Goal: Task Accomplishment & Management: Manage account settings

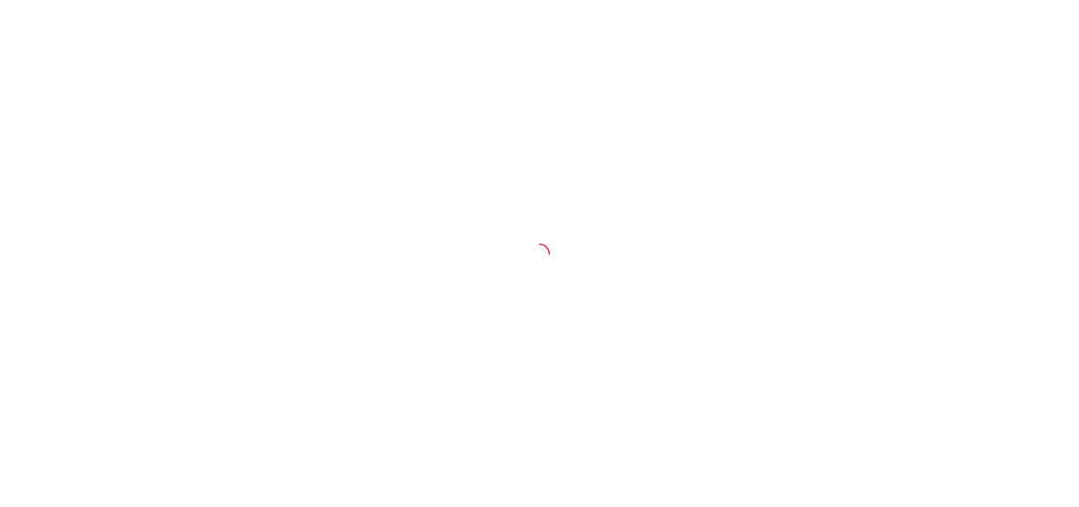
select select "TOTAL_OF_ORDERS"
select select "7"
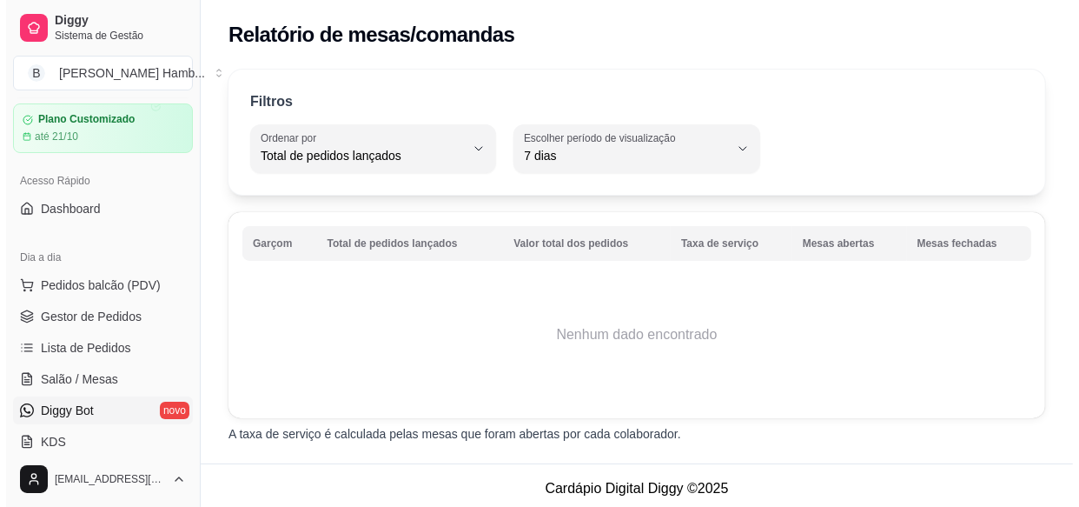
scroll to position [78, 0]
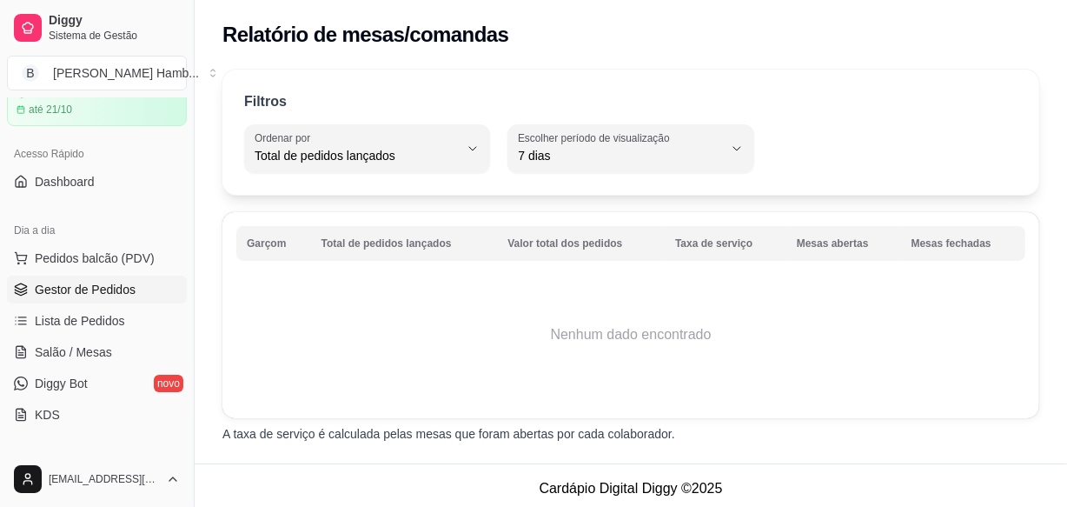
click at [108, 282] on span "Gestor de Pedidos" at bounding box center [85, 289] width 101 height 17
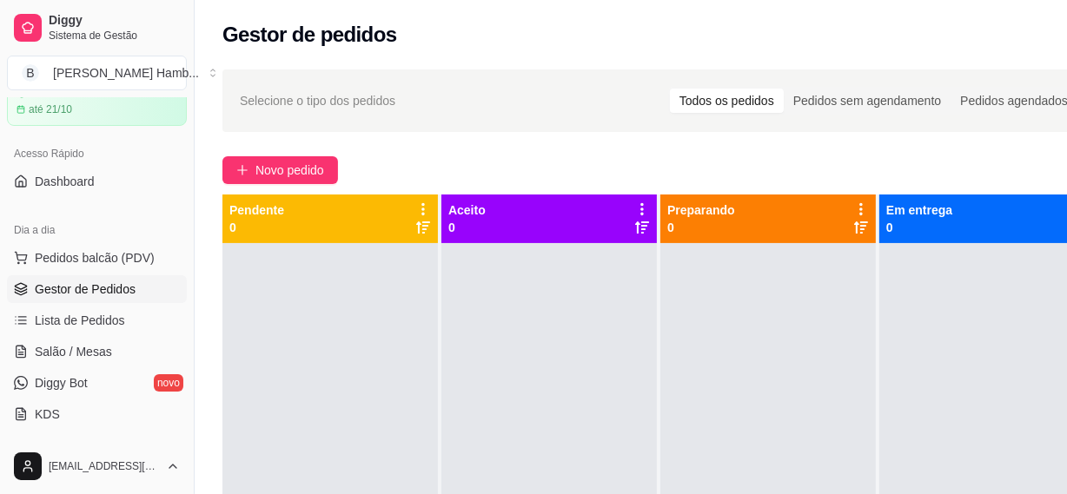
drag, startPoint x: 169, startPoint y: 0, endPoint x: 295, endPoint y: 449, distance: 466.3
click at [295, 450] on div at bounding box center [329, 490] width 215 height 494
click at [332, 169] on button "Novo pedido" at bounding box center [280, 170] width 116 height 28
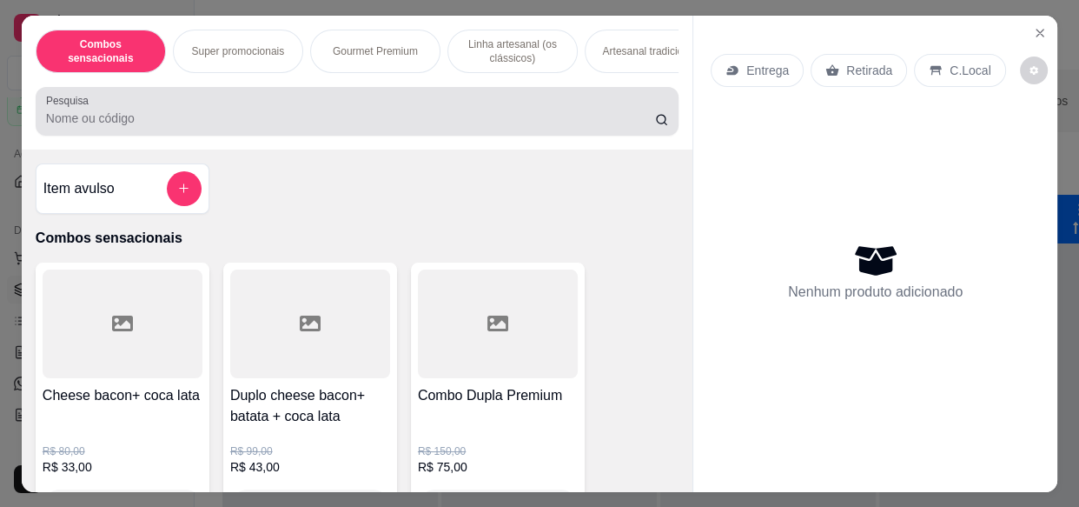
click at [337, 119] on input "Pesquisa" at bounding box center [350, 117] width 609 height 17
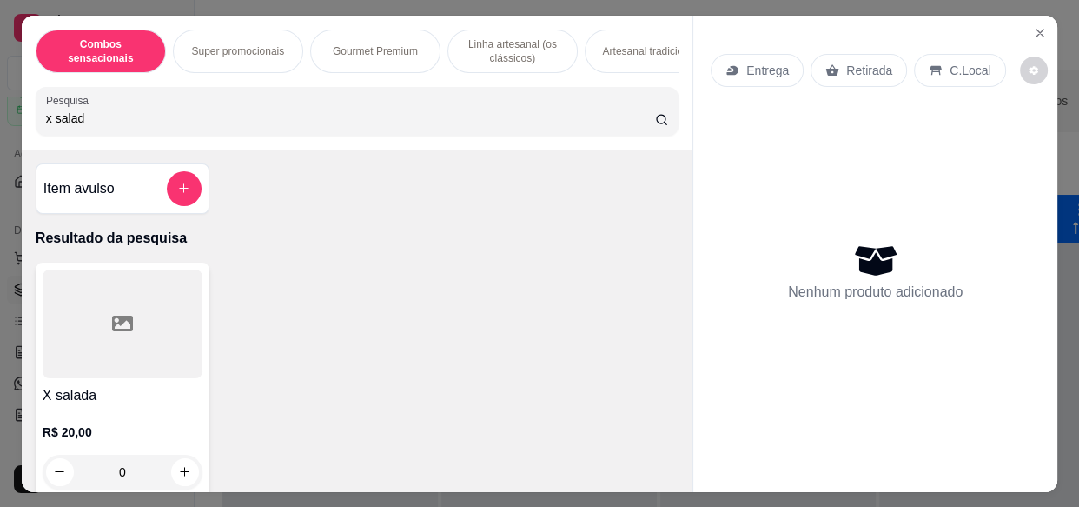
type input "x salad"
click at [175, 334] on div at bounding box center [123, 323] width 160 height 109
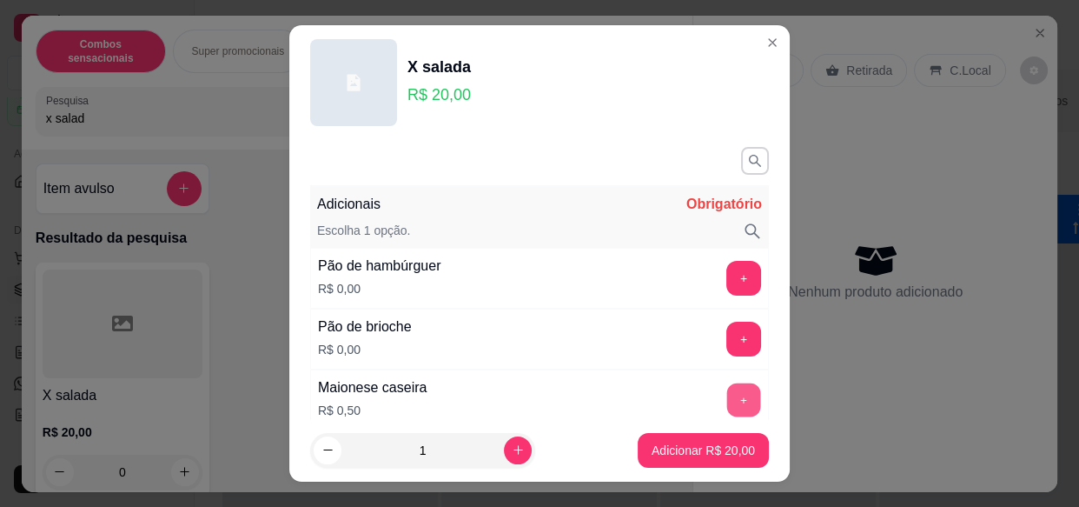
click at [727, 403] on button "+" at bounding box center [744, 400] width 34 height 34
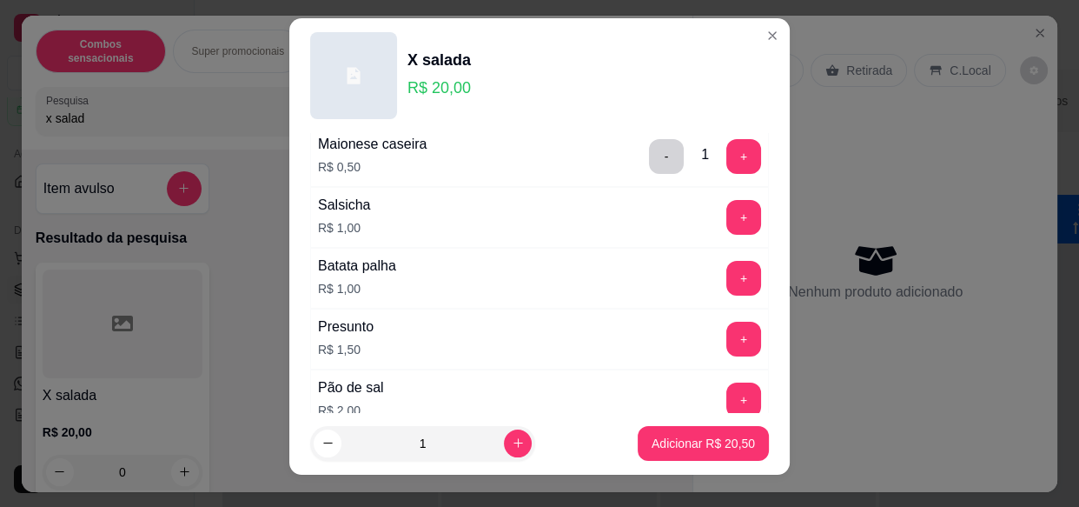
scroll to position [30, 0]
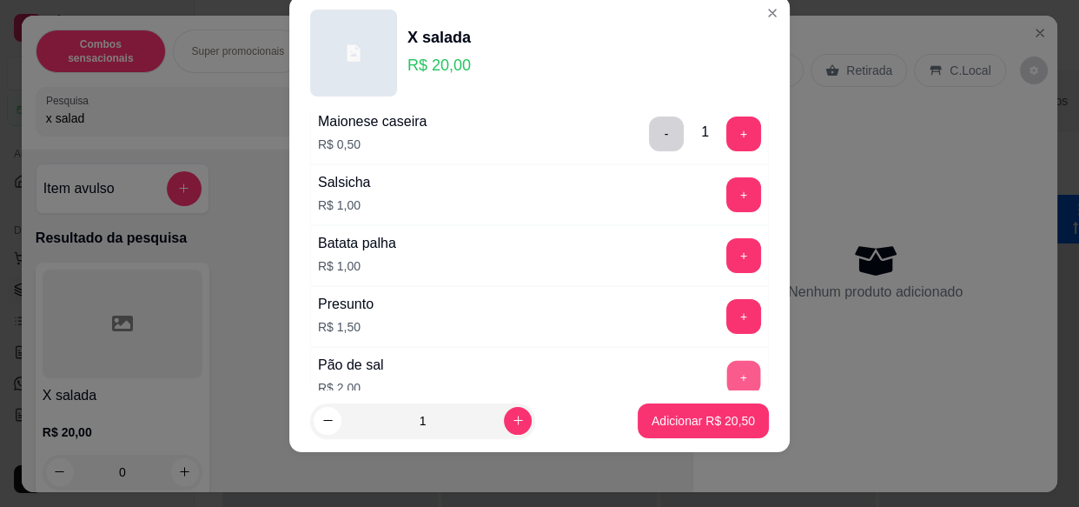
click at [727, 373] on button "+" at bounding box center [744, 378] width 34 height 34
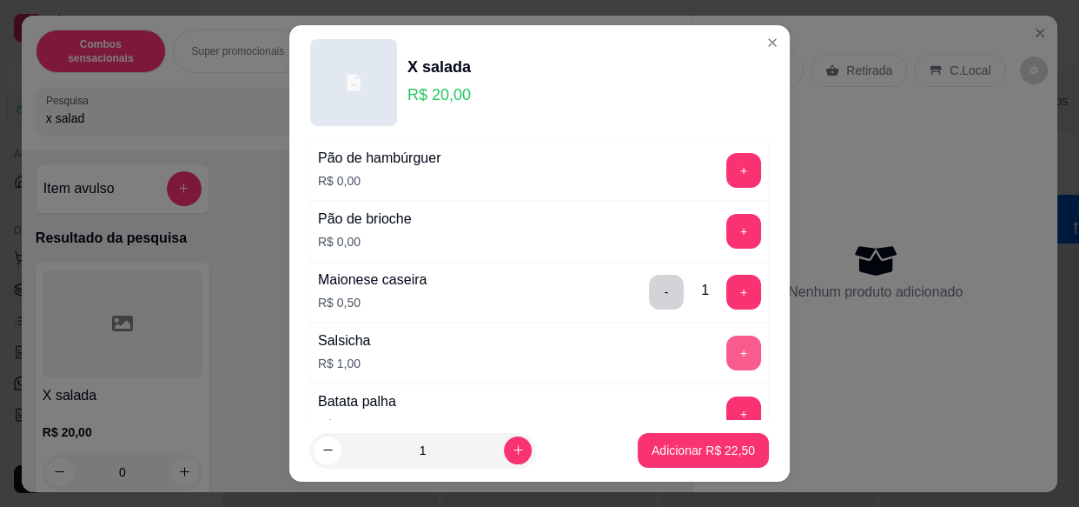
scroll to position [0, 0]
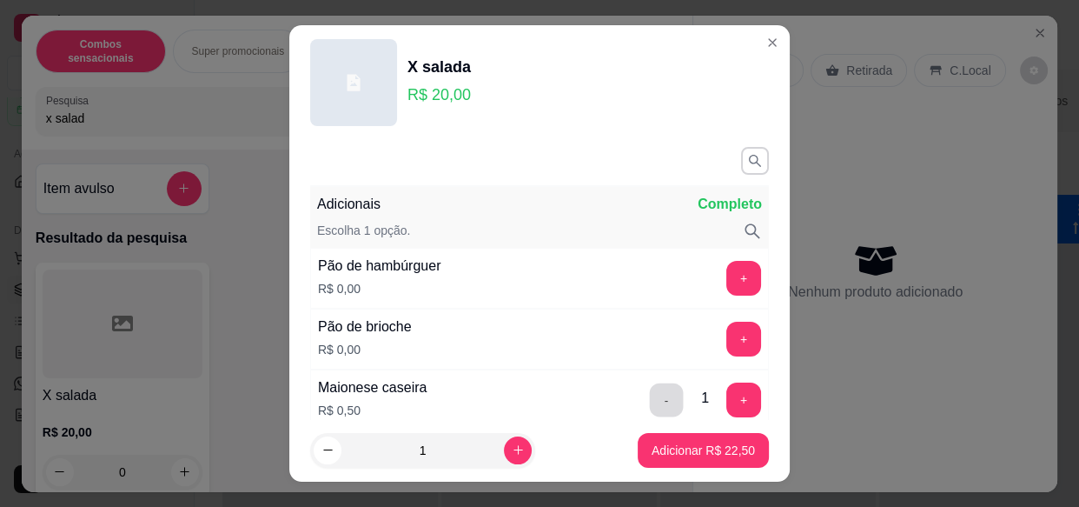
click at [652, 398] on button "-" at bounding box center [667, 400] width 34 height 34
click at [665, 444] on p "Adicionar R$ 22,00" at bounding box center [703, 449] width 103 height 17
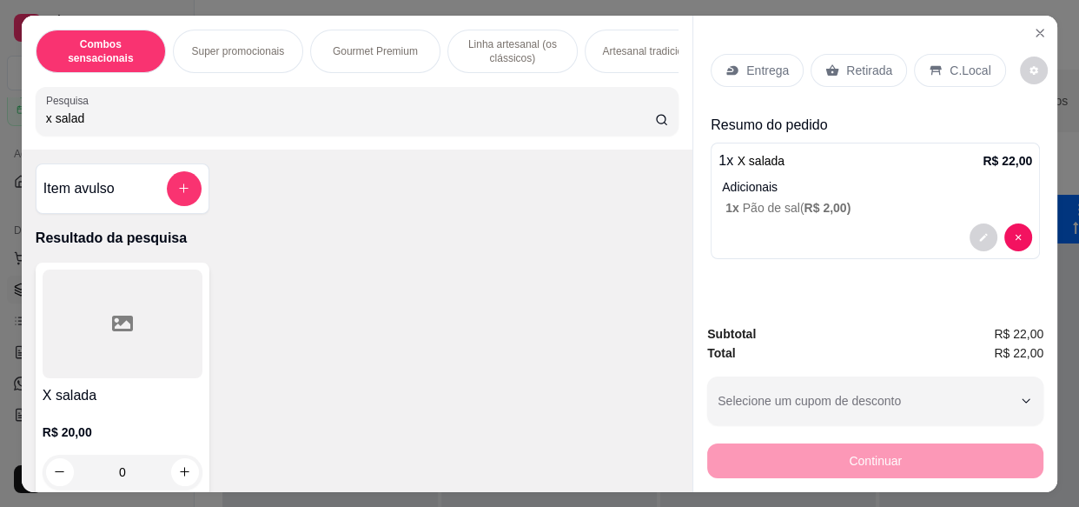
click at [736, 72] on div "Entrega" at bounding box center [757, 70] width 93 height 33
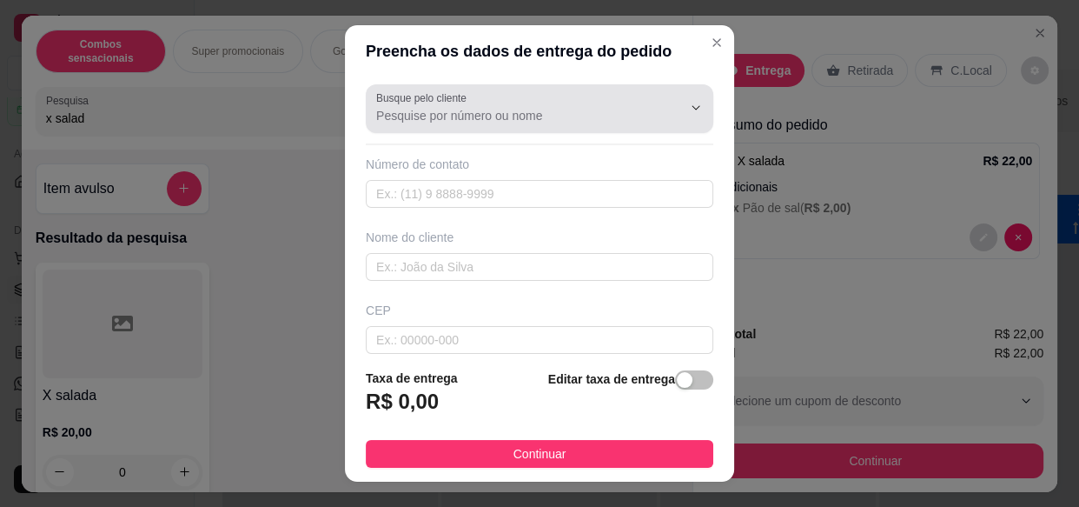
click at [478, 121] on input "Busque pelo cliente" at bounding box center [515, 115] width 278 height 17
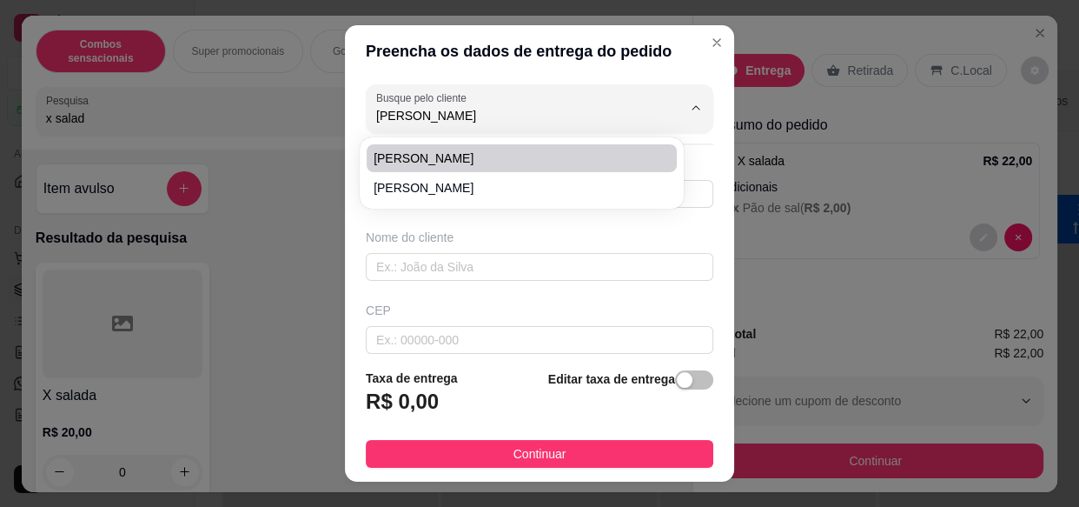
click at [454, 159] on span "[PERSON_NAME]" at bounding box center [513, 157] width 279 height 17
type input "[PERSON_NAME]"
type input "17997656165"
type input "[PERSON_NAME]"
type input "15406019"
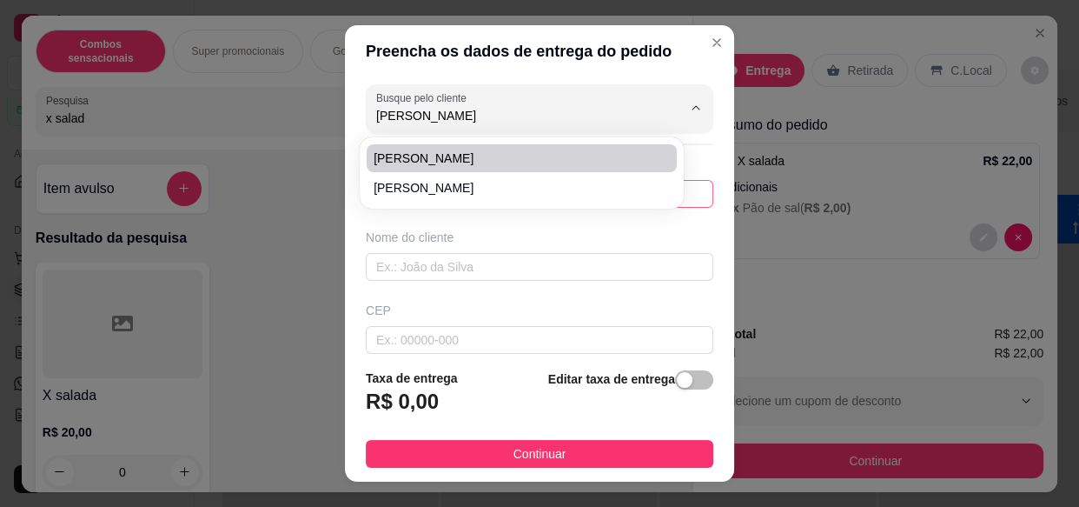
type input "[GEOGRAPHIC_DATA]"
type input "279"
type input "Jardim Cisoto"
type input "Olímpia"
type input "bar da marinalva no bingo garagem"
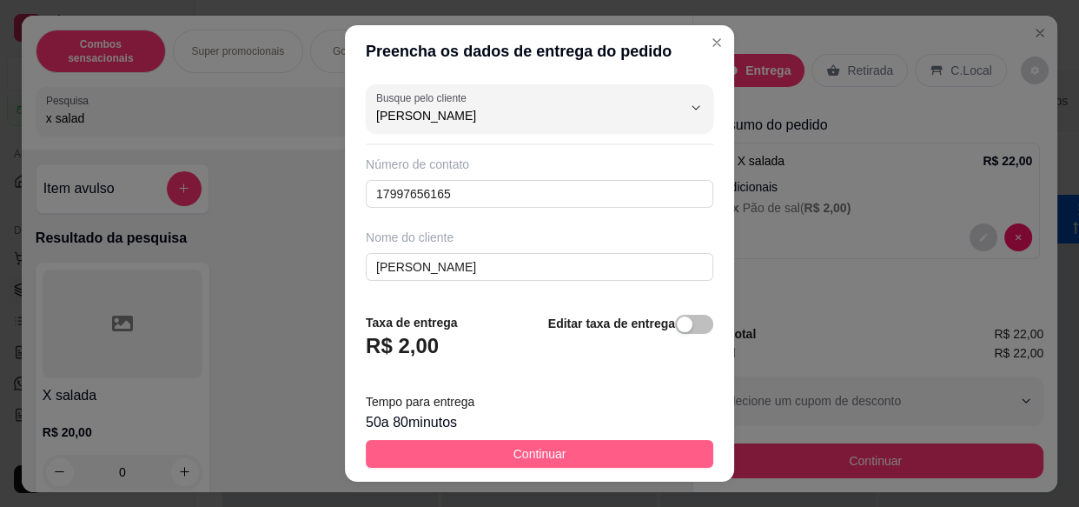
click at [652, 459] on button "Continuar" at bounding box center [540, 454] width 348 height 28
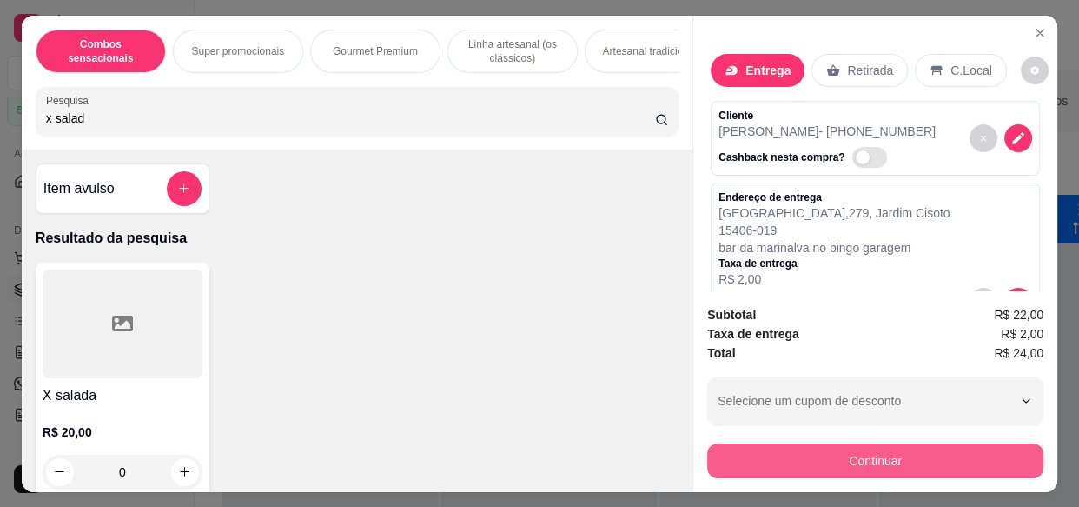
click at [768, 461] on button "Continuar" at bounding box center [875, 460] width 336 height 35
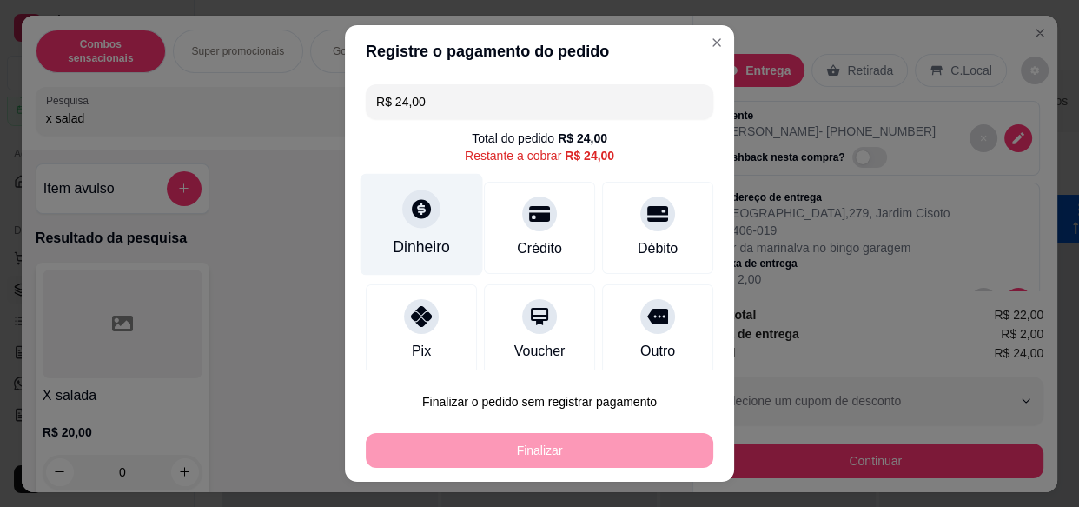
click at [421, 228] on div "Dinheiro" at bounding box center [422, 225] width 123 height 102
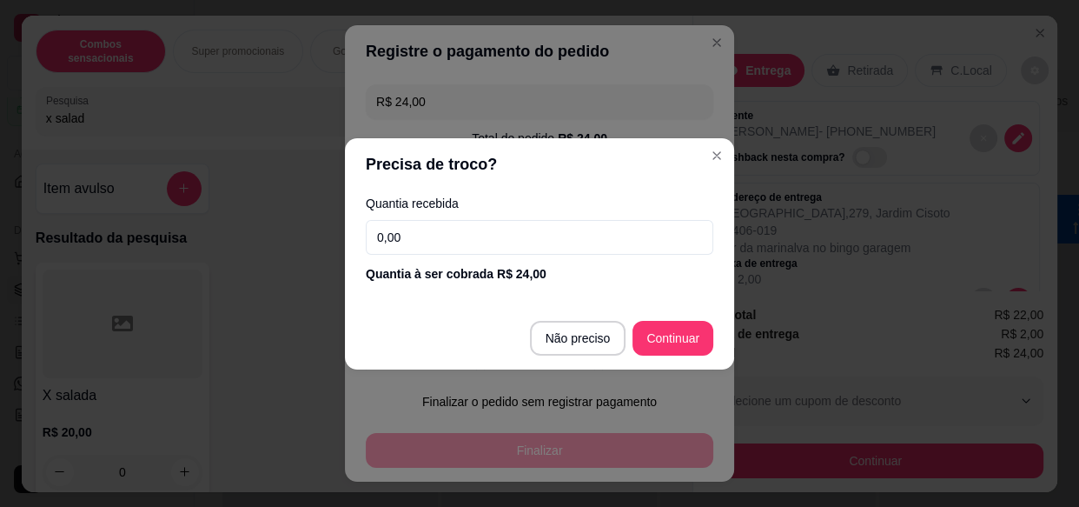
click at [451, 227] on input "0,00" at bounding box center [540, 237] width 348 height 35
type input "24,00"
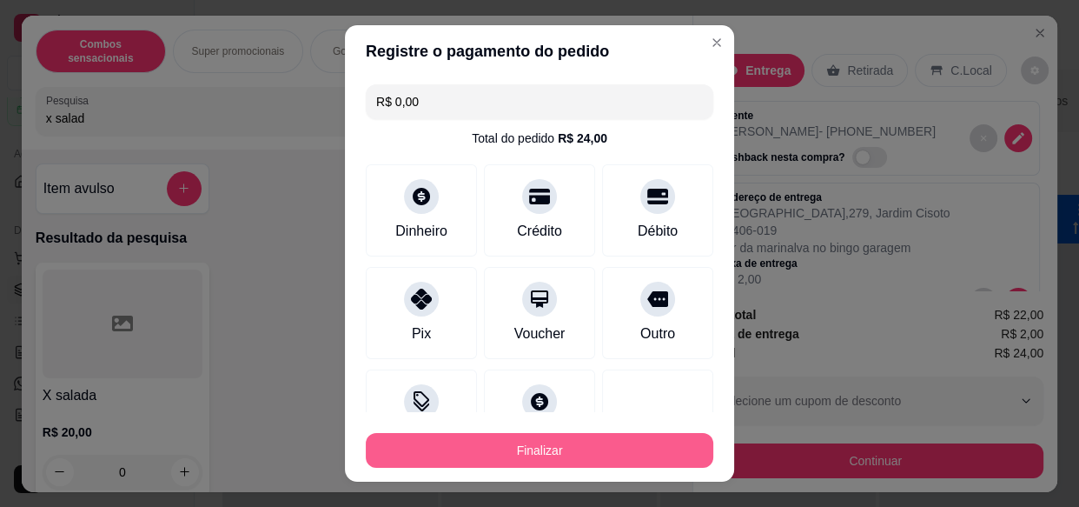
click at [623, 442] on button "Finalizar" at bounding box center [540, 450] width 348 height 35
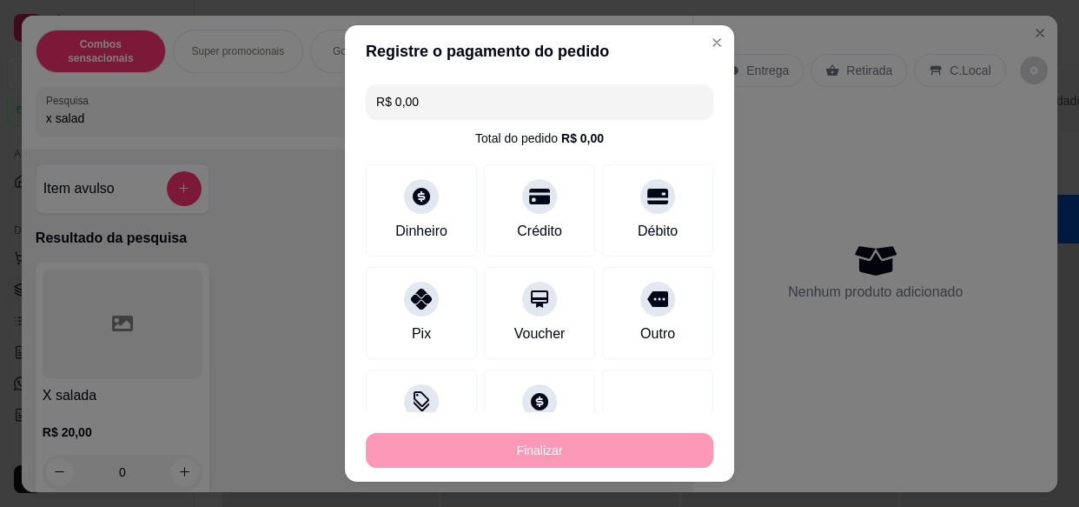
type input "-R$ 24,00"
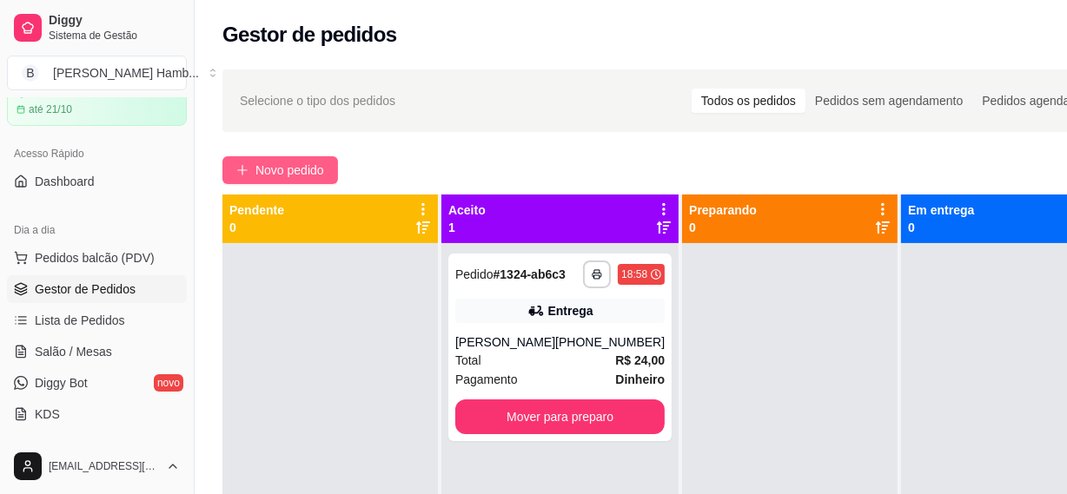
click at [329, 174] on button "Novo pedido" at bounding box center [280, 170] width 116 height 28
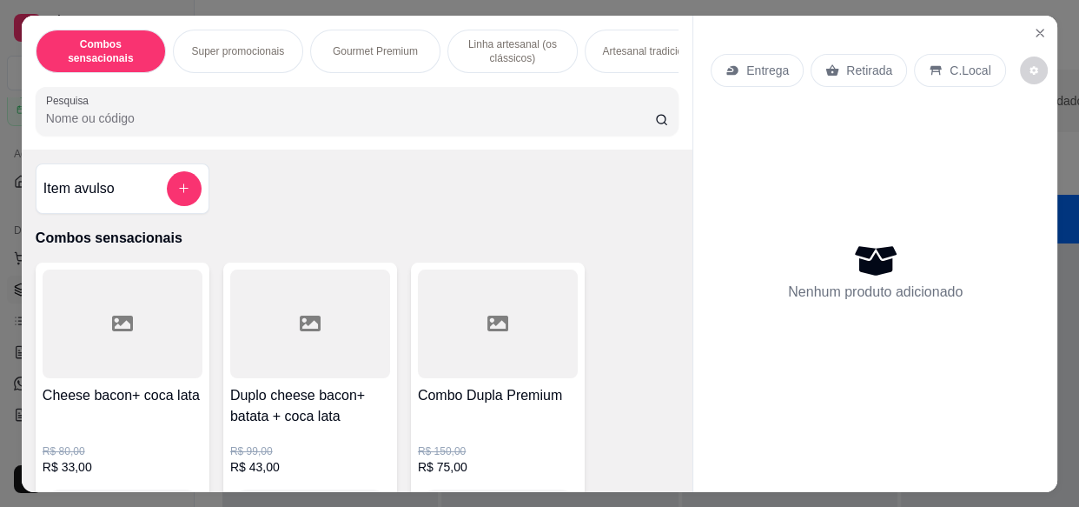
click at [293, 120] on input "Pesquisa" at bounding box center [350, 117] width 609 height 17
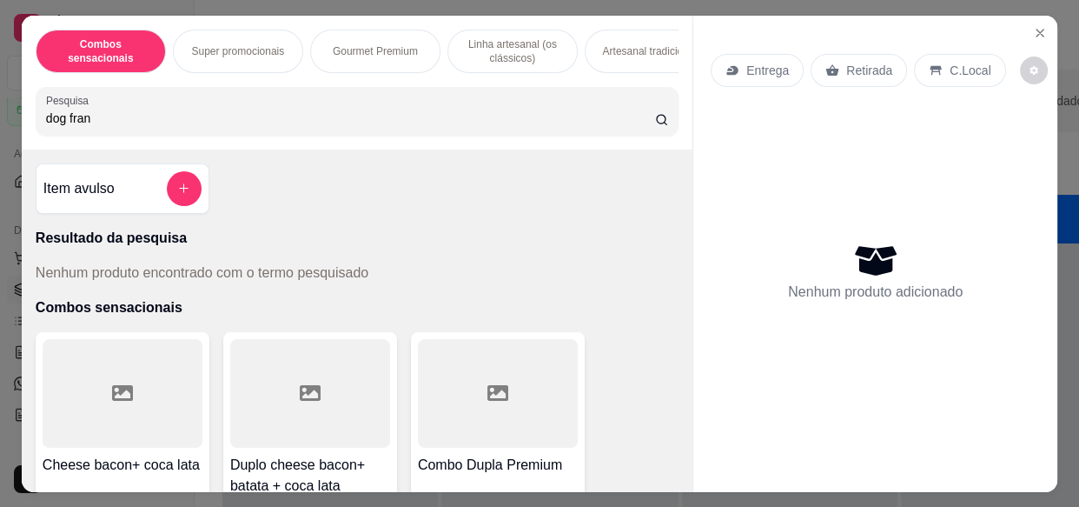
click at [206, 119] on input "dog fran" at bounding box center [350, 117] width 609 height 17
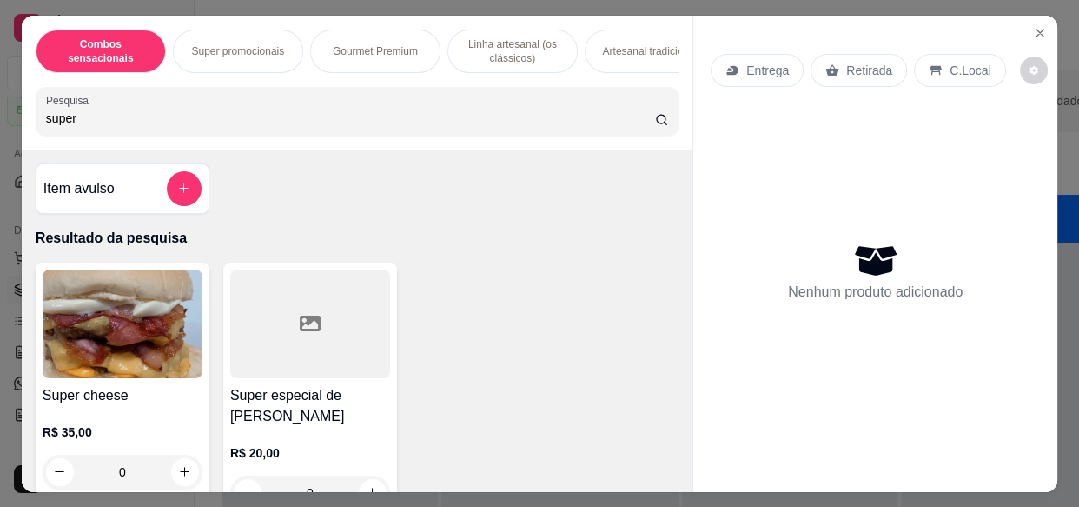
type input "super"
click at [278, 348] on div at bounding box center [310, 323] width 160 height 109
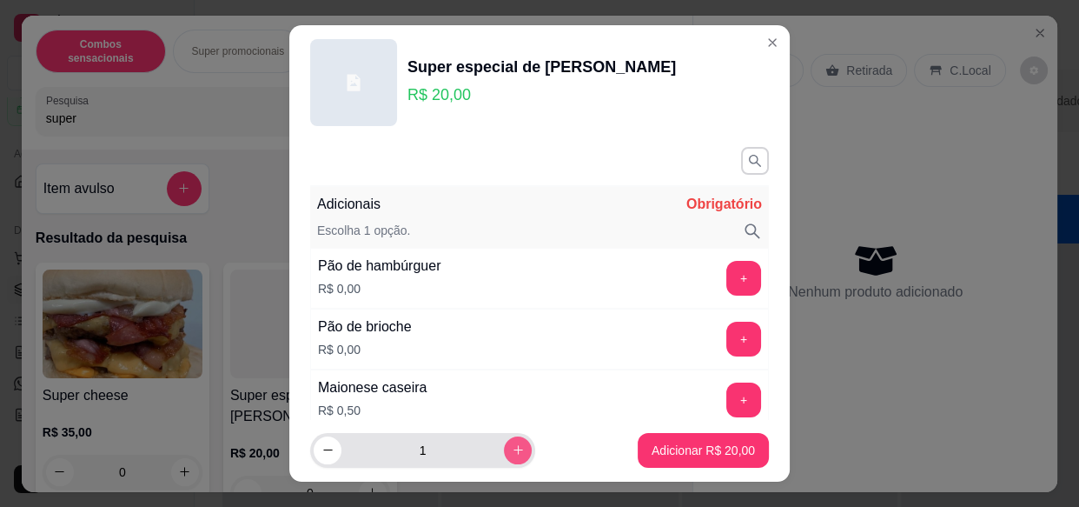
click at [512, 446] on icon "increase-product-quantity" at bounding box center [518, 449] width 13 height 13
click at [512, 446] on icon "increase-product-quantity" at bounding box center [518, 450] width 13 height 13
type input "3"
click at [727, 278] on button "+" at bounding box center [744, 279] width 34 height 34
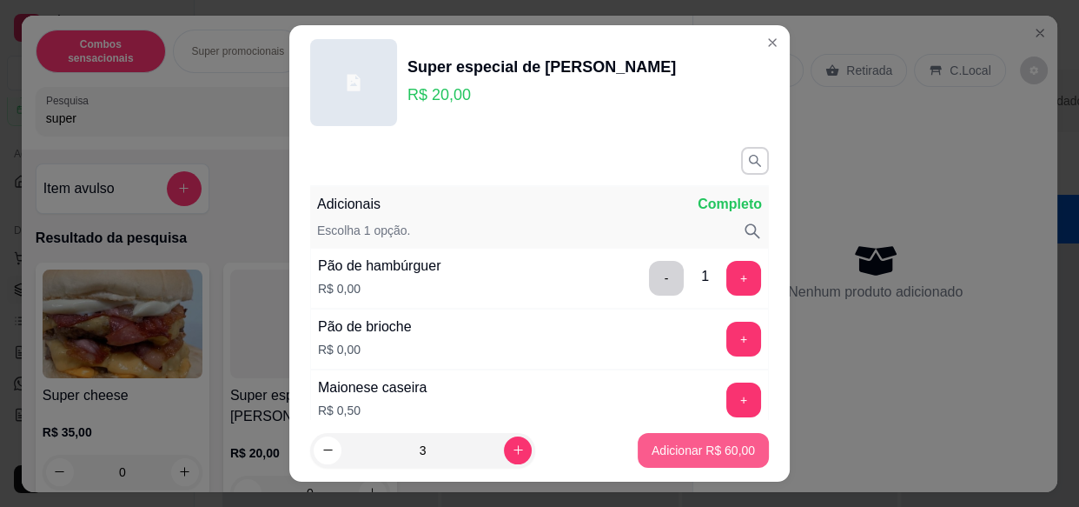
click at [693, 457] on p "Adicionar R$ 60,00" at bounding box center [703, 449] width 103 height 17
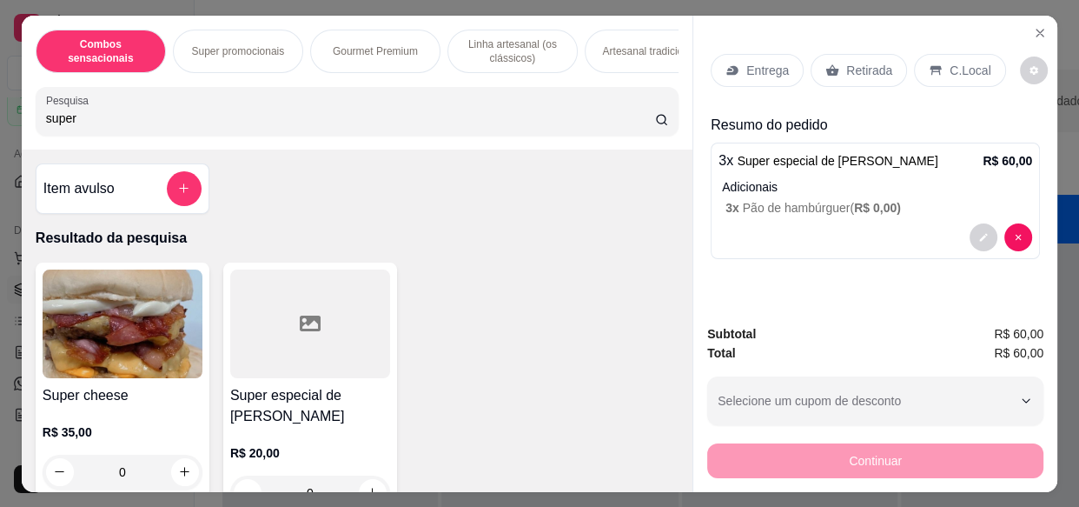
click at [759, 63] on p "Entrega" at bounding box center [767, 70] width 43 height 17
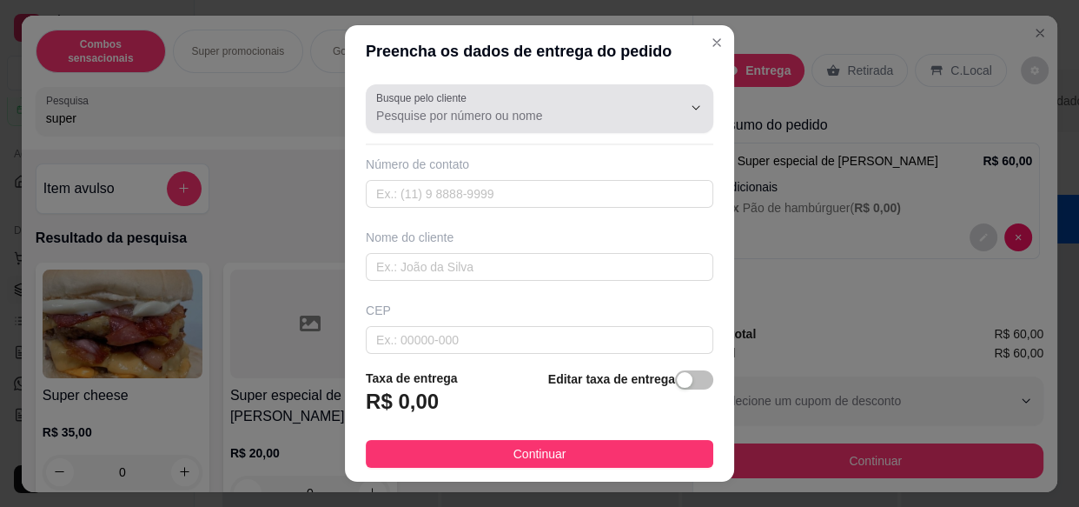
click at [418, 131] on div "Busque pelo cliente" at bounding box center [540, 108] width 348 height 49
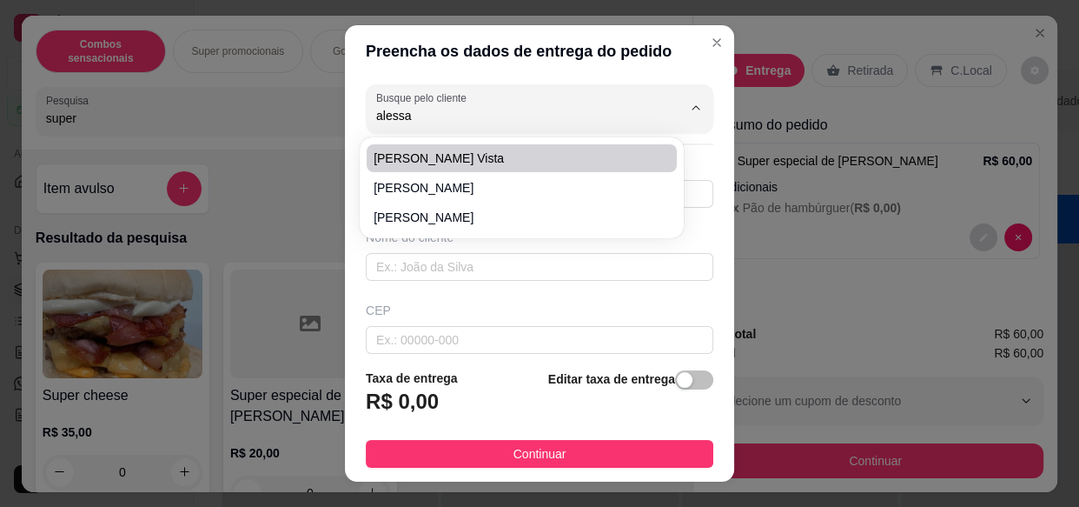
click at [462, 148] on li "[PERSON_NAME] Vista" at bounding box center [522, 158] width 310 height 28
type input "[PERSON_NAME] Vista"
type input "7499514169"
type input "[PERSON_NAME] Vista"
type input "15405370"
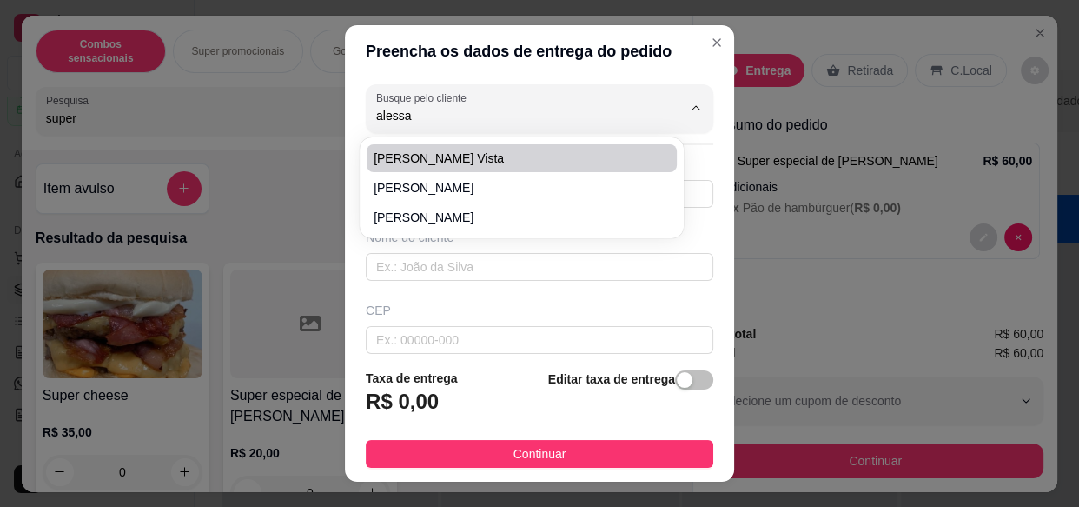
type input "Rodovia Wilquem [PERSON_NAME]"
type input "1300"
type input "Recanto Bela Vista"
type input "Olímpia"
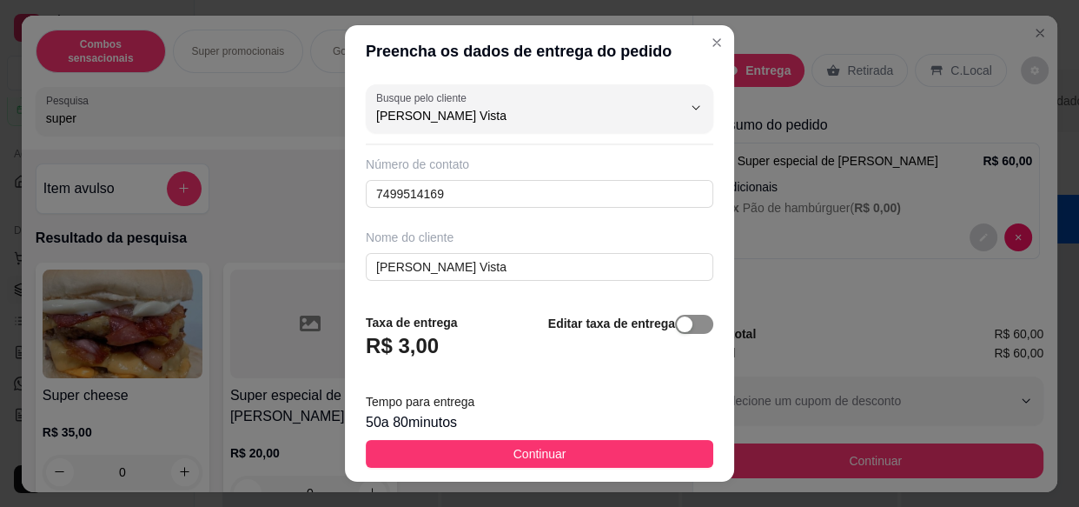
type input "[PERSON_NAME] Vista"
click at [677, 328] on div "button" at bounding box center [685, 324] width 16 height 16
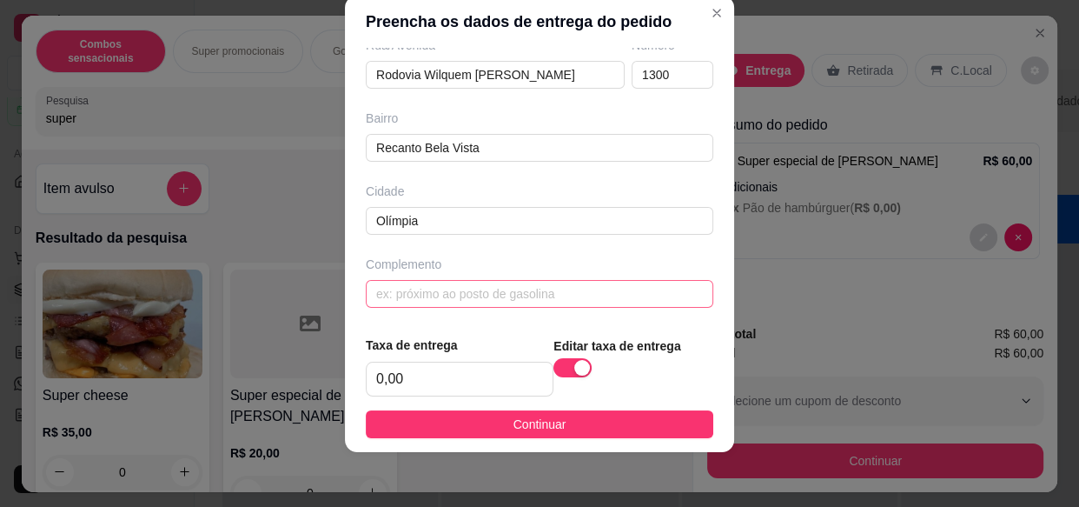
scroll to position [310, 0]
click at [466, 372] on input "0,00" at bounding box center [460, 378] width 186 height 33
click at [465, 370] on input "0,00" at bounding box center [460, 378] width 186 height 33
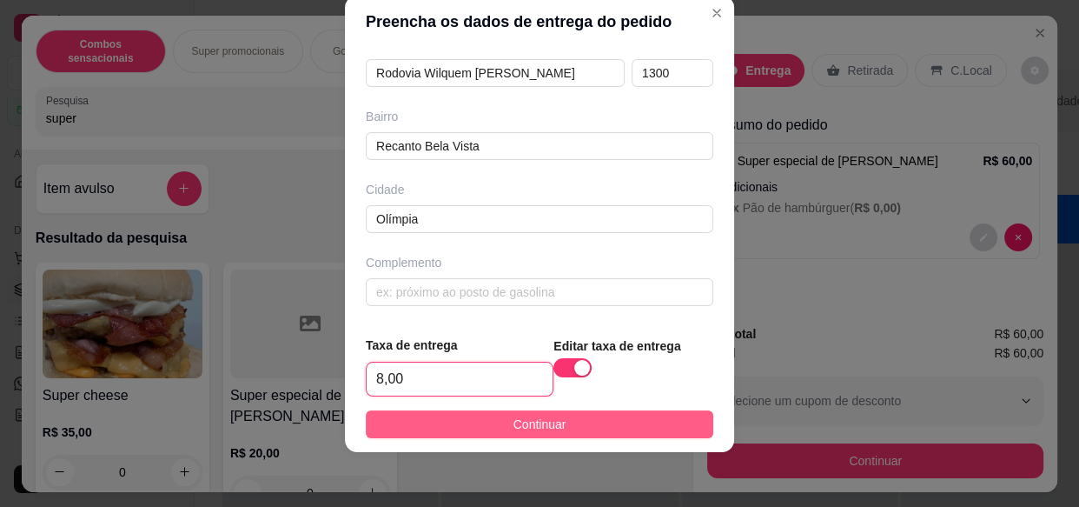
type input "8,00"
click at [486, 432] on button "Continuar" at bounding box center [540, 424] width 348 height 28
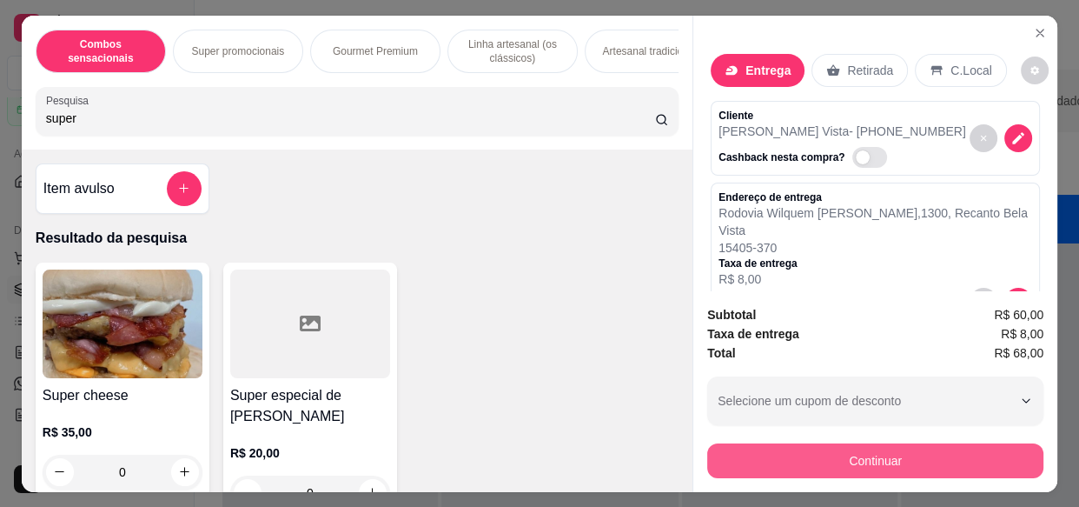
click at [798, 451] on button "Continuar" at bounding box center [875, 460] width 336 height 35
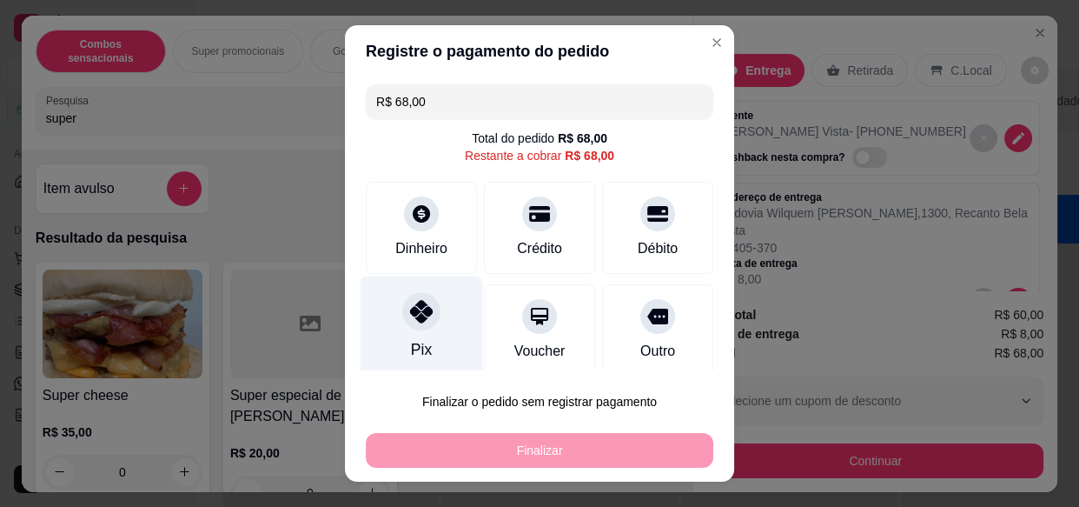
click at [390, 321] on div "Pix" at bounding box center [422, 327] width 123 height 102
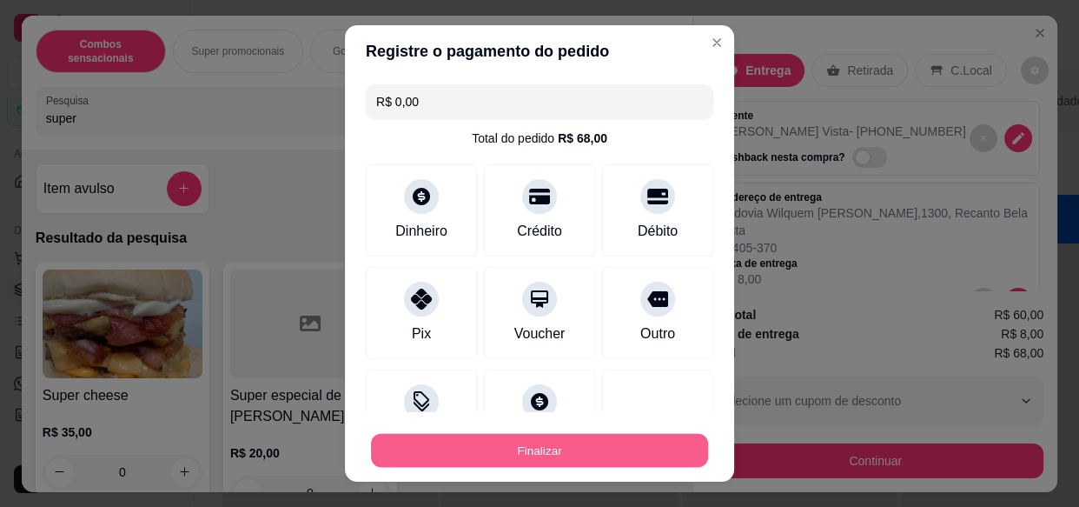
click at [500, 440] on button "Finalizar" at bounding box center [539, 450] width 337 height 34
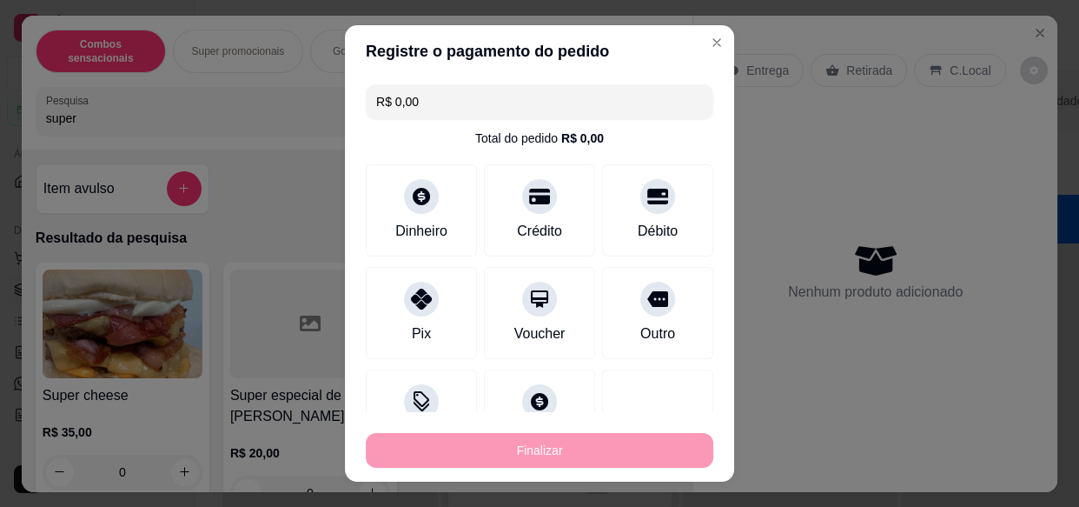
type input "-R$ 68,00"
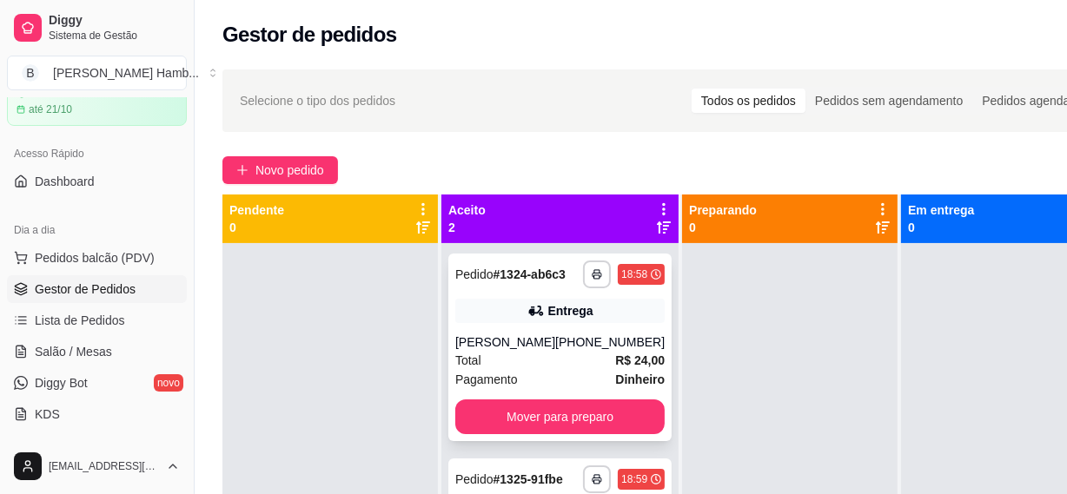
click at [479, 351] on div "[PERSON_NAME]" at bounding box center [505, 342] width 100 height 17
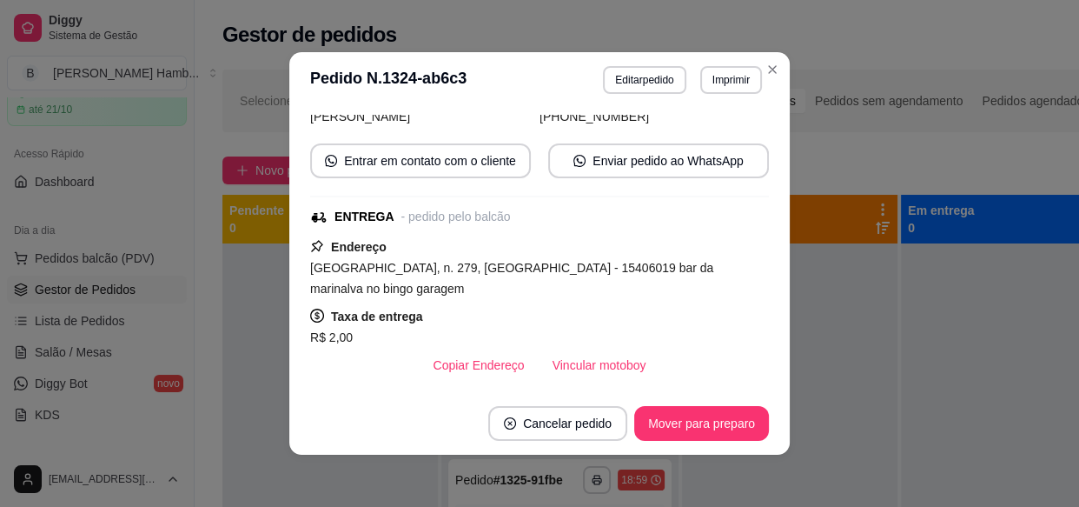
scroll to position [350, 0]
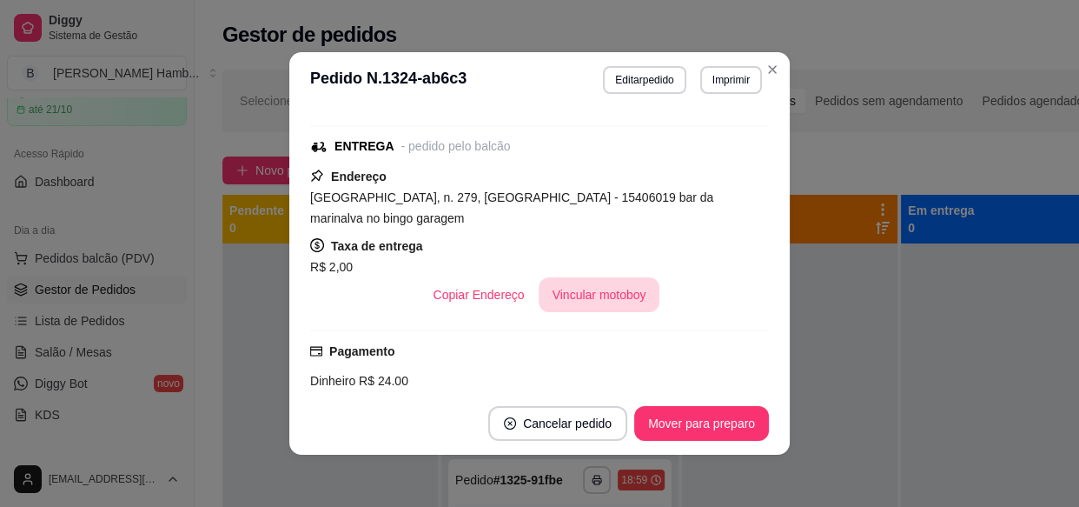
click at [556, 277] on button "Vincular motoboy" at bounding box center [600, 294] width 122 height 35
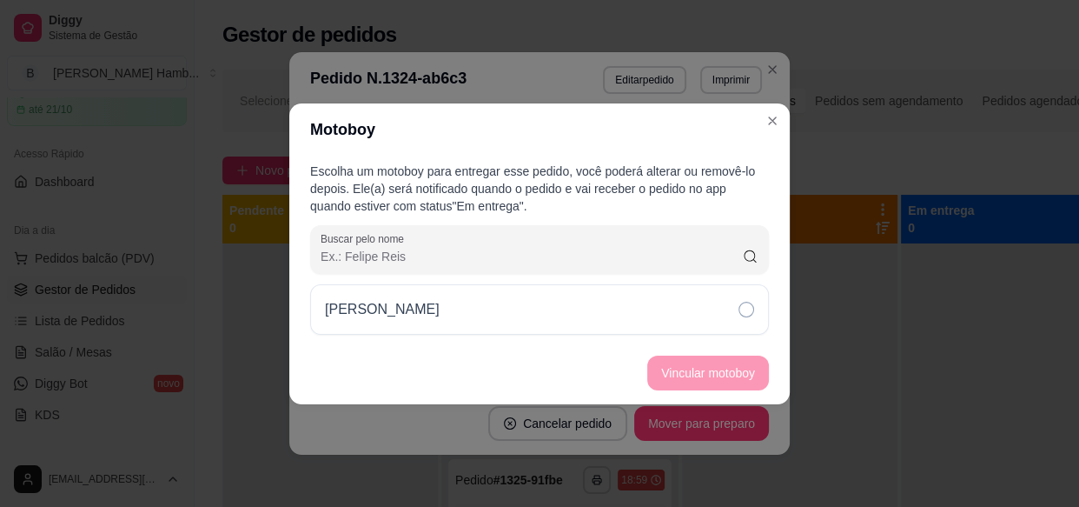
click at [559, 320] on div "[PERSON_NAME]" at bounding box center [539, 309] width 459 height 50
click at [678, 373] on button "Vincular motoboy" at bounding box center [708, 372] width 122 height 35
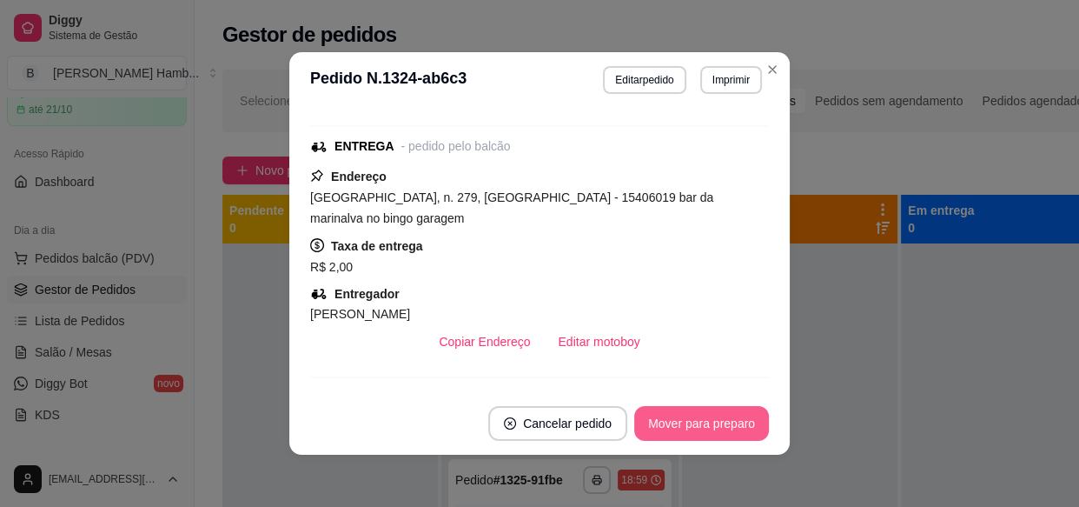
click at [727, 418] on button "Mover para preparo" at bounding box center [701, 423] width 135 height 35
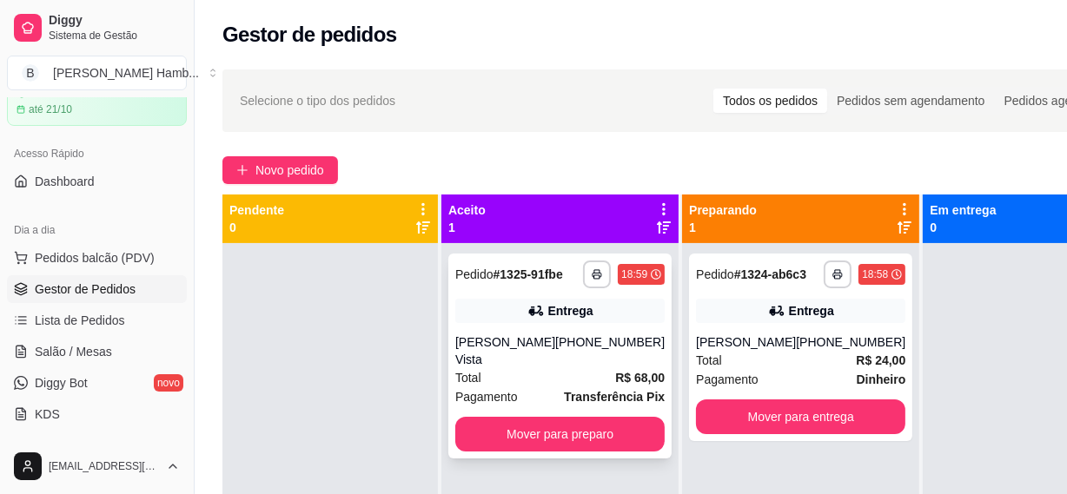
click at [573, 361] on div "[PHONE_NUMBER]" at bounding box center [609, 351] width 109 height 35
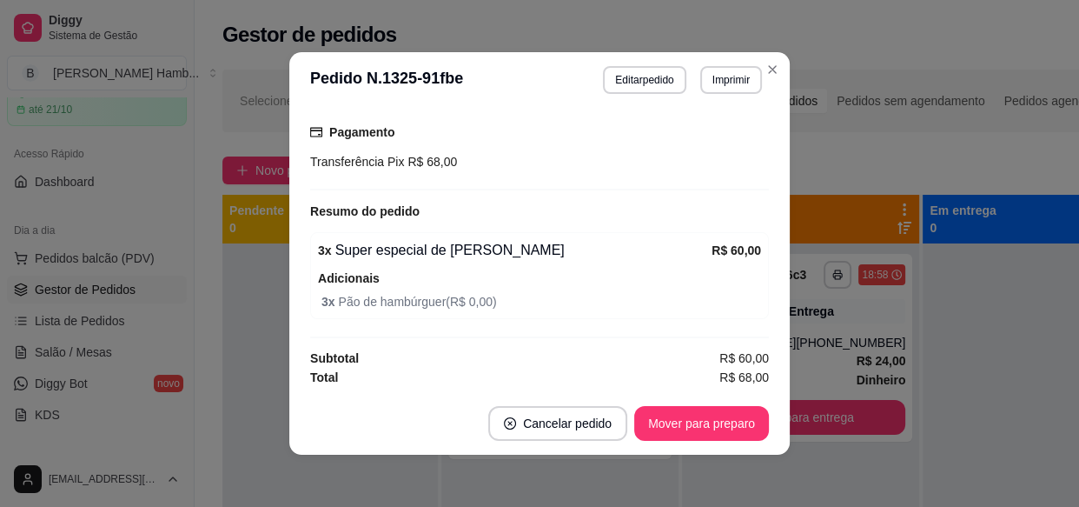
scroll to position [3, 0]
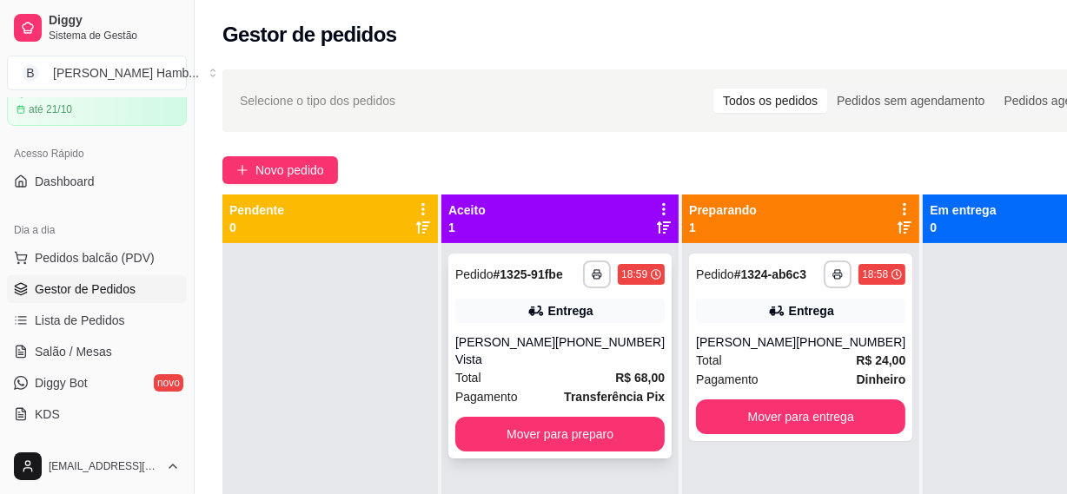
click at [530, 374] on div "Total R$ 68,00" at bounding box center [559, 377] width 209 height 19
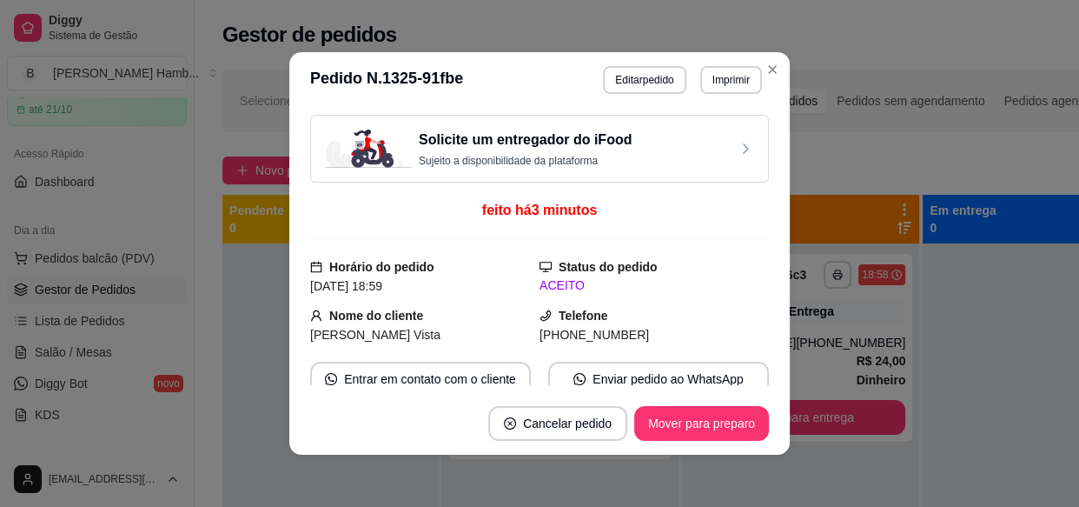
scroll to position [394, 0]
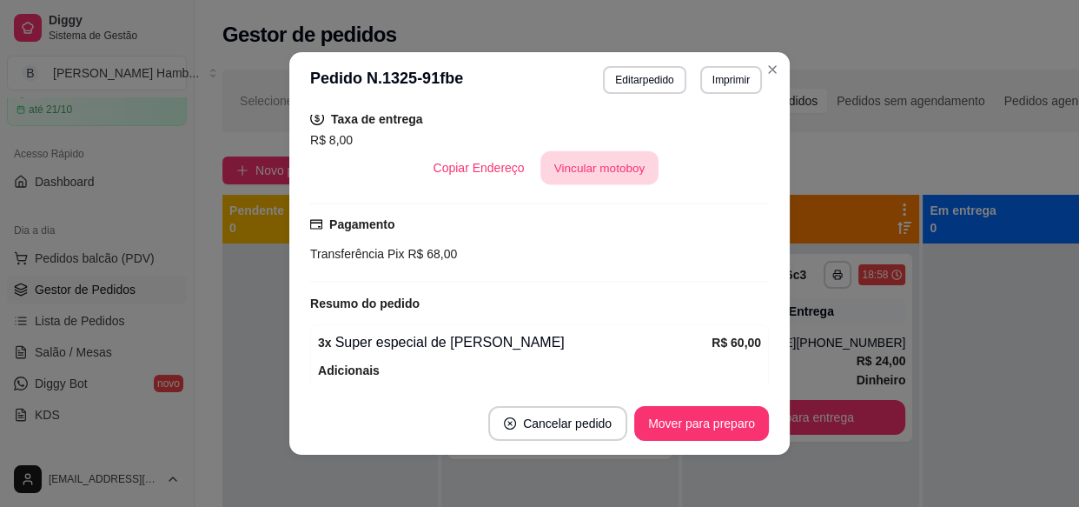
click at [570, 177] on button "Vincular motoboy" at bounding box center [599, 168] width 118 height 34
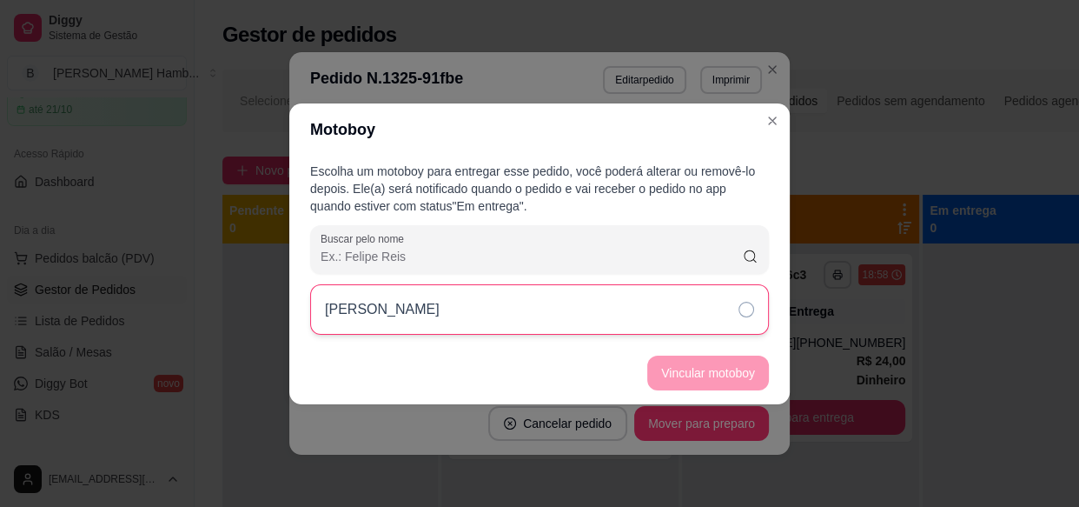
click at [646, 290] on div "[PERSON_NAME]" at bounding box center [539, 309] width 459 height 50
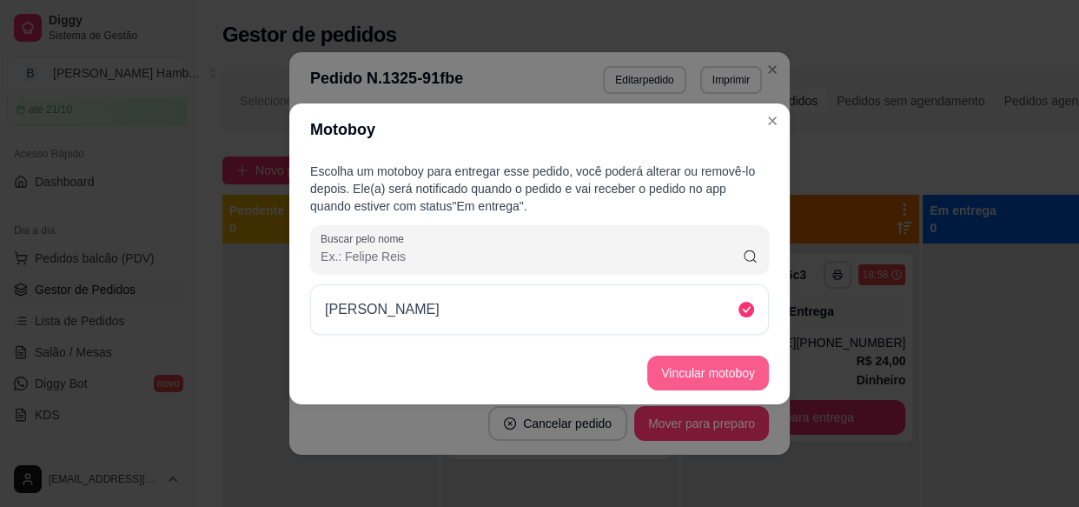
click at [745, 375] on button "Vincular motoboy" at bounding box center [708, 372] width 122 height 35
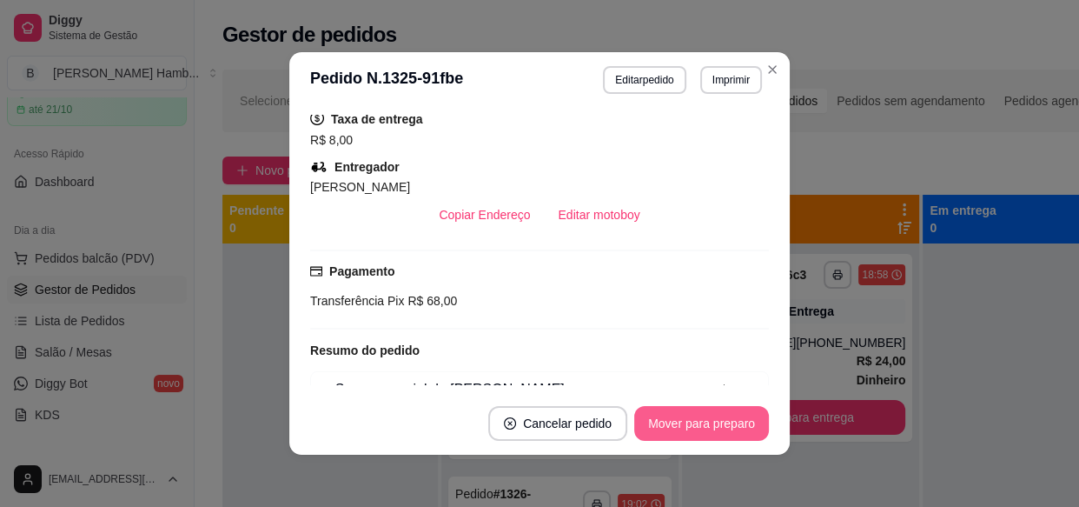
click at [726, 425] on button "Mover para preparo" at bounding box center [701, 423] width 135 height 35
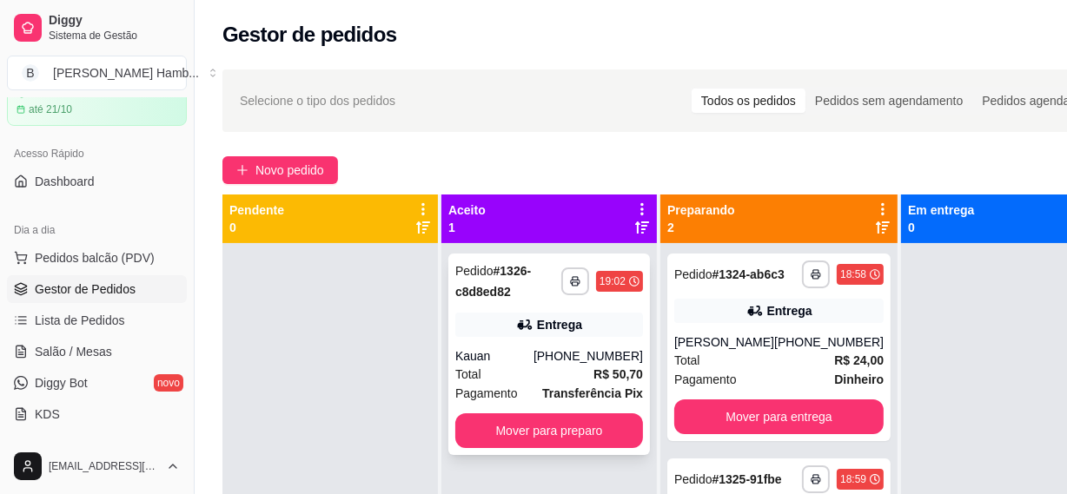
click at [573, 336] on div "Entrega" at bounding box center [549, 325] width 188 height 24
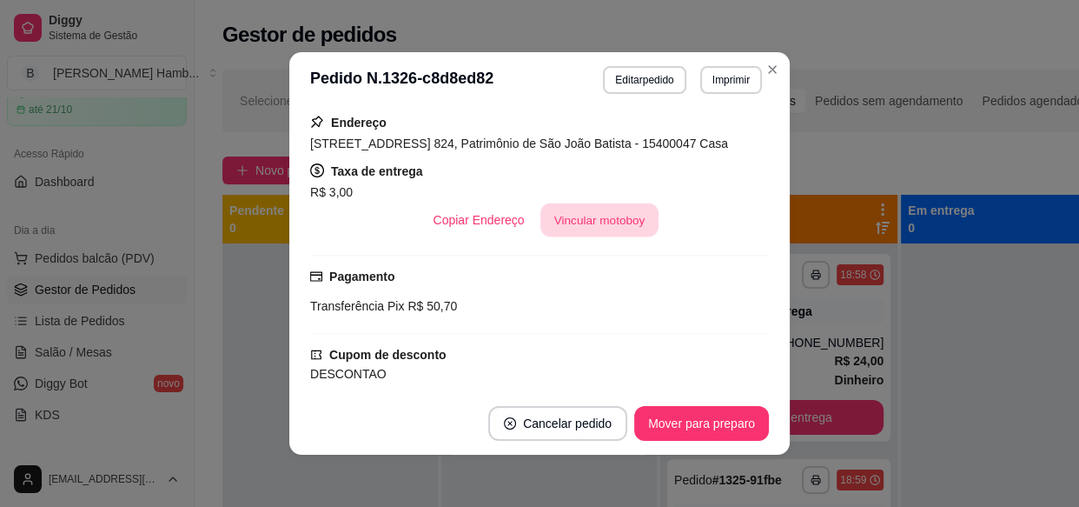
click at [589, 222] on button "Vincular motoboy" at bounding box center [599, 220] width 118 height 34
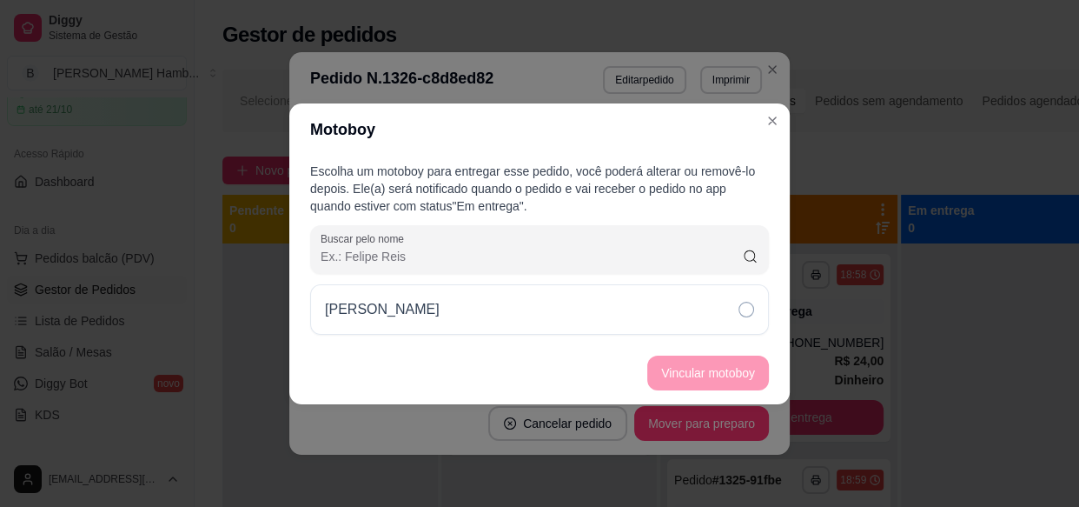
click at [584, 306] on div "[PERSON_NAME]" at bounding box center [539, 309] width 459 height 50
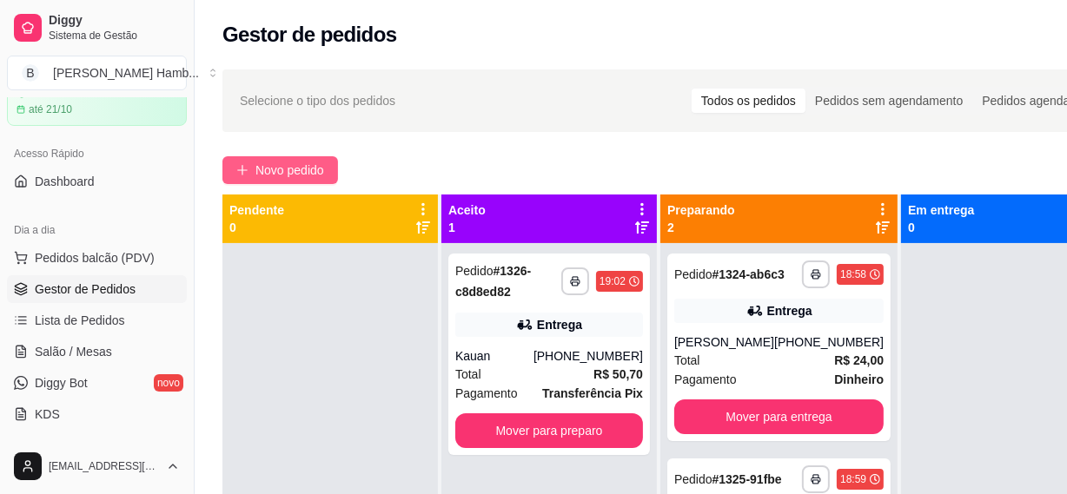
click at [296, 174] on span "Novo pedido" at bounding box center [289, 170] width 69 height 19
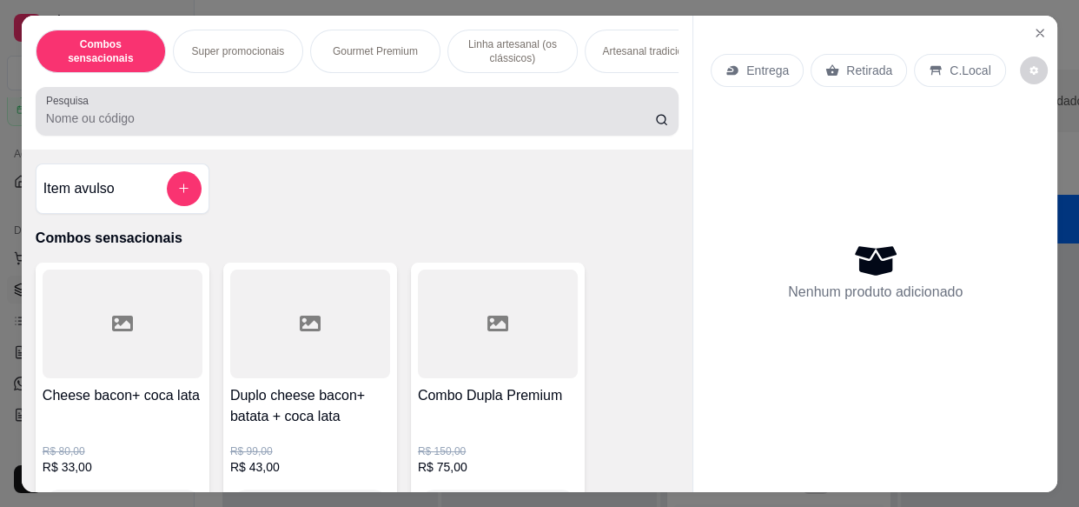
click at [299, 111] on div at bounding box center [357, 111] width 622 height 35
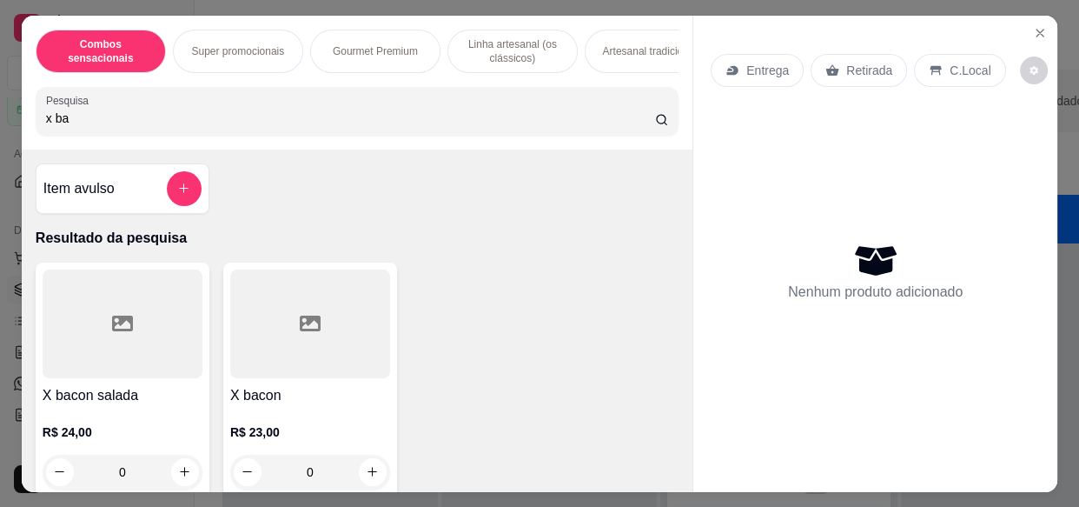
type input "x bac"
click at [76, 123] on input "x bac" at bounding box center [350, 117] width 609 height 17
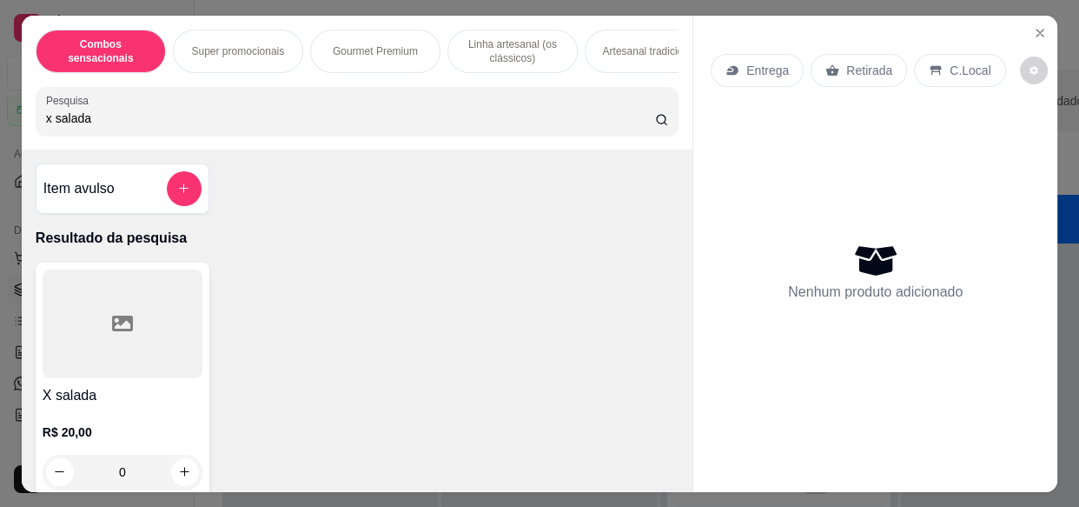
type input "x salada"
click at [126, 244] on p "Resultado da pesquisa" at bounding box center [357, 238] width 643 height 21
click at [139, 304] on div at bounding box center [123, 323] width 160 height 109
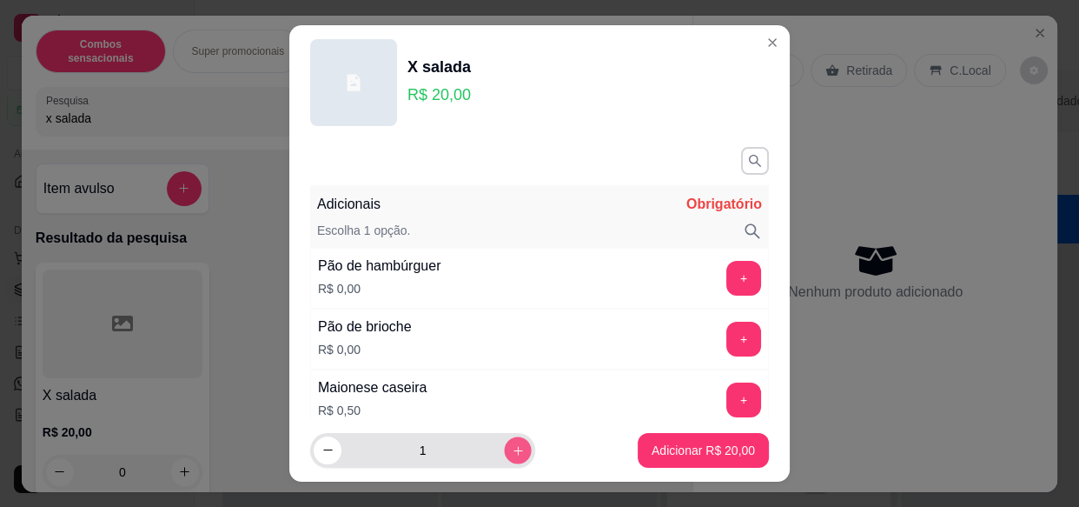
click at [512, 445] on icon "increase-product-quantity" at bounding box center [518, 450] width 13 height 13
click at [512, 445] on icon "increase-product-quantity" at bounding box center [518, 449] width 13 height 13
type input "4"
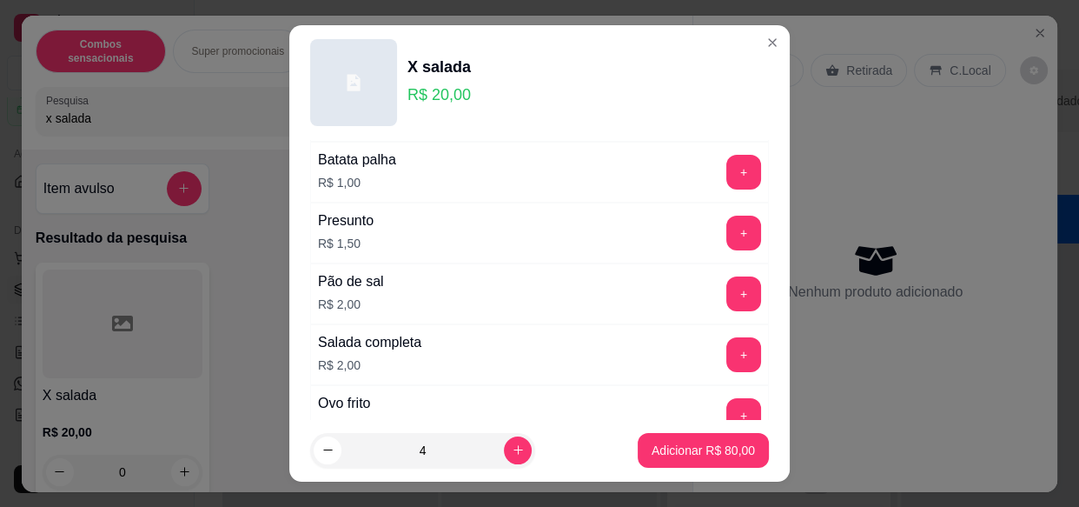
scroll to position [379, 0]
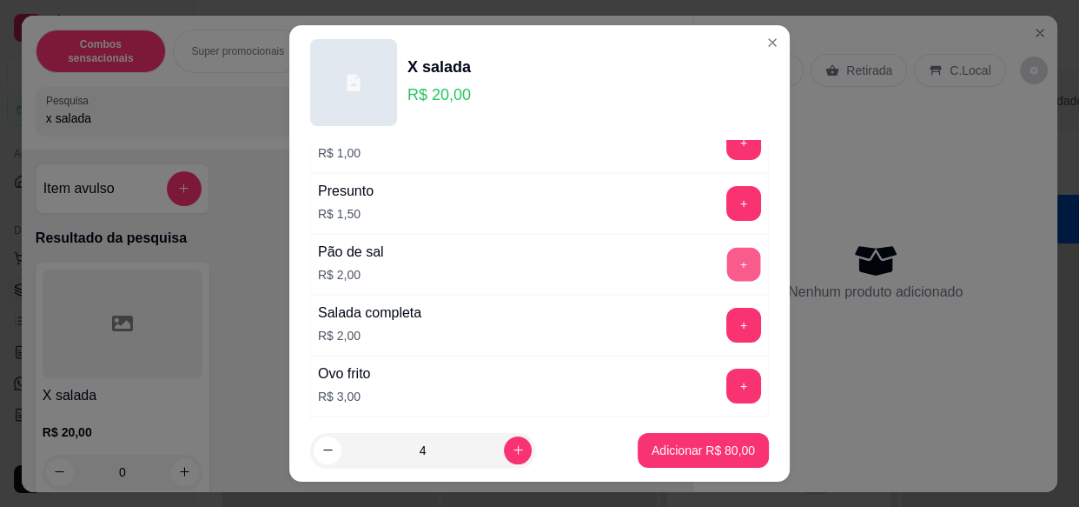
click at [727, 264] on button "+" at bounding box center [744, 265] width 34 height 34
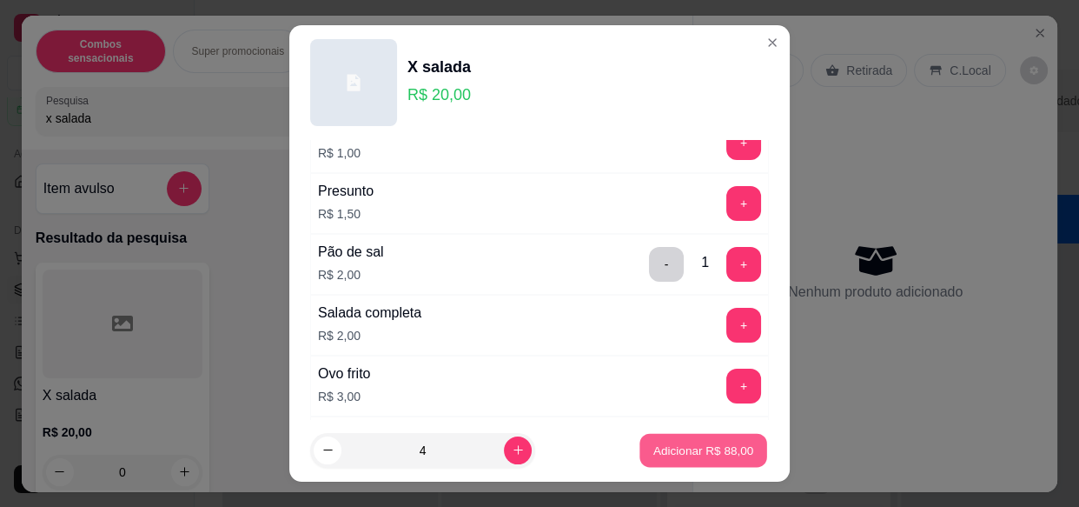
click at [654, 458] on button "Adicionar R$ 88,00" at bounding box center [704, 450] width 128 height 34
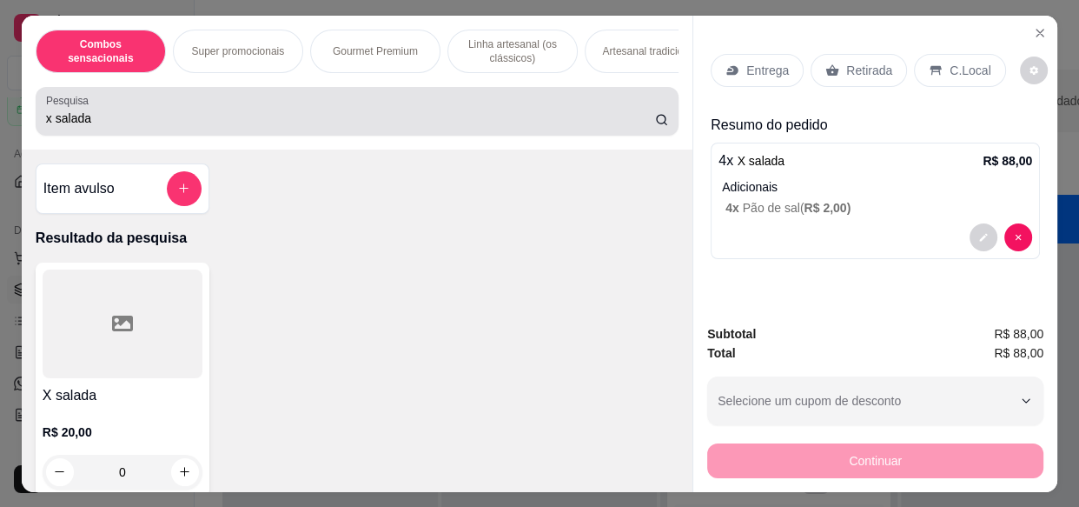
click at [564, 113] on div "x salada" at bounding box center [357, 111] width 622 height 35
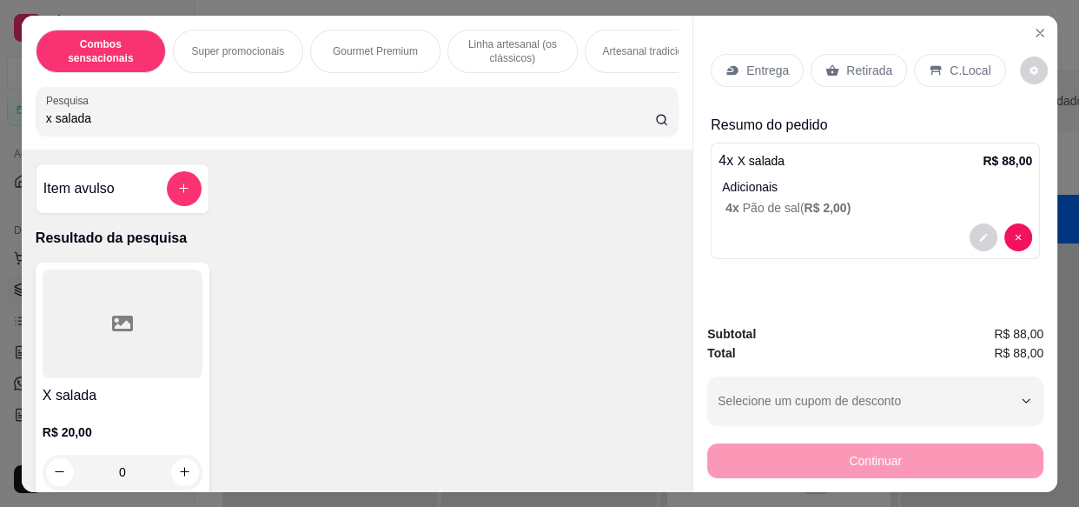
click at [564, 113] on div "x salada" at bounding box center [357, 111] width 622 height 35
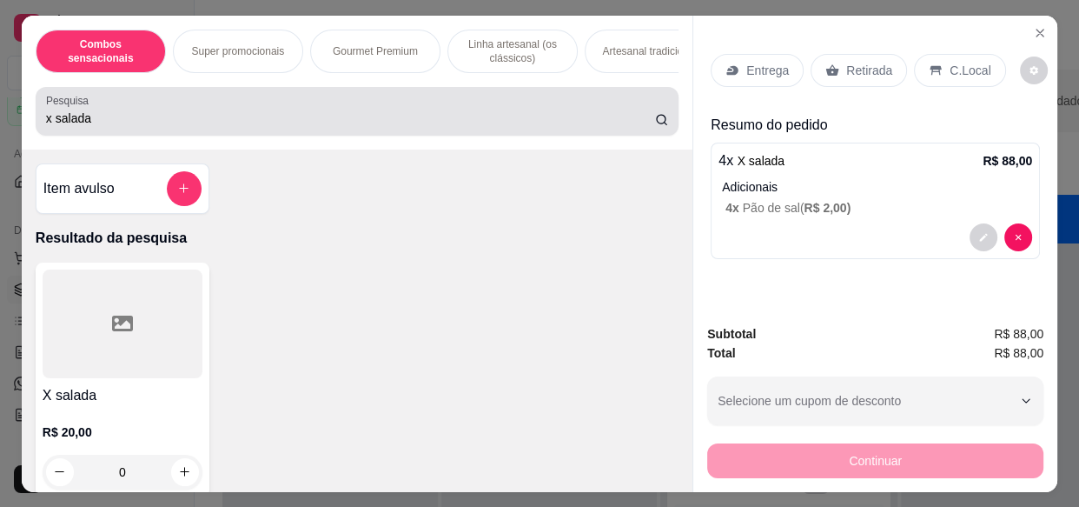
click at [564, 113] on div "x salada" at bounding box center [357, 111] width 622 height 35
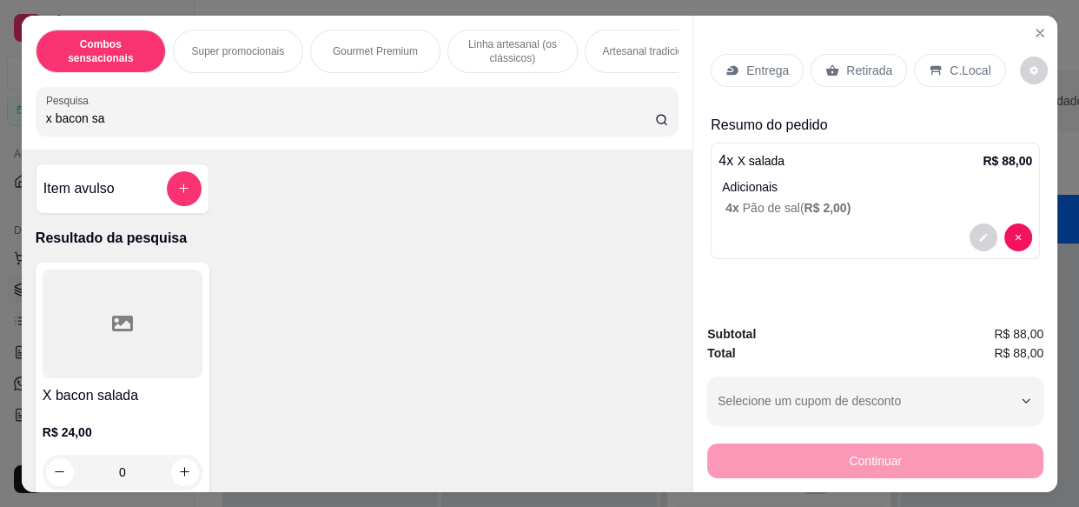
type input "x bacon sa"
click at [109, 315] on div at bounding box center [123, 323] width 160 height 109
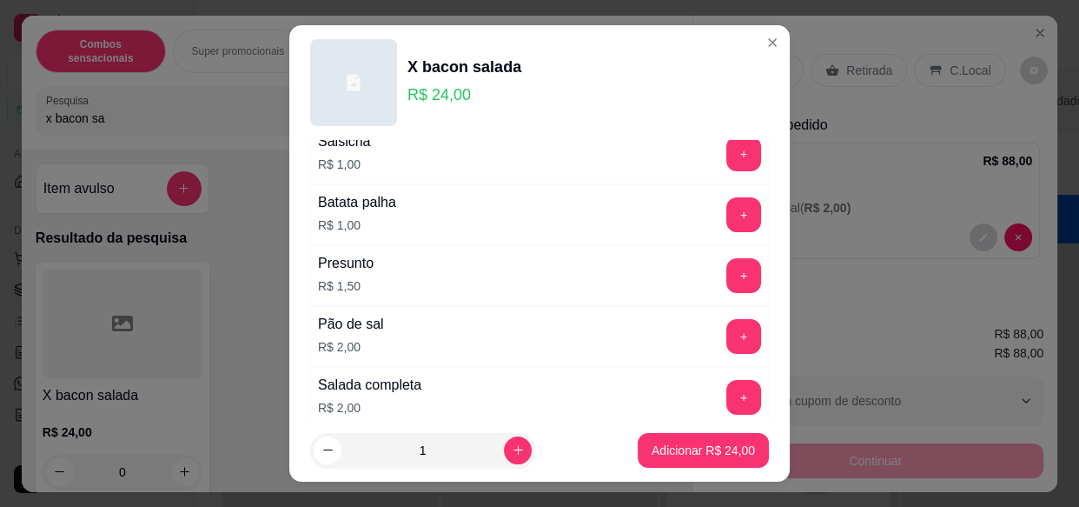
scroll to position [348, 0]
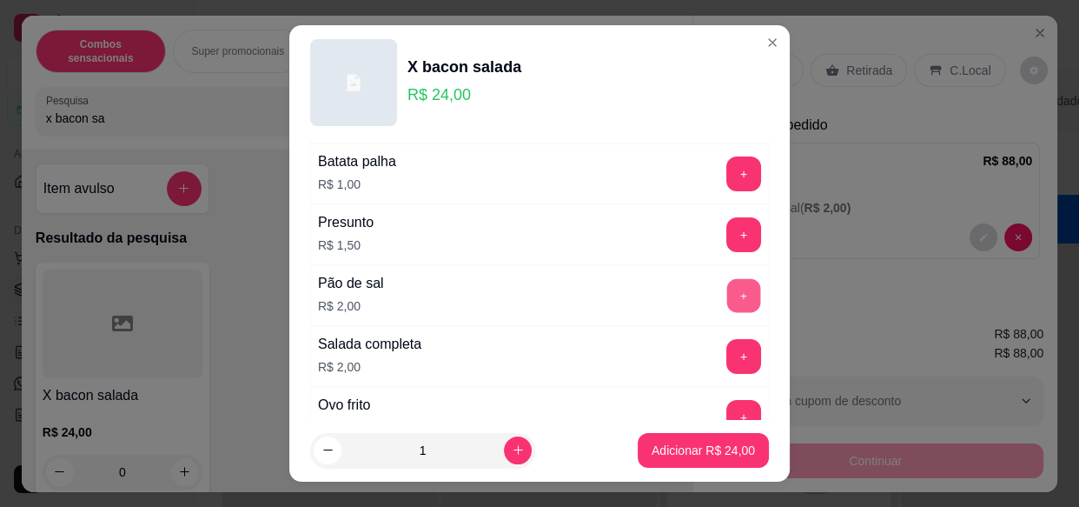
click at [727, 303] on button "+" at bounding box center [744, 296] width 34 height 34
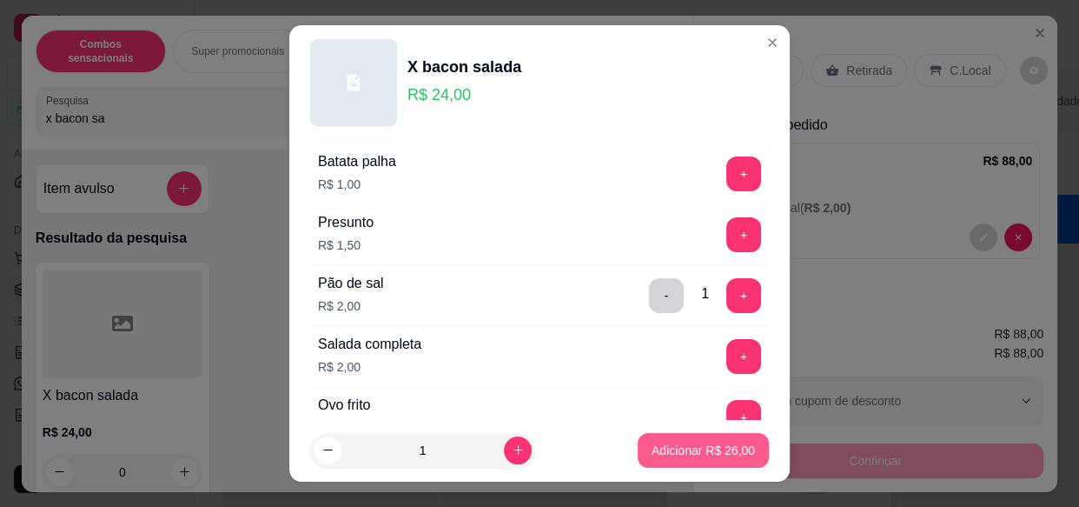
click at [673, 460] on button "Adicionar R$ 26,00" at bounding box center [703, 450] width 131 height 35
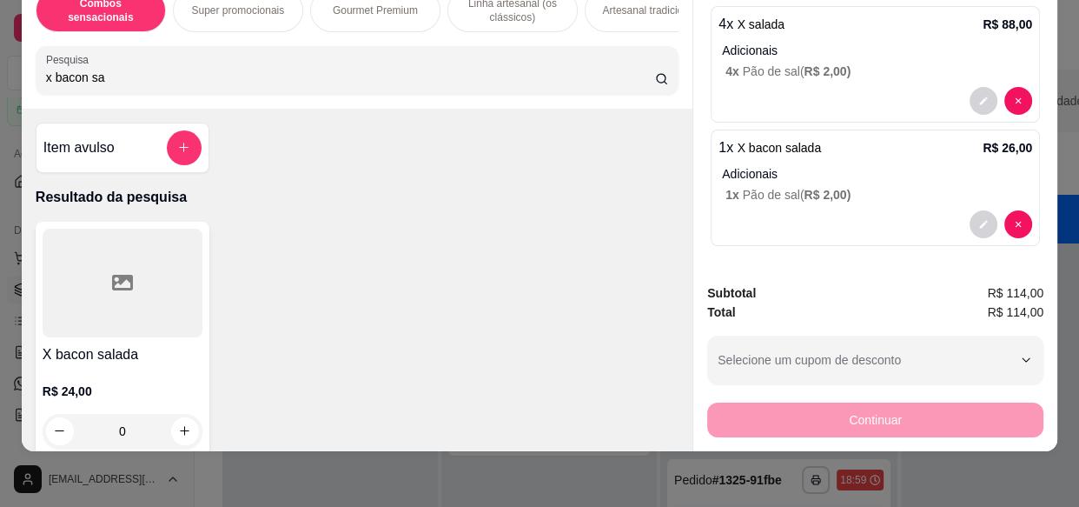
scroll to position [17, 0]
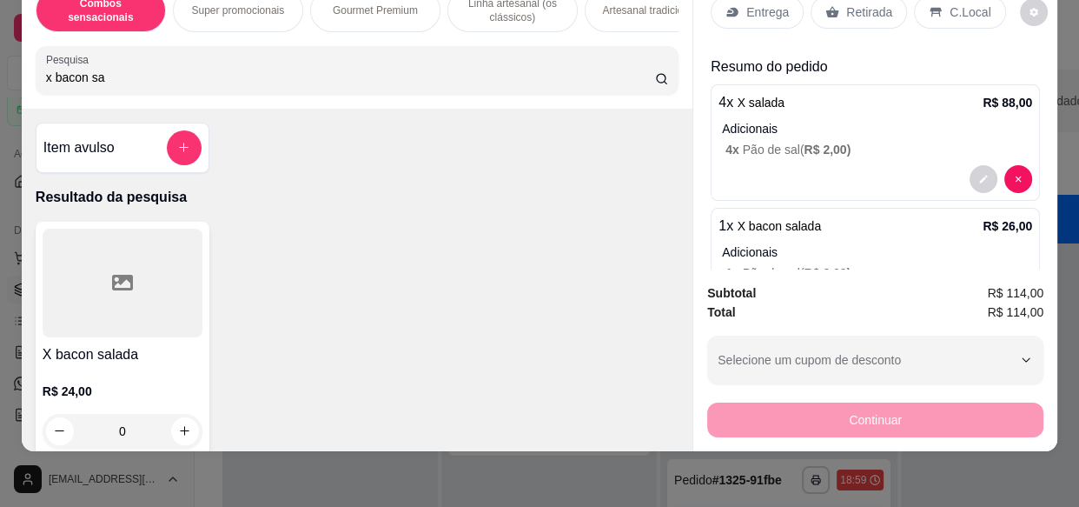
click at [761, 3] on p "Entrega" at bounding box center [767, 11] width 43 height 17
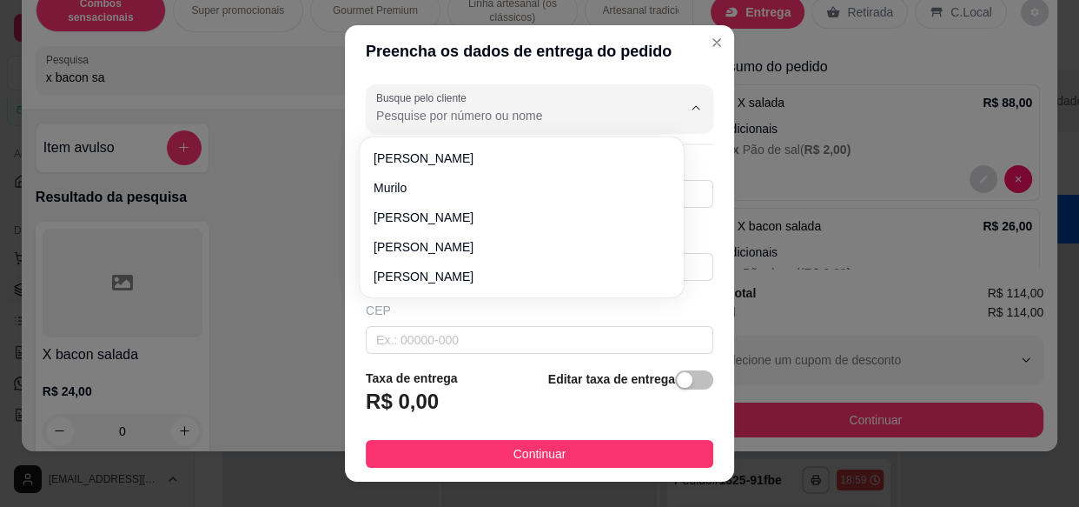
click at [486, 119] on input "Busque pelo cliente" at bounding box center [515, 115] width 278 height 17
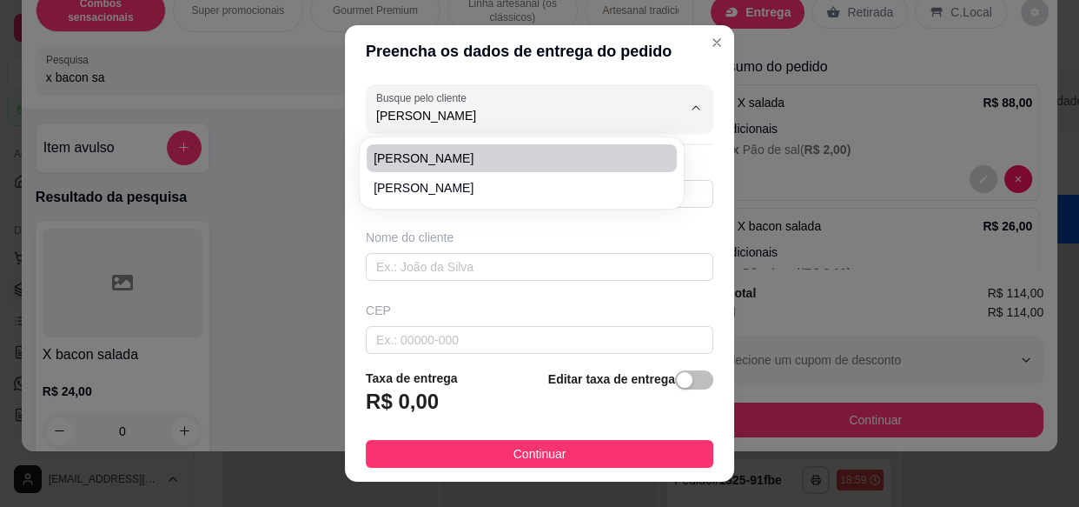
click at [440, 158] on span "[PERSON_NAME]" at bounding box center [513, 157] width 279 height 17
type input "[PERSON_NAME]"
type input "17997656165"
type input "[PERSON_NAME]"
type input "15406019"
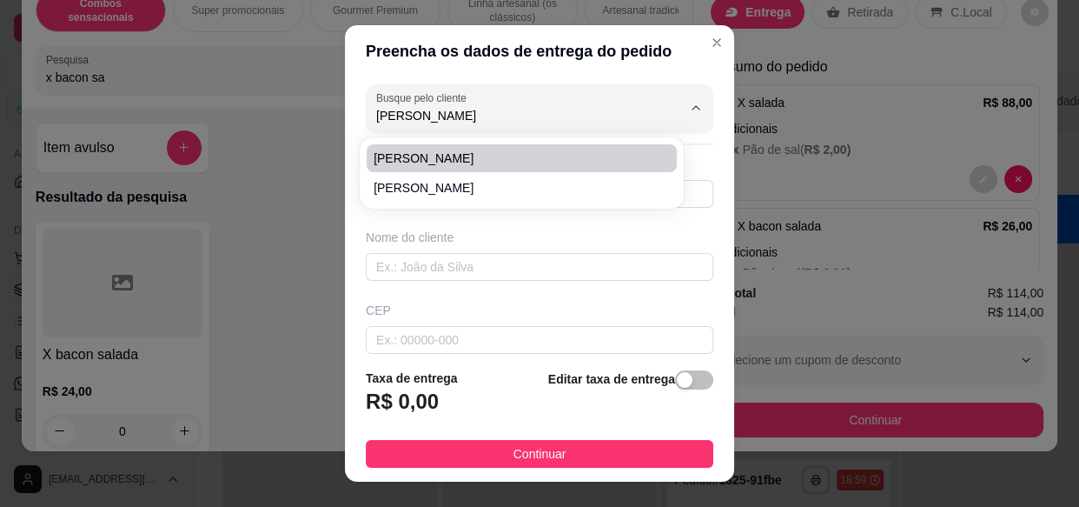
type input "[GEOGRAPHIC_DATA]"
type input "279"
type input "Jardim Cisoto"
type input "Olímpia"
type input "bar da marinalva no bingo garagem"
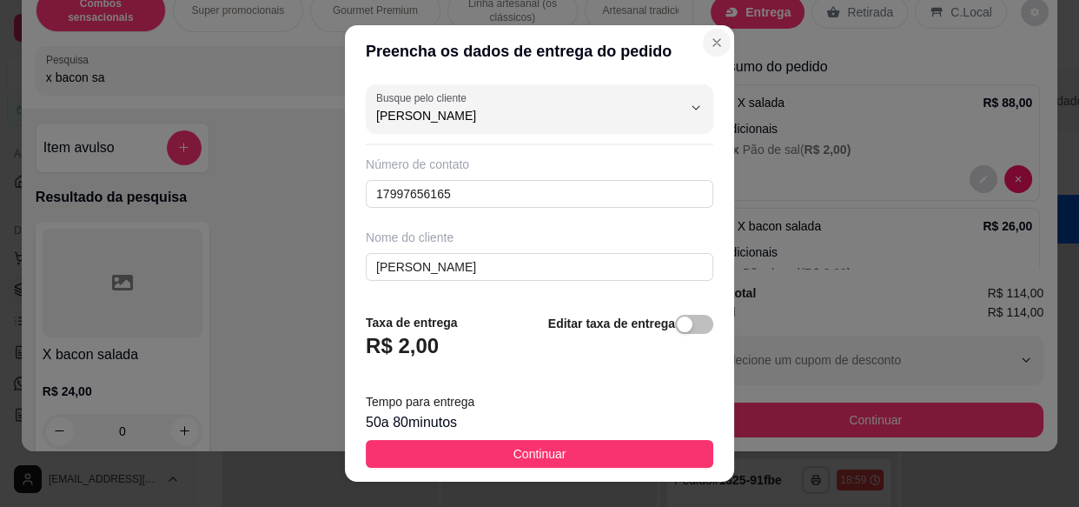
type input "[PERSON_NAME]"
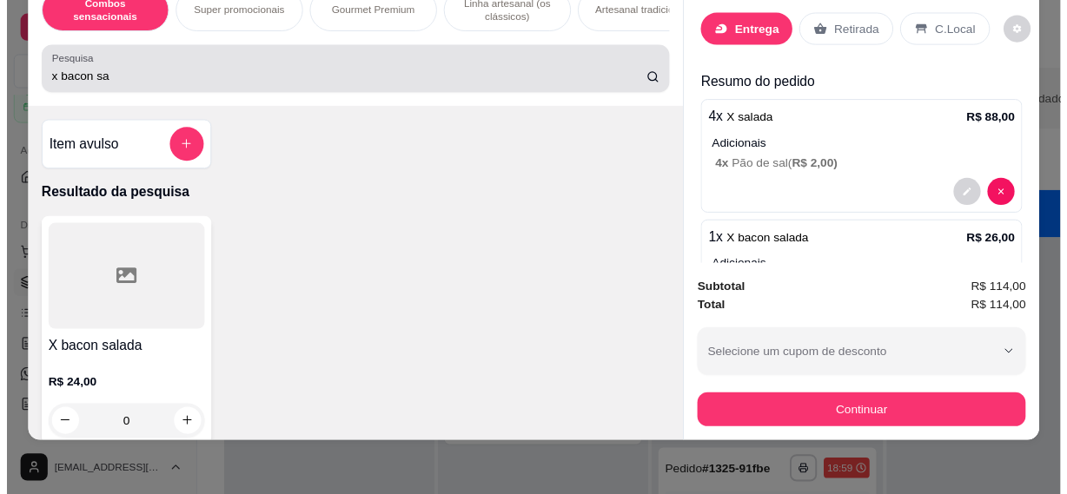
scroll to position [0, 0]
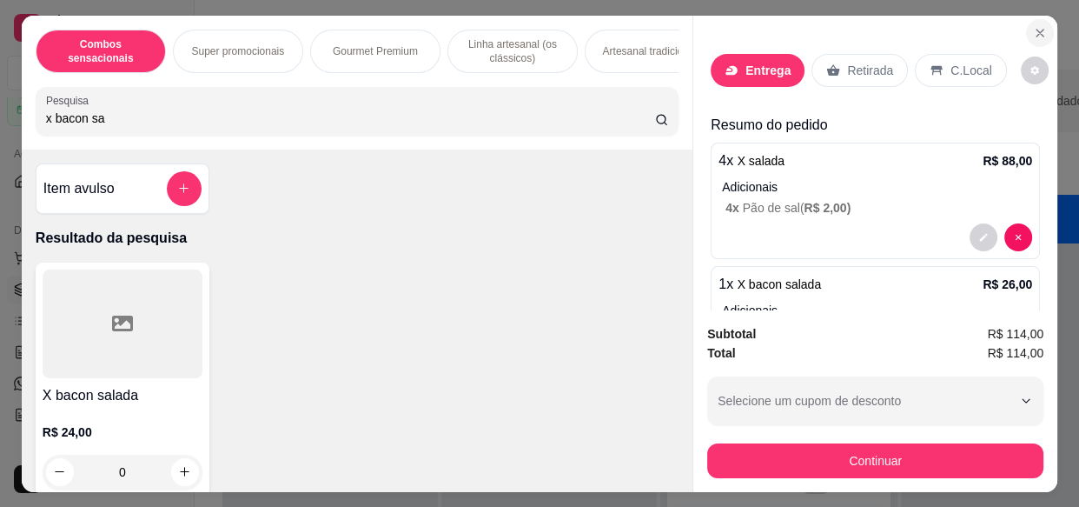
click at [1033, 26] on icon "Close" at bounding box center [1040, 33] width 14 height 14
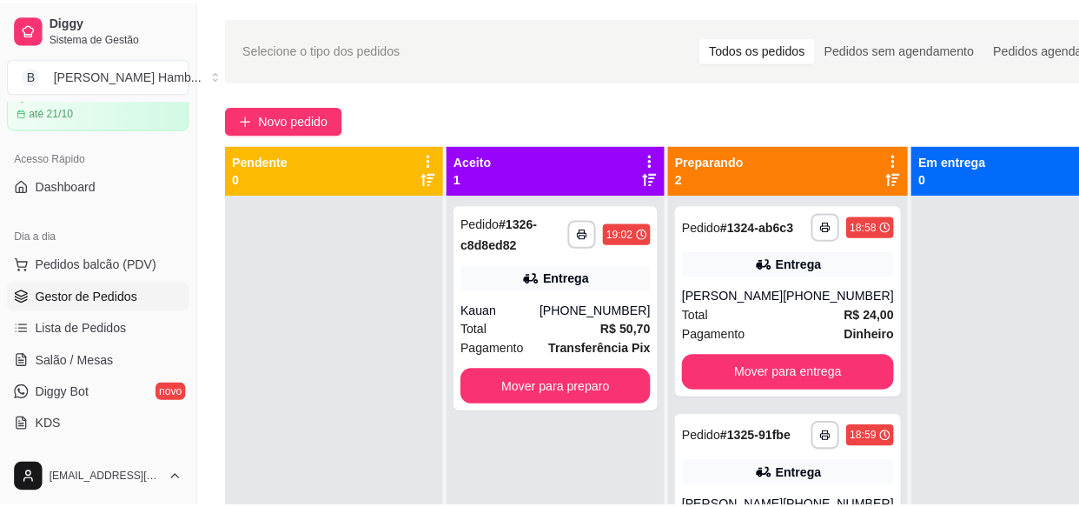
scroll to position [78, 0]
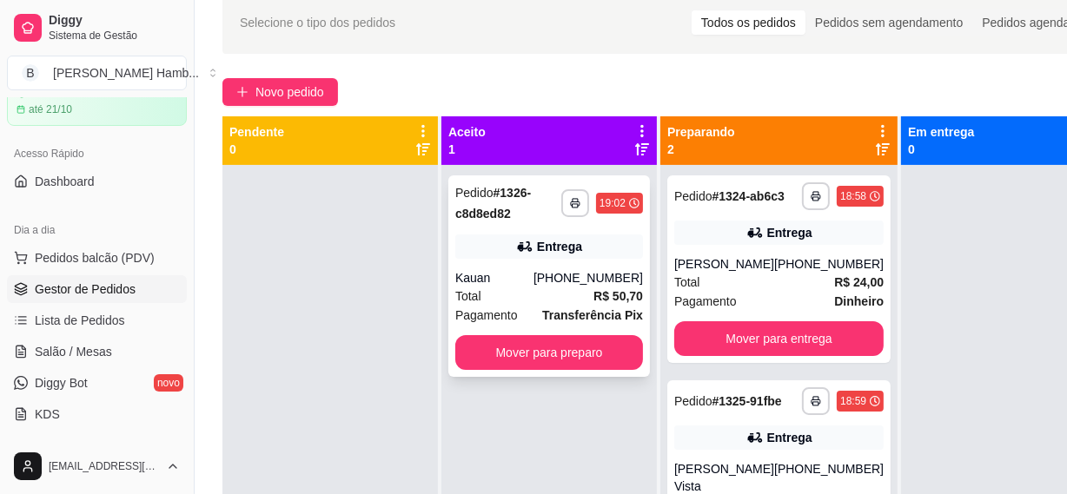
click at [497, 267] on div "**********" at bounding box center [549, 277] width 202 height 202
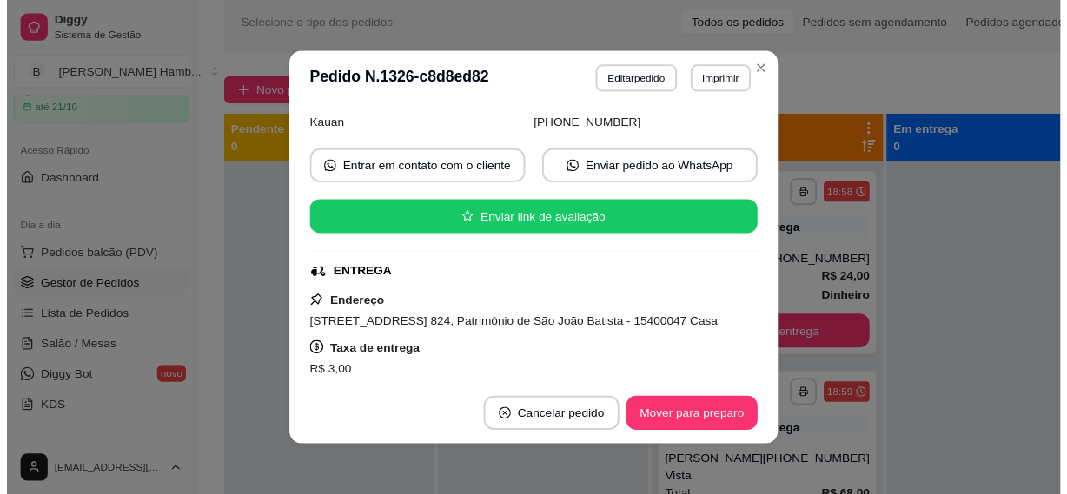
scroll to position [151, 0]
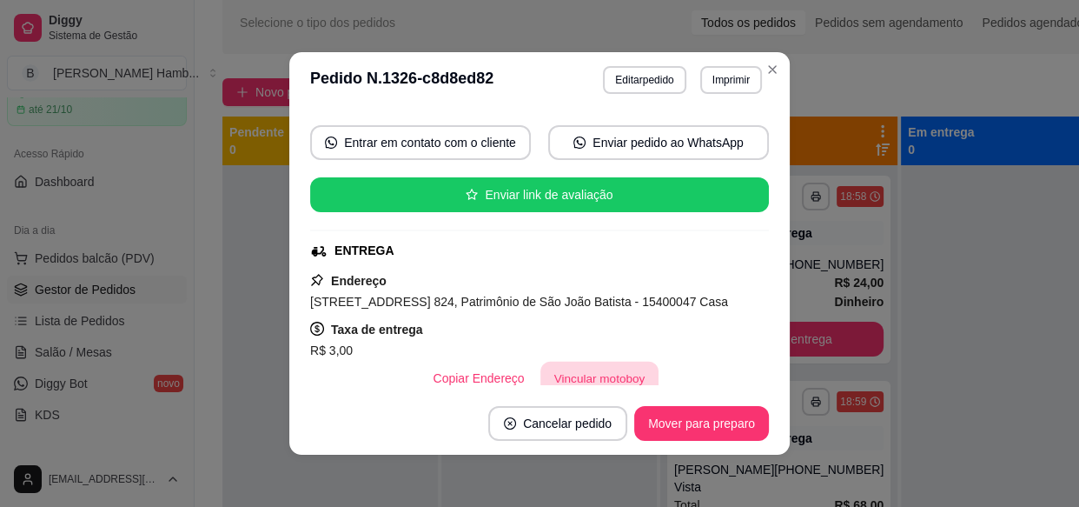
click at [541, 381] on button "Vincular motoboy" at bounding box center [599, 378] width 118 height 34
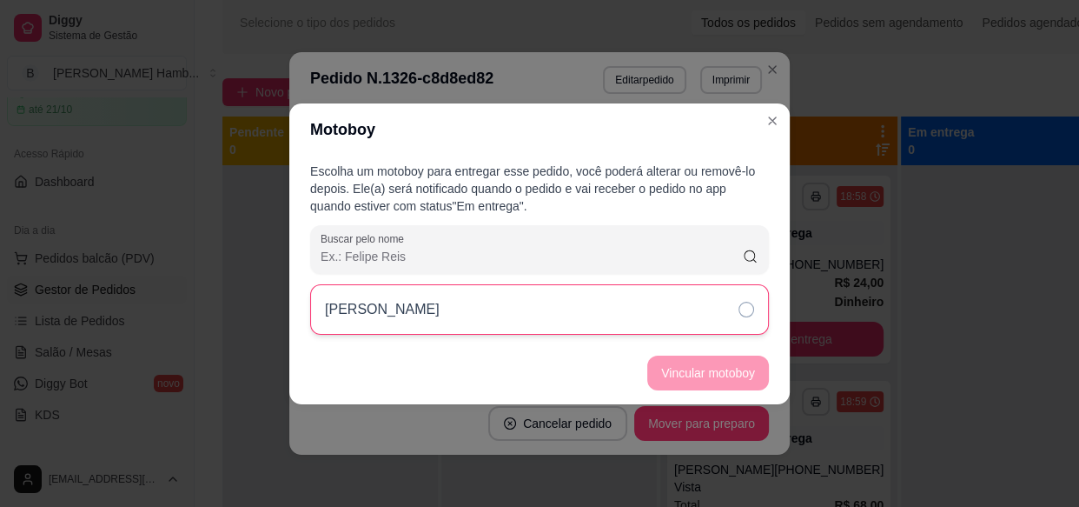
click at [644, 309] on div "[PERSON_NAME]" at bounding box center [539, 309] width 459 height 50
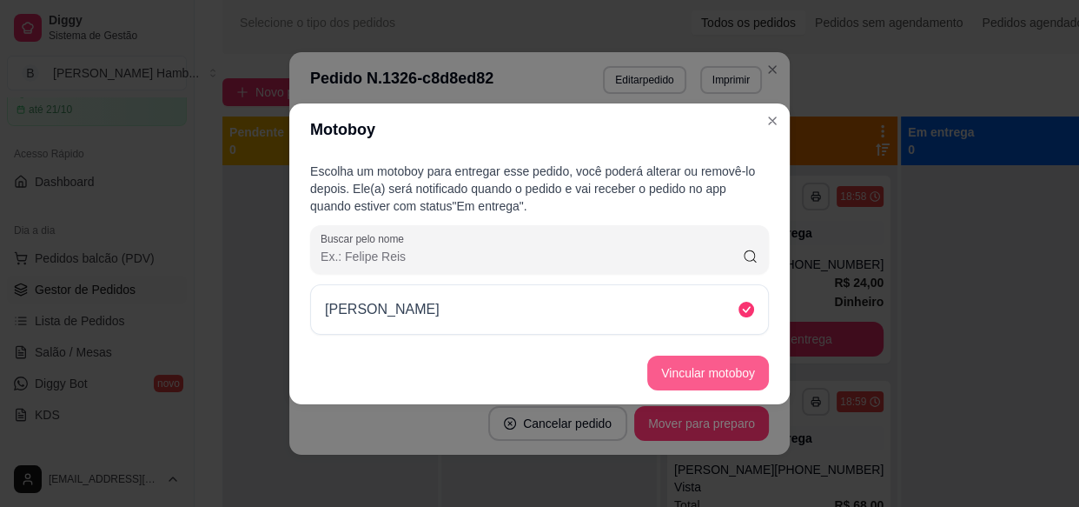
click at [658, 365] on button "Vincular motoboy" at bounding box center [708, 372] width 122 height 35
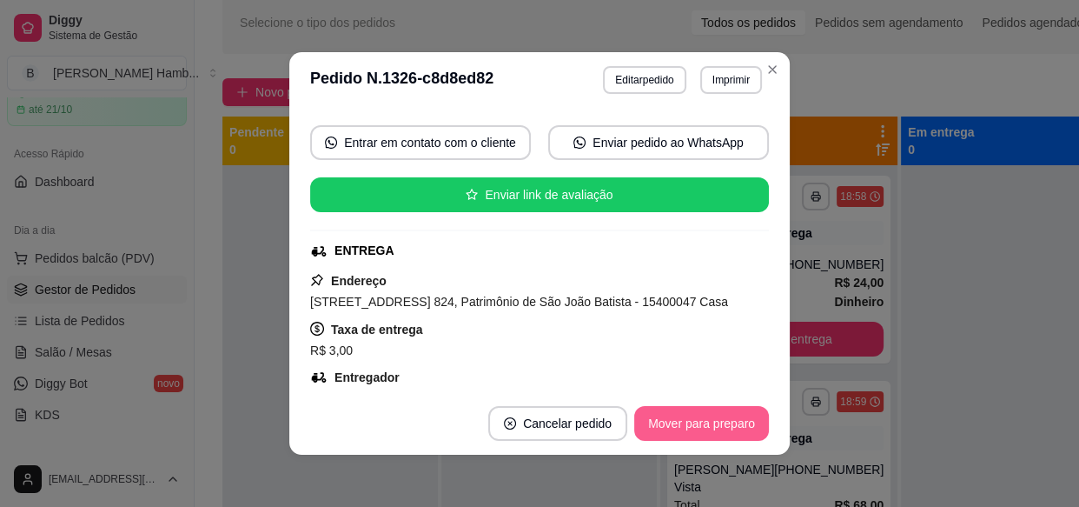
click at [697, 425] on button "Mover para preparo" at bounding box center [701, 423] width 135 height 35
click at [697, 425] on button "Mover para entrega" at bounding box center [702, 423] width 134 height 35
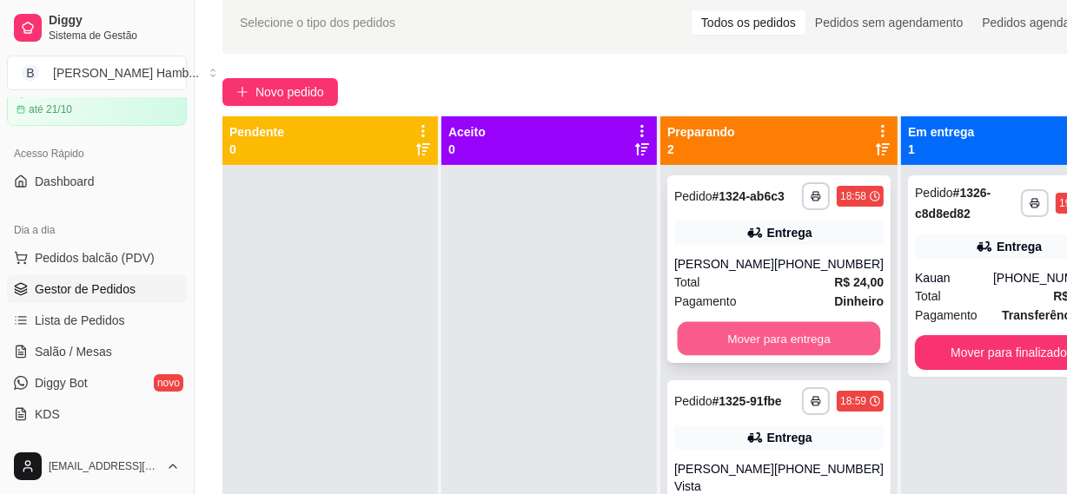
click at [761, 350] on button "Mover para entrega" at bounding box center [779, 339] width 203 height 34
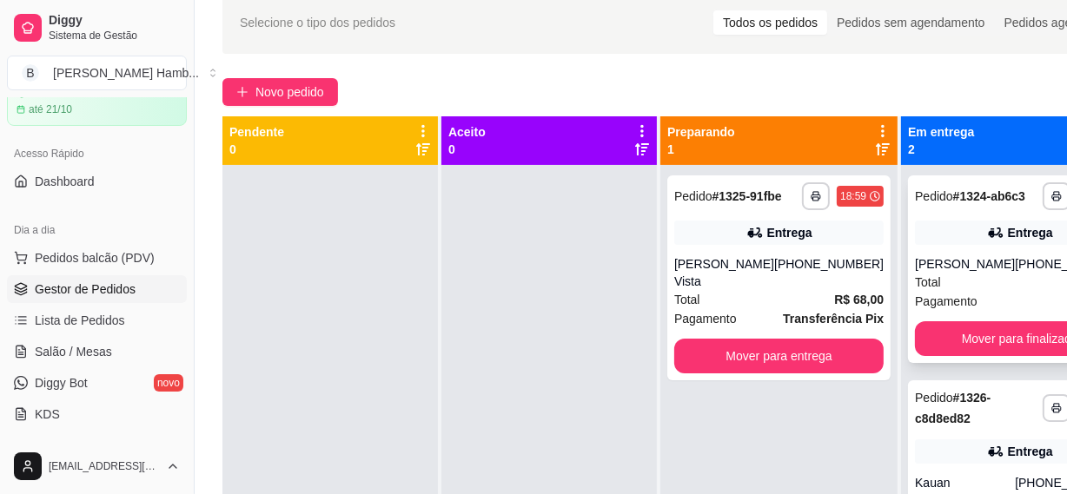
scroll to position [49, 0]
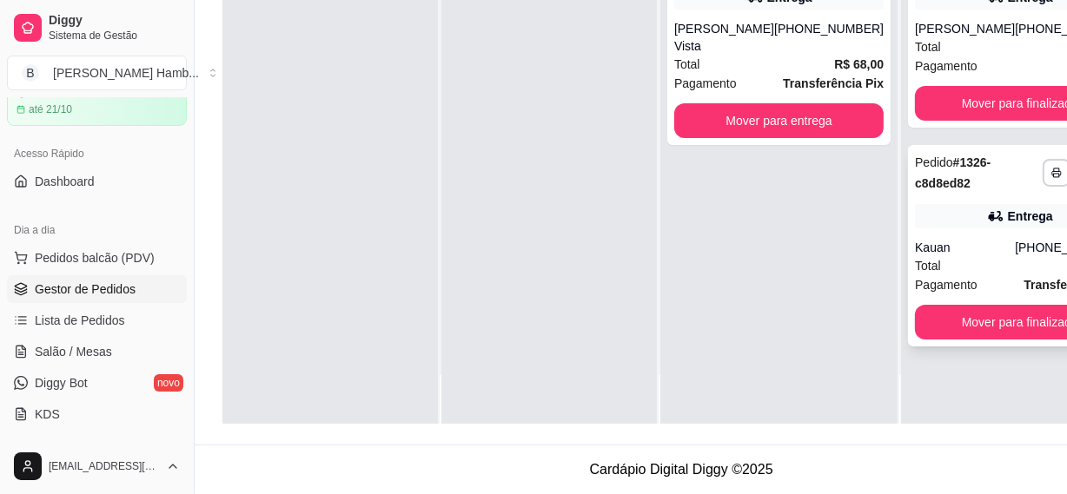
click at [915, 242] on div "Kauan" at bounding box center [965, 247] width 100 height 17
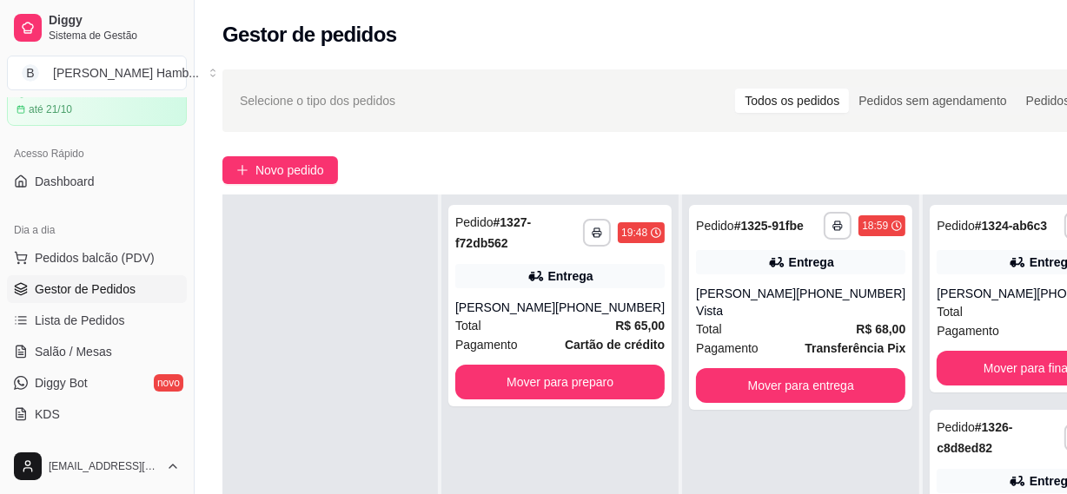
drag, startPoint x: 20, startPoint y: 488, endPoint x: 583, endPoint y: 199, distance: 633.1
click at [583, 199] on div "**********" at bounding box center [559, 442] width 237 height 494
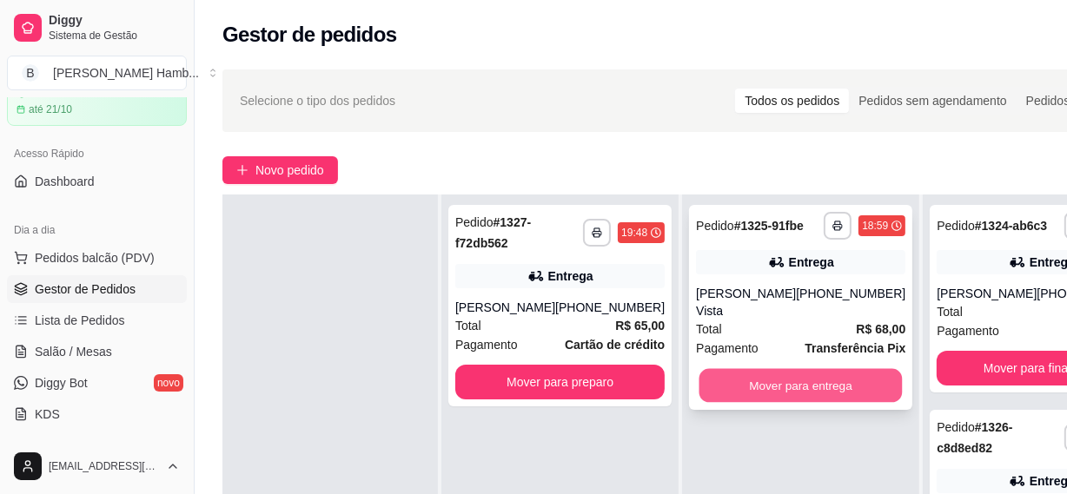
click at [802, 390] on button "Mover para entrega" at bounding box center [800, 386] width 203 height 34
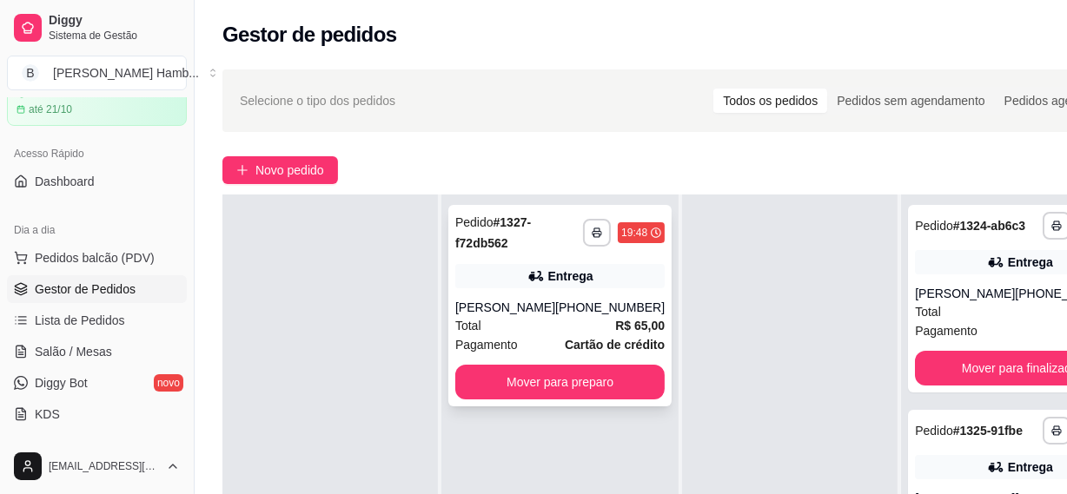
click at [527, 299] on div "[PERSON_NAME]" at bounding box center [505, 307] width 100 height 17
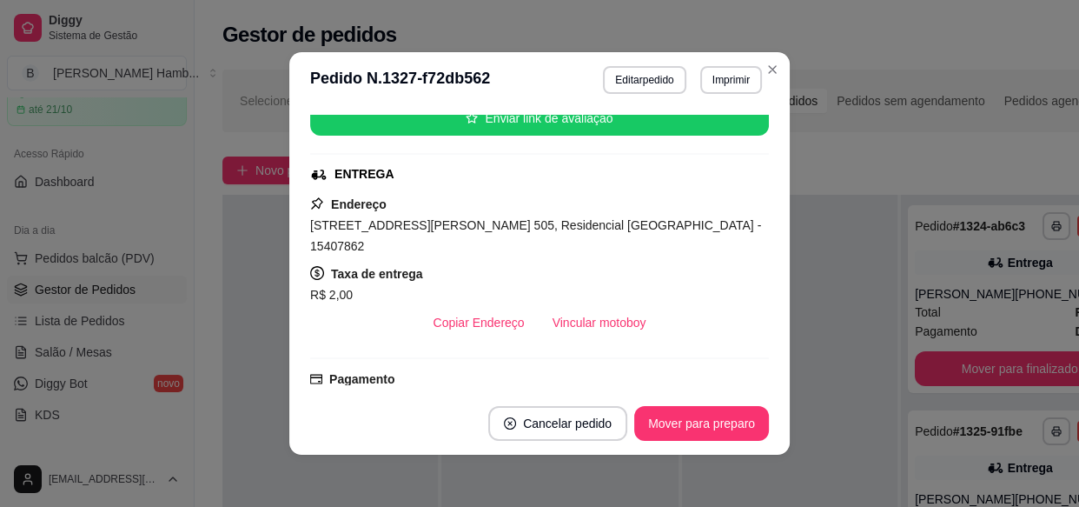
scroll to position [394, 0]
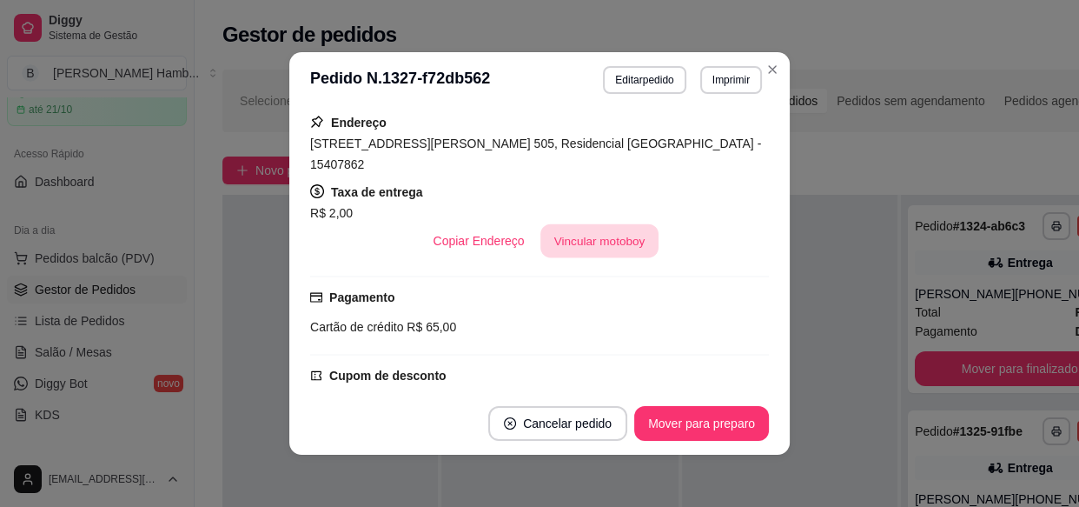
click at [575, 226] on button "Vincular motoboy" at bounding box center [599, 241] width 118 height 34
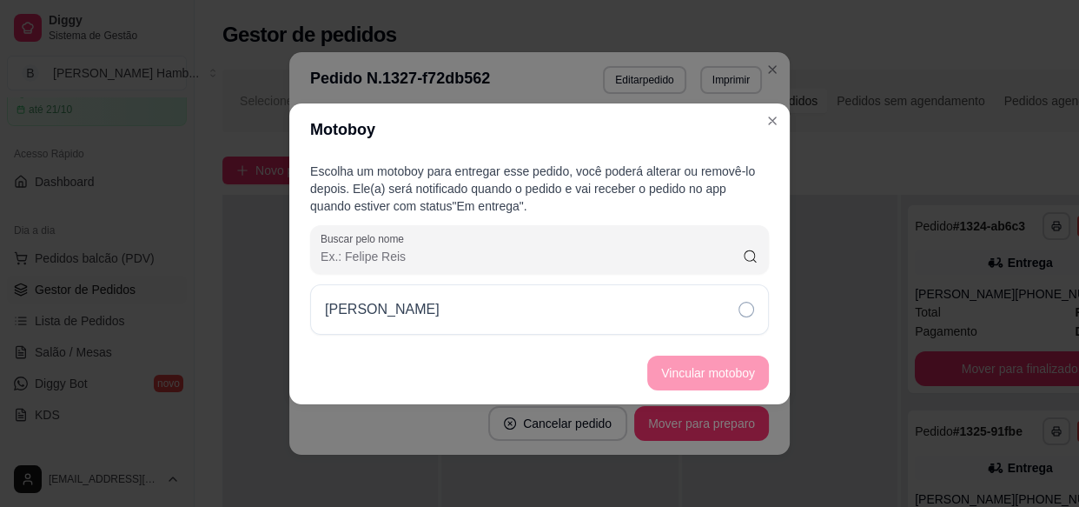
drag, startPoint x: 617, startPoint y: 308, endPoint x: 693, endPoint y: 383, distance: 106.9
click at [617, 308] on div "[PERSON_NAME]" at bounding box center [539, 309] width 459 height 50
click at [693, 382] on button "Vincular motoboy" at bounding box center [708, 372] width 118 height 34
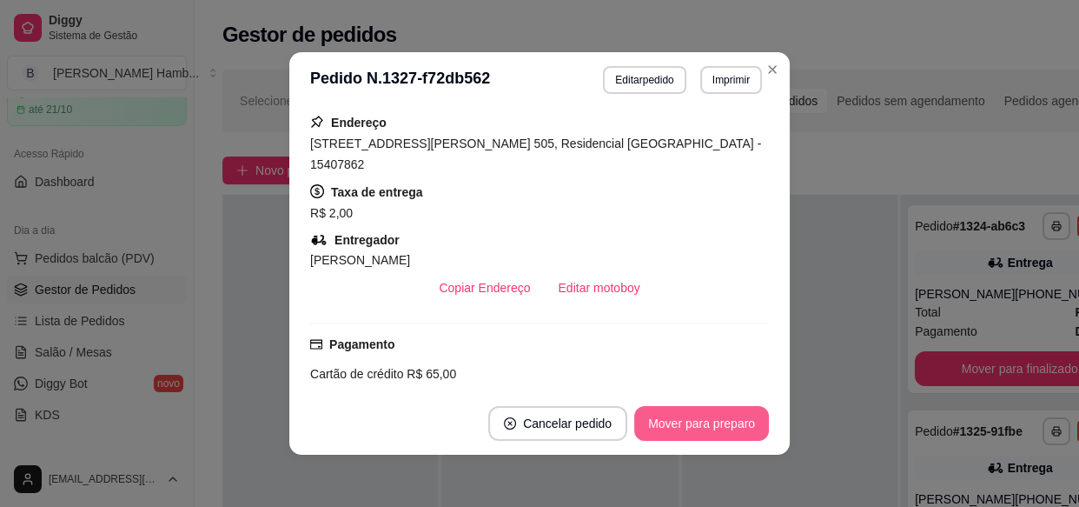
click at [699, 425] on button "Mover para preparo" at bounding box center [701, 423] width 135 height 35
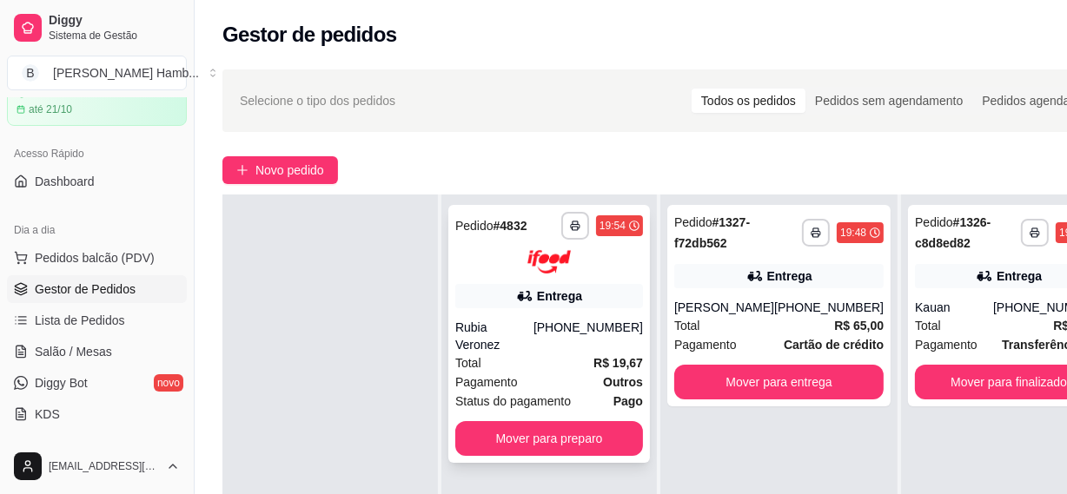
click at [558, 373] on div "Pagamento Outros" at bounding box center [549, 382] width 188 height 19
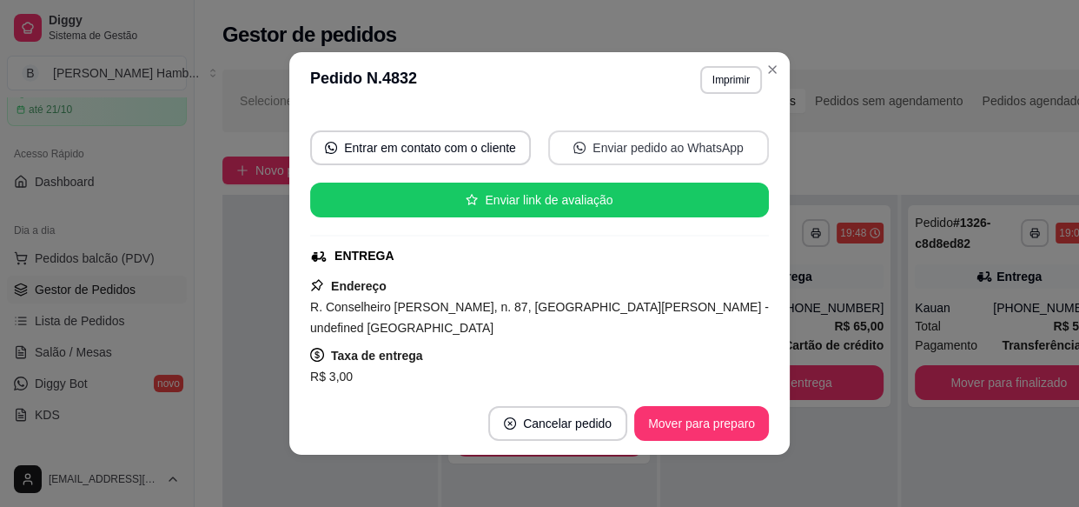
scroll to position [315, 0]
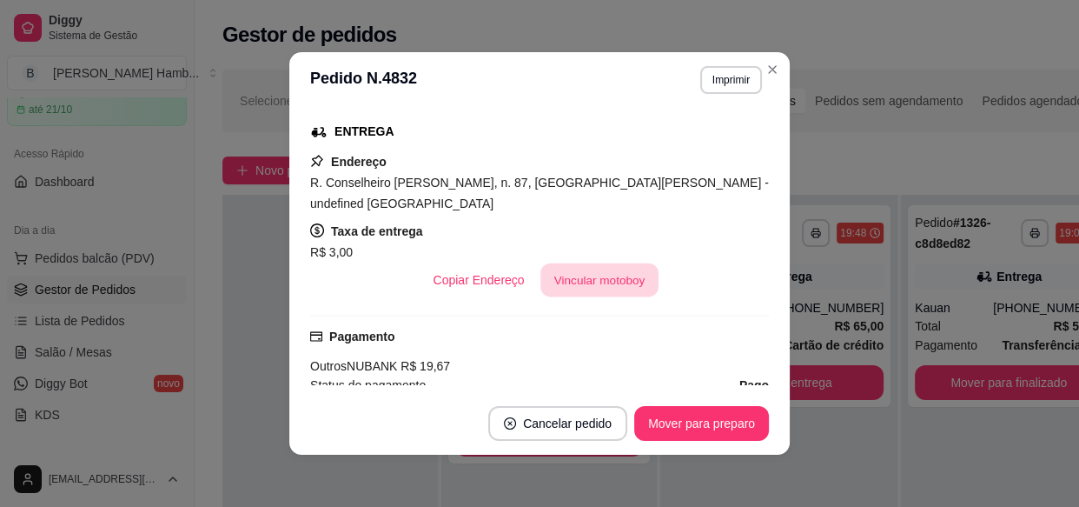
click at [583, 278] on button "Vincular motoboy" at bounding box center [599, 280] width 118 height 34
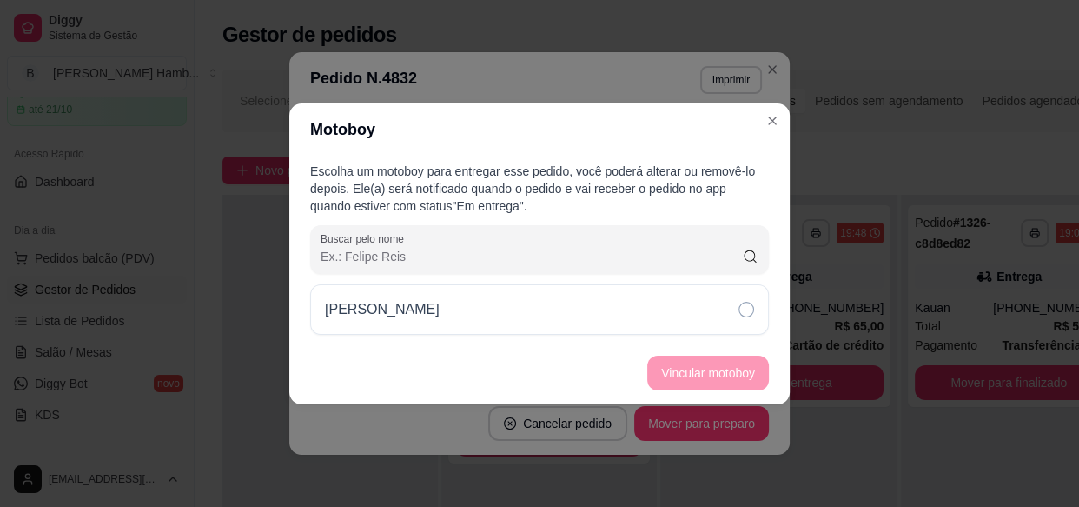
click at [625, 313] on div "[PERSON_NAME]" at bounding box center [539, 309] width 459 height 50
click at [672, 368] on button "Vincular motoboy" at bounding box center [708, 372] width 122 height 35
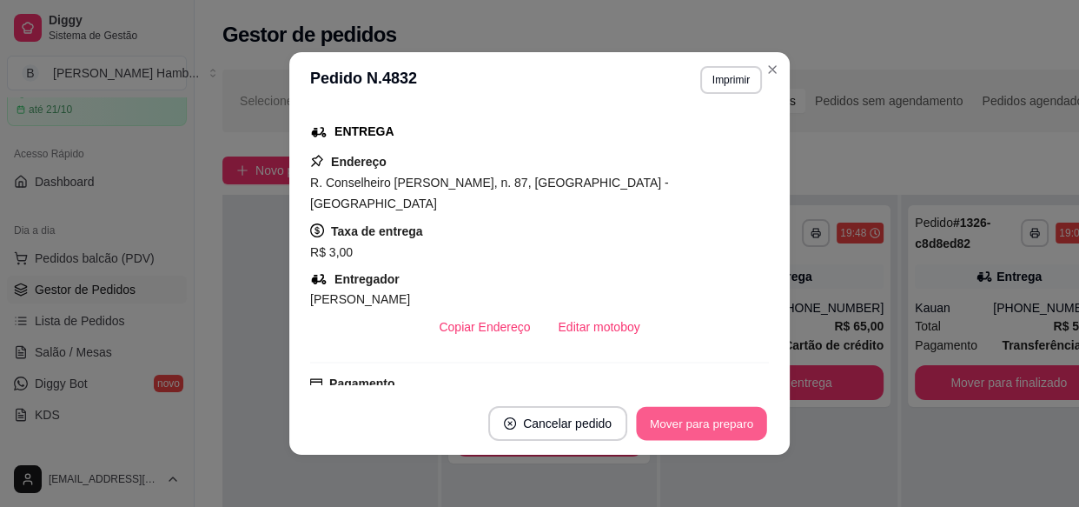
click at [739, 428] on button "Mover para preparo" at bounding box center [701, 424] width 130 height 34
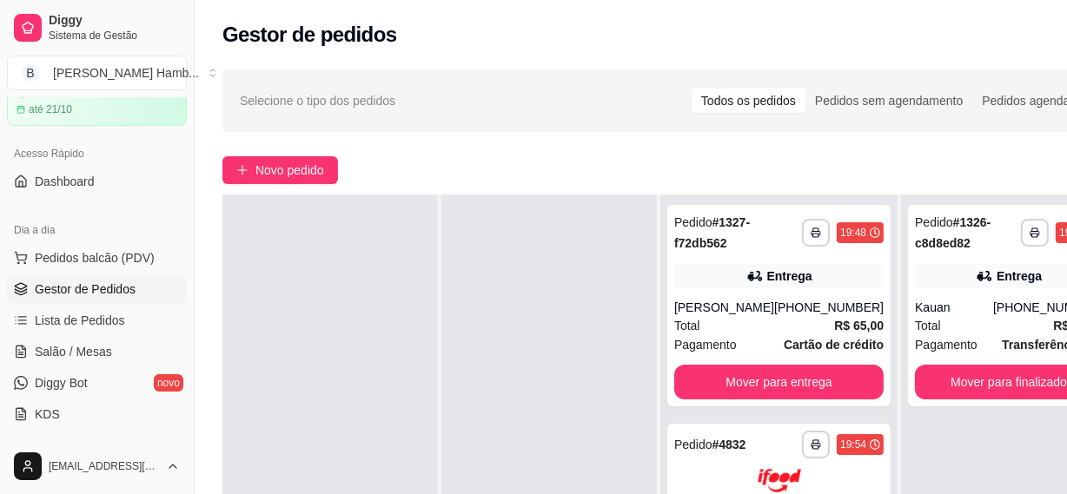
click at [759, 59] on div "**********" at bounding box center [670, 384] width 951 height 651
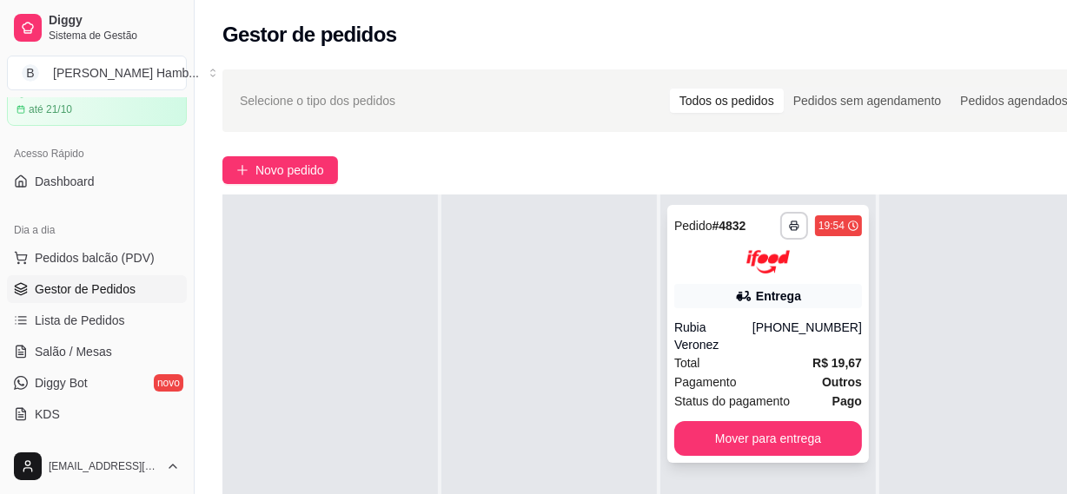
click at [751, 373] on div "Pagamento Outros" at bounding box center [768, 382] width 188 height 19
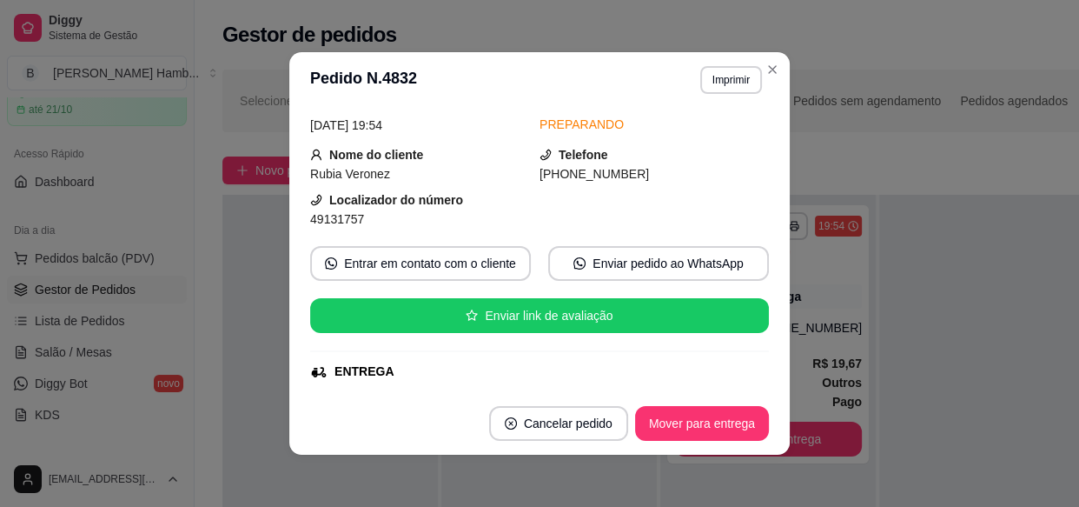
scroll to position [0, 0]
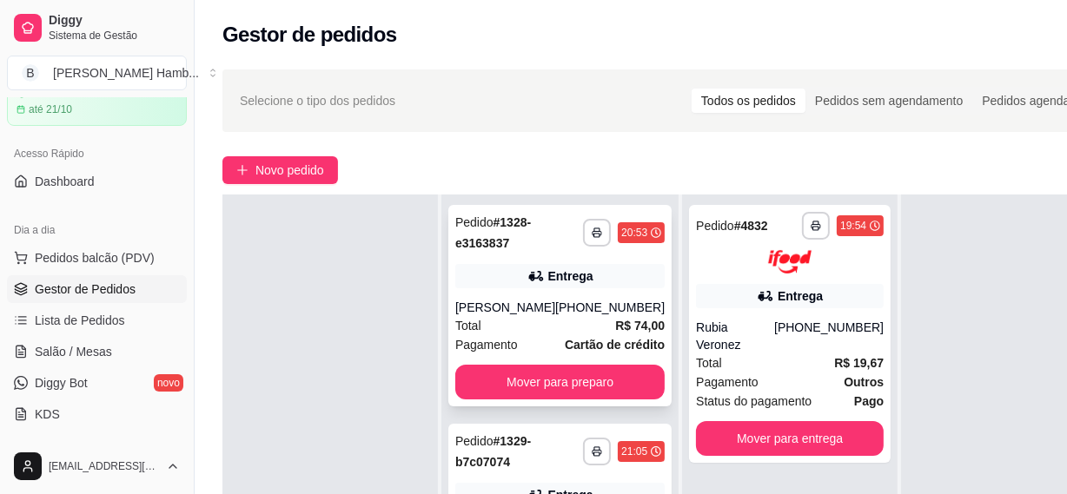
click at [616, 338] on strong "Cartão de crédito" at bounding box center [615, 345] width 100 height 14
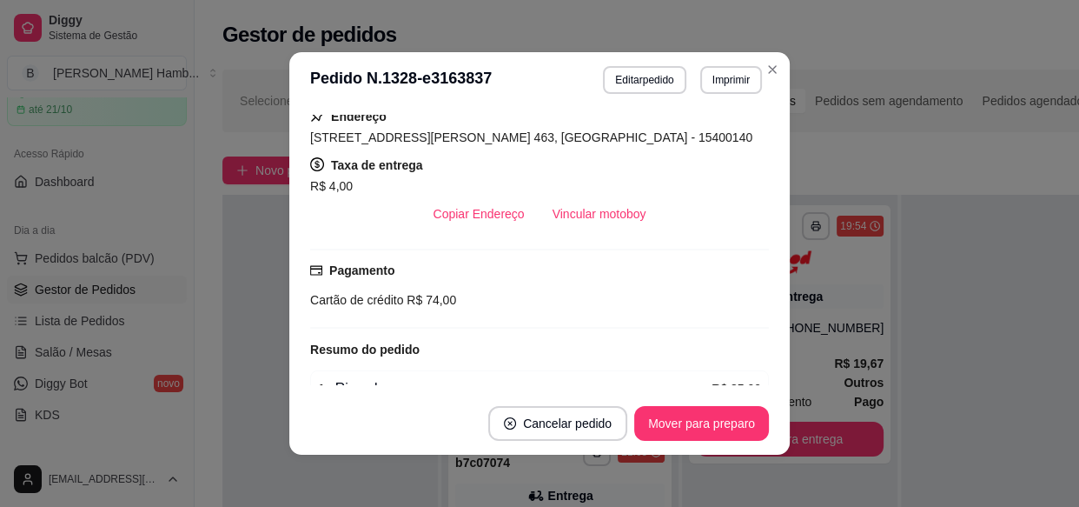
scroll to position [401, 0]
click at [591, 209] on button "Vincular motoboy" at bounding box center [600, 213] width 122 height 35
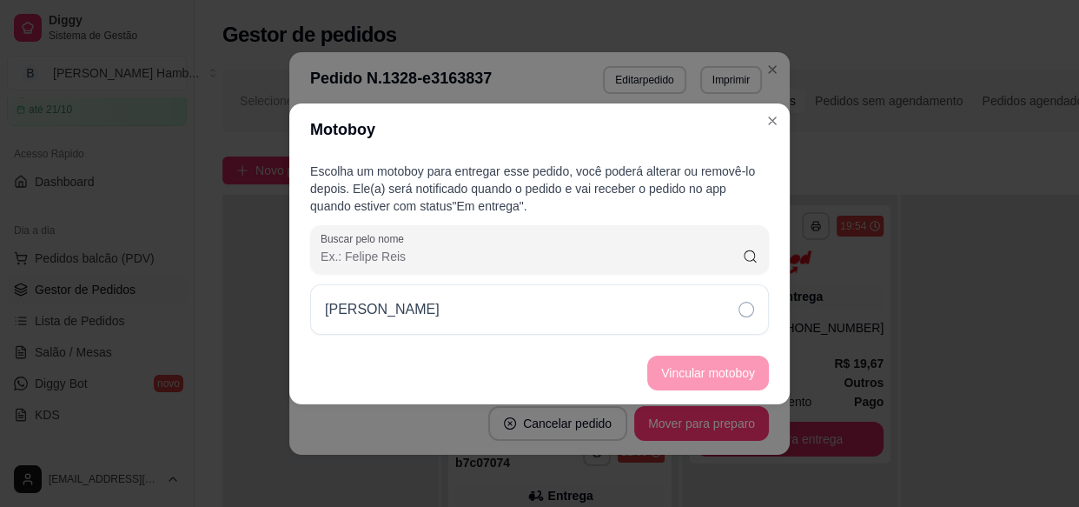
click at [639, 310] on div "[PERSON_NAME]" at bounding box center [539, 309] width 459 height 50
click at [679, 365] on button "Vincular motoboy" at bounding box center [708, 372] width 118 height 34
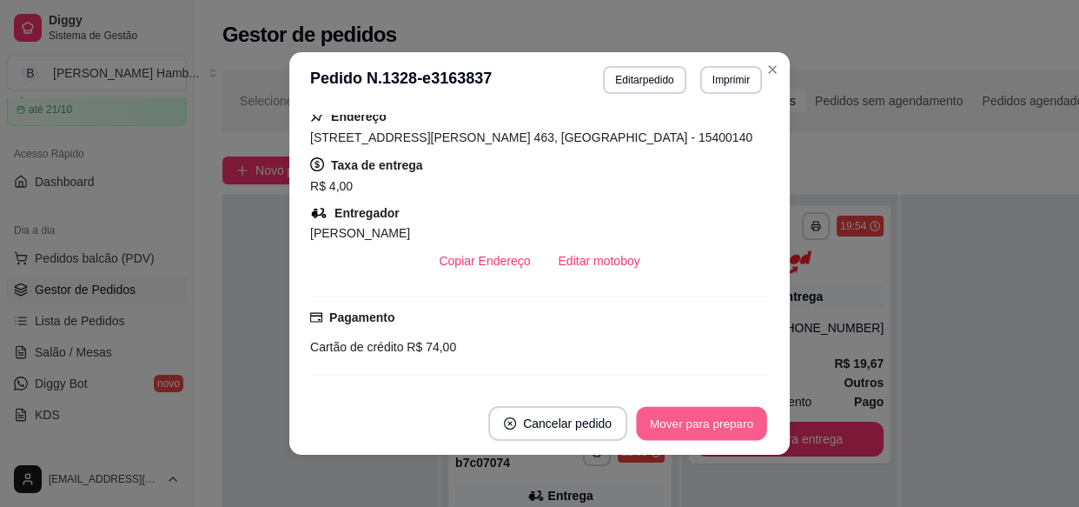
click at [689, 439] on button "Mover para preparo" at bounding box center [701, 424] width 130 height 34
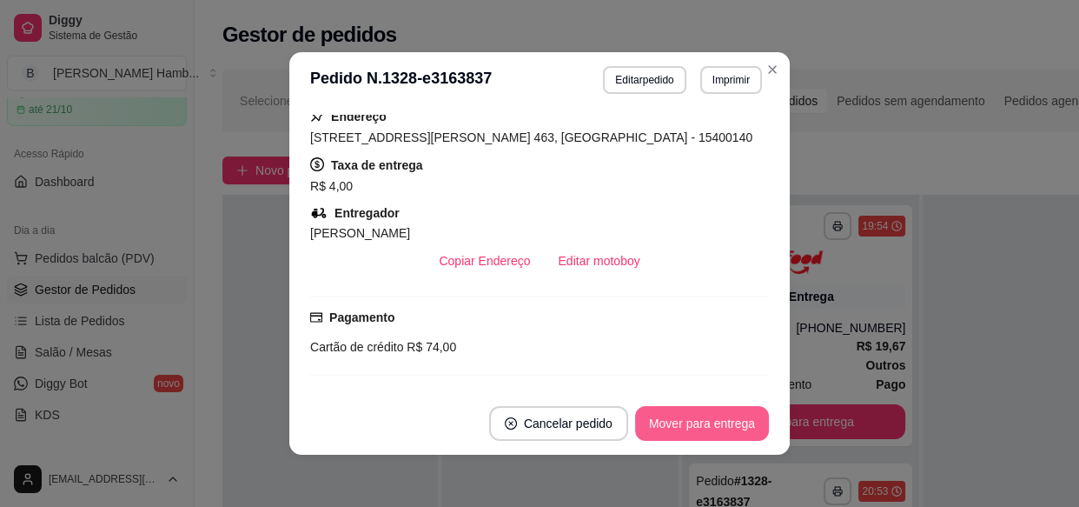
click at [691, 431] on button "Mover para entrega" at bounding box center [702, 423] width 134 height 35
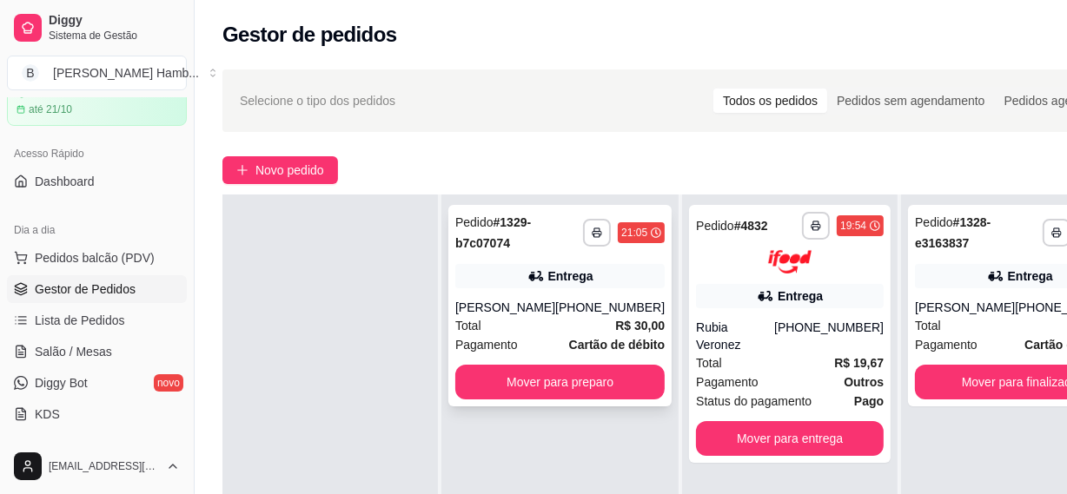
click at [567, 328] on div "Total R$ 30,00" at bounding box center [559, 325] width 209 height 19
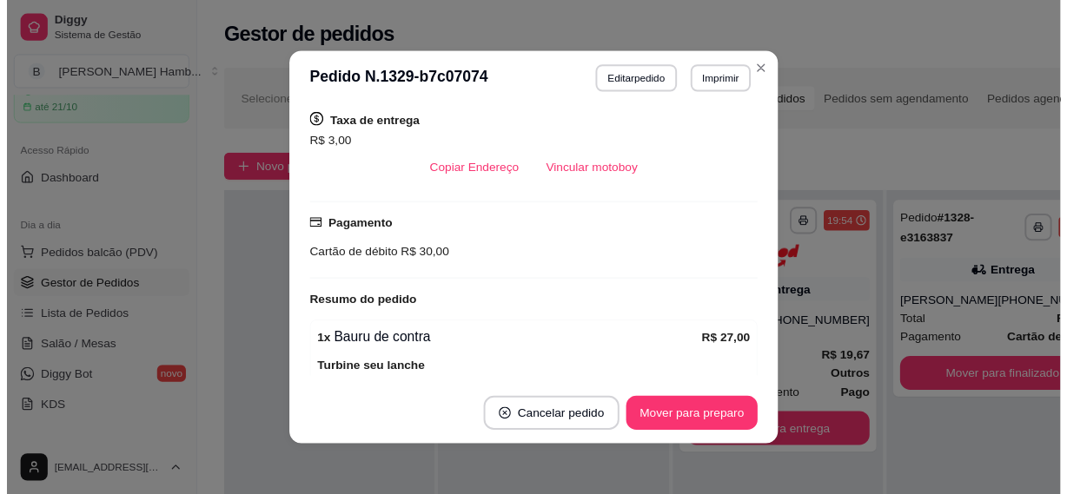
scroll to position [381, 0]
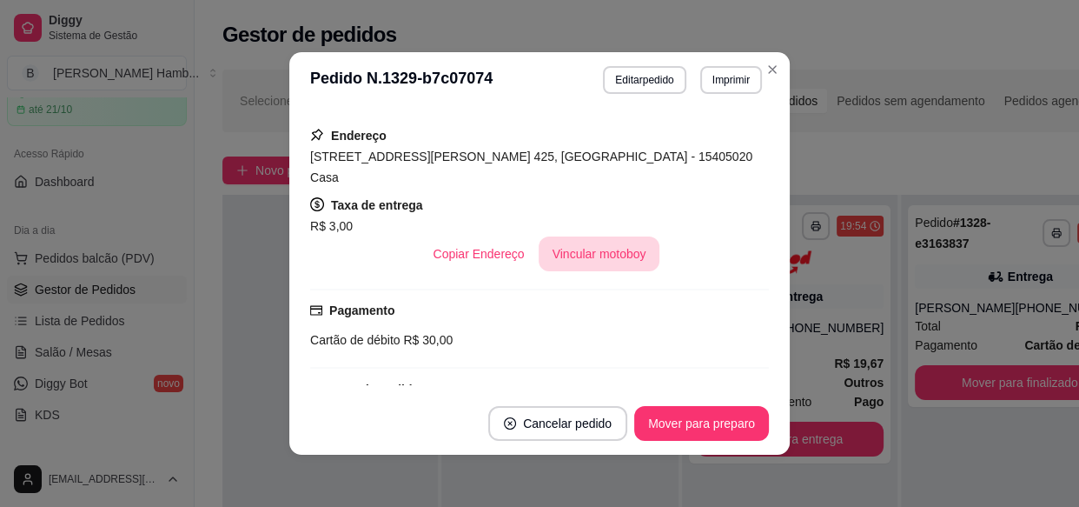
click at [564, 236] on button "Vincular motoboy" at bounding box center [600, 253] width 122 height 35
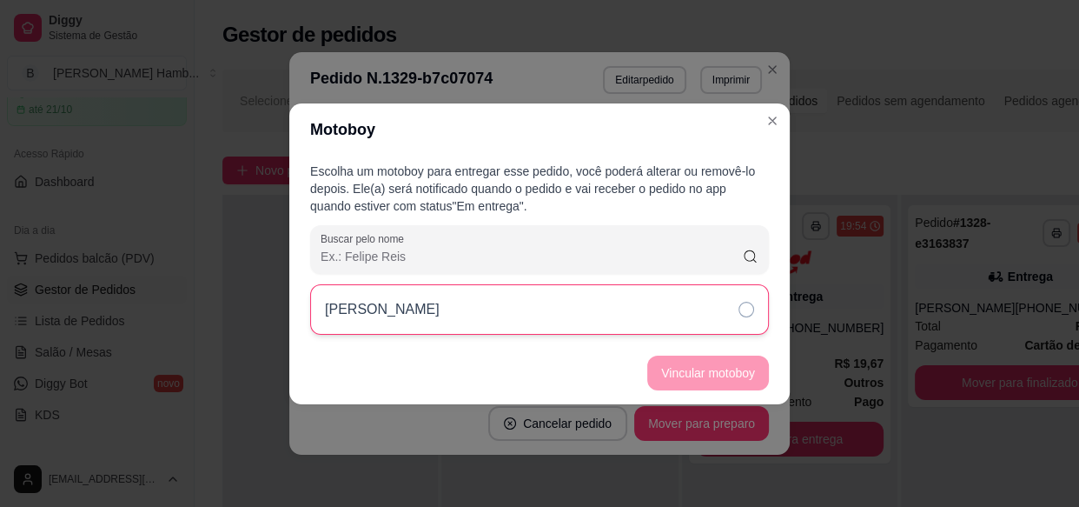
click at [584, 313] on div "[PERSON_NAME]" at bounding box center [539, 309] width 459 height 50
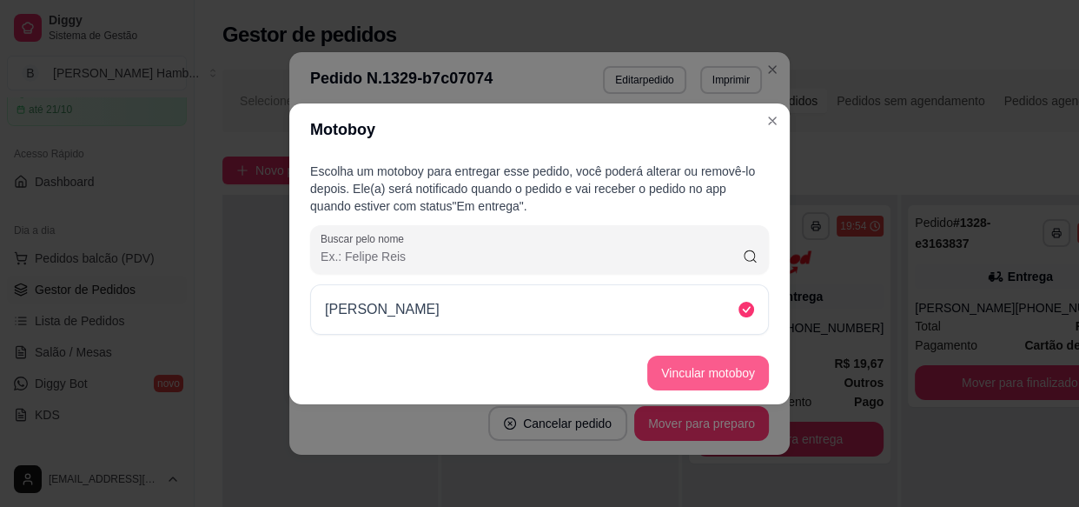
click at [682, 388] on button "Vincular motoboy" at bounding box center [708, 372] width 122 height 35
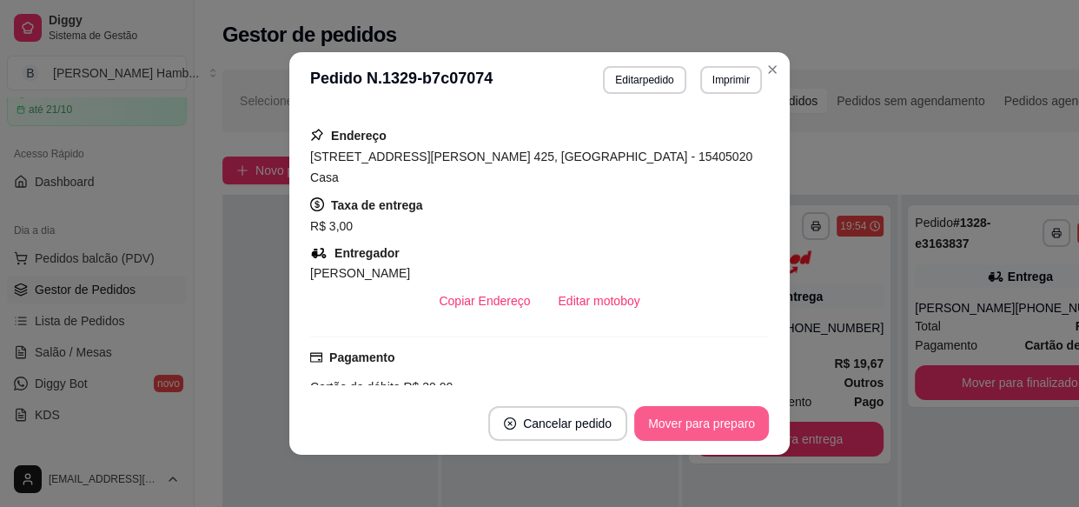
click at [684, 427] on button "Mover para preparo" at bounding box center [701, 423] width 135 height 35
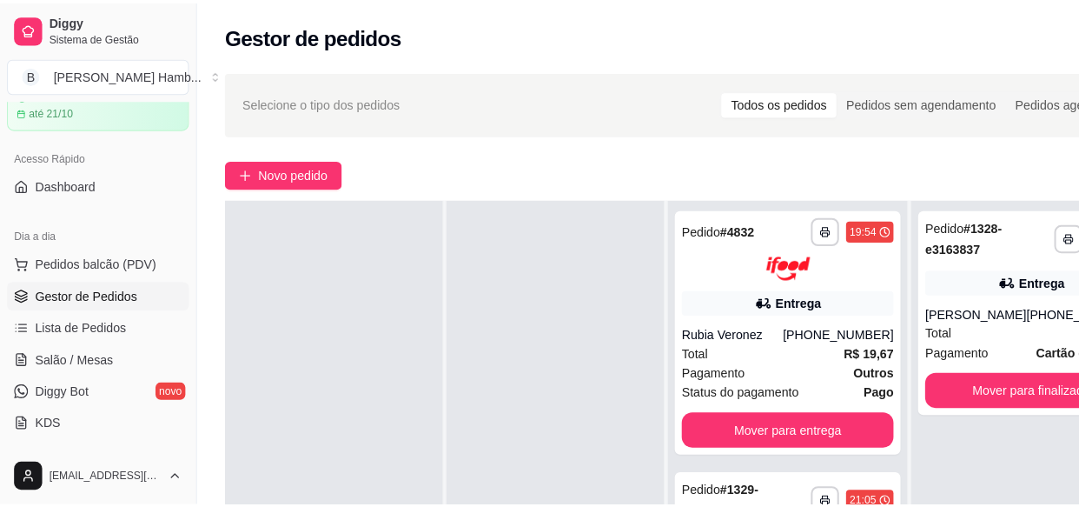
scroll to position [0, 0]
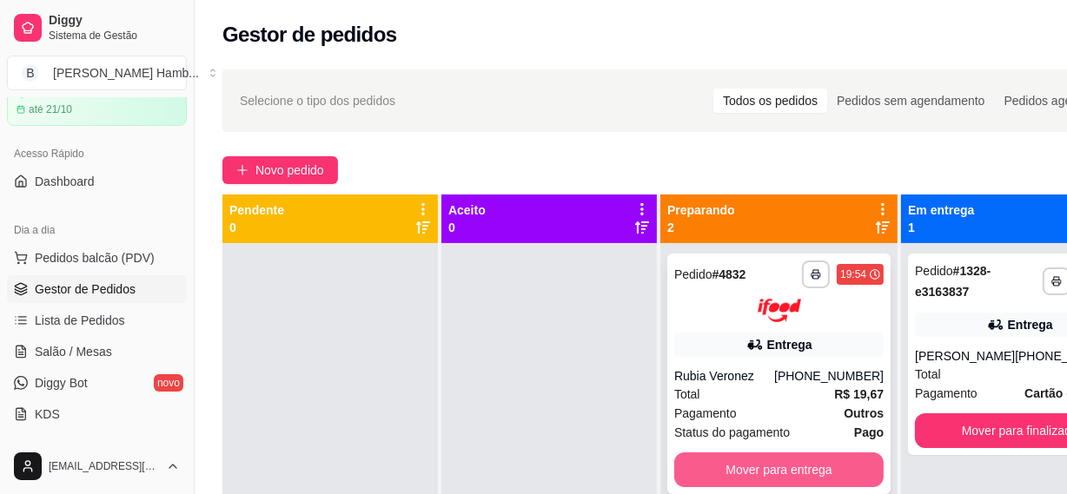
click at [779, 481] on button "Mover para entrega" at bounding box center [778, 470] width 209 height 35
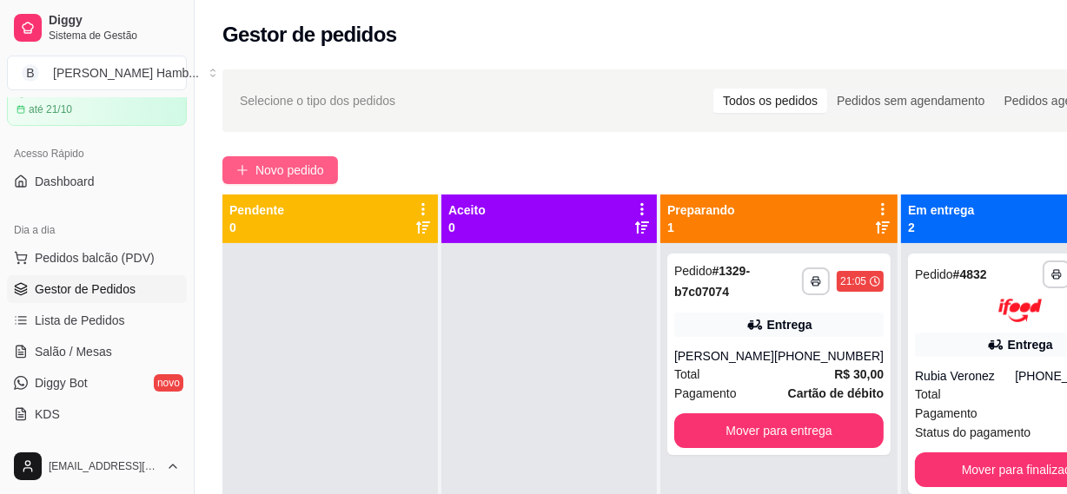
click at [317, 170] on span "Novo pedido" at bounding box center [289, 170] width 69 height 19
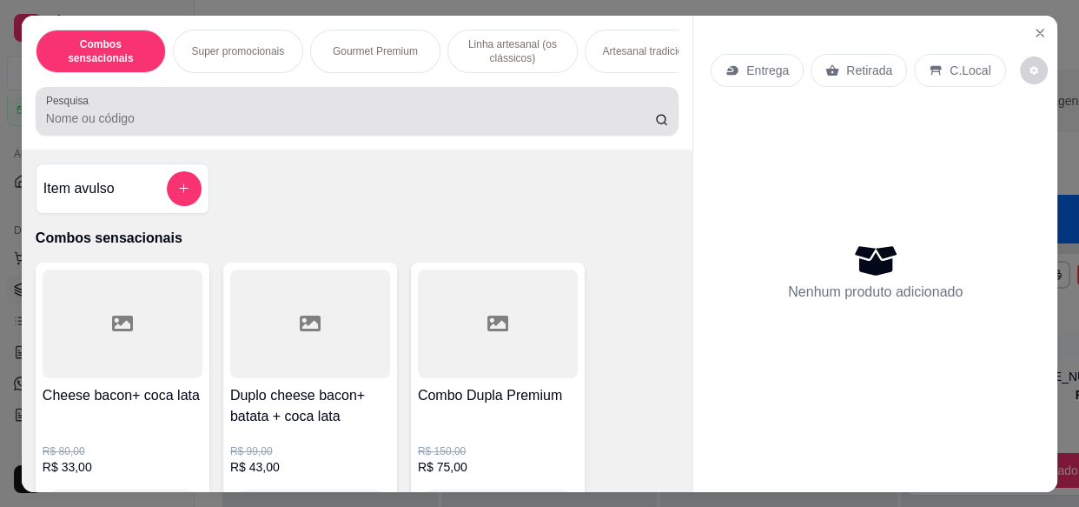
click at [400, 136] on div "Pesquisa" at bounding box center [357, 111] width 643 height 49
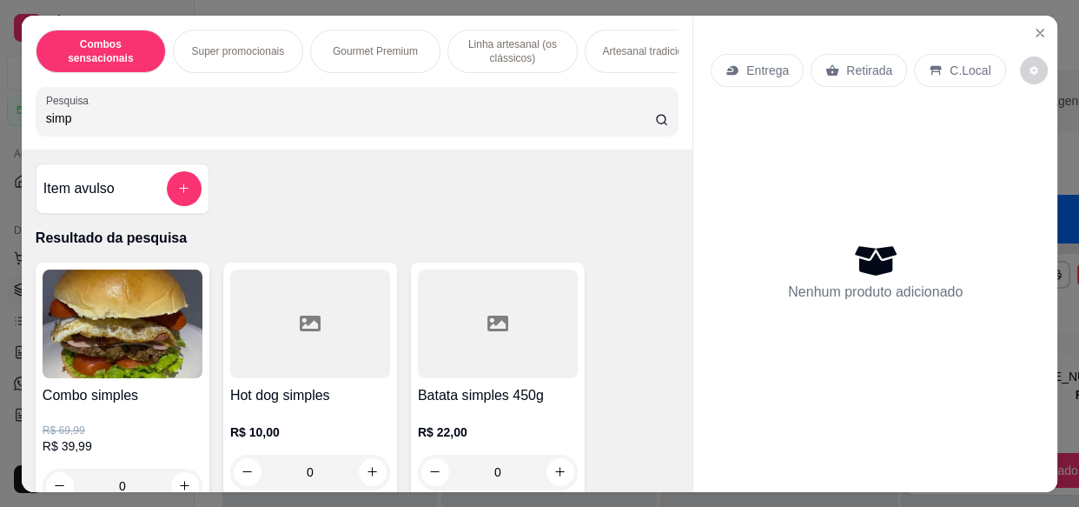
type input "simp"
click at [321, 308] on div at bounding box center [310, 323] width 160 height 109
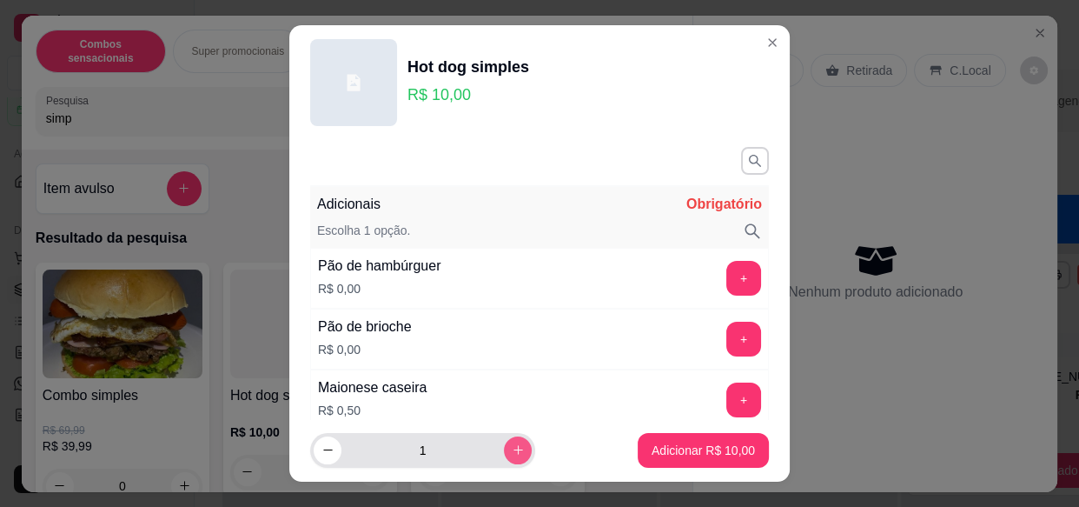
click at [512, 444] on icon "increase-product-quantity" at bounding box center [518, 449] width 13 height 13
type input "2"
click at [727, 267] on button "+" at bounding box center [744, 279] width 34 height 34
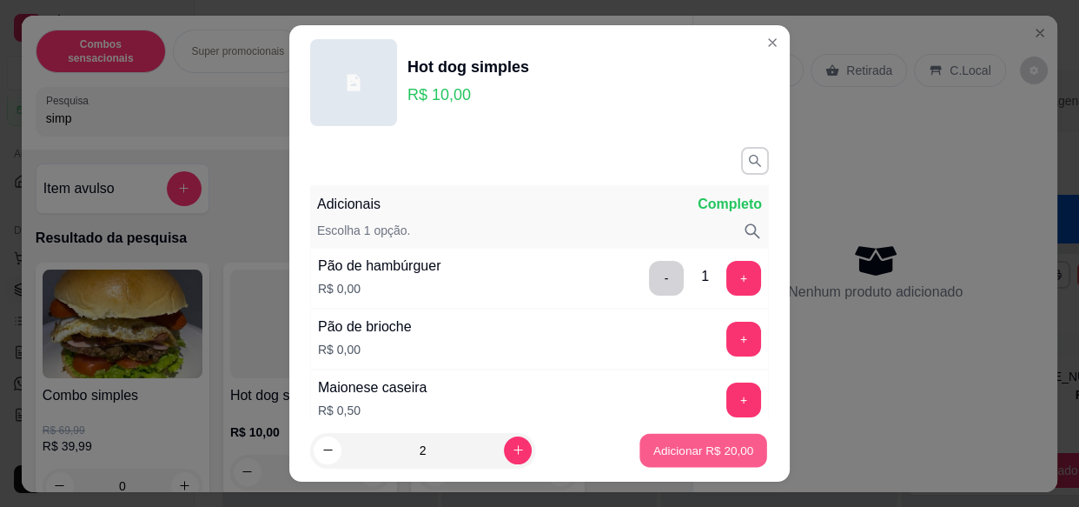
click at [679, 447] on p "Adicionar R$ 20,00" at bounding box center [703, 449] width 101 height 17
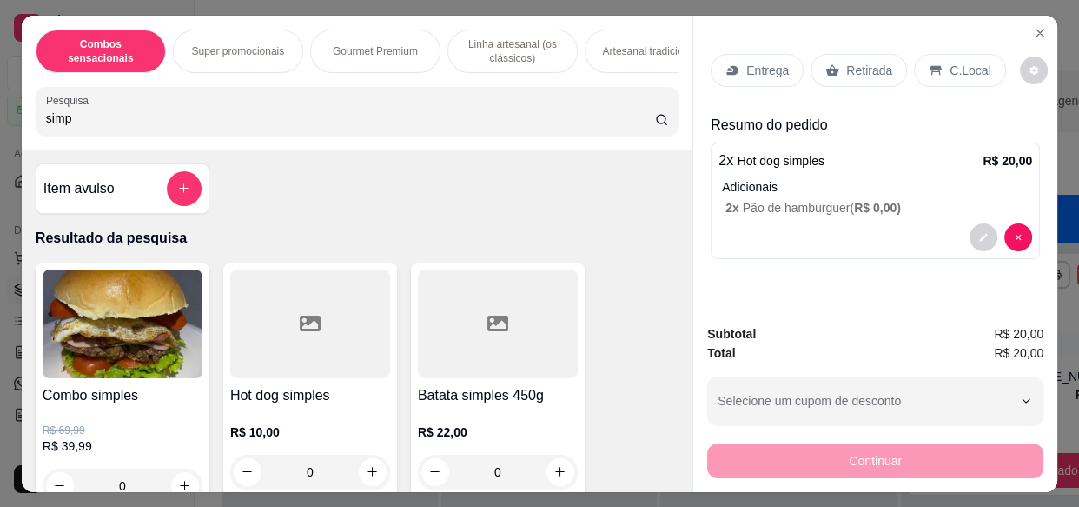
click at [743, 76] on div "Entrega" at bounding box center [757, 70] width 93 height 33
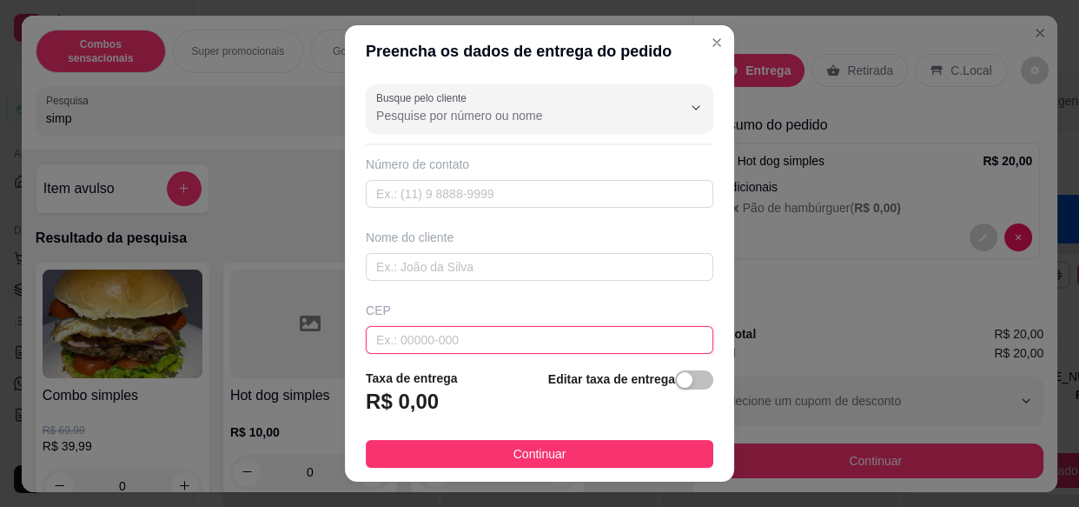
click at [547, 333] on input "text" at bounding box center [540, 340] width 348 height 28
type input "15407674"
type input "Rua [PERSON_NAME]"
type input "Residencial Village [GEOGRAPHIC_DATA]"
type input "Olímpia"
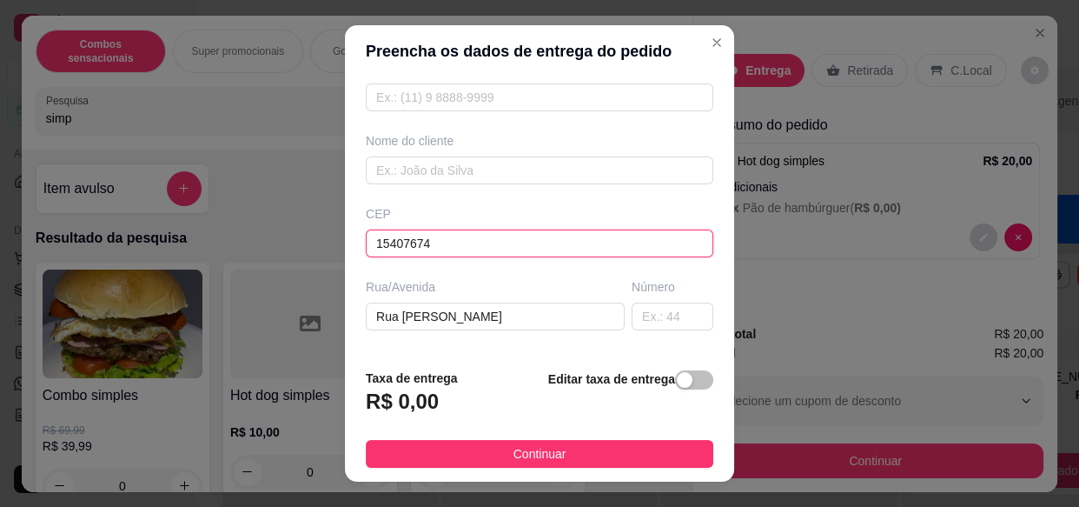
scroll to position [236, 0]
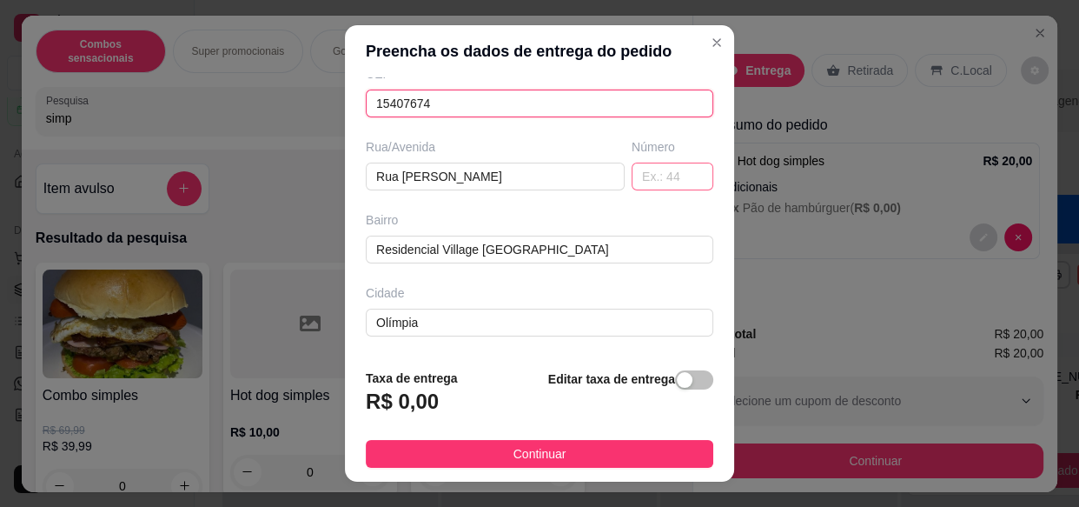
type input "15407674"
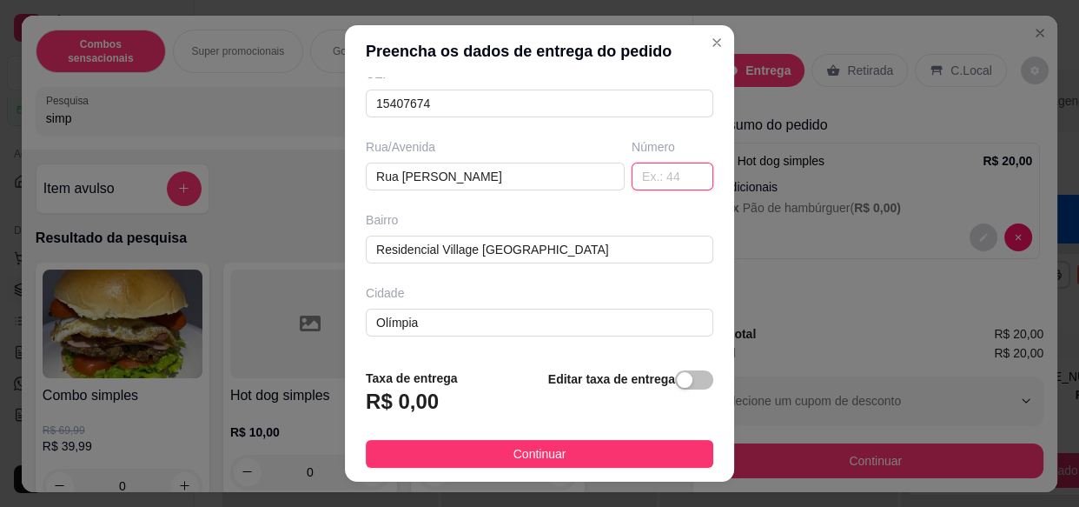
click at [637, 176] on input "text" at bounding box center [673, 176] width 82 height 28
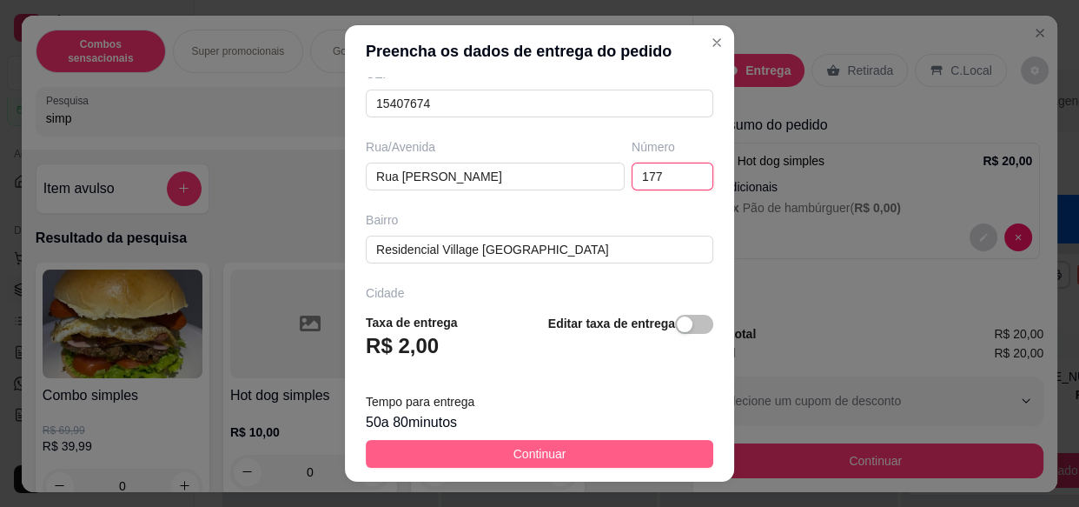
type input "177"
click at [601, 445] on button "Continuar" at bounding box center [540, 454] width 348 height 28
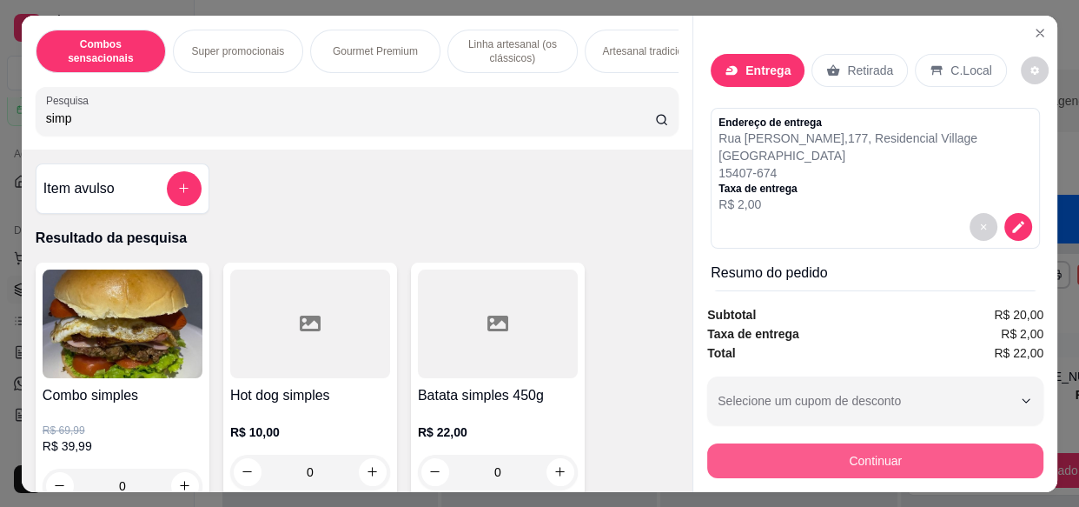
click at [792, 462] on button "Continuar" at bounding box center [875, 460] width 336 height 35
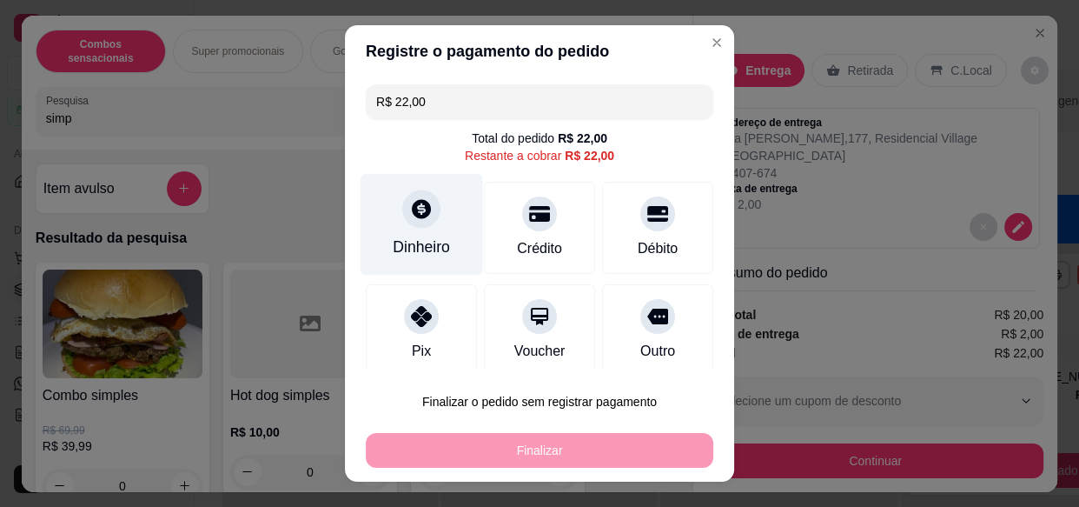
click at [426, 235] on div "Dinheiro" at bounding box center [421, 246] width 57 height 23
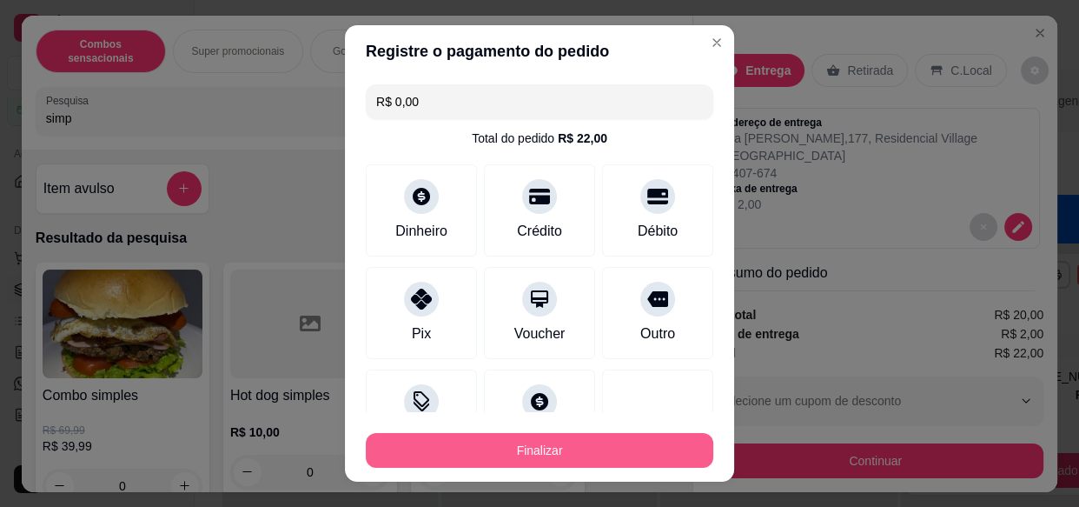
click at [572, 449] on button "Finalizar" at bounding box center [540, 450] width 348 height 35
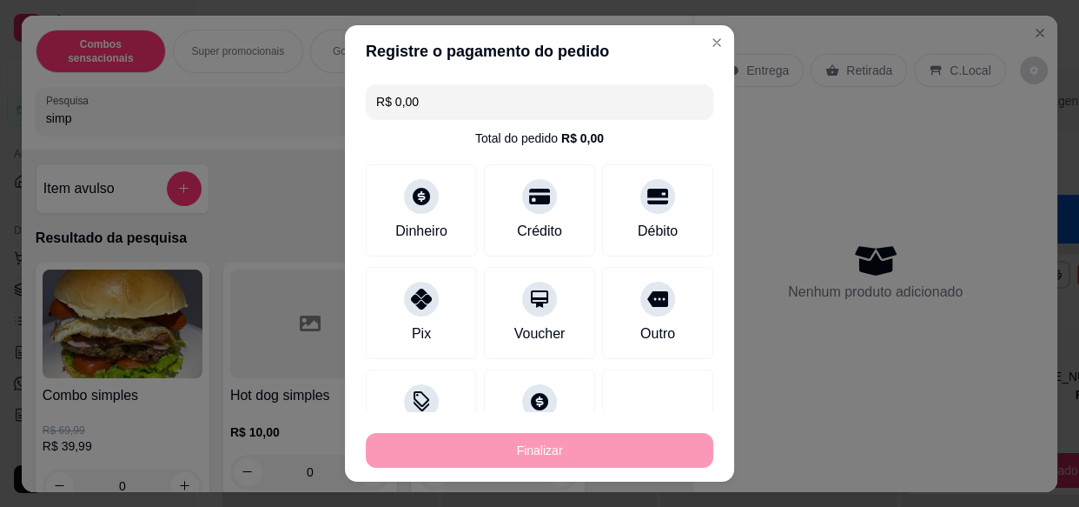
type input "-R$ 22,00"
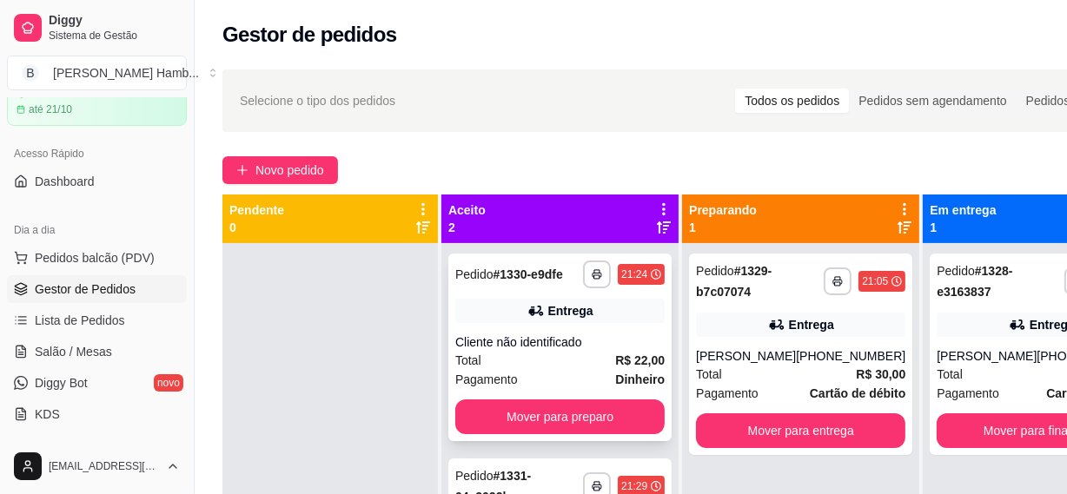
click at [628, 368] on strong "R$ 22,00" at bounding box center [640, 361] width 50 height 14
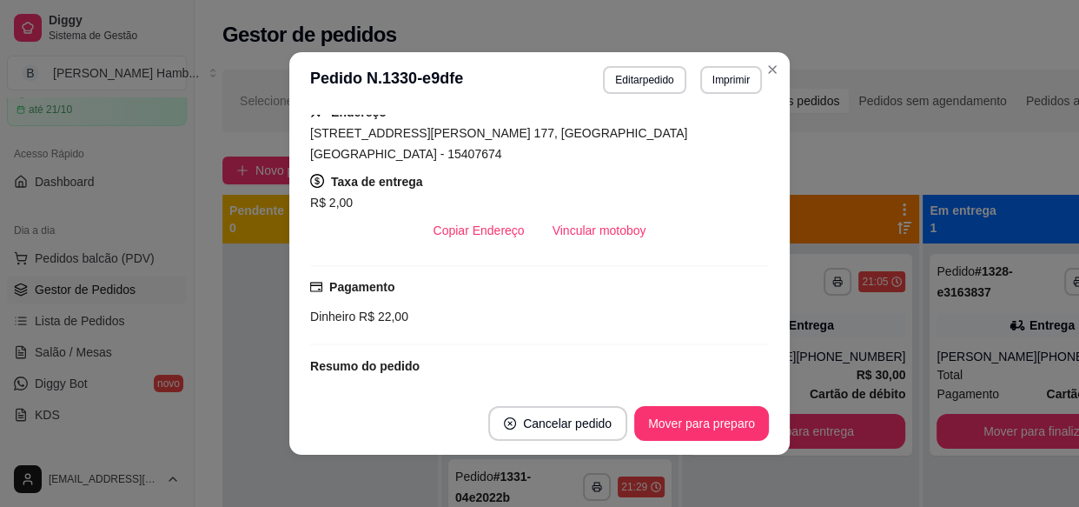
scroll to position [315, 0]
click at [580, 213] on button "Vincular motoboy" at bounding box center [599, 230] width 118 height 34
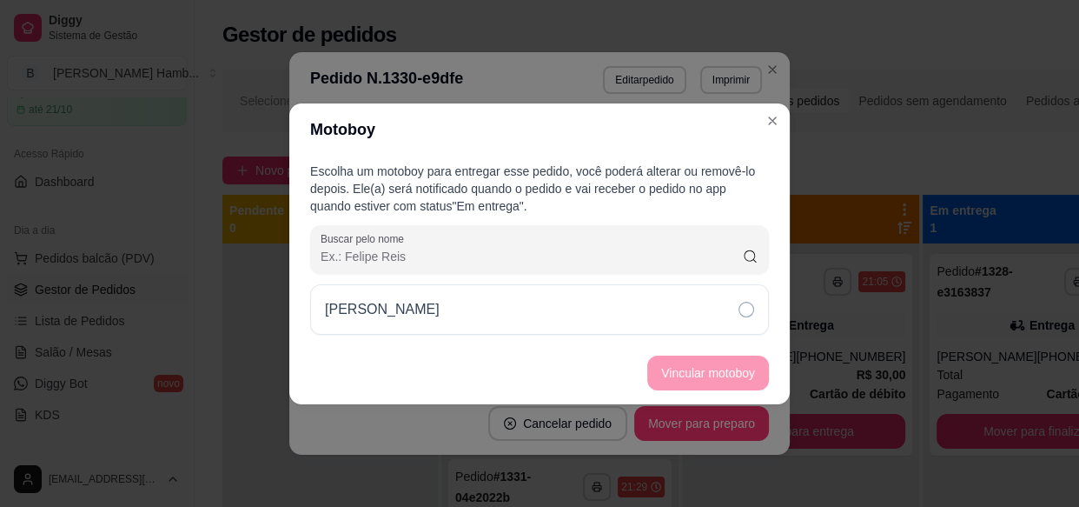
click at [600, 302] on div "[PERSON_NAME]" at bounding box center [539, 309] width 459 height 50
click at [683, 363] on button "Vincular motoboy" at bounding box center [708, 372] width 122 height 35
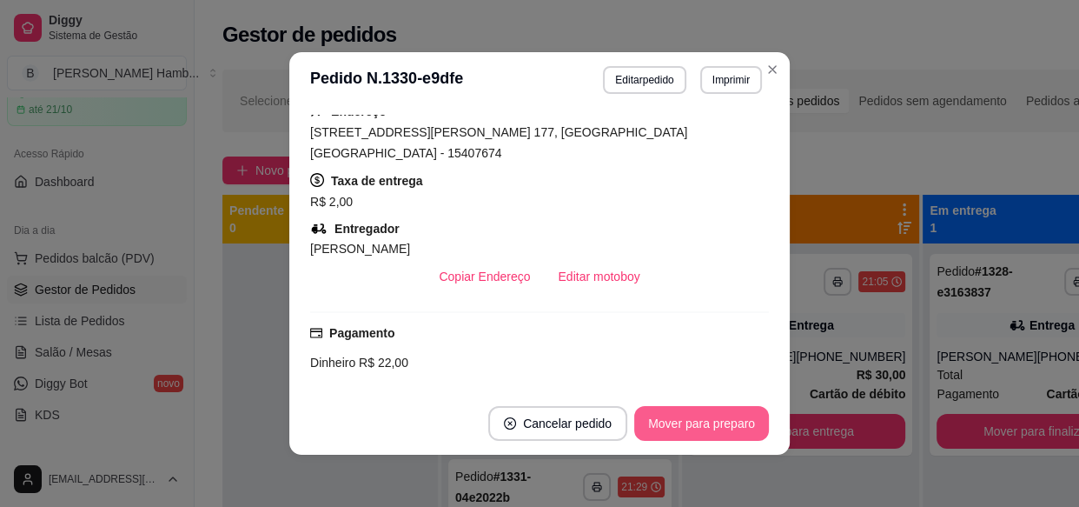
click at [689, 413] on button "Mover para preparo" at bounding box center [701, 423] width 135 height 35
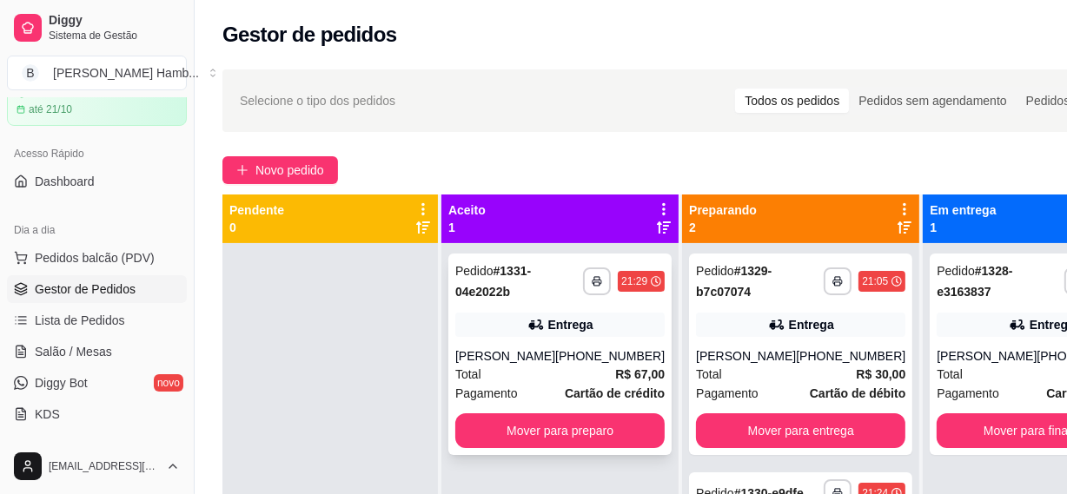
click at [592, 387] on strong "Cartão de crédito" at bounding box center [615, 394] width 100 height 14
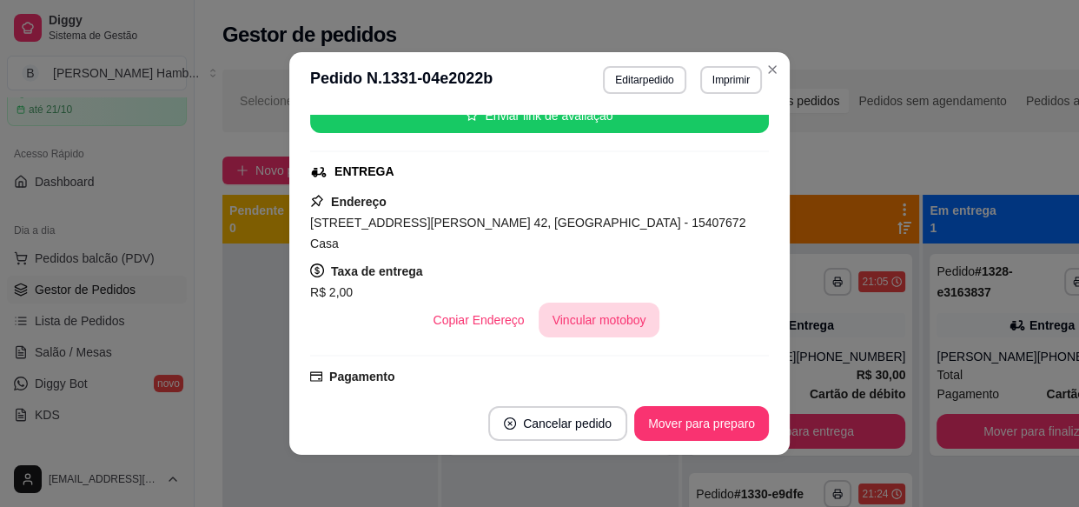
click at [597, 304] on button "Vincular motoboy" at bounding box center [600, 319] width 122 height 35
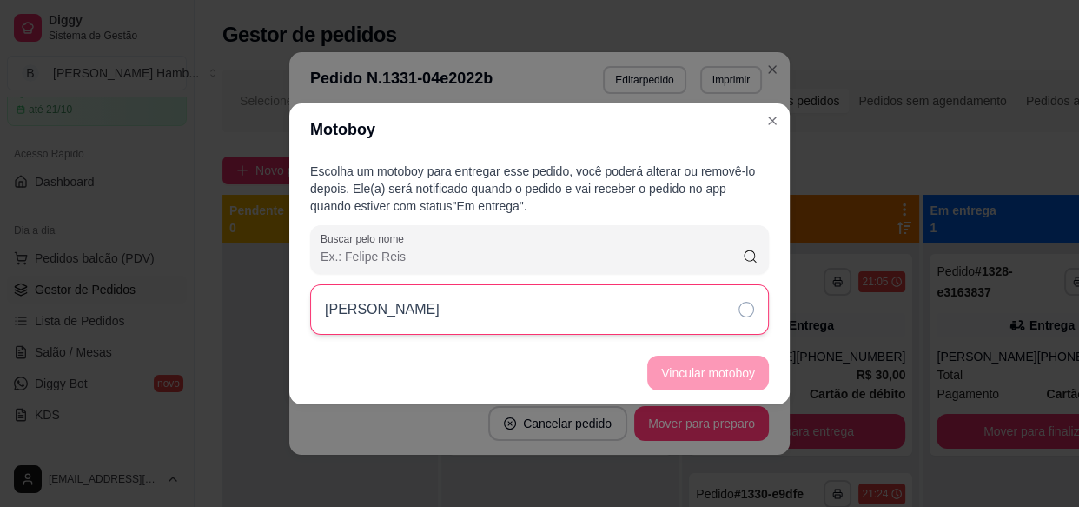
click at [622, 305] on div "[PERSON_NAME]" at bounding box center [539, 309] width 459 height 50
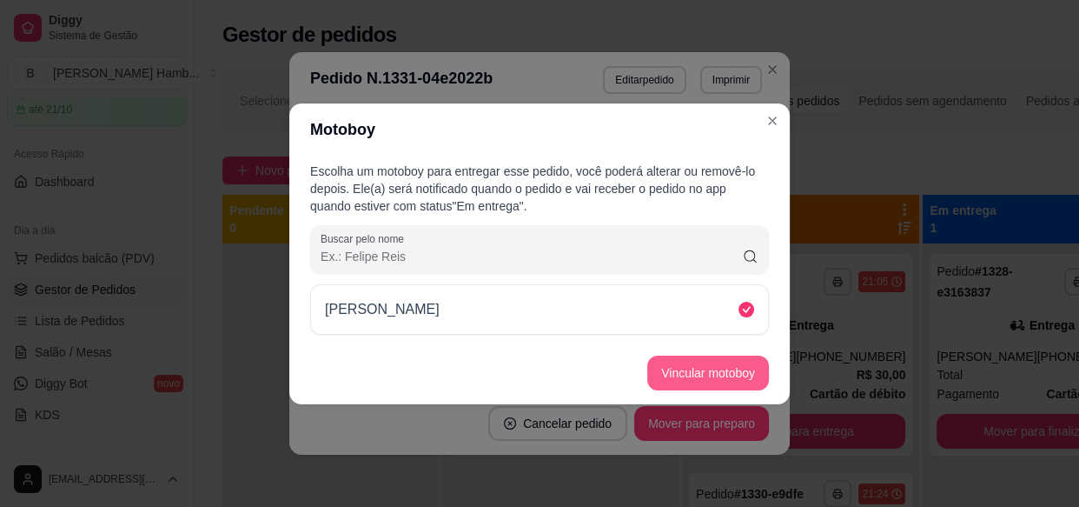
click at [669, 365] on button "Vincular motoboy" at bounding box center [708, 372] width 122 height 35
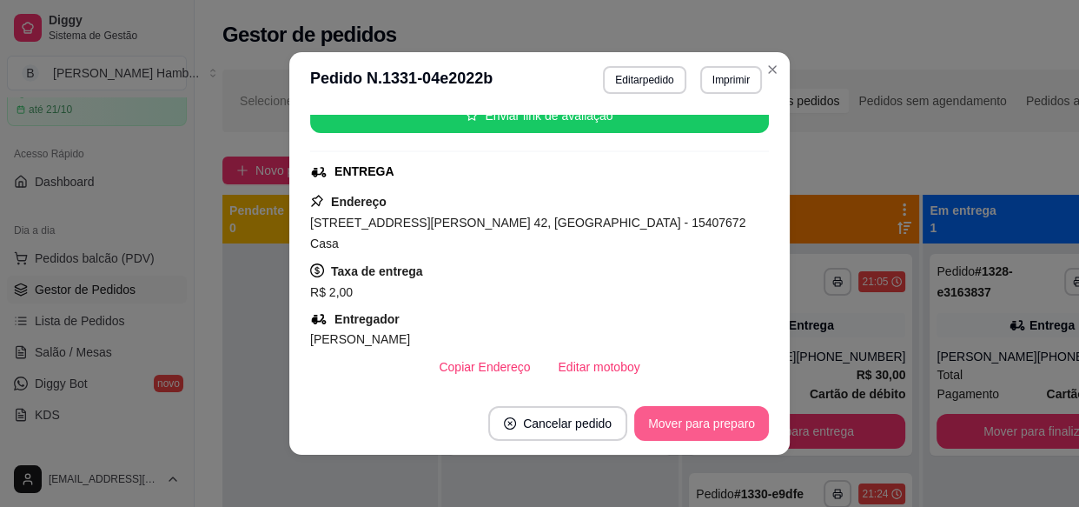
click at [672, 419] on button "Mover para preparo" at bounding box center [701, 423] width 135 height 35
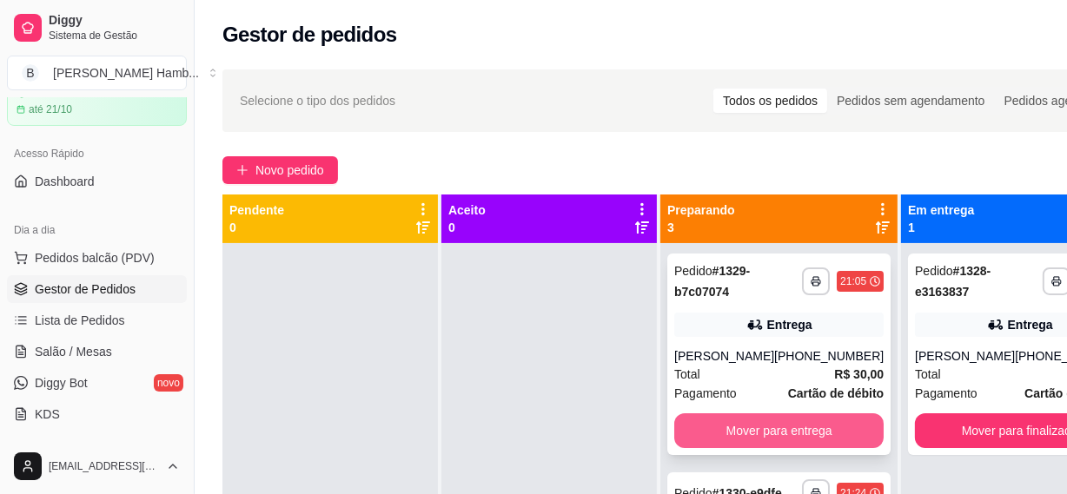
click at [738, 434] on button "Mover para entrega" at bounding box center [778, 431] width 209 height 35
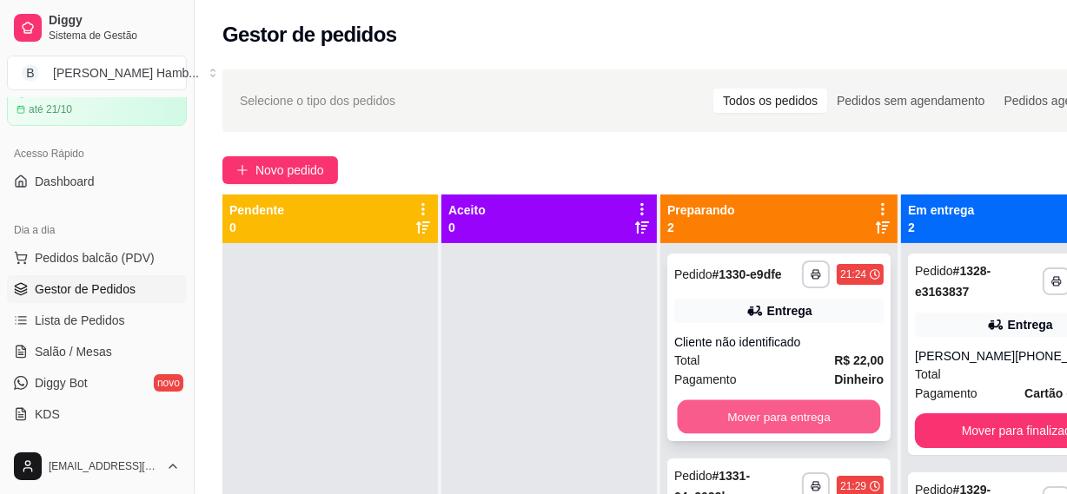
click at [792, 427] on button "Mover para entrega" at bounding box center [779, 418] width 203 height 34
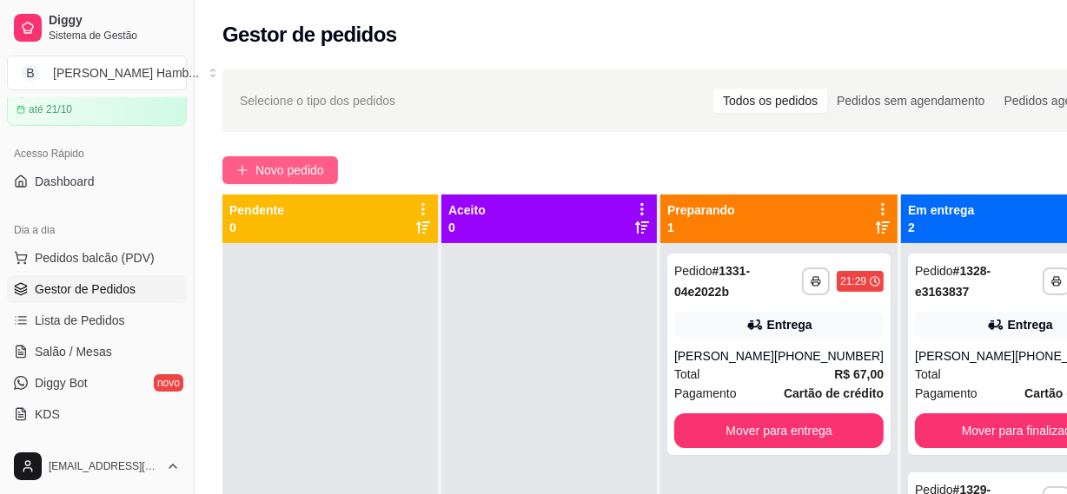
click at [338, 167] on button "Novo pedido" at bounding box center [280, 170] width 116 height 28
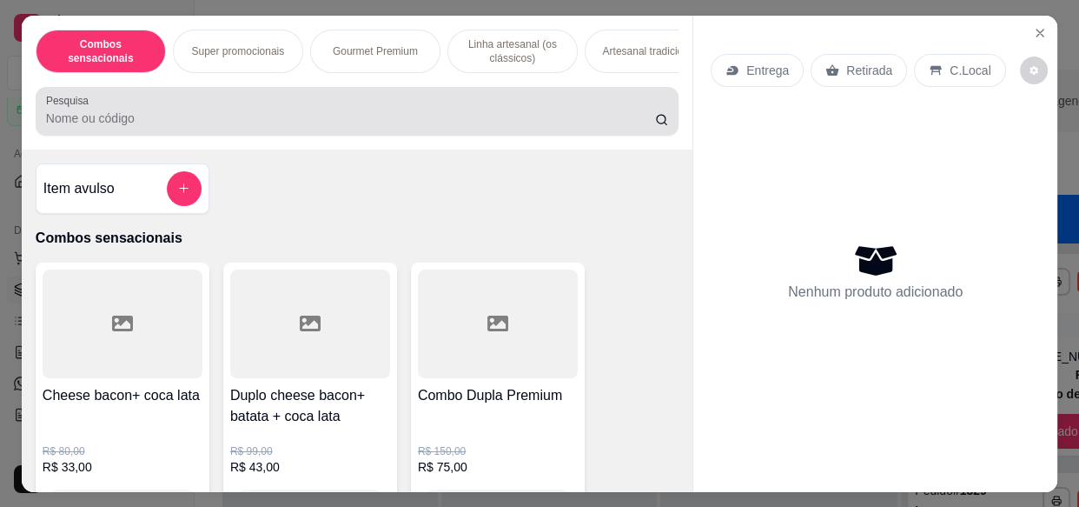
click at [365, 121] on input "Pesquisa" at bounding box center [350, 117] width 609 height 17
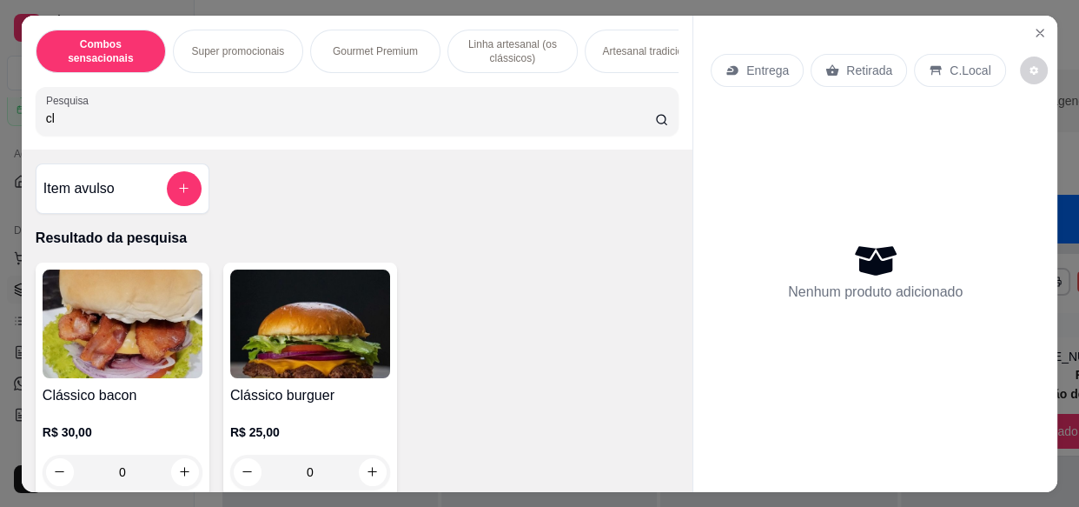
type input "cl"
click at [332, 358] on img at bounding box center [310, 323] width 160 height 109
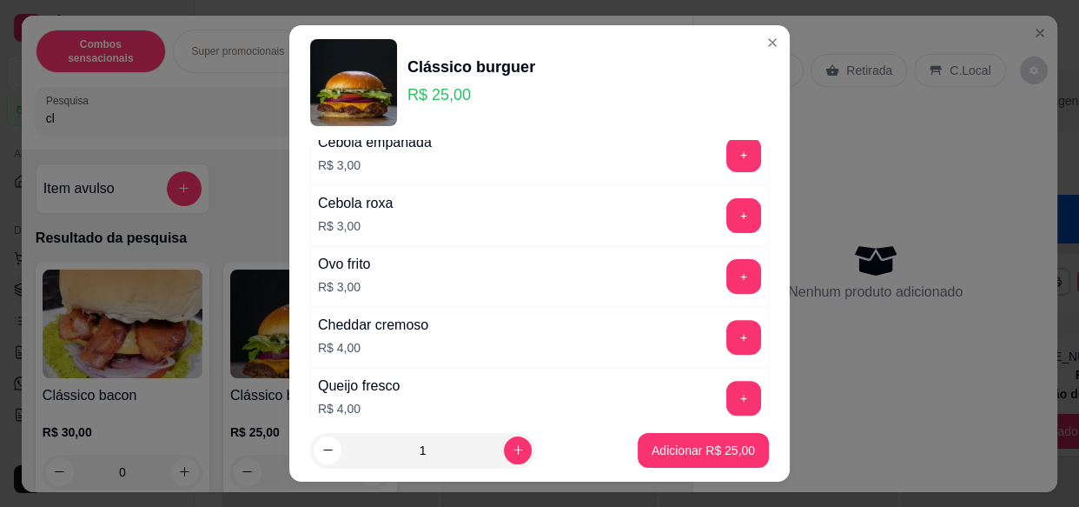
scroll to position [632, 0]
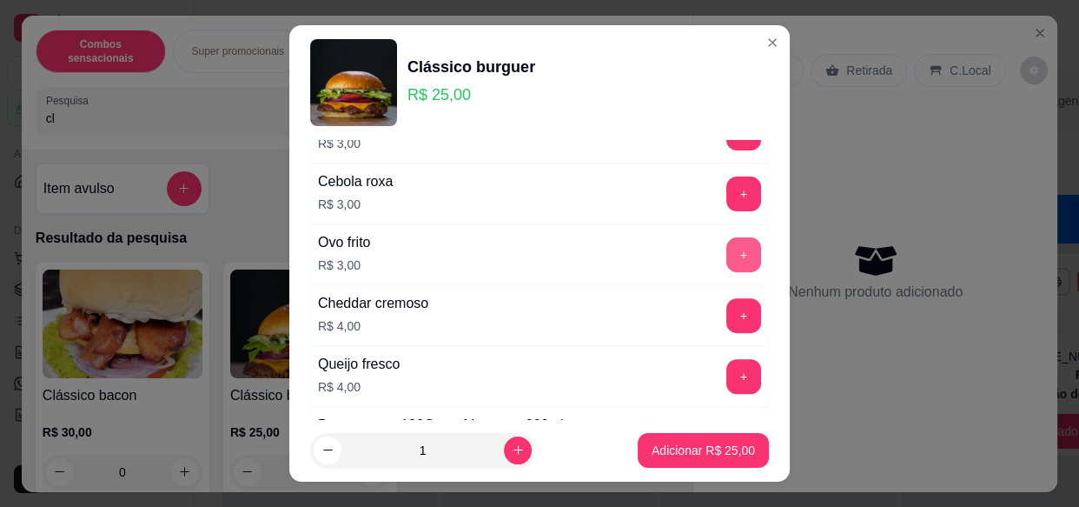
click at [726, 262] on button "+" at bounding box center [743, 254] width 35 height 35
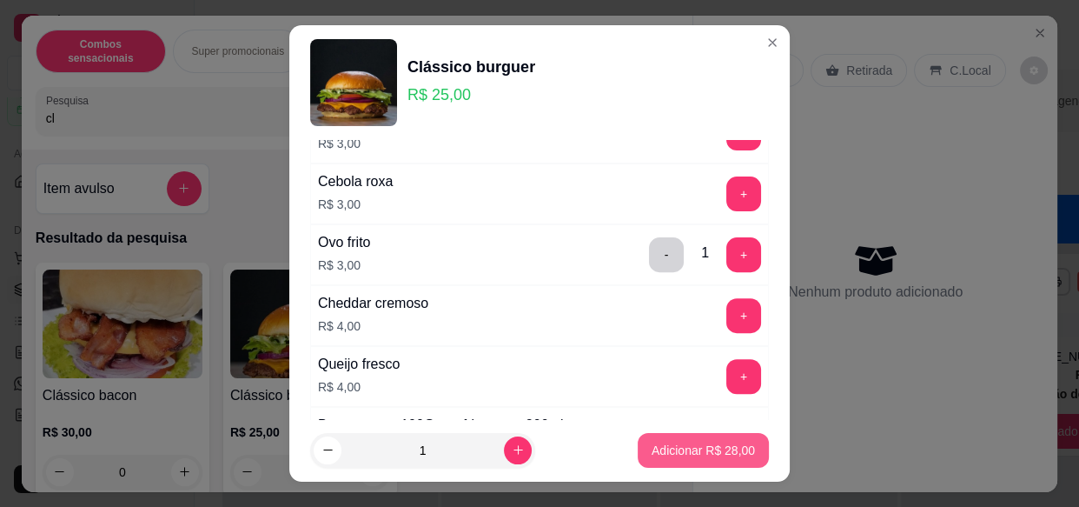
click at [683, 440] on button "Adicionar R$ 28,00" at bounding box center [703, 450] width 131 height 35
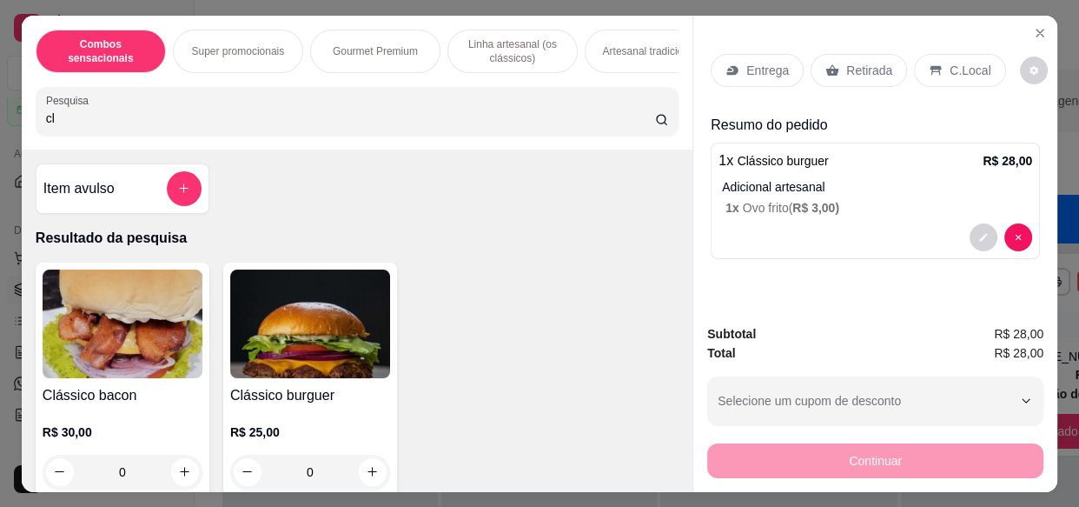
click at [759, 75] on div "Entrega" at bounding box center [757, 70] width 93 height 33
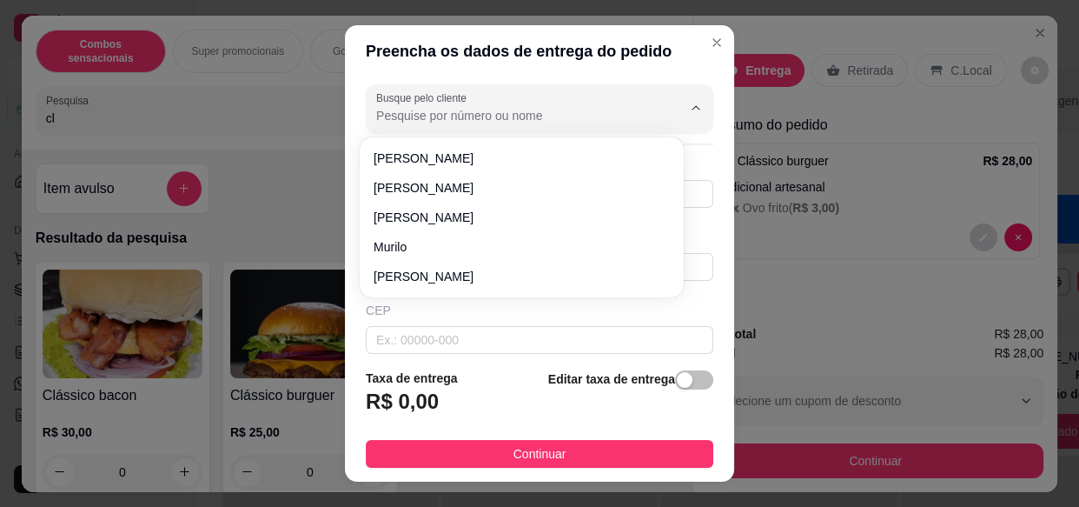
click at [567, 122] on input "Busque pelo cliente" at bounding box center [515, 115] width 278 height 17
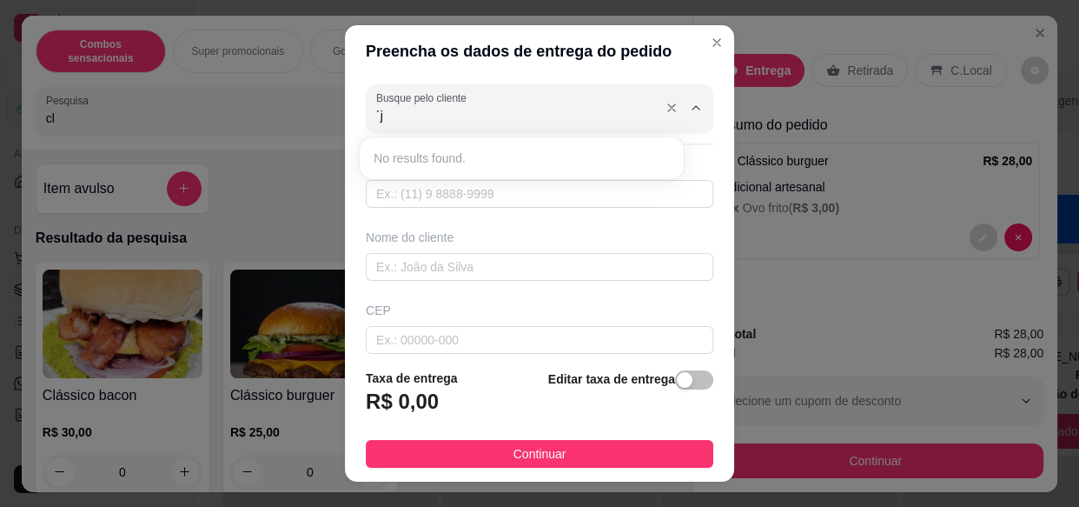
type input "´"
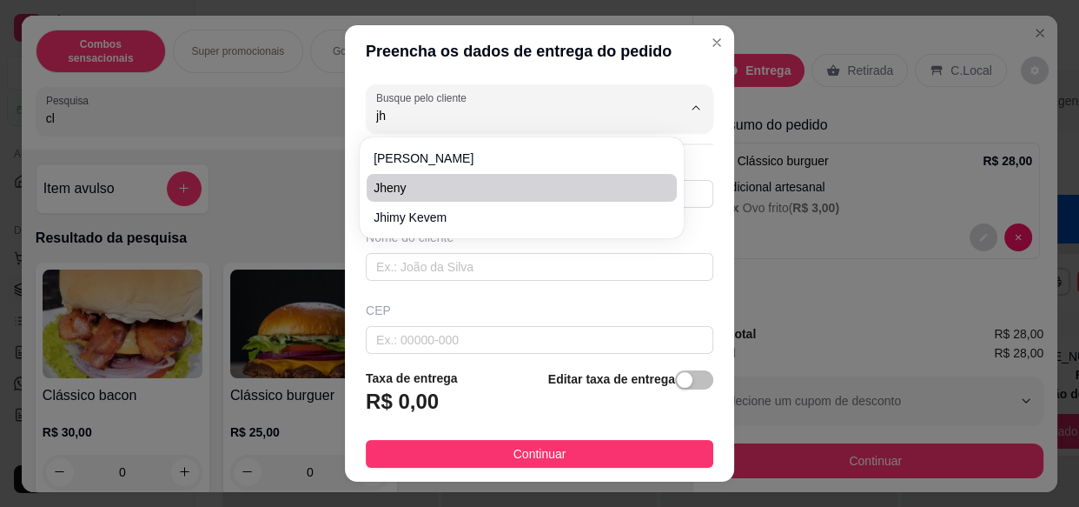
click at [505, 182] on span "Jheny" at bounding box center [513, 187] width 279 height 17
type input "Jheny"
type input "17992487040"
type input "Jheny"
type input "15407637"
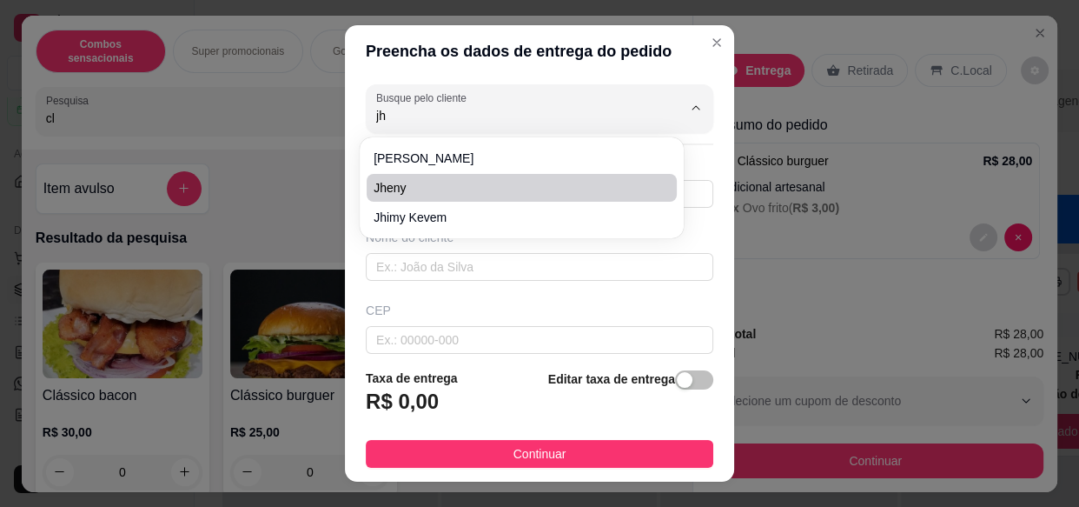
type input "[GEOGRAPHIC_DATA][PERSON_NAME]"
type input "1300"
type input "Menina Moça II"
type input "Olímpia"
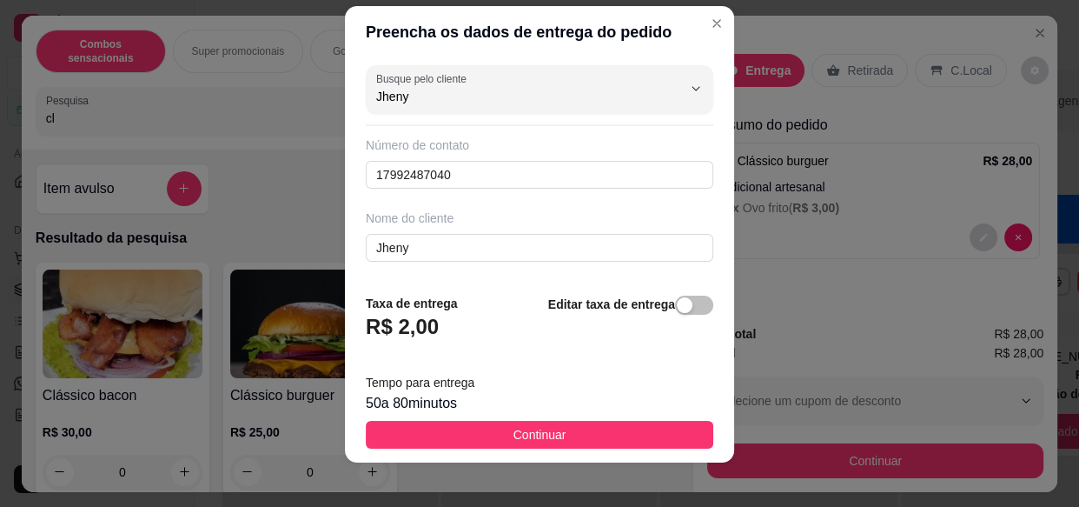
scroll to position [30, 0]
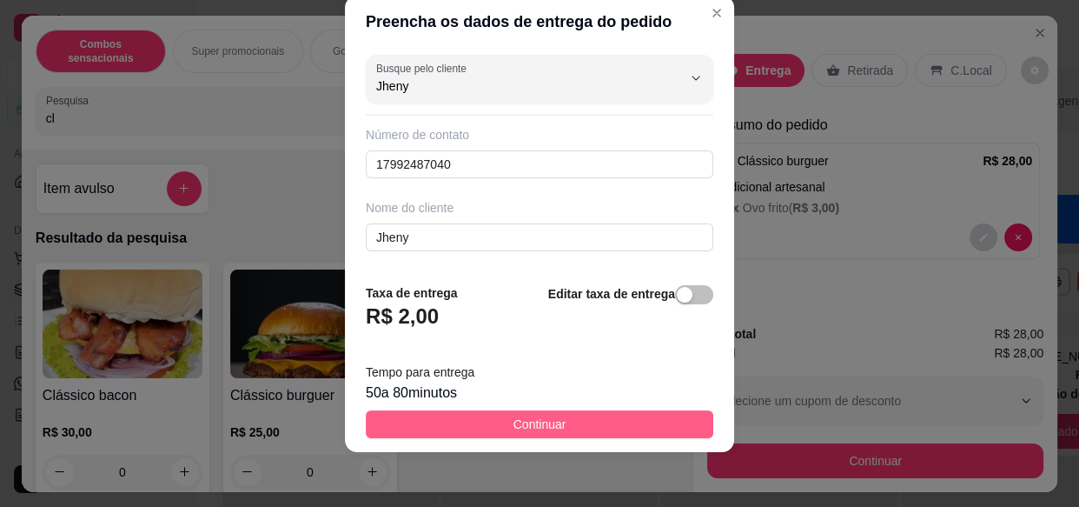
type input "Jheny"
click at [574, 425] on button "Continuar" at bounding box center [540, 424] width 348 height 28
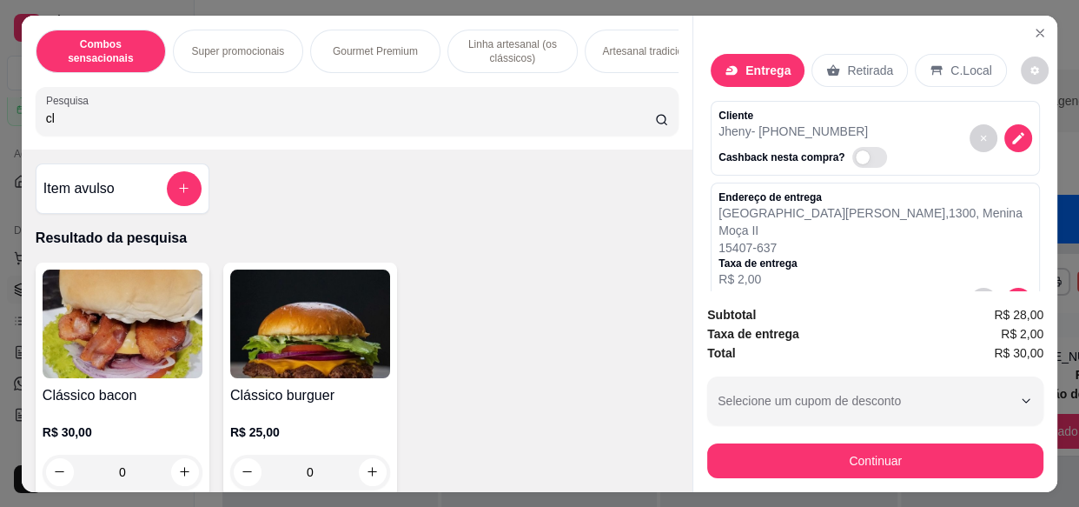
click at [746, 74] on div "Entrega" at bounding box center [758, 70] width 94 height 33
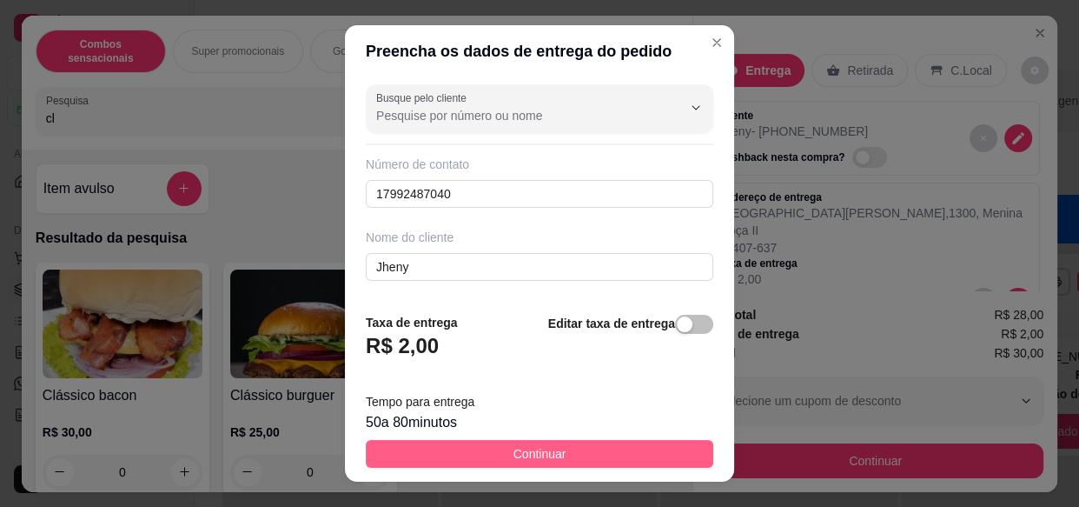
click at [565, 452] on button "Continuar" at bounding box center [540, 454] width 348 height 28
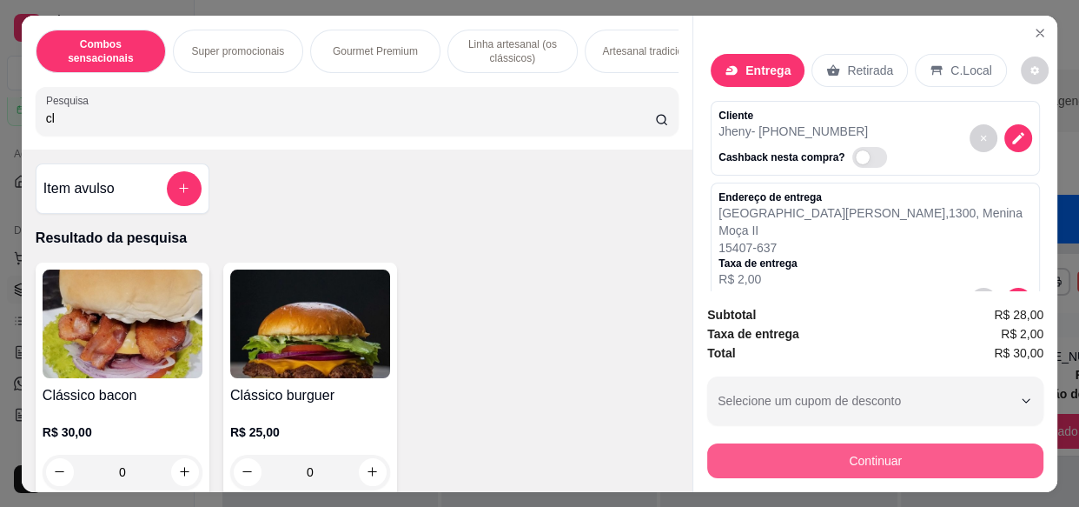
click at [764, 459] on button "Continuar" at bounding box center [875, 460] width 336 height 35
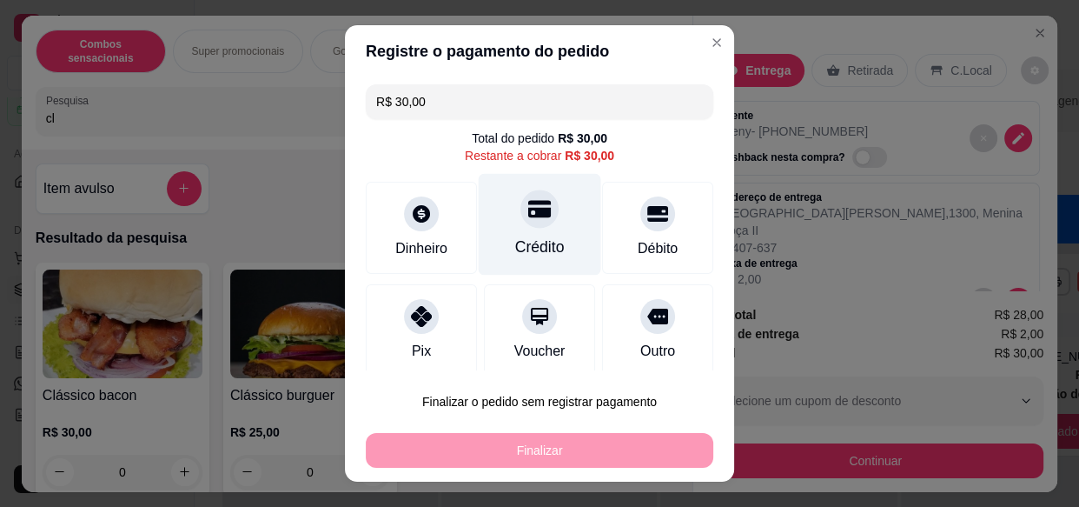
click at [559, 227] on div "Crédito" at bounding box center [540, 225] width 123 height 102
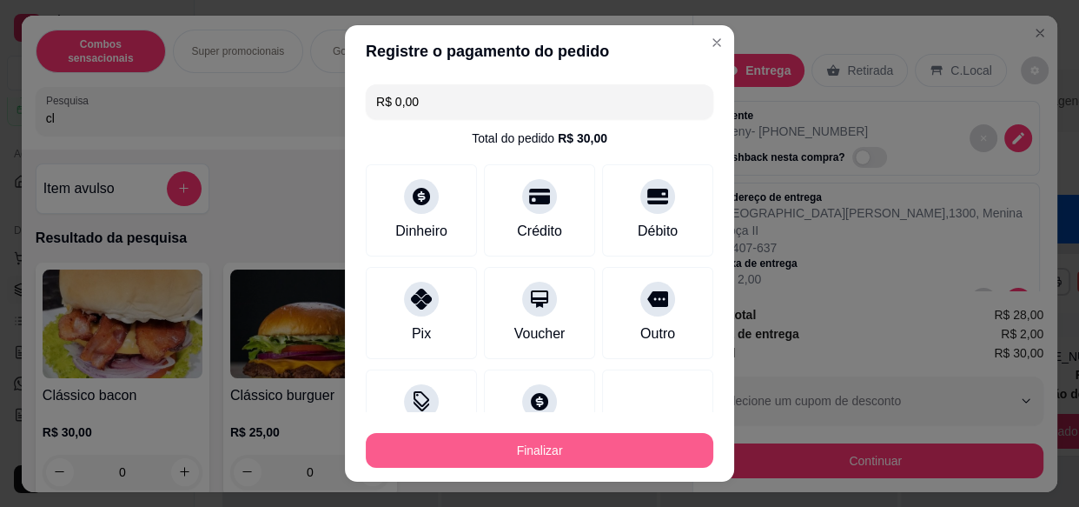
click at [577, 446] on button "Finalizar" at bounding box center [540, 450] width 348 height 35
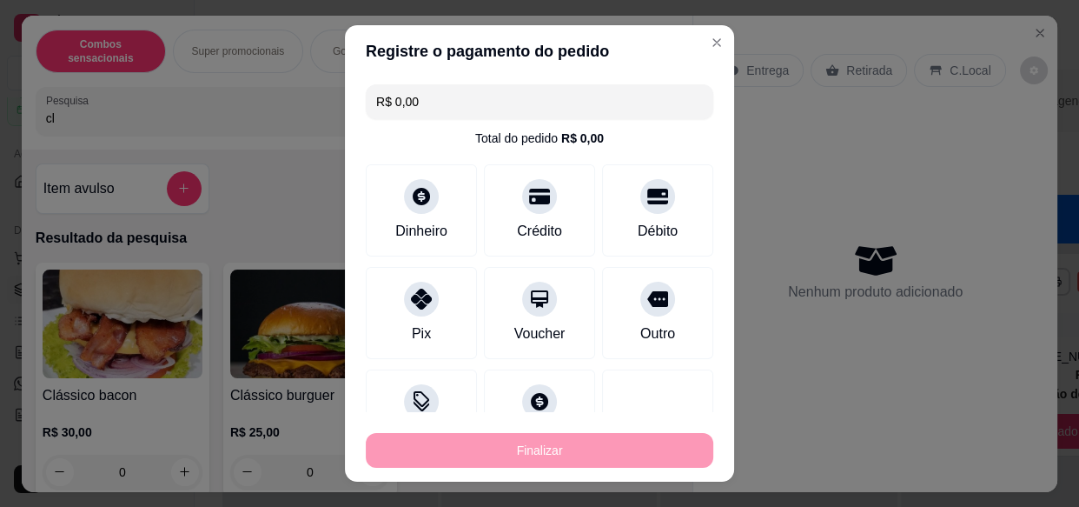
type input "-R$ 30,00"
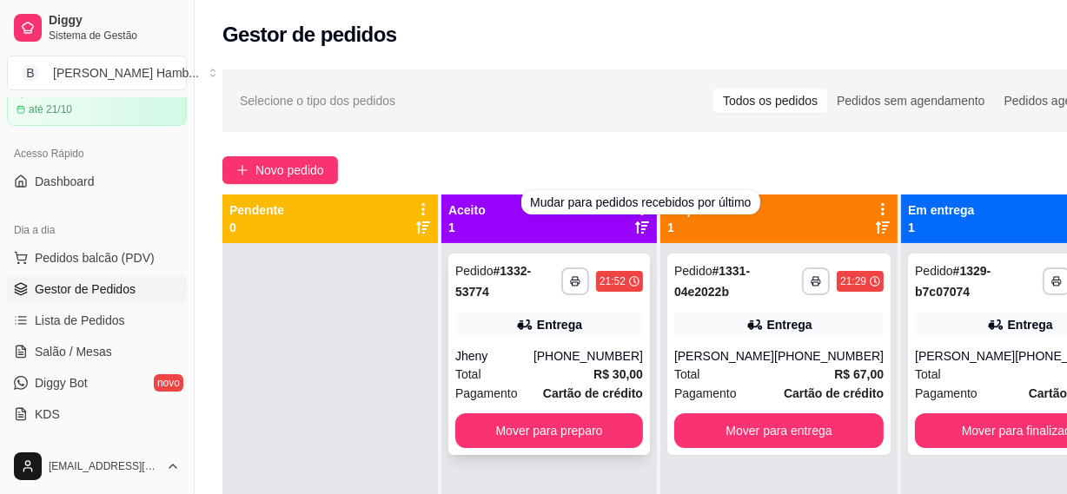
click at [492, 371] on div "Total R$ 30,00" at bounding box center [549, 374] width 188 height 19
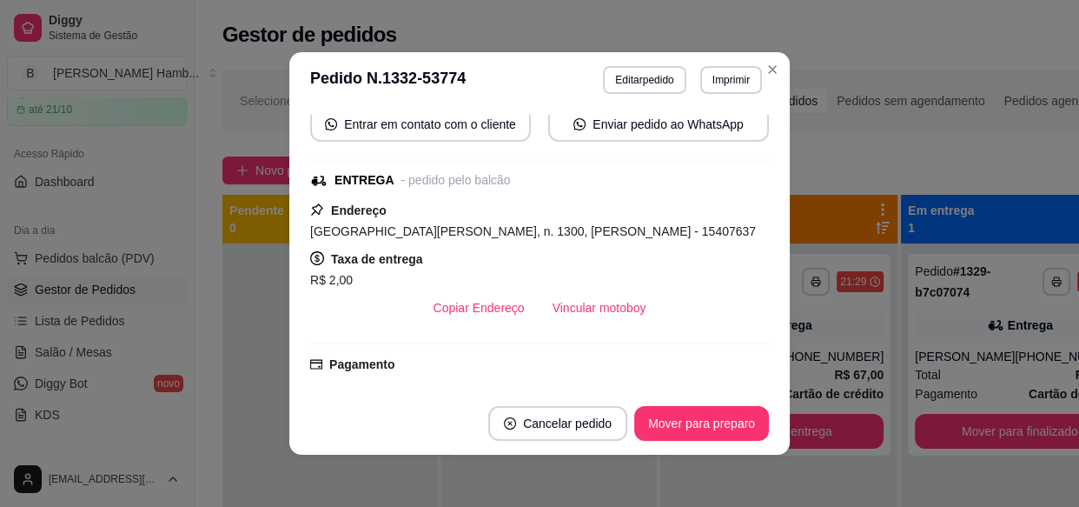
scroll to position [315, 0]
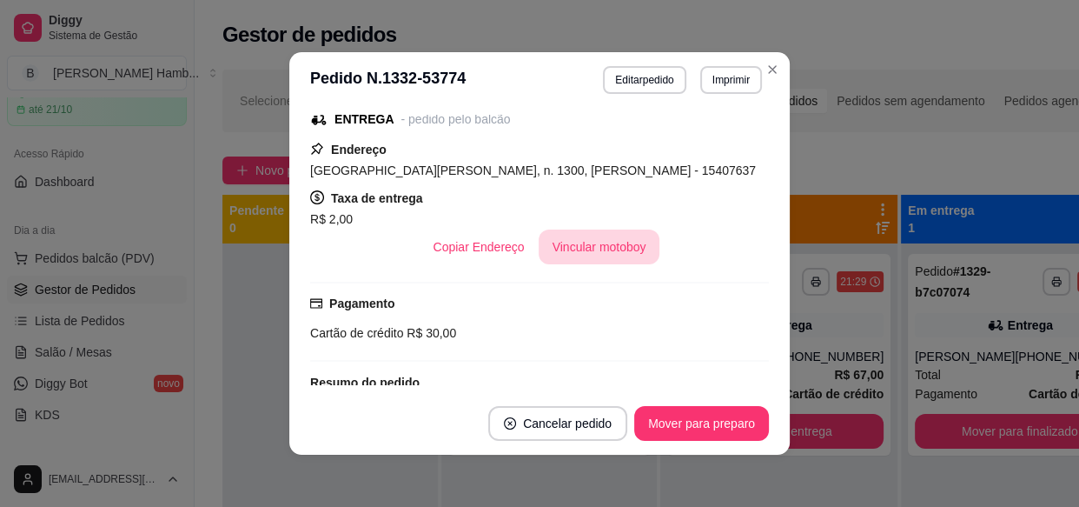
click at [598, 244] on button "Vincular motoboy" at bounding box center [600, 246] width 122 height 35
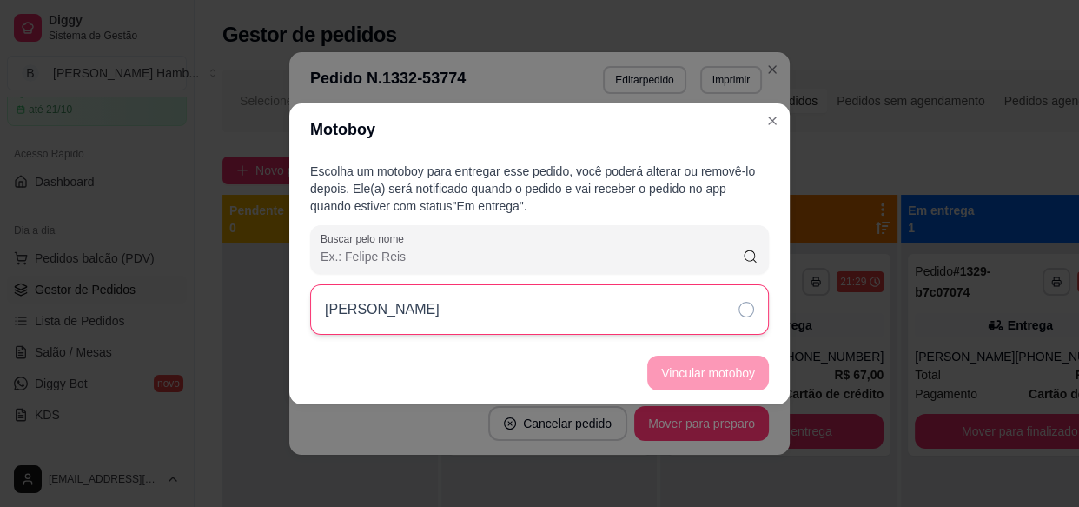
click at [679, 324] on div "[PERSON_NAME]" at bounding box center [539, 309] width 459 height 50
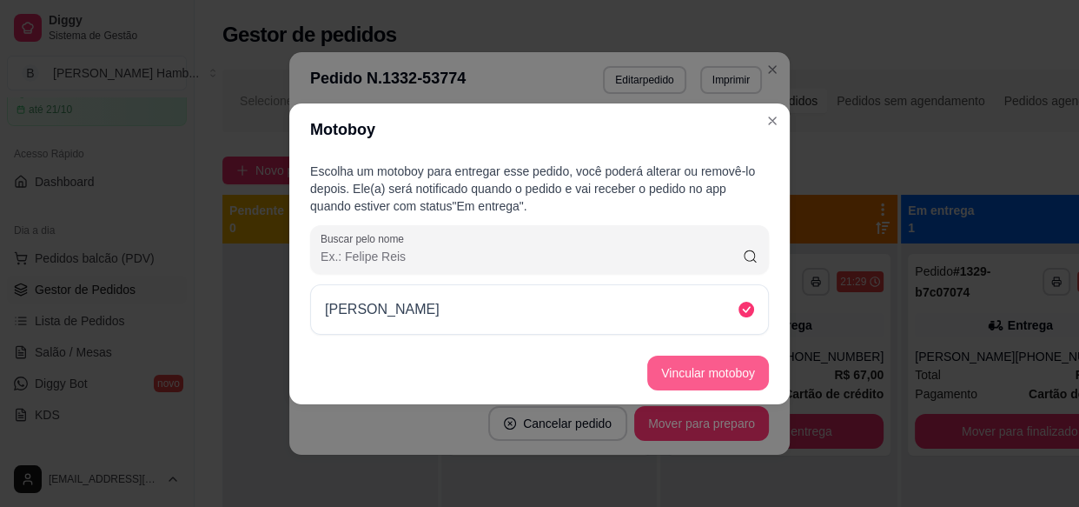
click at [683, 373] on button "Vincular motoboy" at bounding box center [708, 372] width 122 height 35
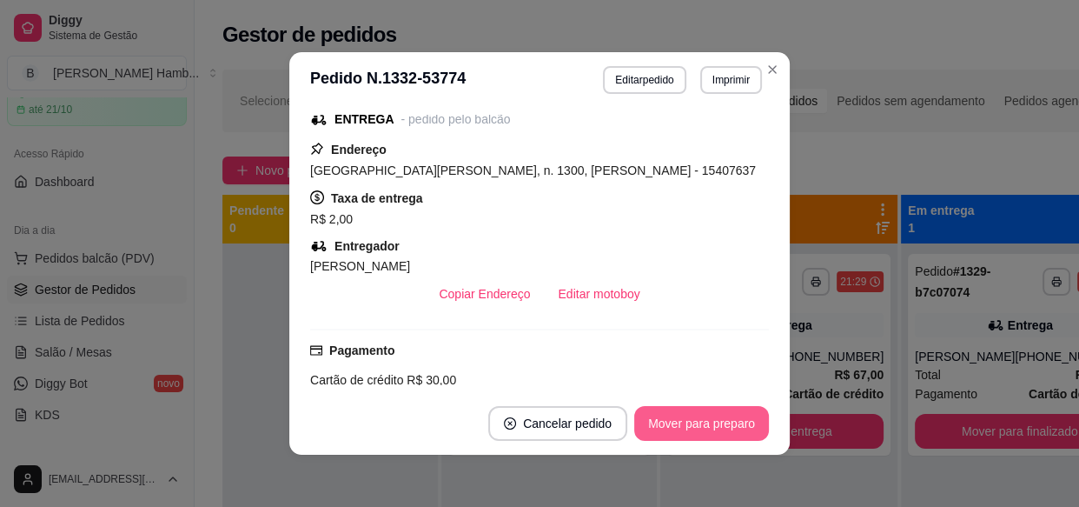
click at [735, 433] on button "Mover para preparo" at bounding box center [701, 423] width 135 height 35
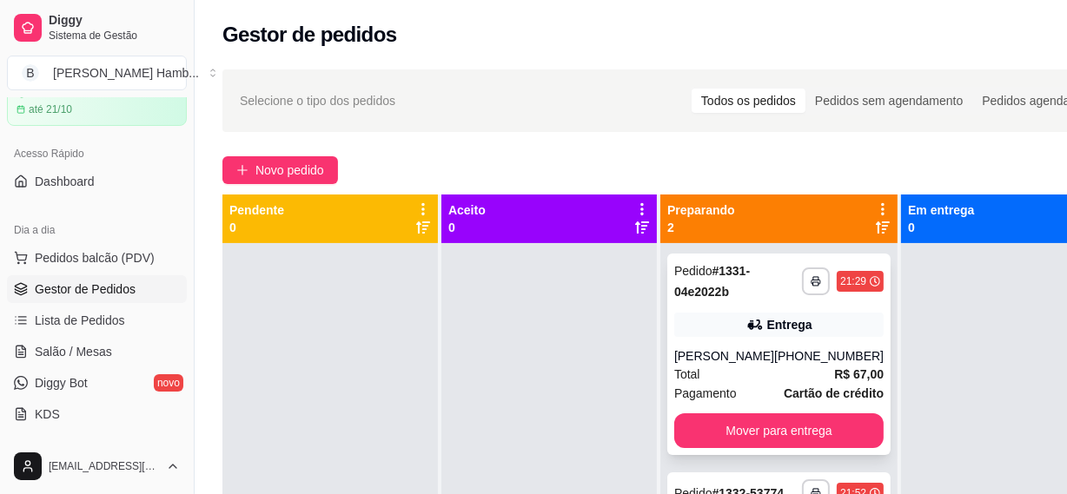
click at [788, 321] on div "Entrega" at bounding box center [789, 324] width 45 height 17
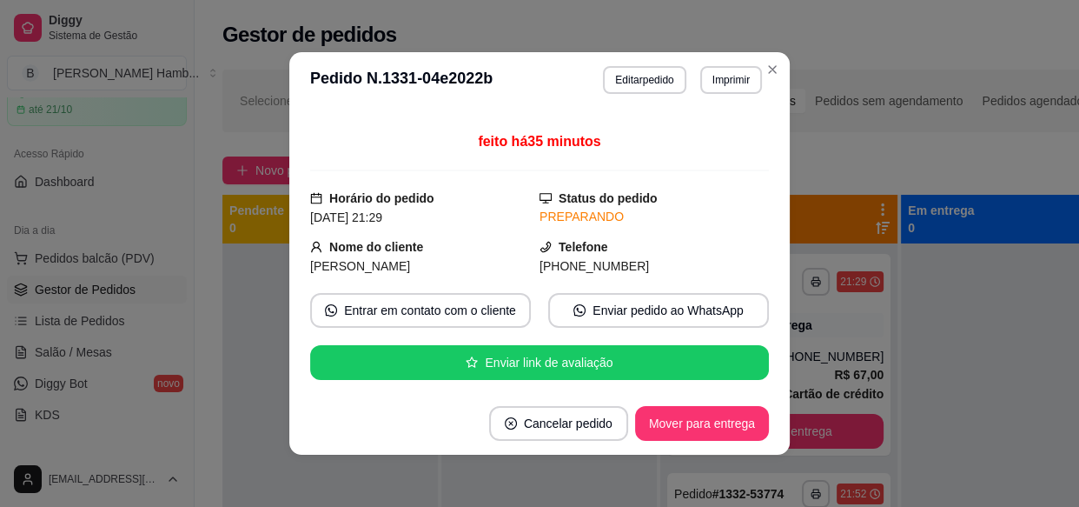
scroll to position [474, 0]
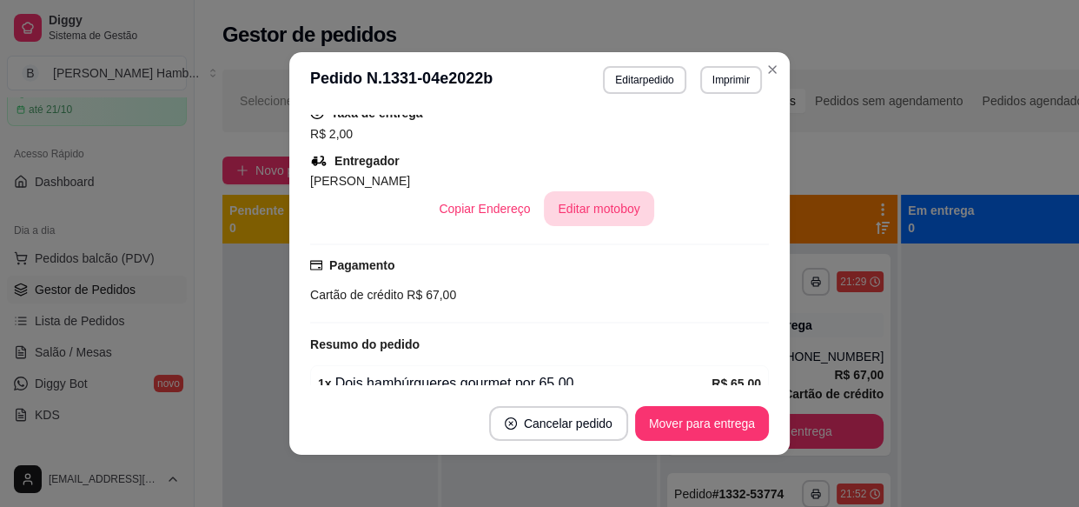
click at [592, 191] on button "Editar motoboy" at bounding box center [598, 208] width 109 height 35
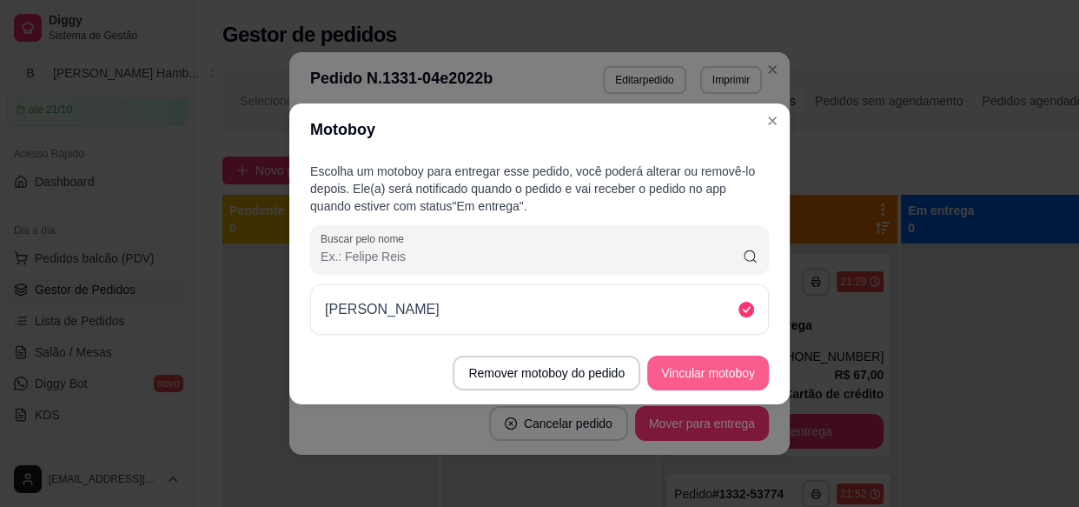
click at [653, 378] on button "Vincular motoboy" at bounding box center [708, 372] width 122 height 35
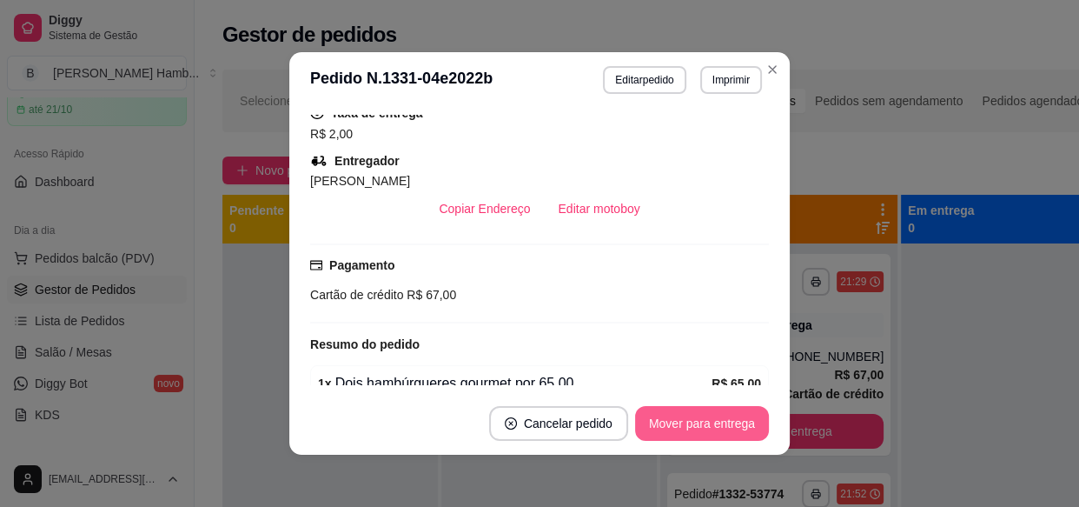
click at [681, 437] on button "Mover para entrega" at bounding box center [702, 423] width 134 height 35
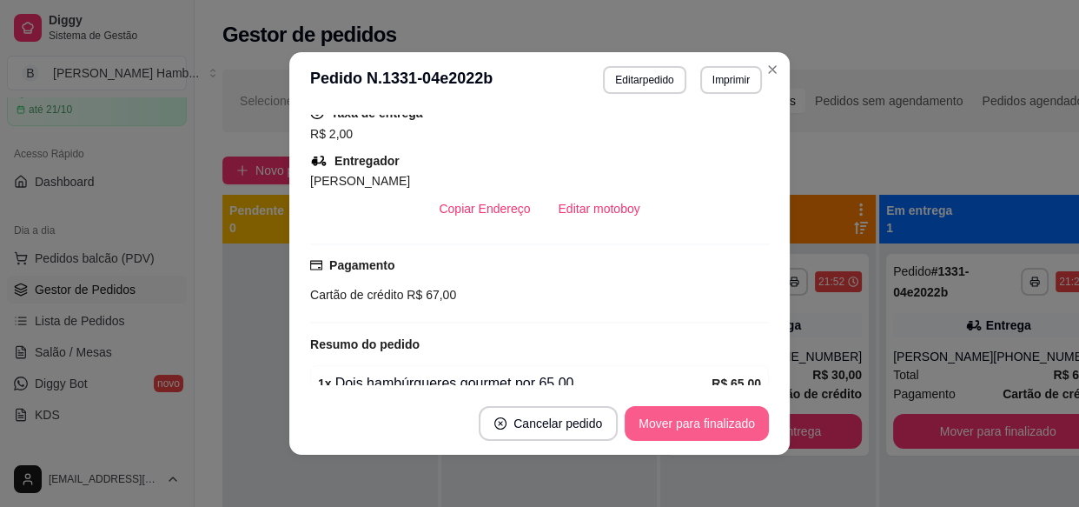
click at [736, 418] on button "Mover para finalizado" at bounding box center [697, 423] width 144 height 35
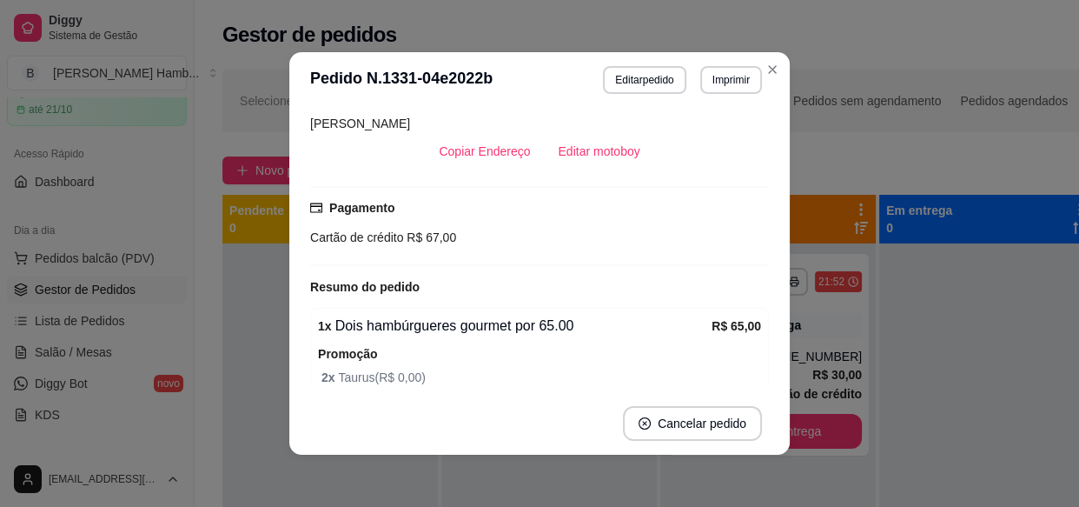
scroll to position [417, 0]
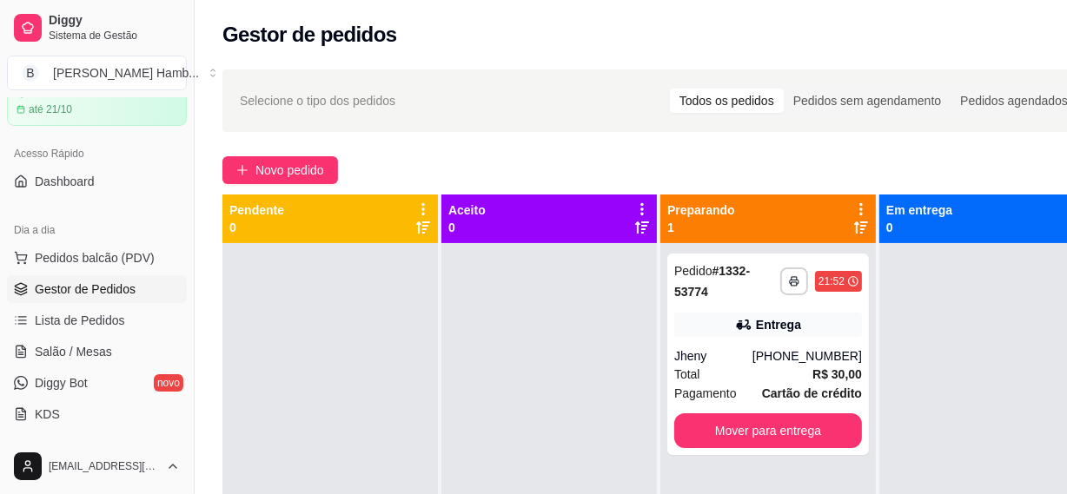
click at [573, 406] on div at bounding box center [548, 490] width 215 height 494
click at [746, 350] on div "Jheny" at bounding box center [713, 356] width 78 height 17
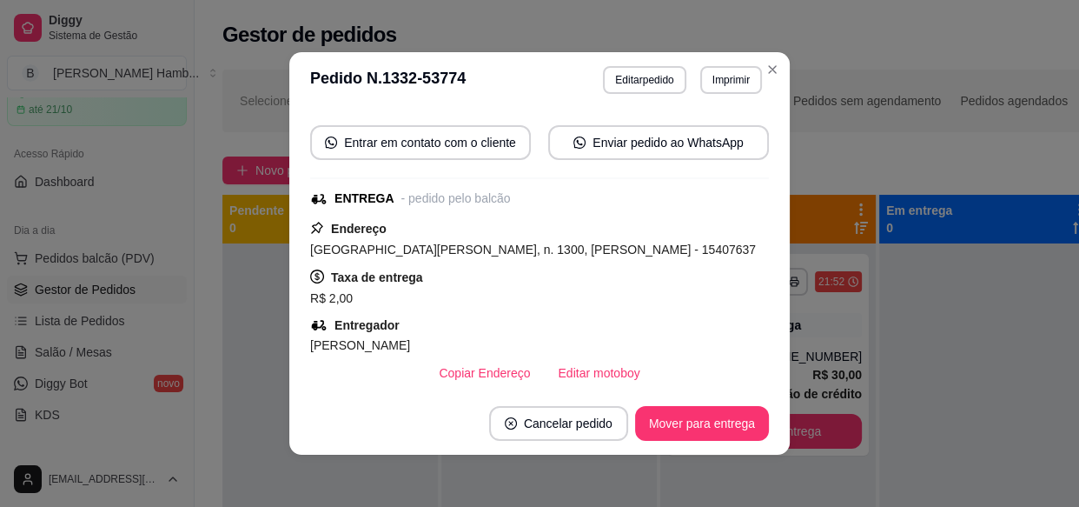
scroll to position [321, 0]
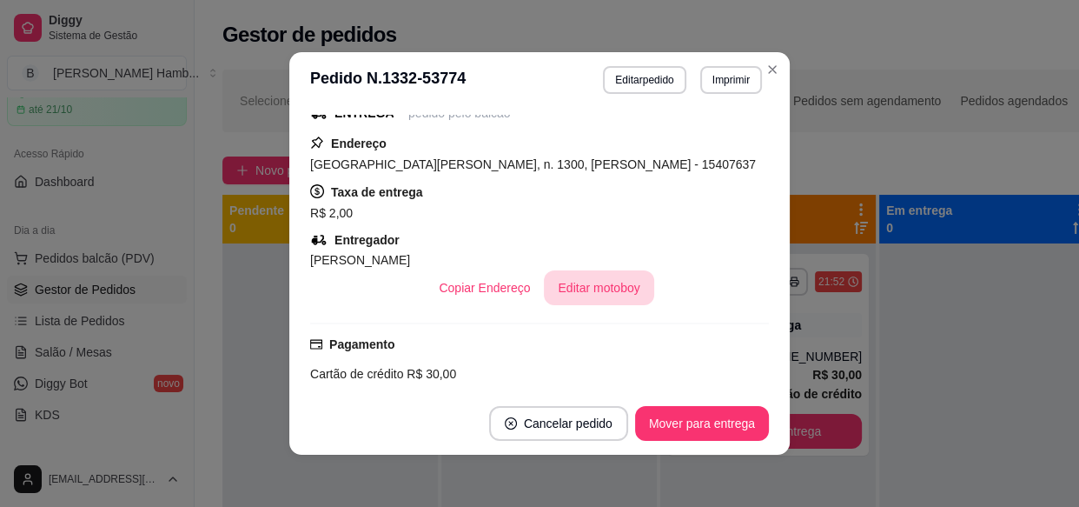
click at [573, 287] on button "Editar motoboy" at bounding box center [598, 287] width 109 height 35
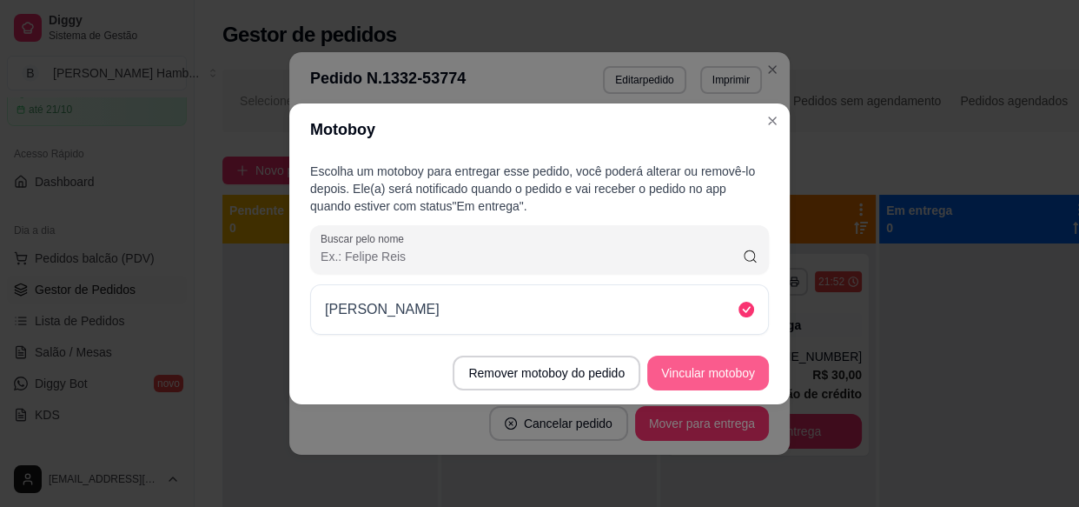
click at [717, 379] on button "Vincular motoboy" at bounding box center [708, 372] width 122 height 35
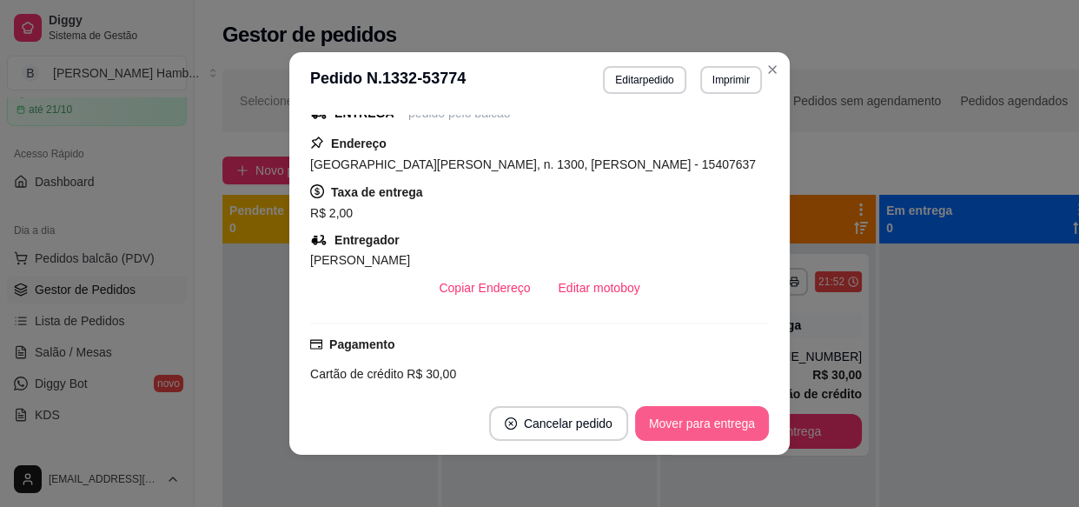
click at [691, 437] on button "Mover para entrega" at bounding box center [702, 423] width 134 height 35
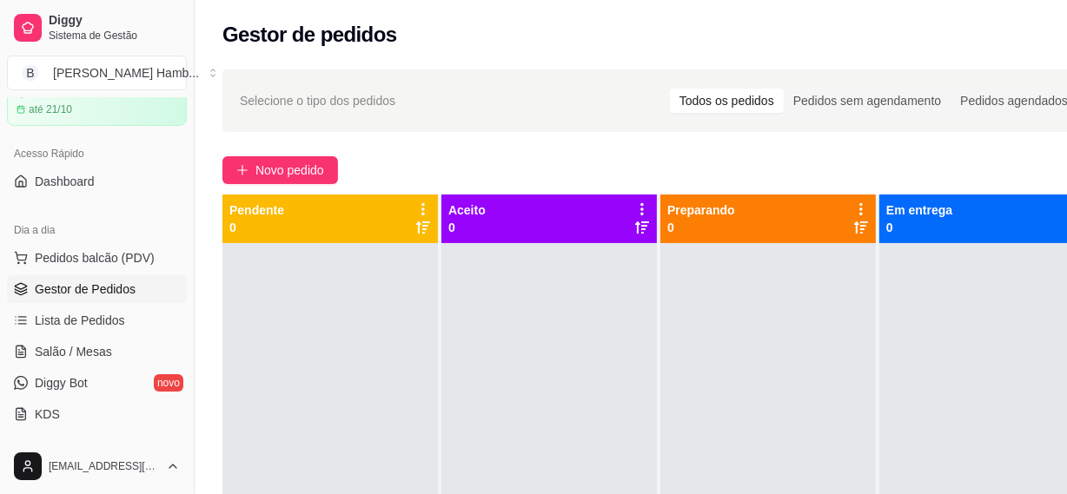
click at [324, 188] on div "Selecione o tipo dos pedidos Todos os pedidos Pedidos sem agendamento Pedidos a…" at bounding box center [660, 384] width 930 height 651
click at [273, 174] on span "Novo pedido" at bounding box center [289, 170] width 69 height 19
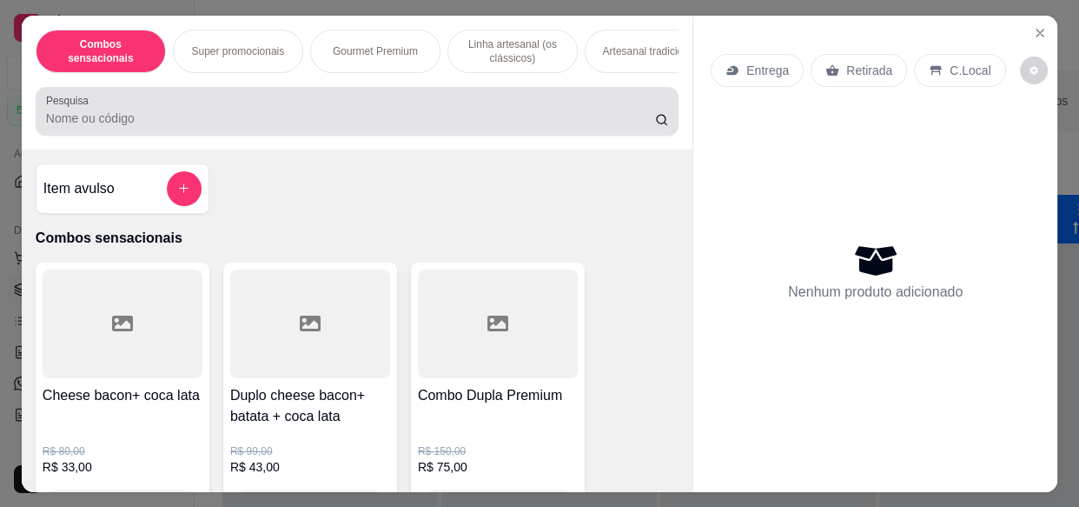
click at [291, 103] on div at bounding box center [357, 111] width 622 height 35
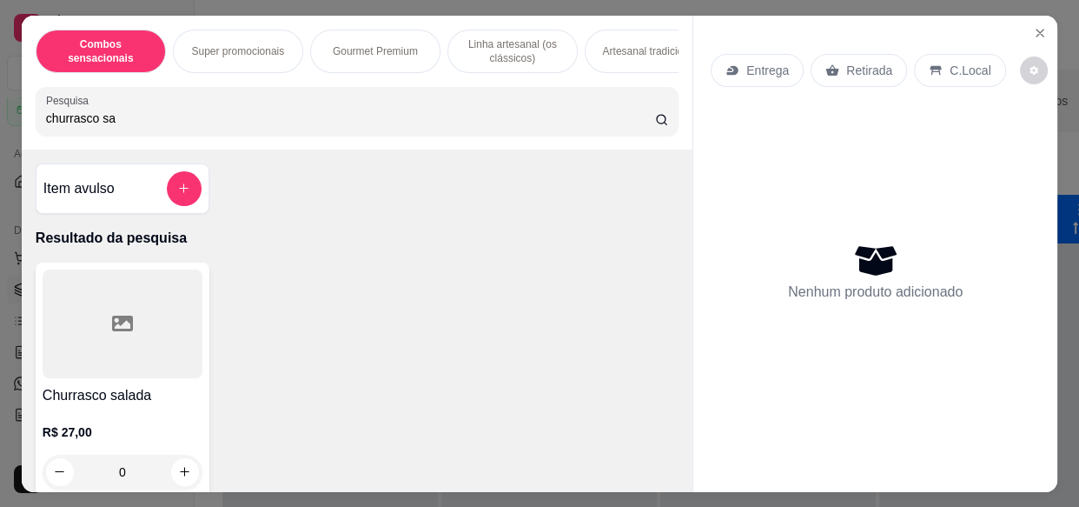
click at [123, 330] on icon at bounding box center [122, 323] width 21 height 21
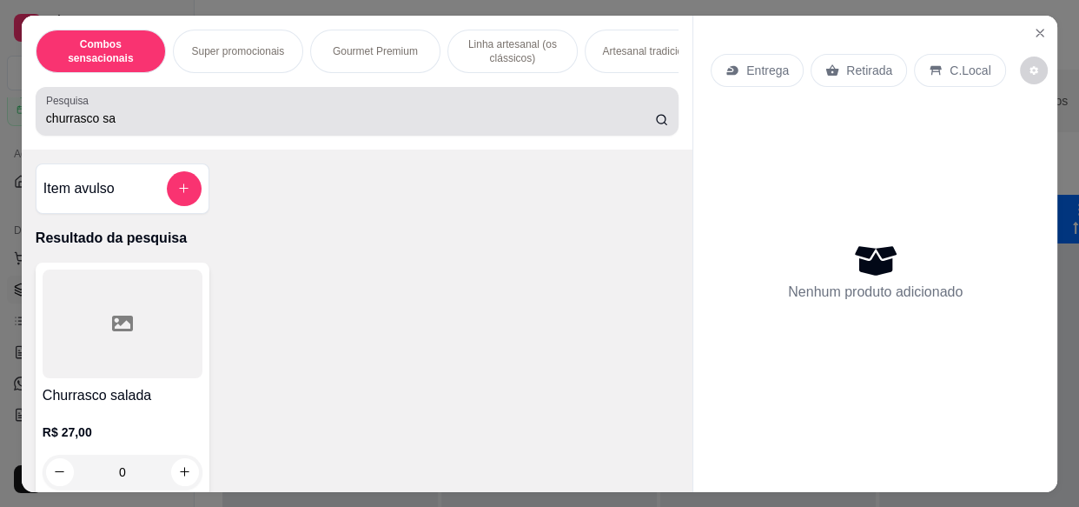
click at [526, 110] on div "churrasco sa" at bounding box center [357, 111] width 622 height 35
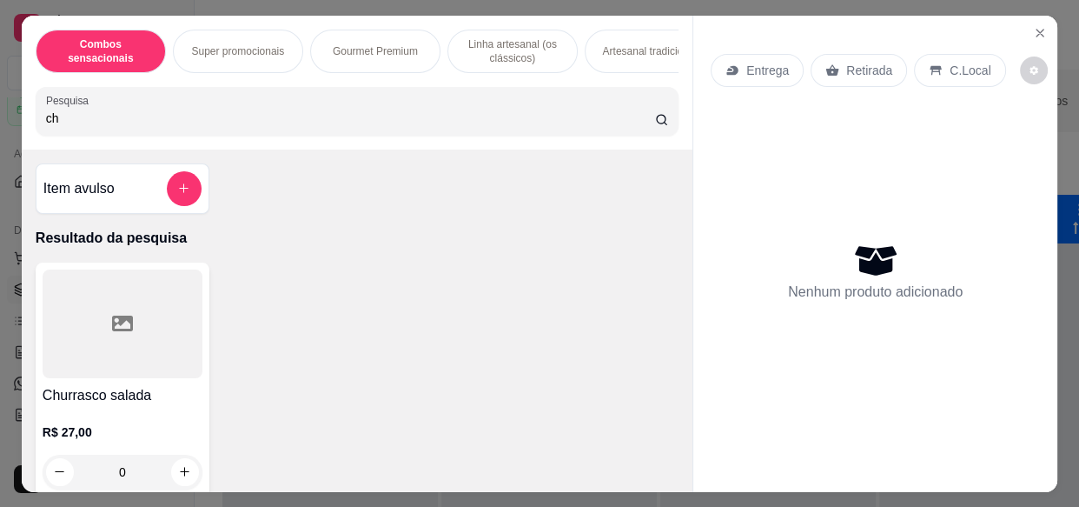
type input "c"
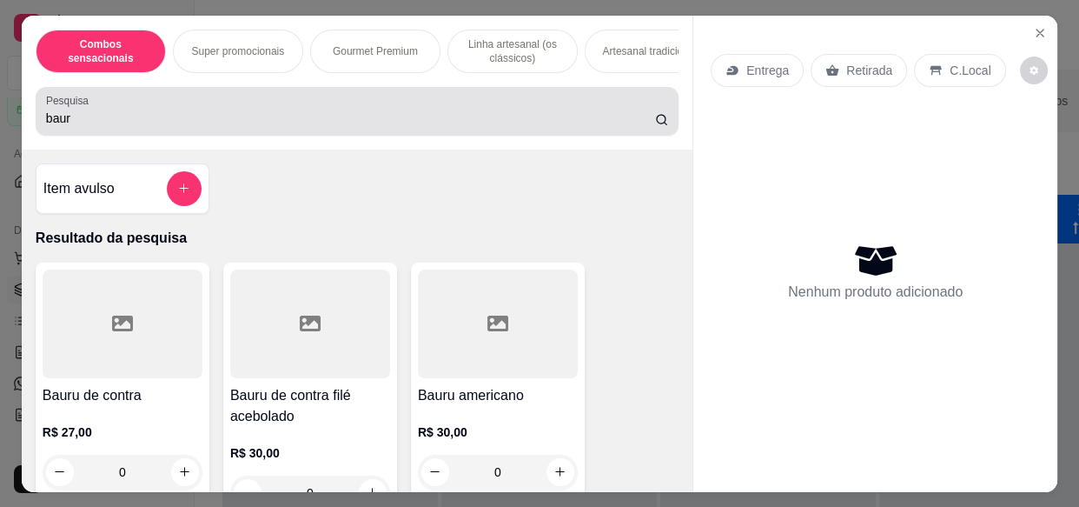
click at [554, 134] on div "Pesquisa baur" at bounding box center [357, 111] width 643 height 49
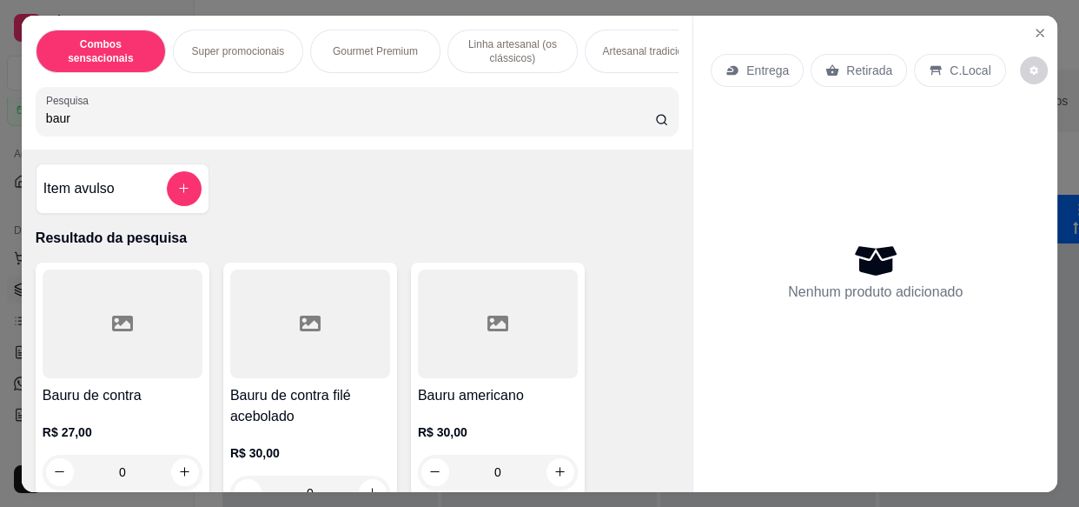
click at [554, 134] on div "Pesquisa baur" at bounding box center [357, 111] width 643 height 49
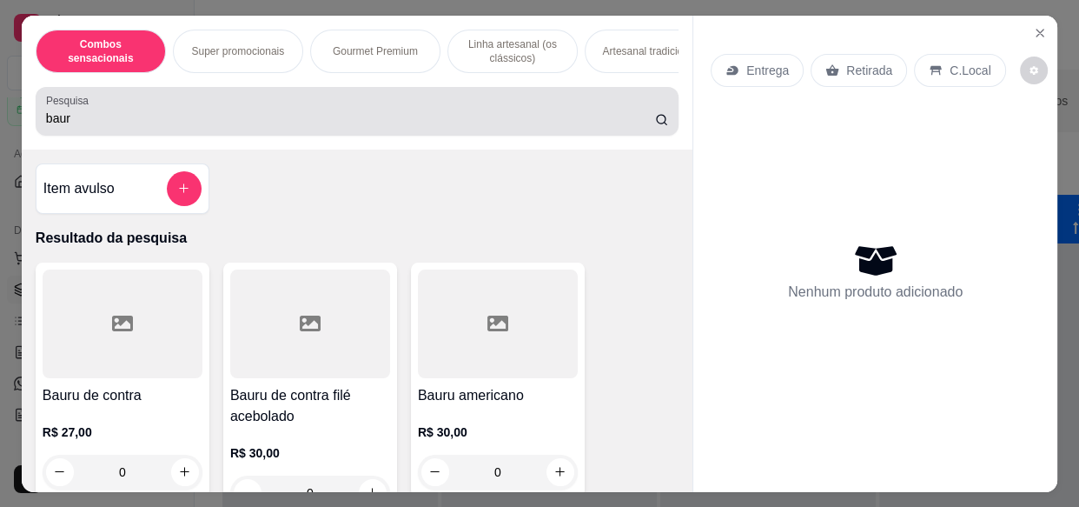
click at [554, 134] on div "Pesquisa baur" at bounding box center [357, 111] width 643 height 49
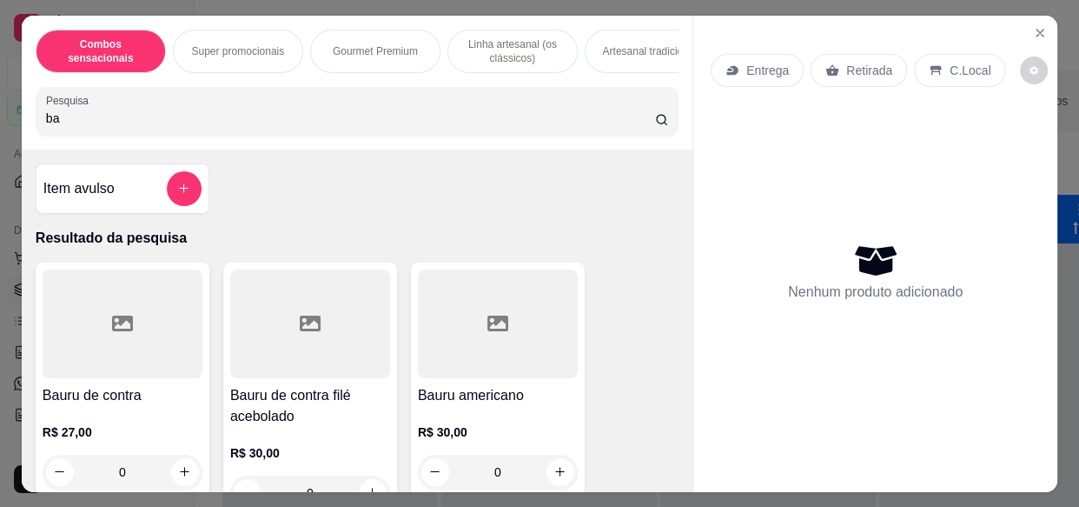
type input "b"
type input "chur"
click at [514, 350] on div at bounding box center [498, 323] width 160 height 109
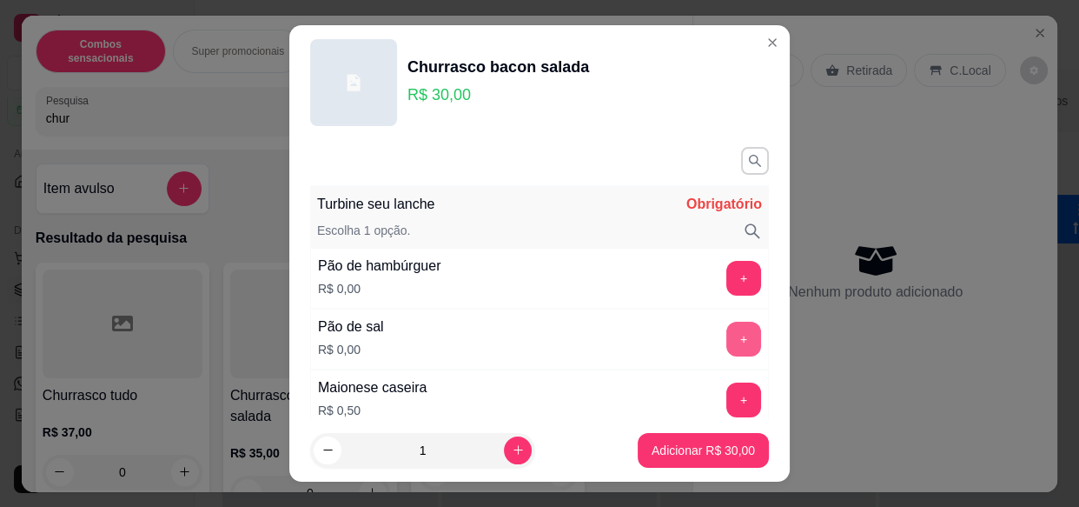
click at [726, 344] on button "+" at bounding box center [743, 338] width 35 height 35
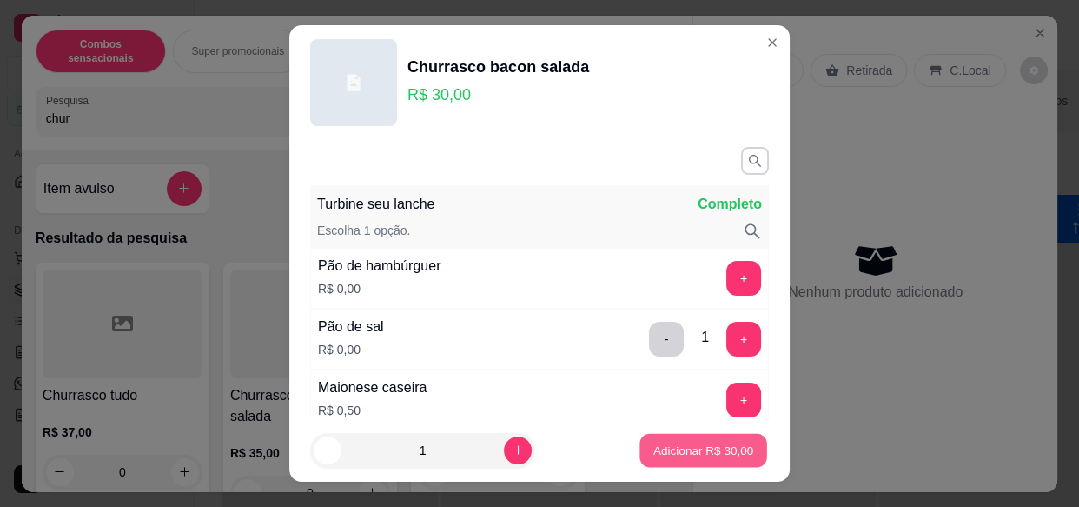
click at [678, 452] on p "Adicionar R$ 30,00" at bounding box center [703, 449] width 101 height 17
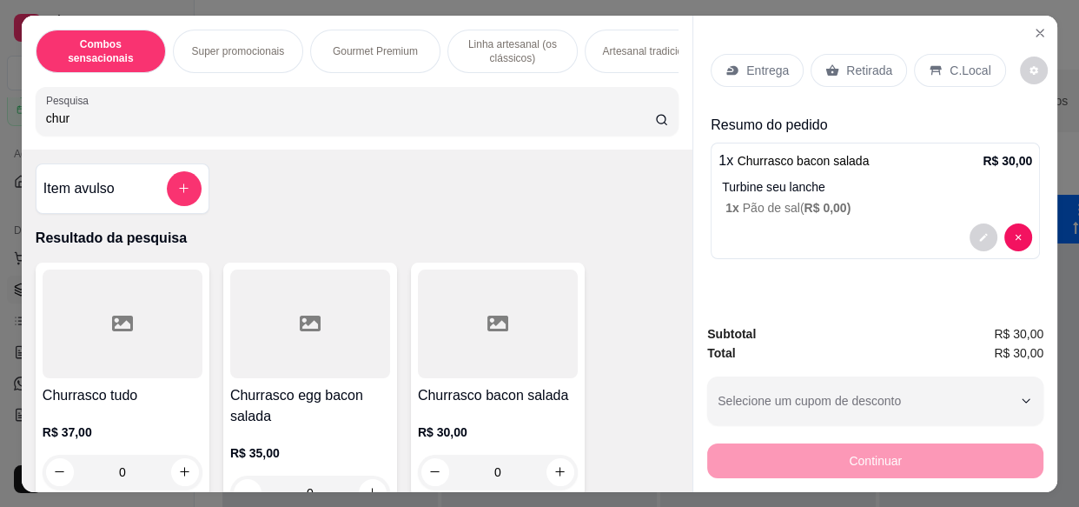
click at [750, 69] on p "Entrega" at bounding box center [767, 70] width 43 height 17
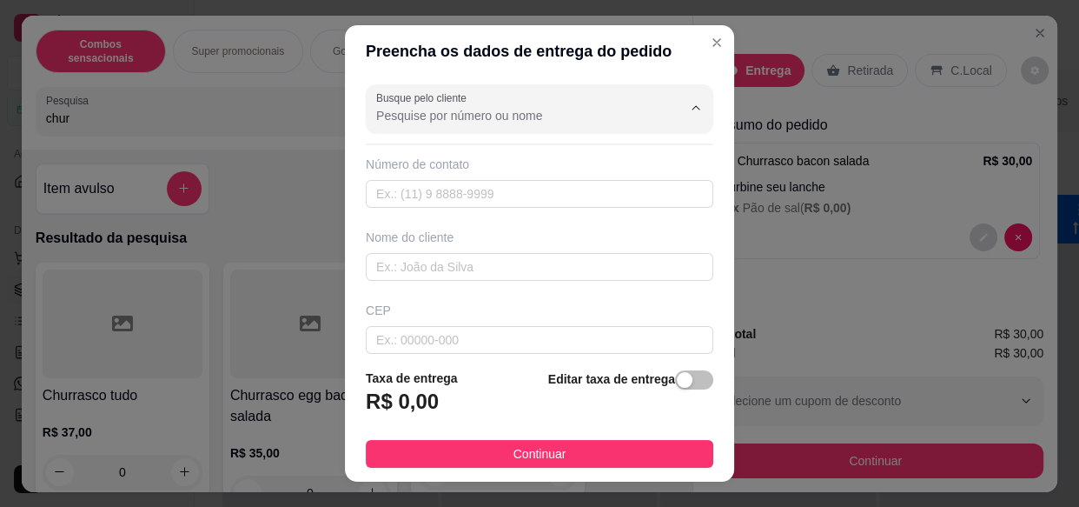
click at [606, 123] on input "Busque pelo cliente" at bounding box center [515, 115] width 278 height 17
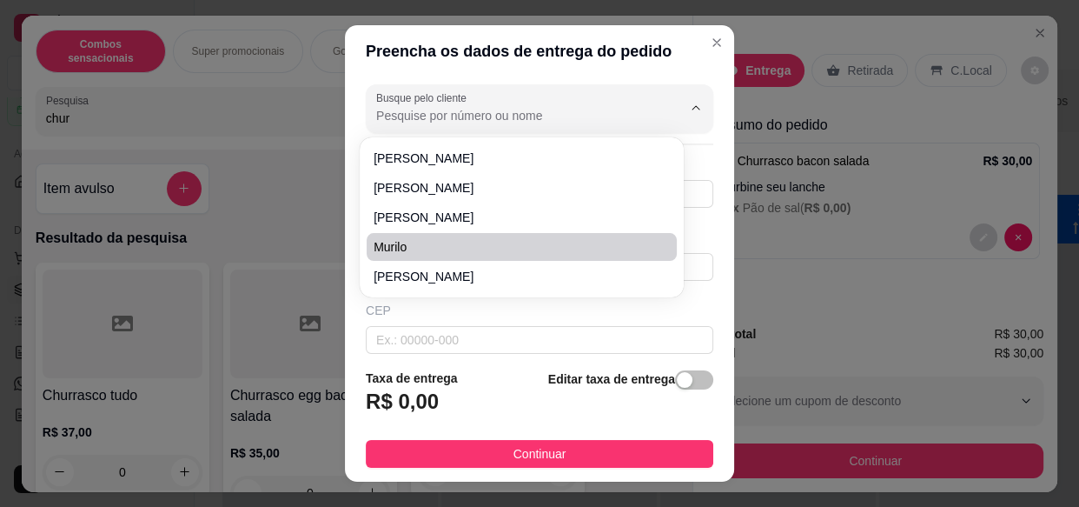
click at [912, 361] on div "Preencha os dados de entrega do pedido Busque pelo cliente Número de contato No…" at bounding box center [539, 253] width 1079 height 507
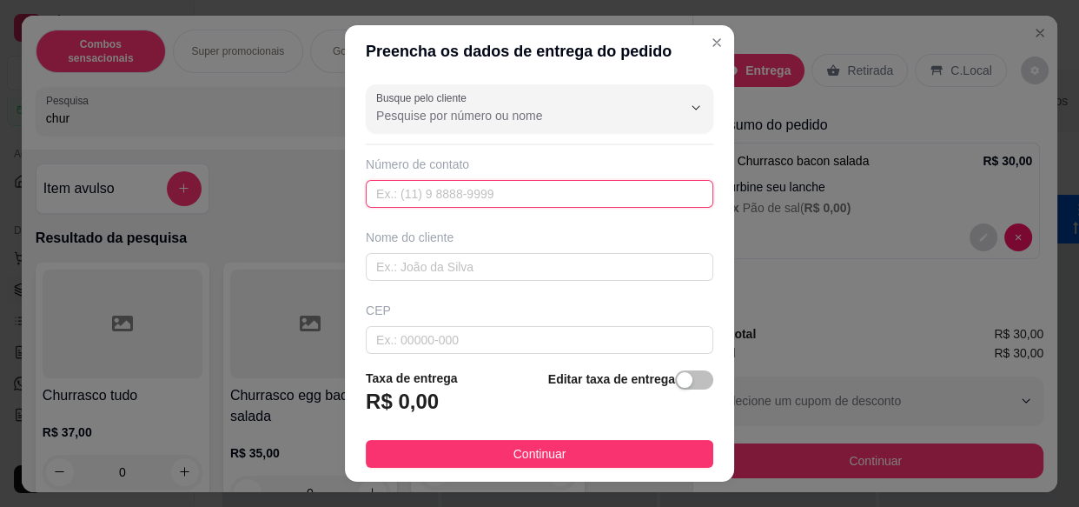
click at [568, 201] on input "text" at bounding box center [540, 194] width 348 height 28
type input "[PHONE_NUMBER]"
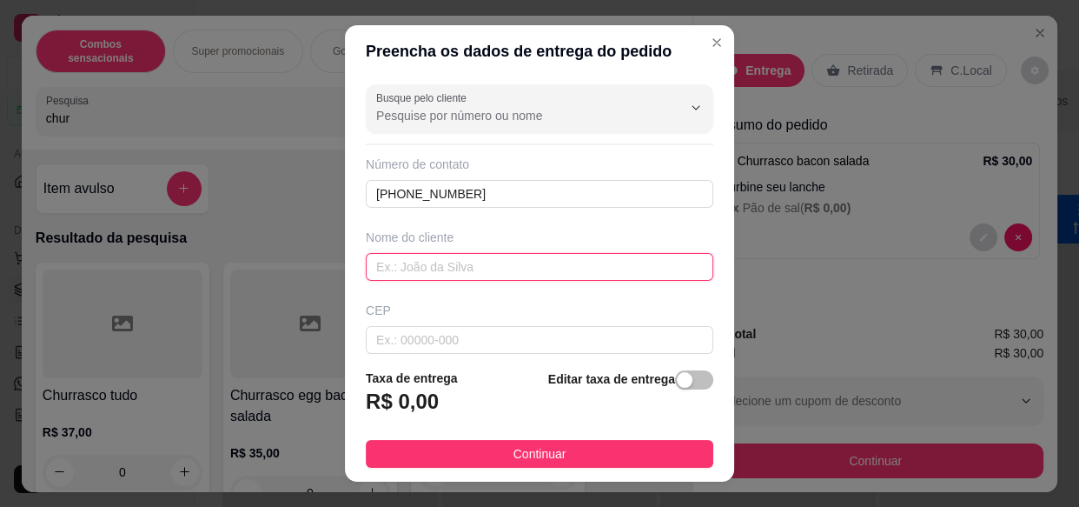
click at [570, 260] on input "text" at bounding box center [540, 267] width 348 height 28
type input "Isaias posto hirochi"
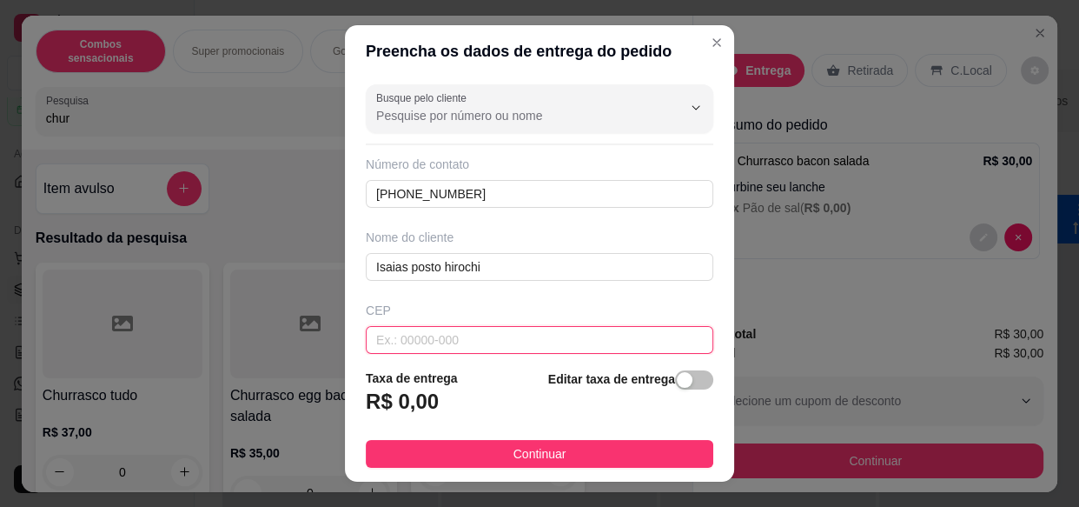
click at [564, 339] on input "text" at bounding box center [540, 340] width 348 height 28
click at [677, 381] on div "button" at bounding box center [685, 380] width 16 height 16
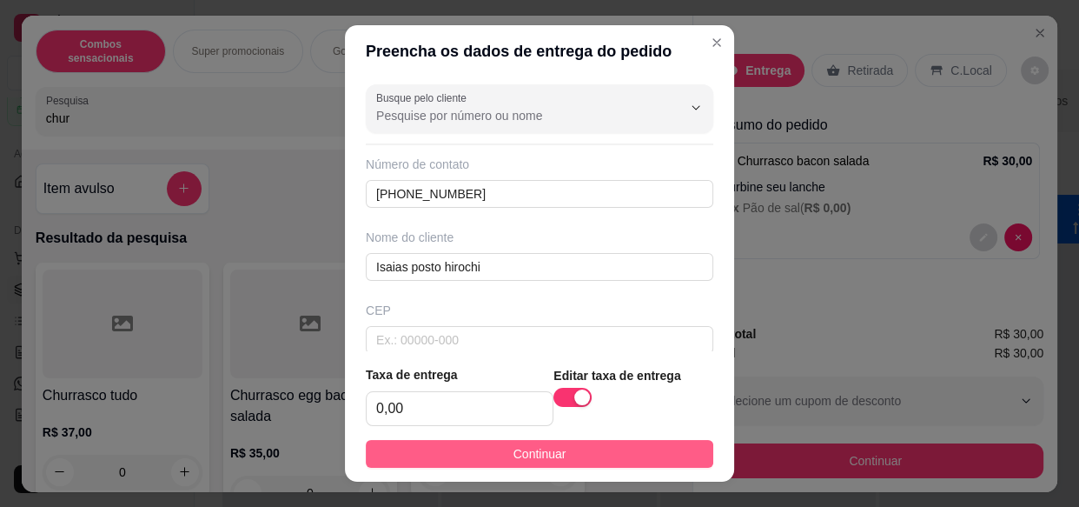
click at [514, 458] on span "Continuar" at bounding box center [540, 453] width 53 height 19
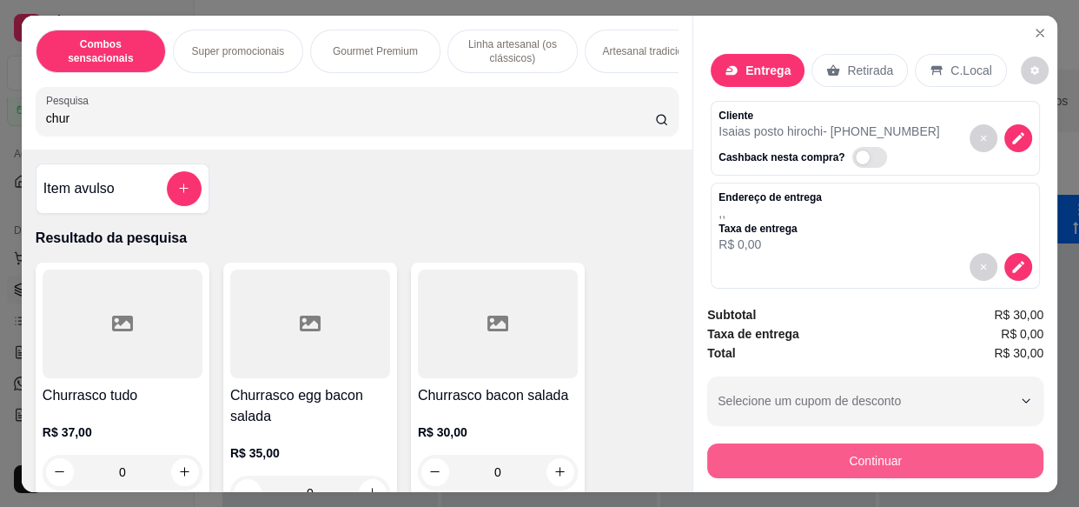
click at [738, 456] on button "Continuar" at bounding box center [875, 460] width 336 height 35
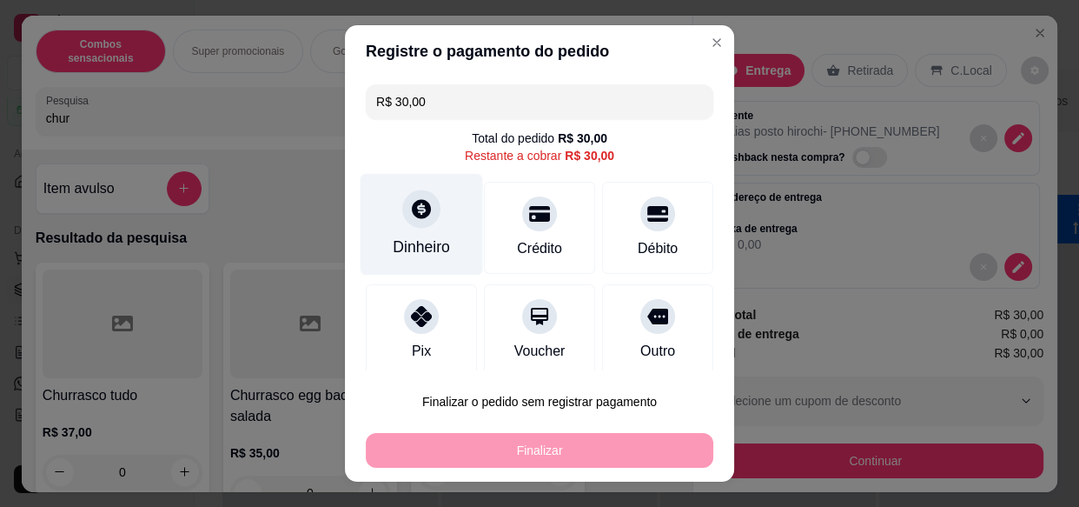
click at [419, 222] on div at bounding box center [421, 209] width 38 height 38
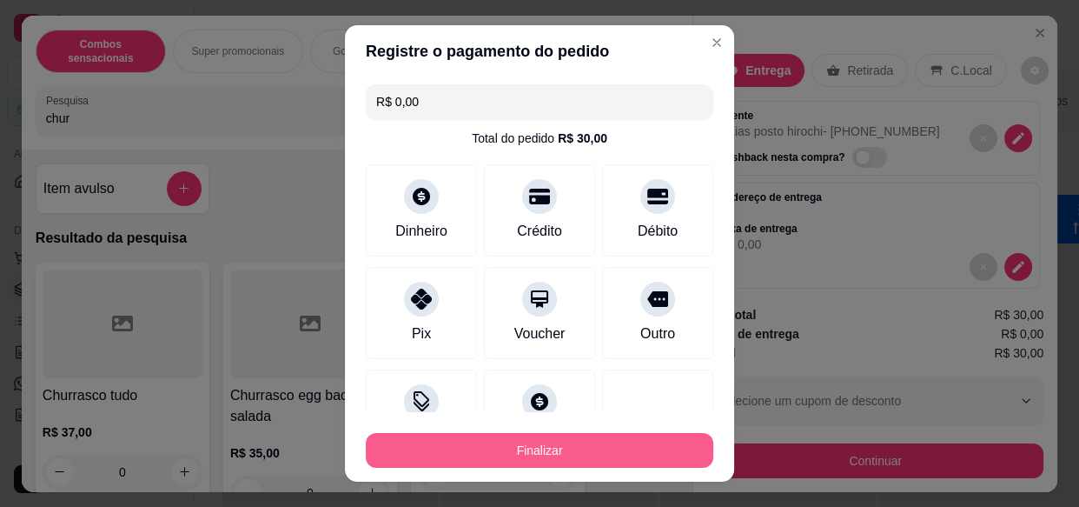
click at [568, 441] on button "Finalizar" at bounding box center [540, 450] width 348 height 35
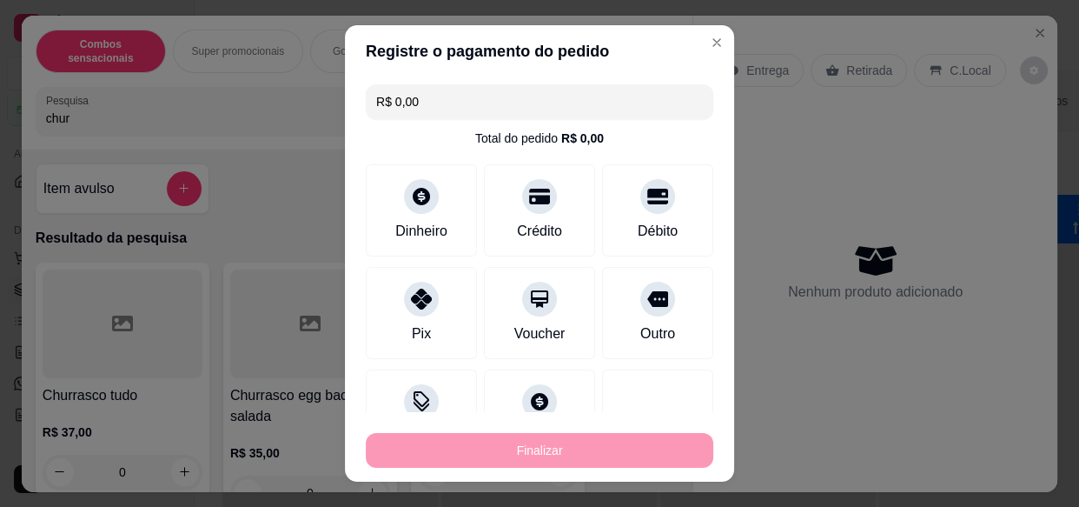
type input "-R$ 30,00"
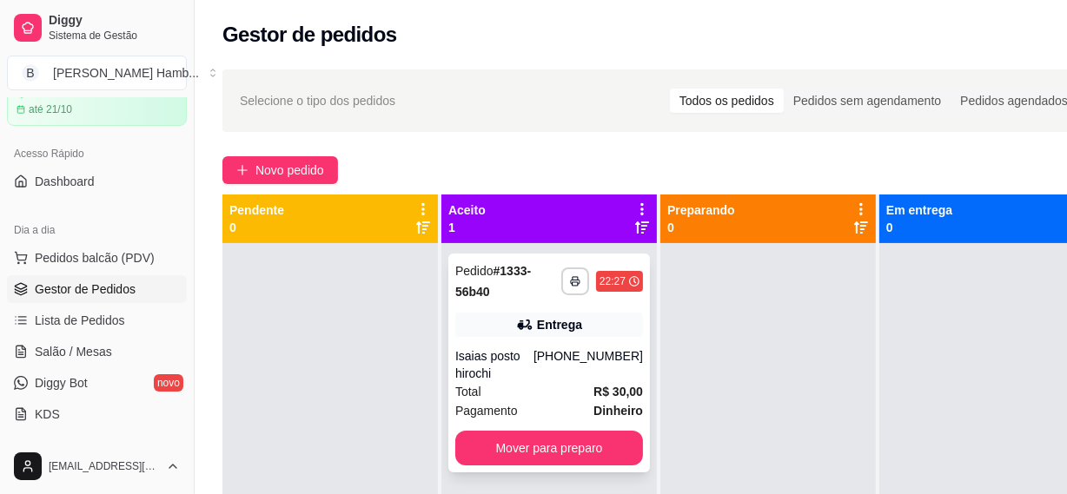
click at [515, 366] on div "Isaias posto hirochi" at bounding box center [494, 365] width 78 height 35
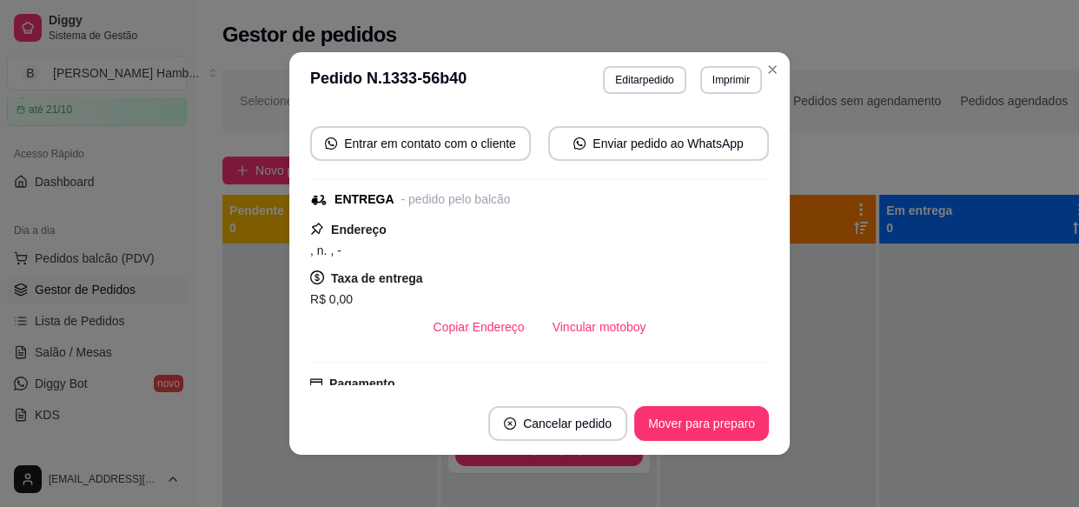
scroll to position [236, 0]
click at [570, 313] on button "Vincular motoboy" at bounding box center [599, 326] width 118 height 34
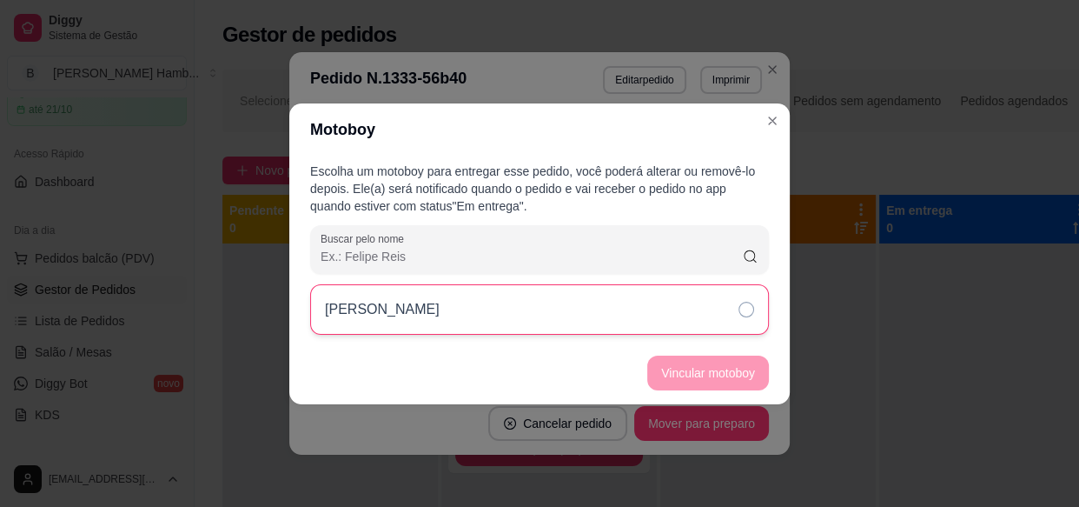
click at [587, 321] on div "[PERSON_NAME]" at bounding box center [539, 309] width 459 height 50
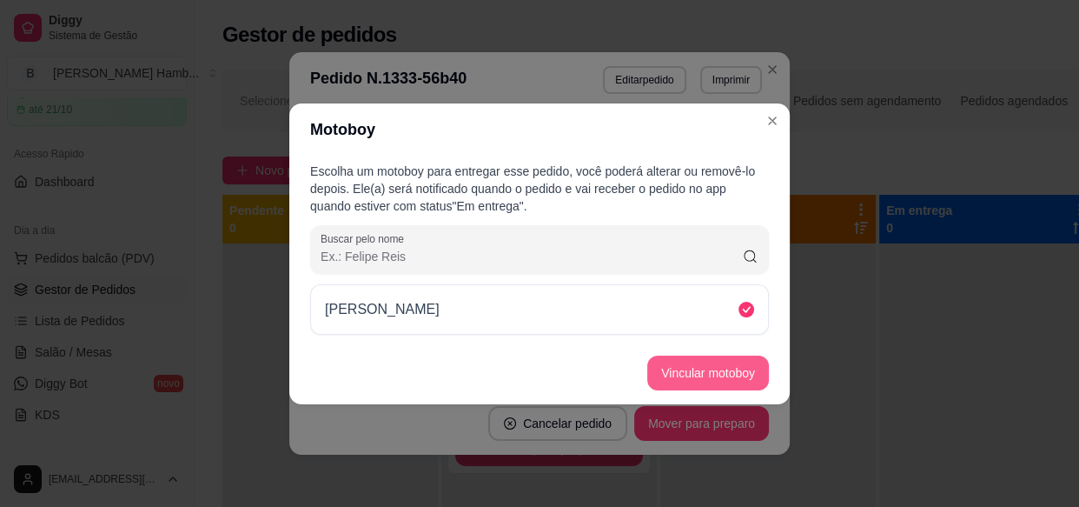
click at [660, 367] on button "Vincular motoboy" at bounding box center [708, 372] width 122 height 35
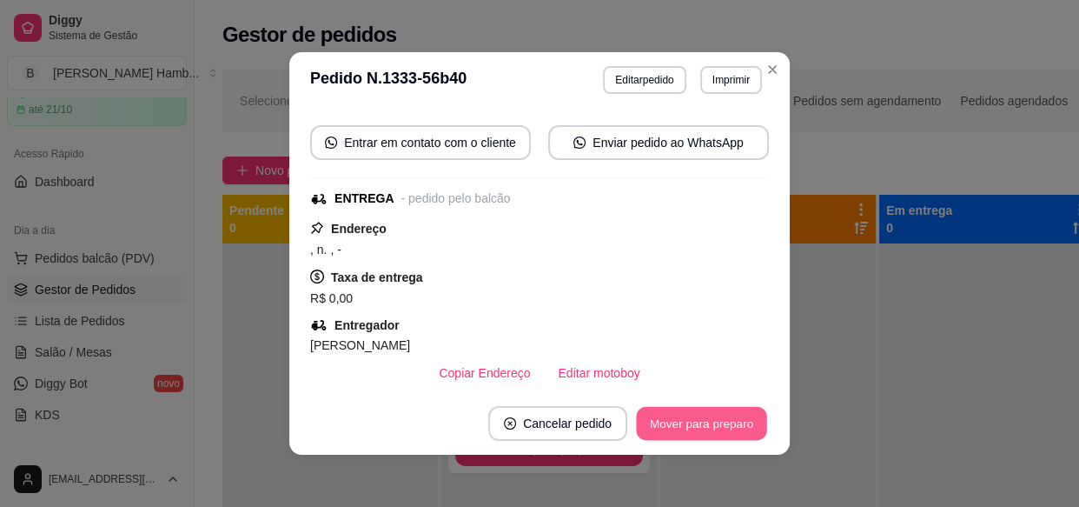
click at [701, 419] on button "Mover para preparo" at bounding box center [701, 424] width 130 height 34
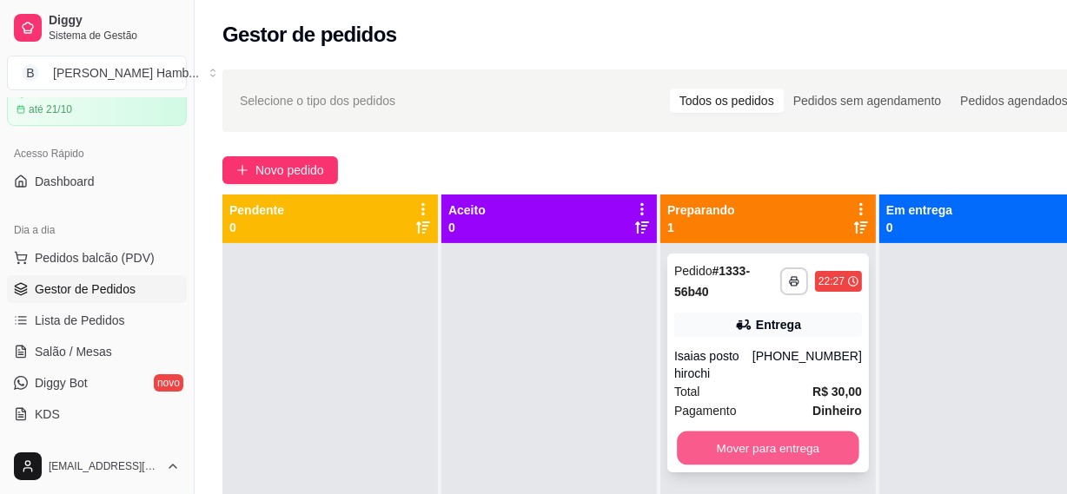
click at [766, 453] on button "Mover para entrega" at bounding box center [768, 449] width 182 height 34
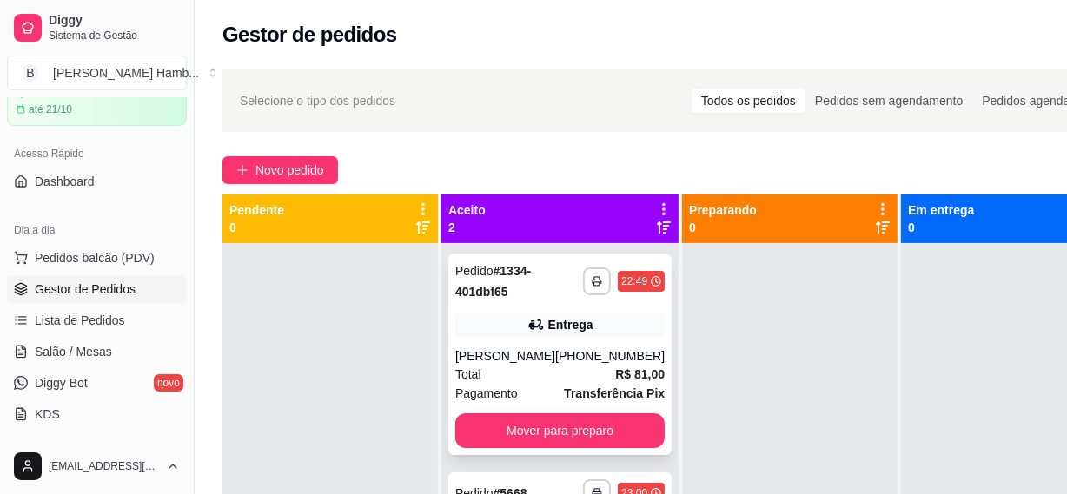
click at [555, 351] on div "[PHONE_NUMBER]" at bounding box center [609, 356] width 109 height 17
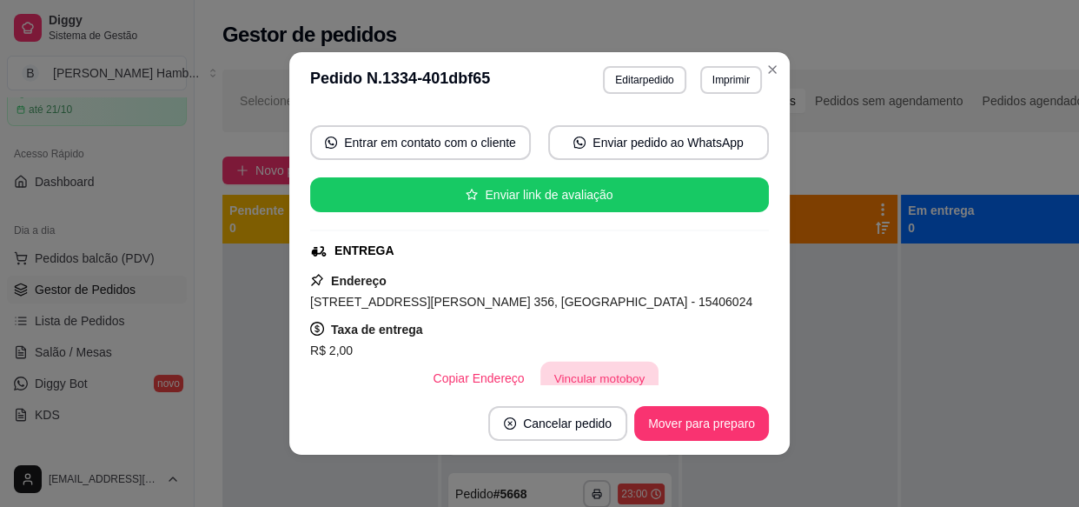
click at [585, 379] on button "Vincular motoboy" at bounding box center [599, 378] width 118 height 34
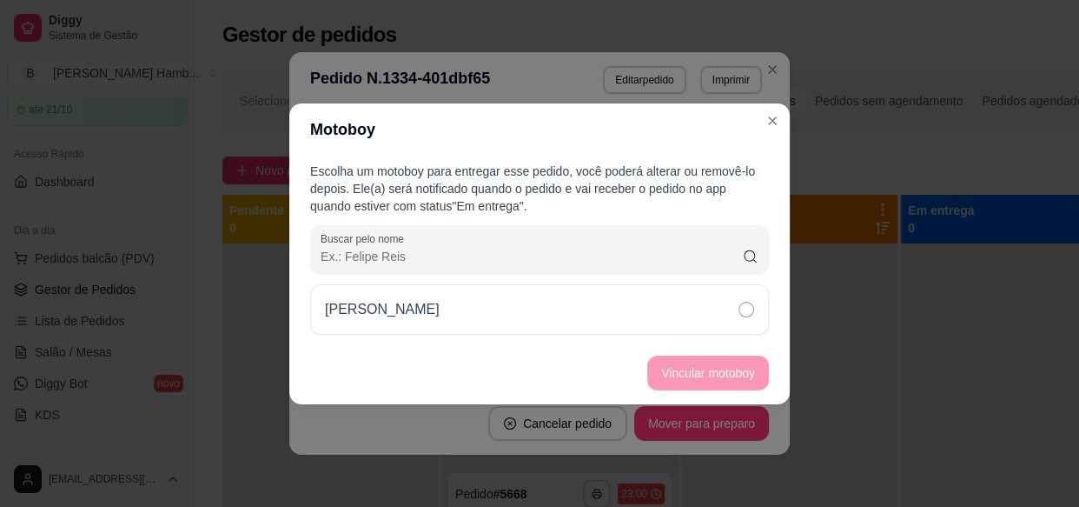
click at [714, 315] on div "[PERSON_NAME]" at bounding box center [539, 309] width 459 height 50
click at [713, 355] on button "Vincular motoboy" at bounding box center [708, 372] width 118 height 34
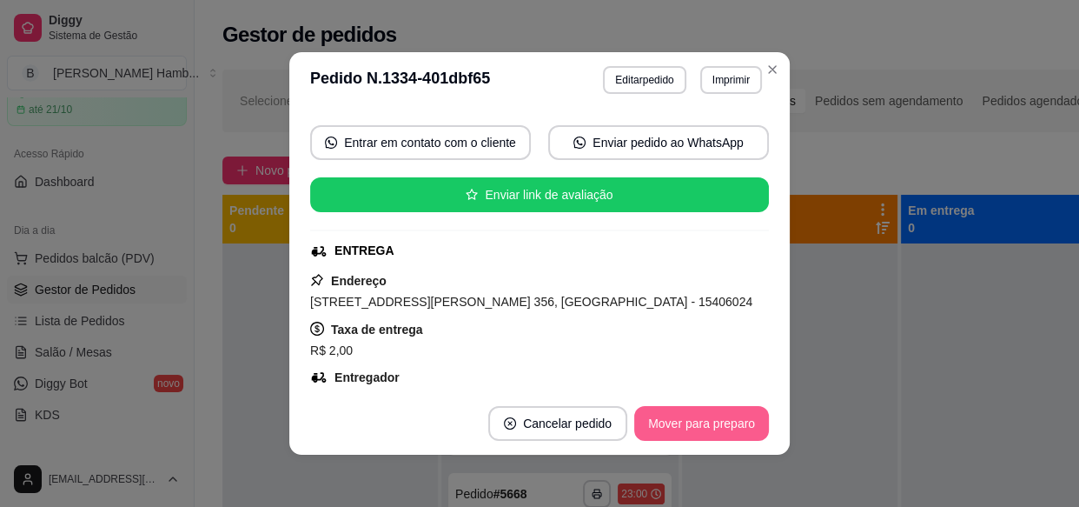
click at [704, 431] on button "Mover para preparo" at bounding box center [701, 423] width 135 height 35
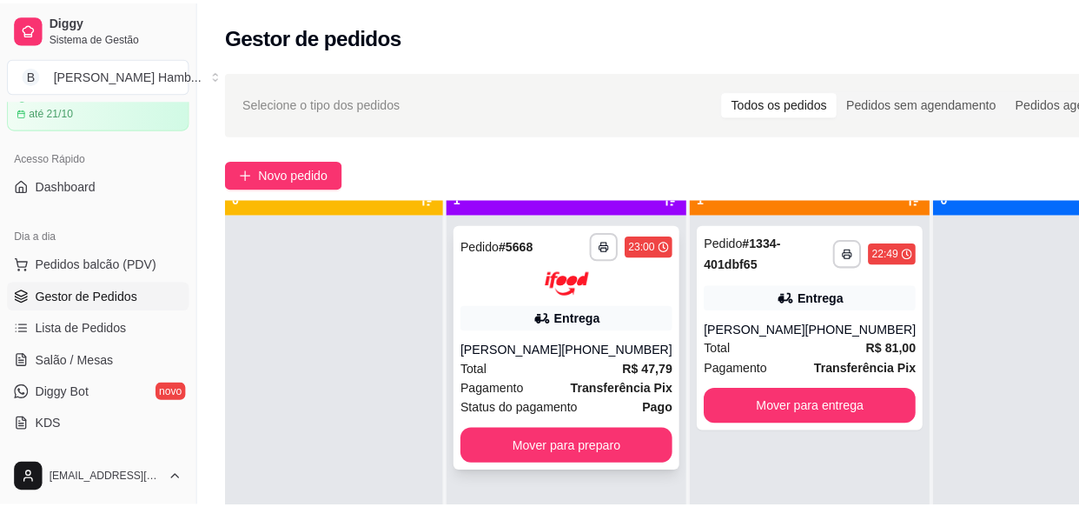
scroll to position [49, 0]
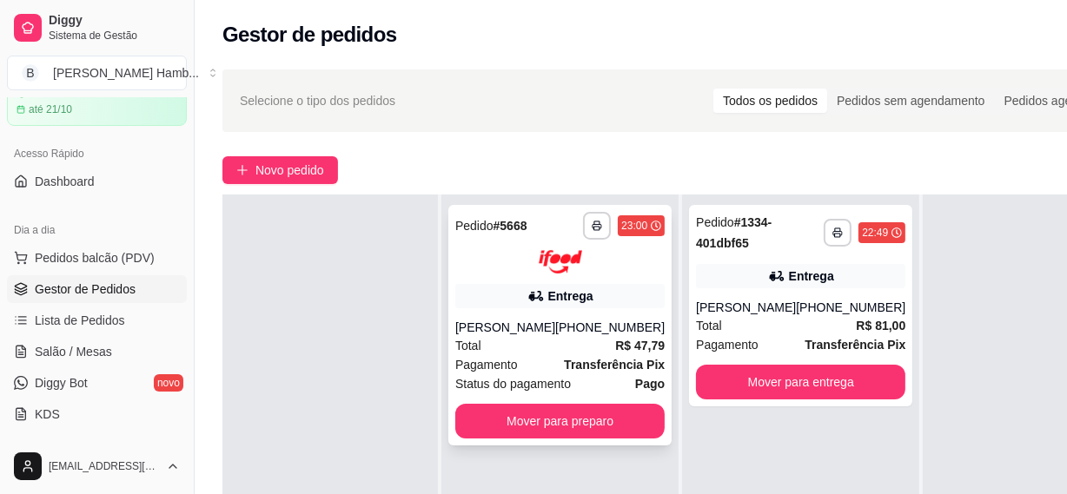
click at [552, 341] on div "Total R$ 47,79" at bounding box center [559, 345] width 209 height 19
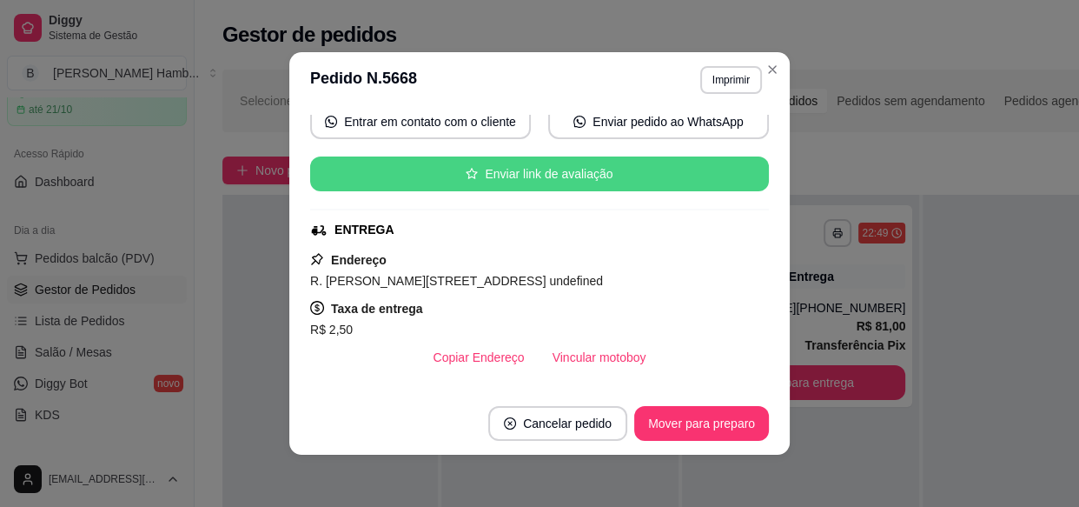
scroll to position [236, 0]
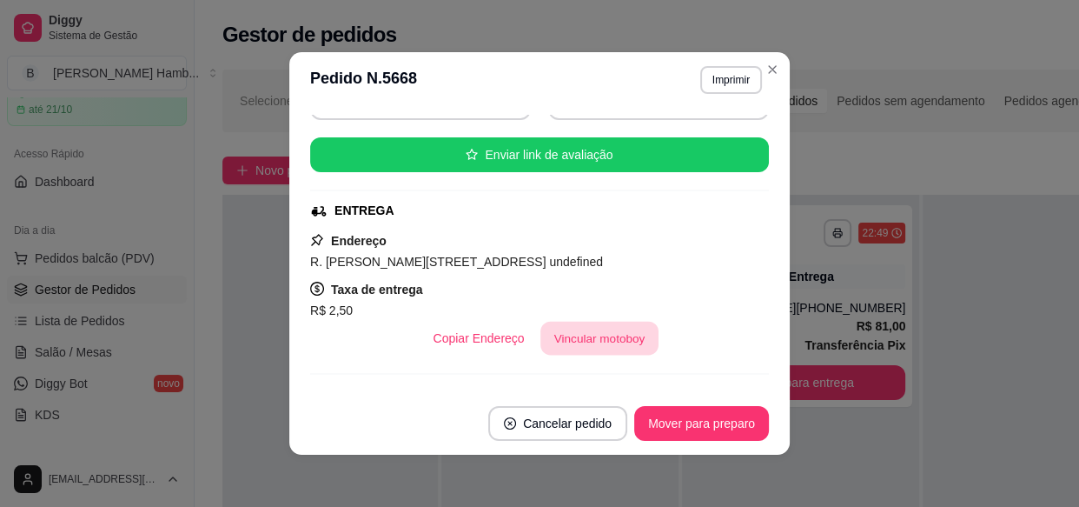
click at [642, 323] on button "Vincular motoboy" at bounding box center [599, 338] width 118 height 34
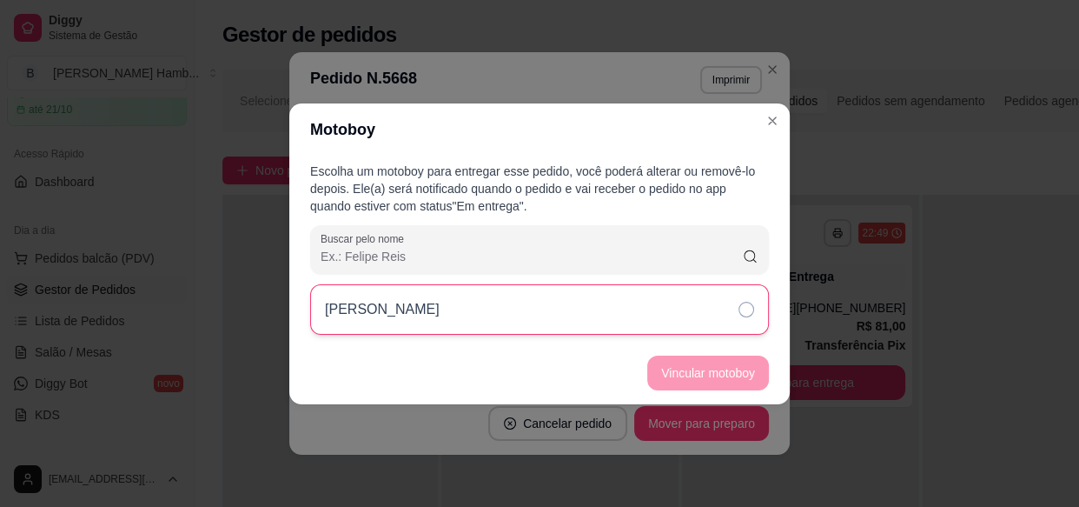
click at [645, 304] on div "[PERSON_NAME]" at bounding box center [539, 309] width 459 height 50
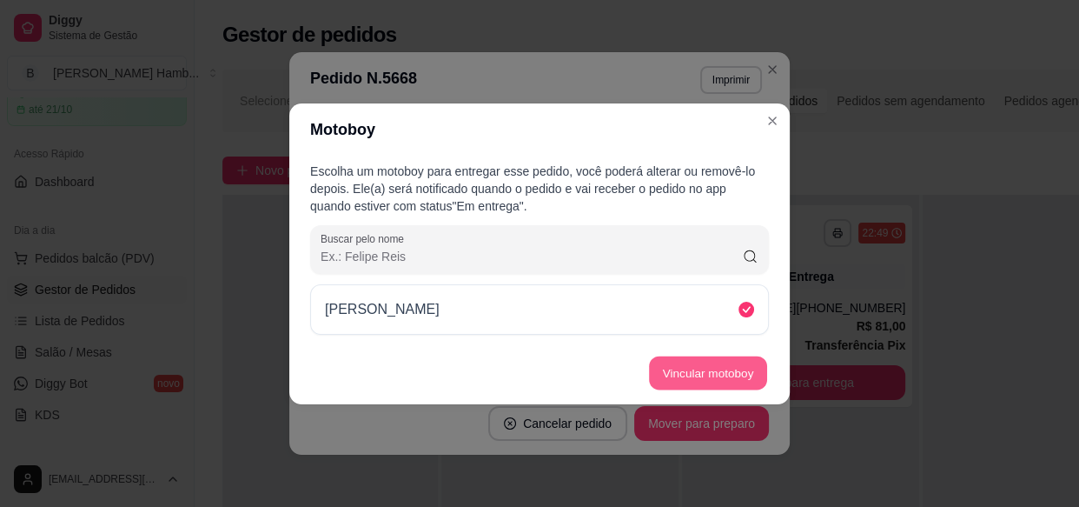
click at [660, 385] on button "Vincular motoboy" at bounding box center [708, 372] width 118 height 34
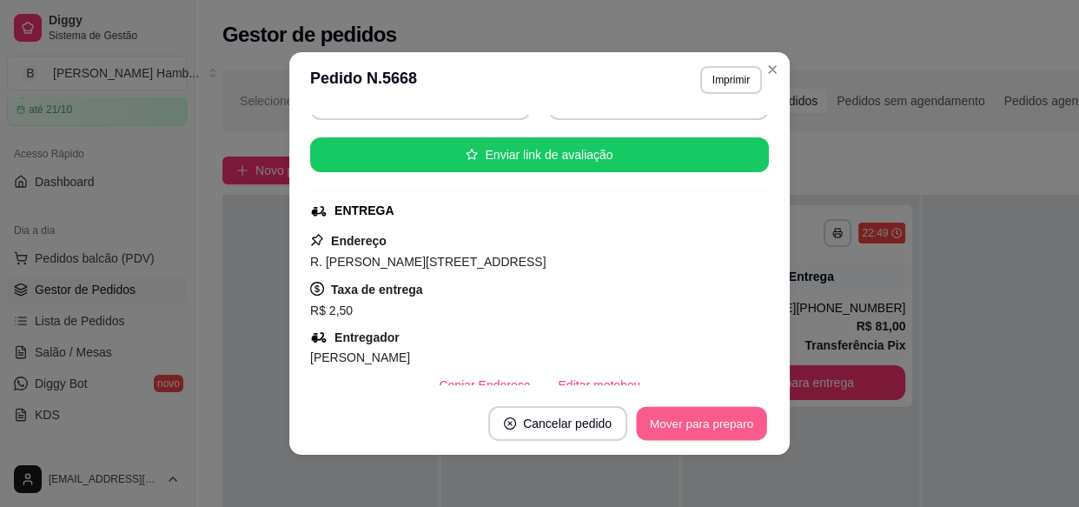
click at [706, 425] on button "Mover para preparo" at bounding box center [701, 424] width 130 height 34
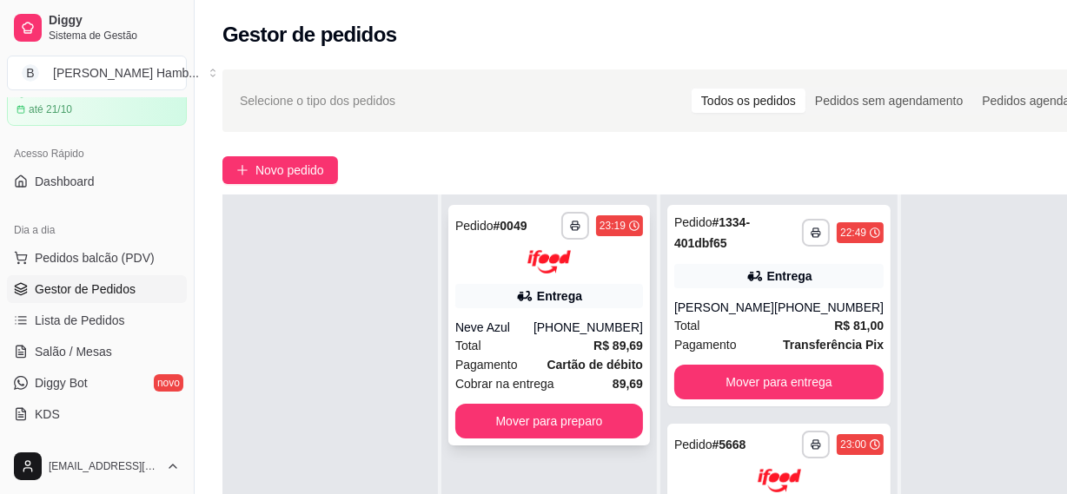
click at [561, 348] on div "Total R$ 89,69" at bounding box center [549, 345] width 188 height 19
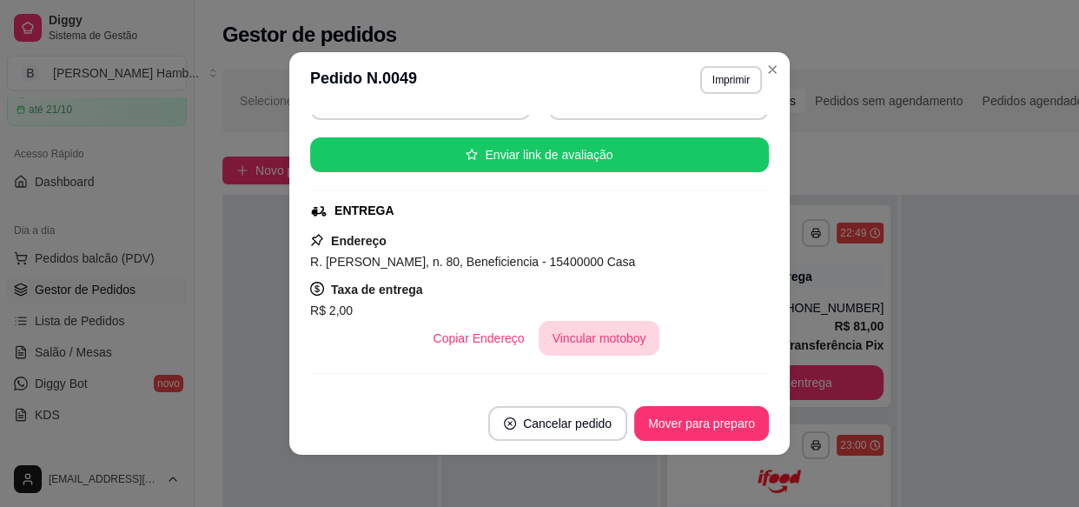
click at [593, 337] on button "Vincular motoboy" at bounding box center [600, 338] width 122 height 35
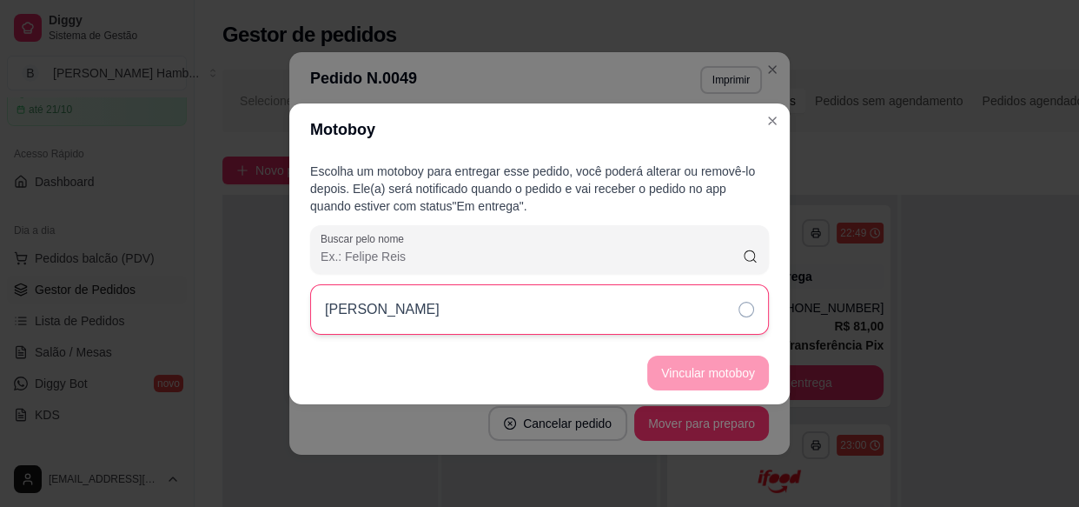
click at [693, 321] on div "[PERSON_NAME]" at bounding box center [539, 309] width 459 height 50
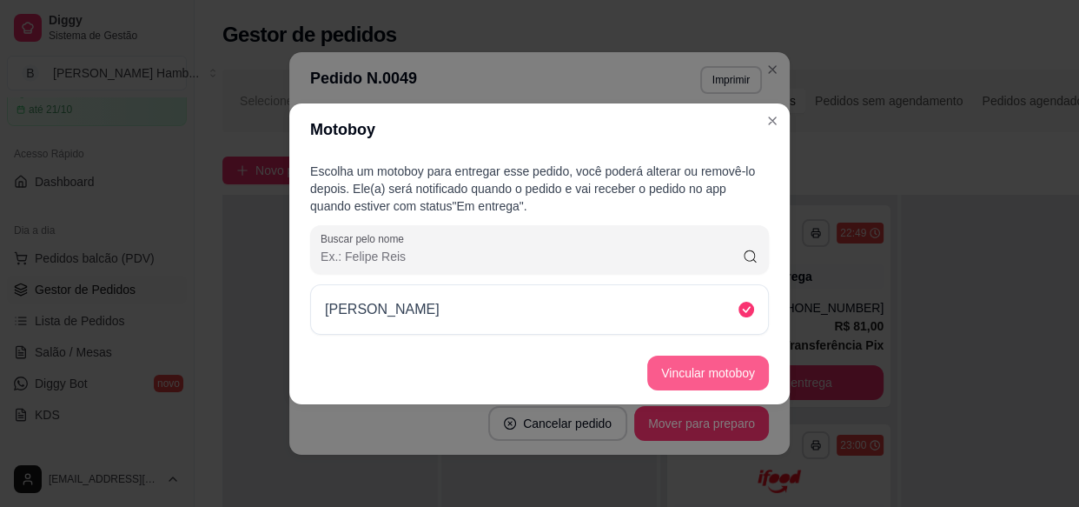
click at [688, 378] on button "Vincular motoboy" at bounding box center [708, 372] width 122 height 35
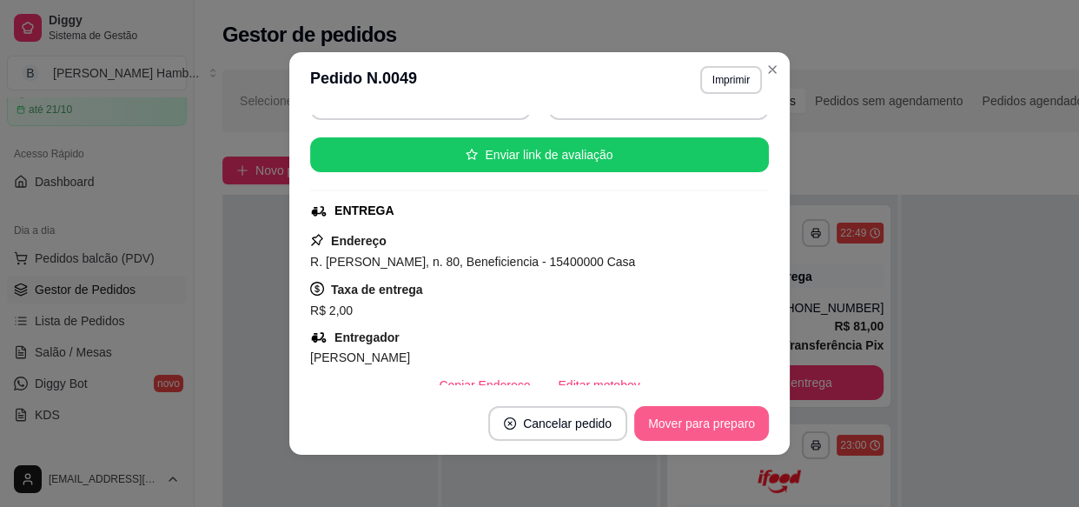
click at [713, 413] on button "Mover para preparo" at bounding box center [701, 423] width 135 height 35
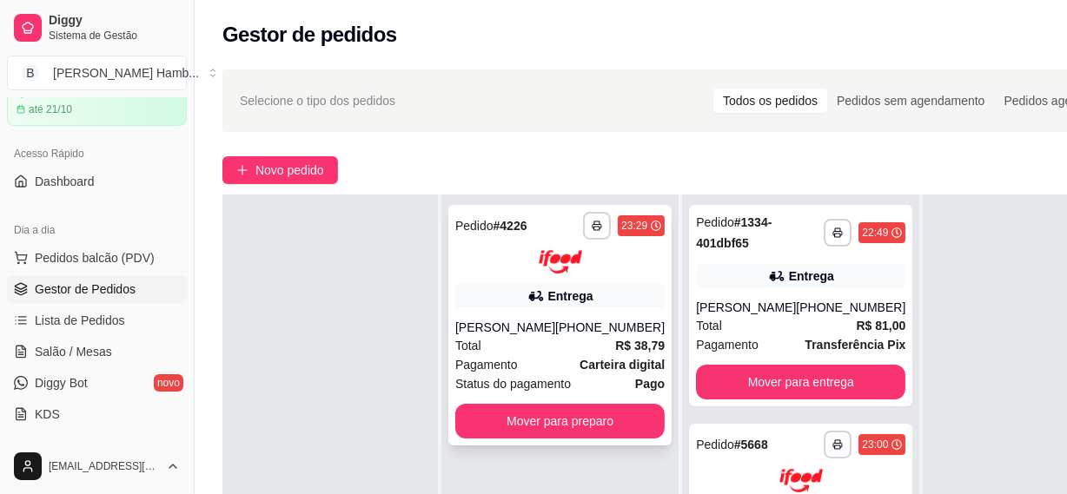
click at [540, 375] on div "Pagamento Carteira digital" at bounding box center [559, 364] width 209 height 19
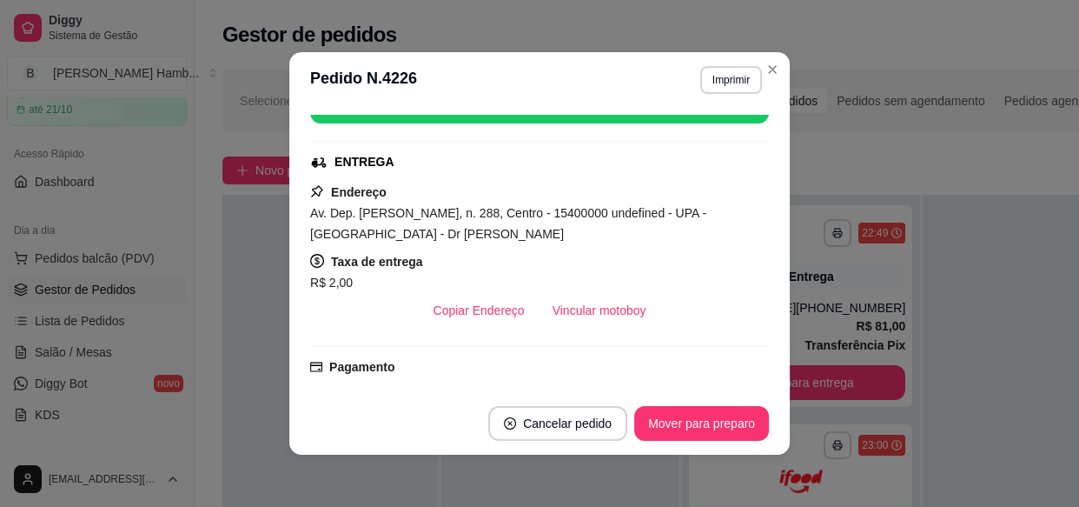
scroll to position [315, 0]
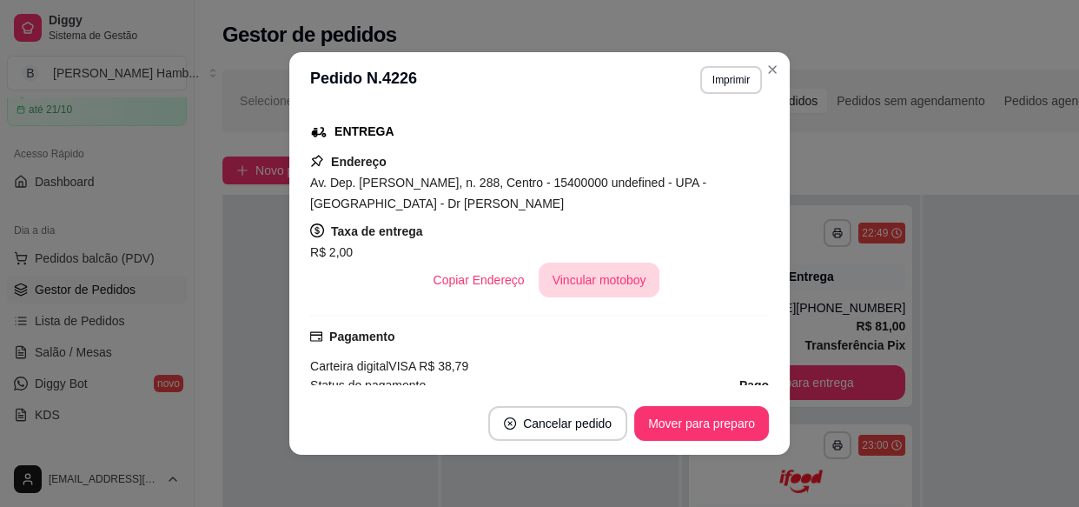
click at [574, 286] on button "Vincular motoboy" at bounding box center [600, 279] width 122 height 35
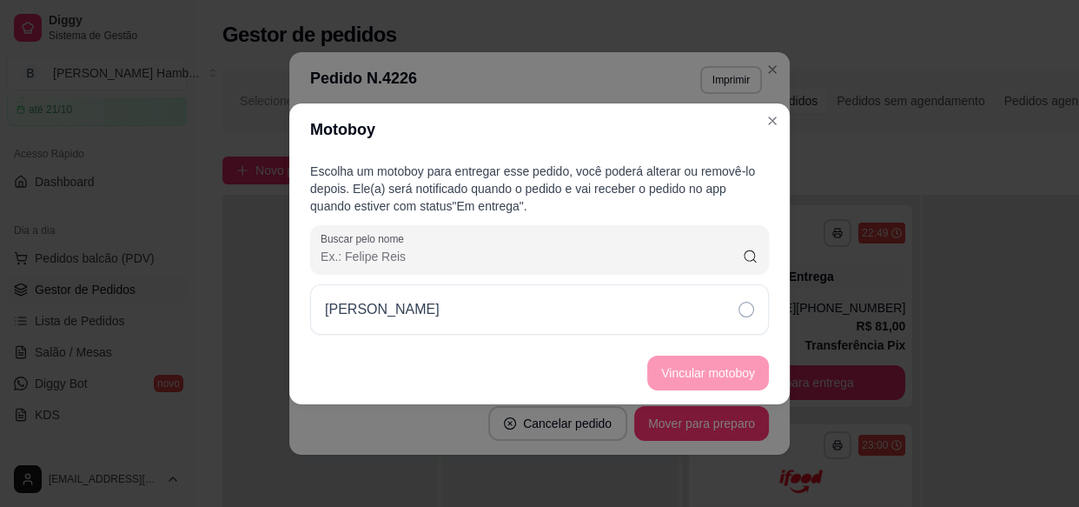
click at [617, 318] on div "[PERSON_NAME]" at bounding box center [539, 309] width 459 height 50
click at [674, 368] on button "Vincular motoboy" at bounding box center [708, 372] width 122 height 35
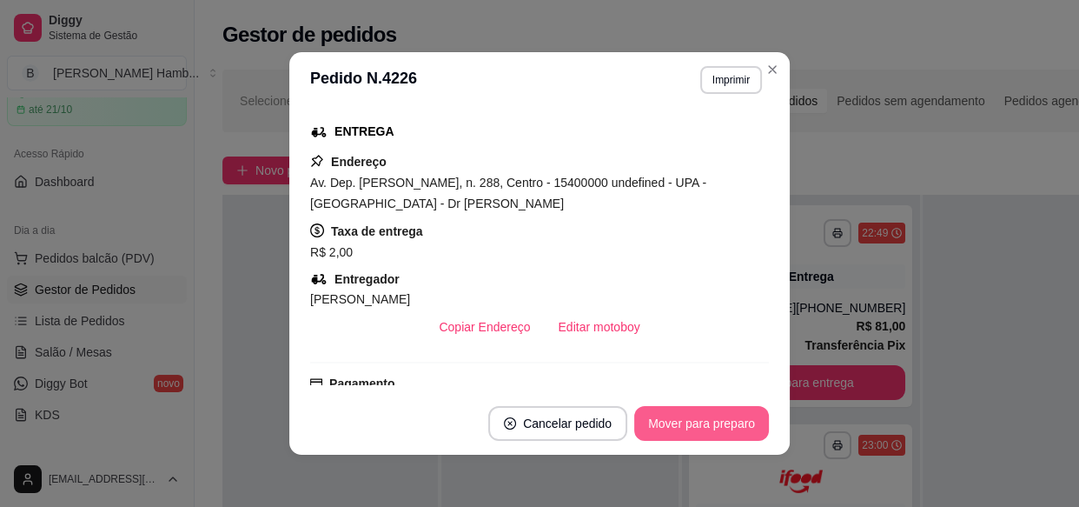
click at [686, 421] on button "Mover para preparo" at bounding box center [701, 423] width 135 height 35
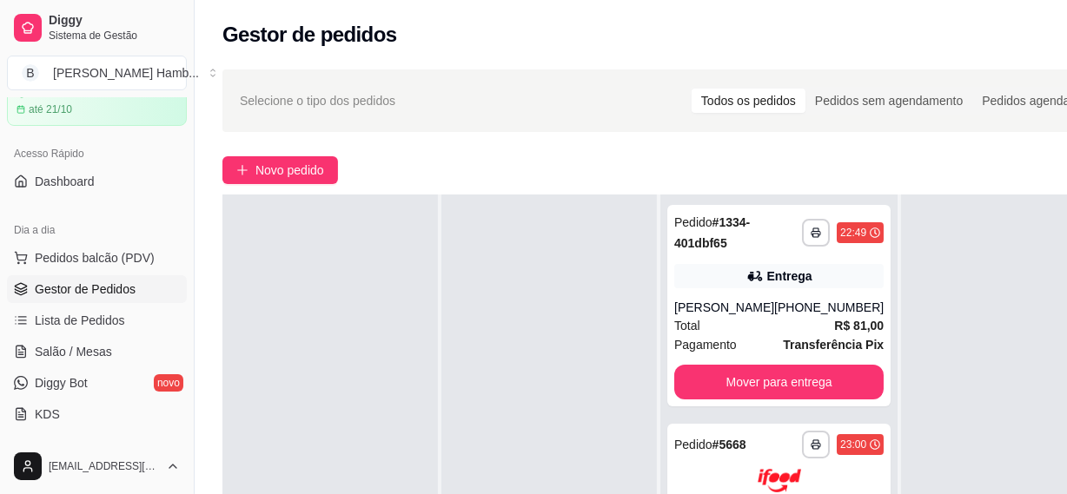
click at [782, 60] on div "**********" at bounding box center [670, 384] width 951 height 651
click at [753, 326] on div "Total R$ 81,00" at bounding box center [778, 325] width 209 height 19
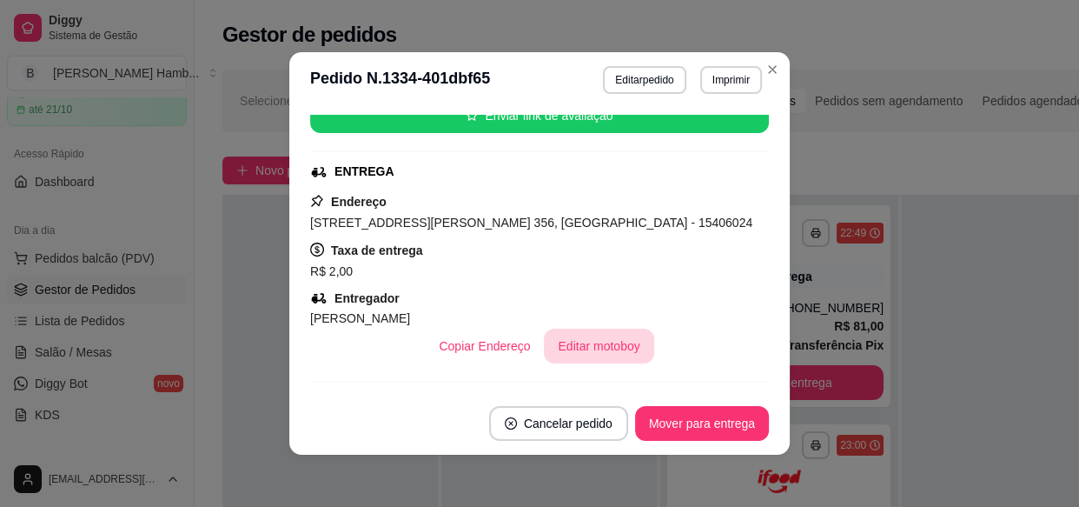
click at [602, 348] on button "Editar motoboy" at bounding box center [598, 345] width 109 height 35
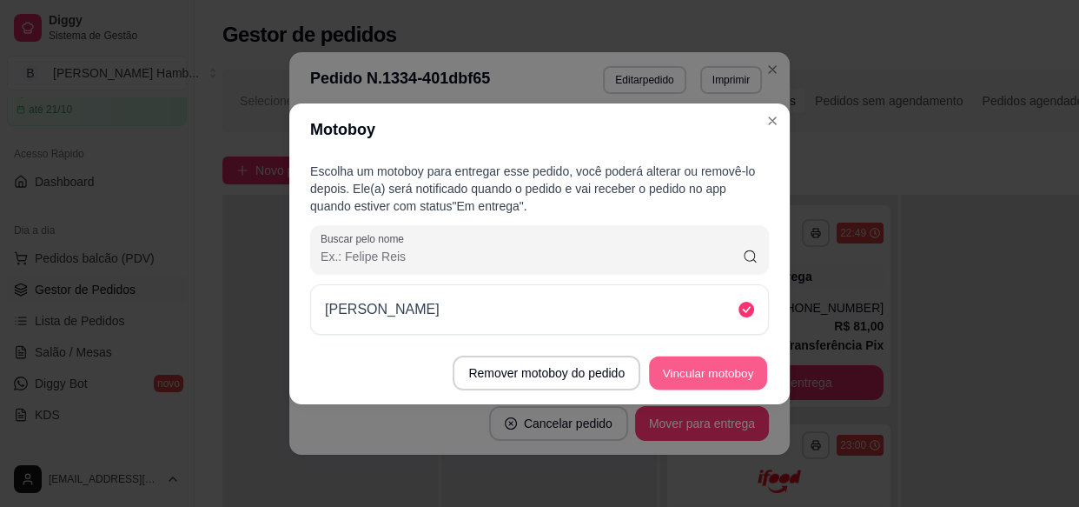
click at [660, 371] on button "Vincular motoboy" at bounding box center [708, 372] width 118 height 34
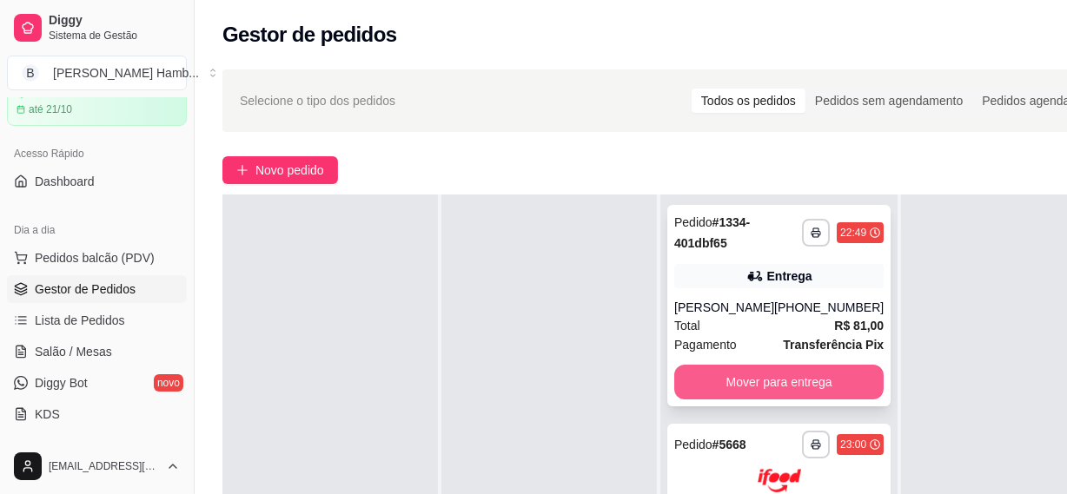
click at [779, 378] on button "Mover para entrega" at bounding box center [778, 382] width 209 height 35
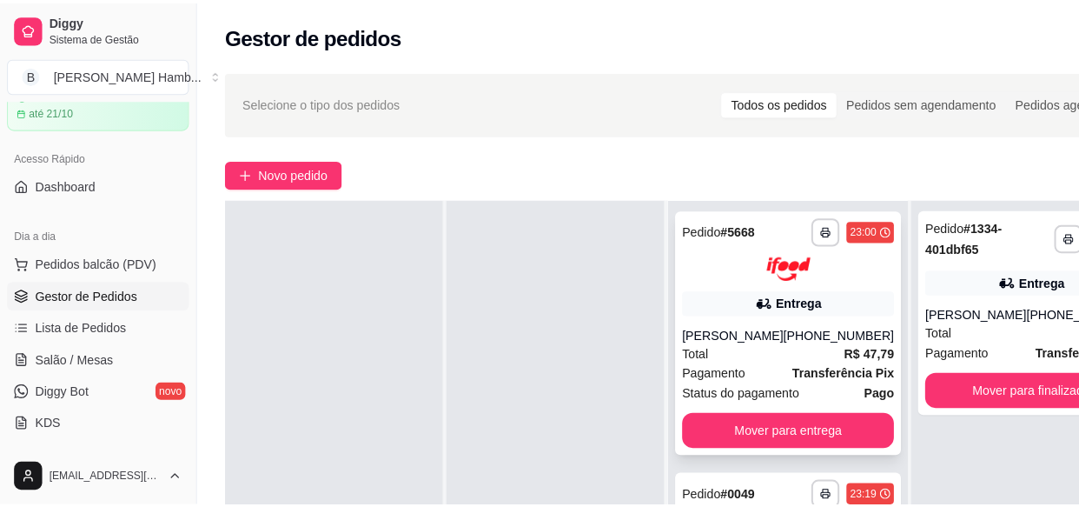
scroll to position [0, 0]
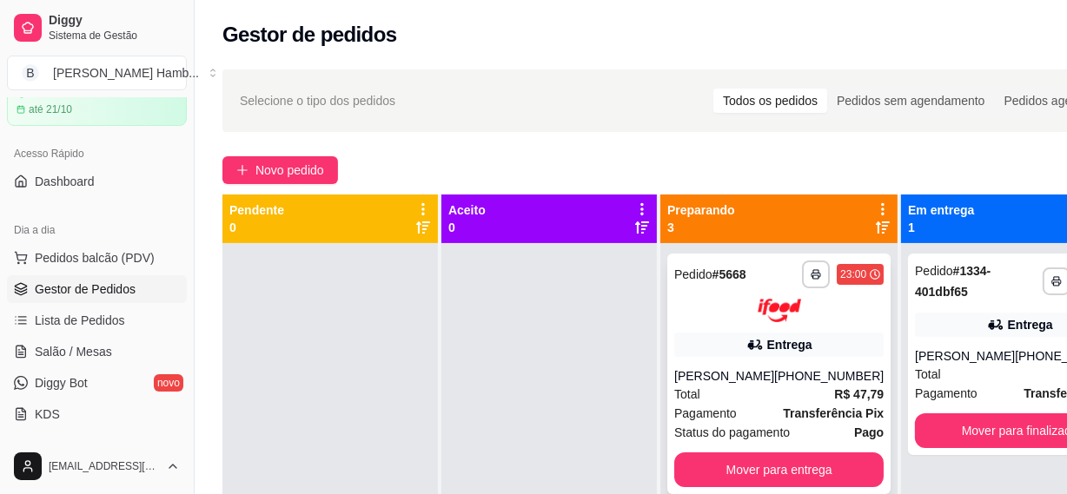
click at [790, 393] on div "Total R$ 47,79" at bounding box center [778, 394] width 209 height 19
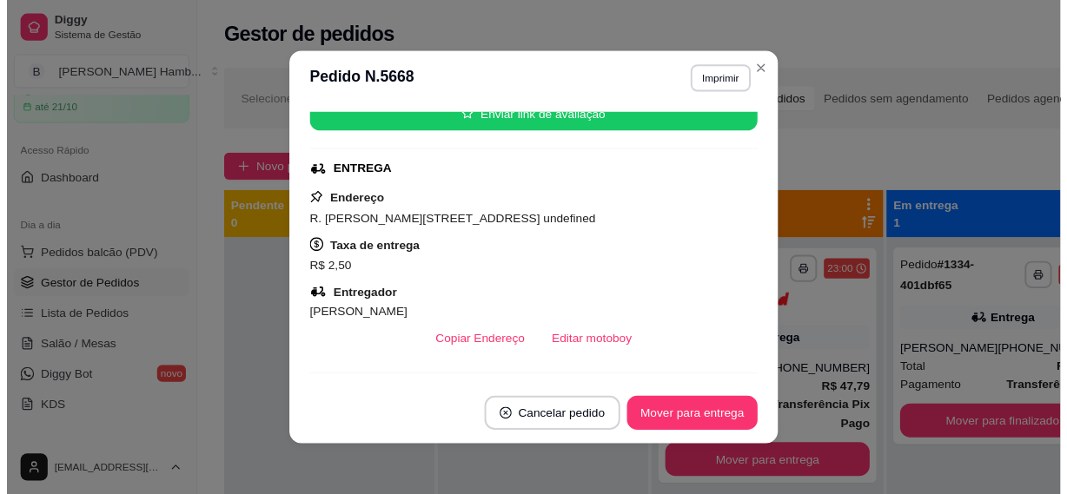
scroll to position [315, 0]
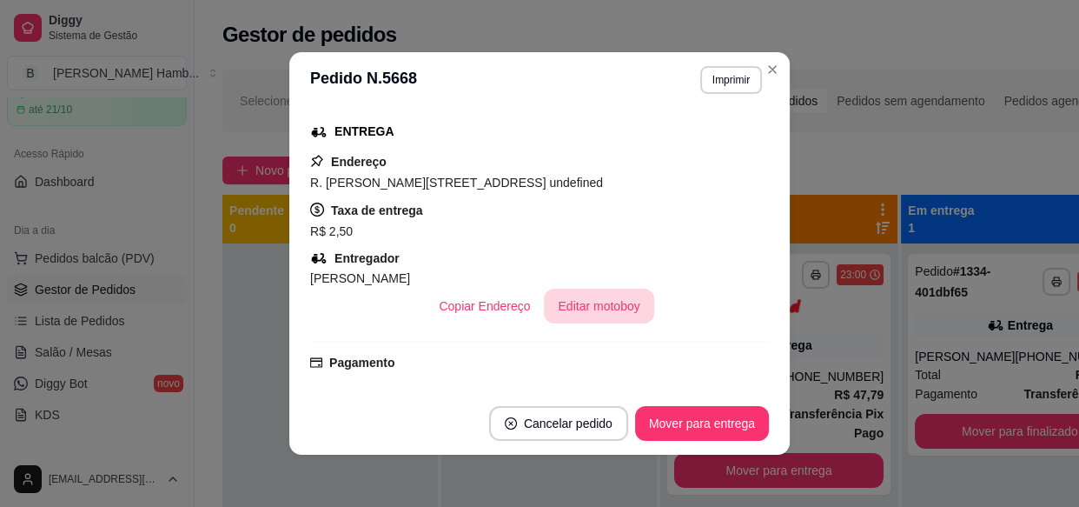
click at [611, 298] on button "Editar motoboy" at bounding box center [598, 305] width 109 height 35
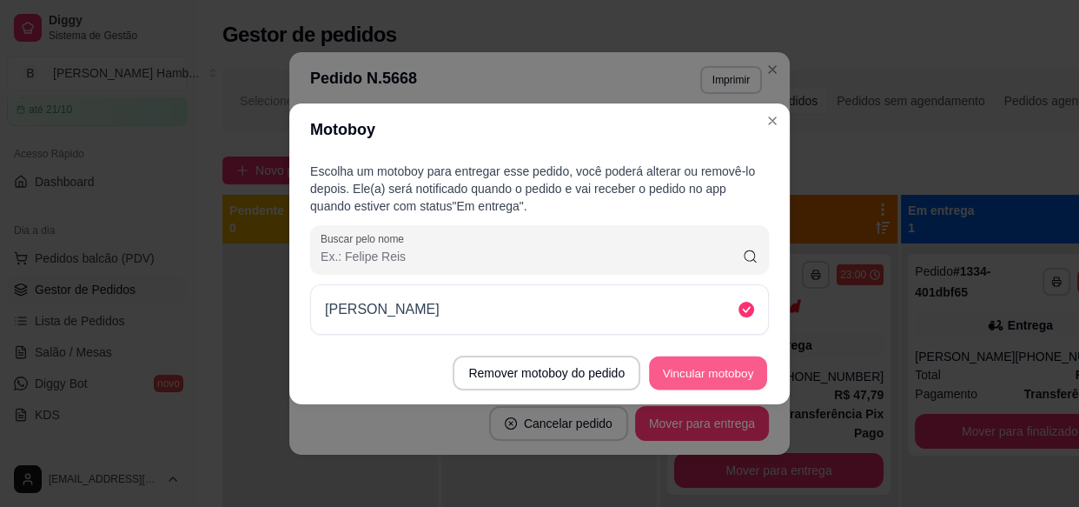
click at [688, 373] on button "Vincular motoboy" at bounding box center [708, 372] width 118 height 34
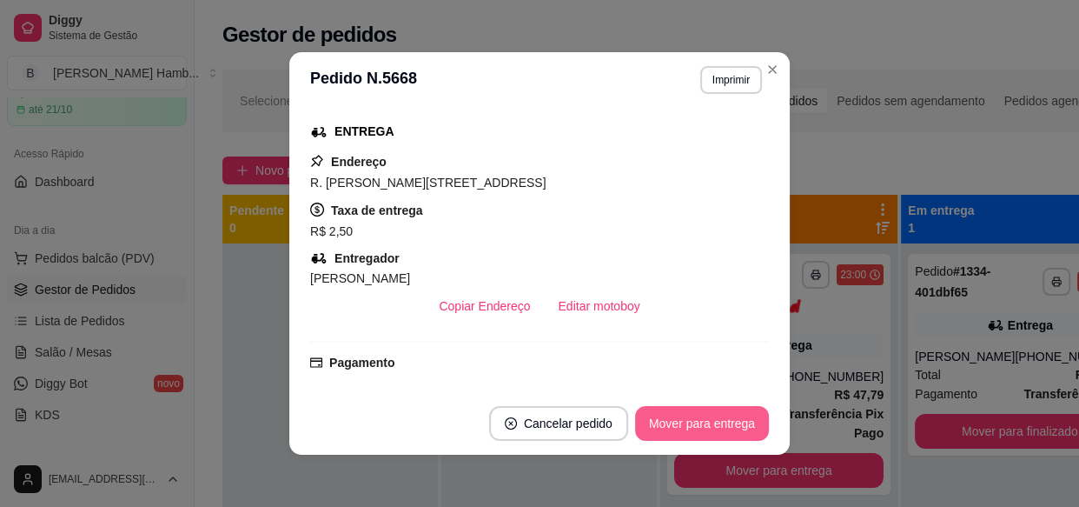
click at [696, 426] on button "Mover para entrega" at bounding box center [702, 423] width 134 height 35
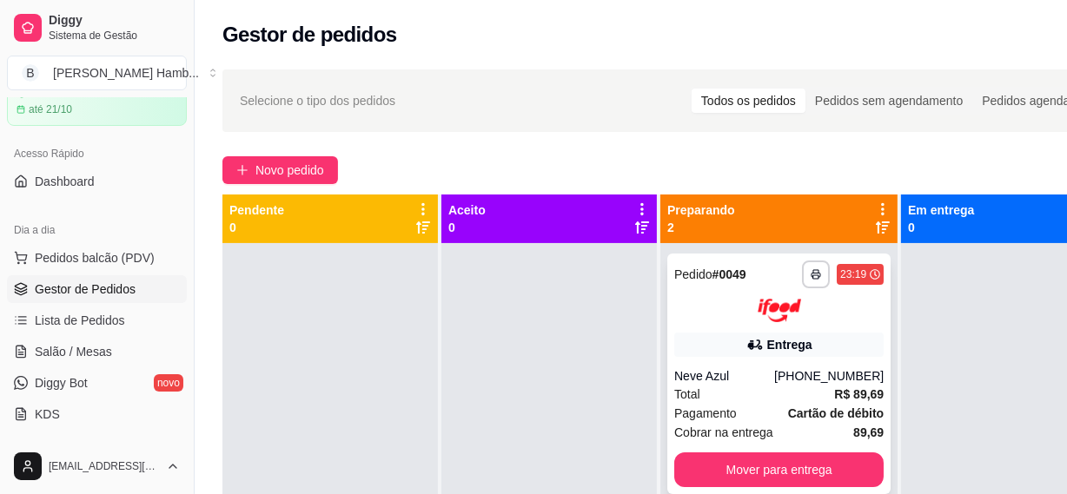
click at [731, 381] on div "Neve Azul" at bounding box center [724, 376] width 100 height 17
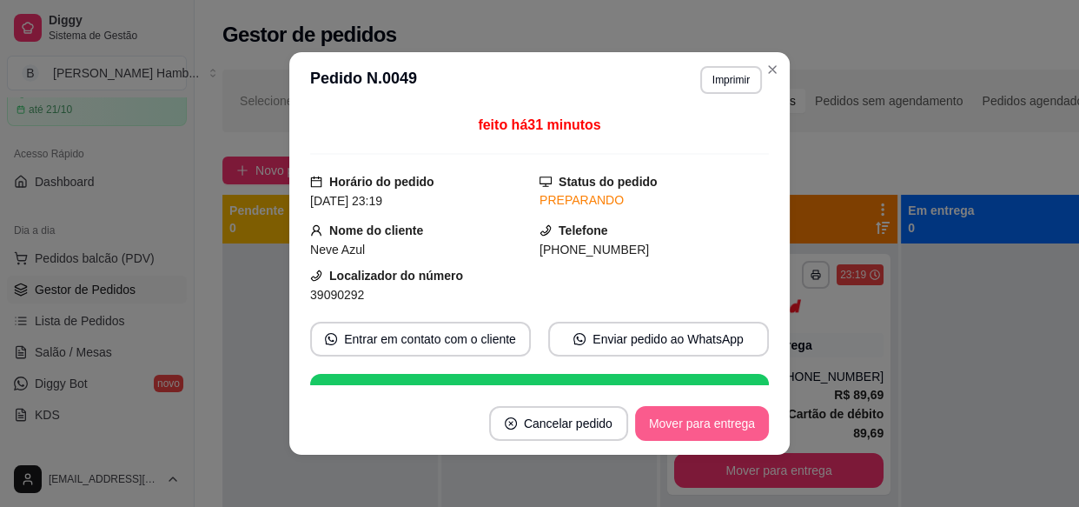
click at [700, 427] on button "Mover para entrega" at bounding box center [702, 423] width 134 height 35
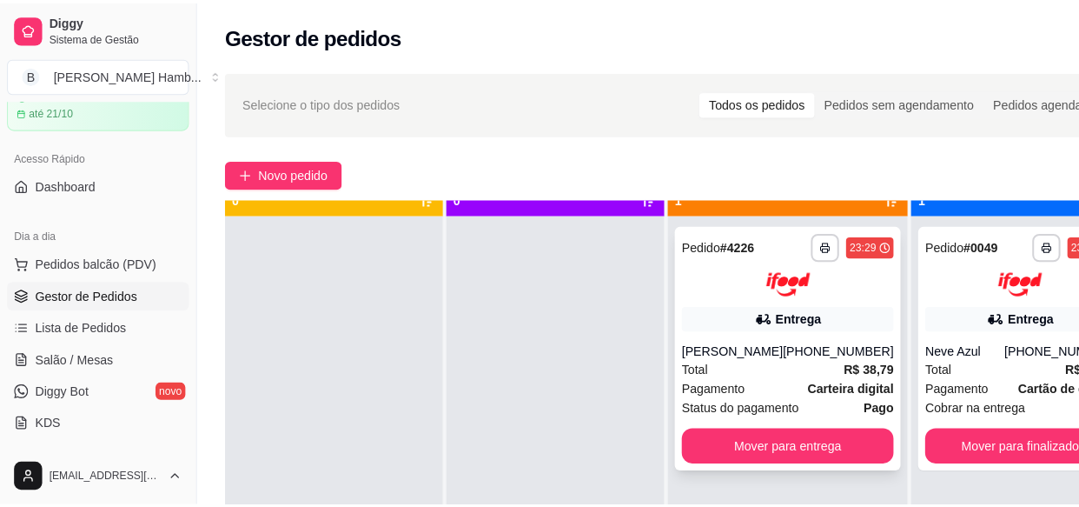
scroll to position [49, 0]
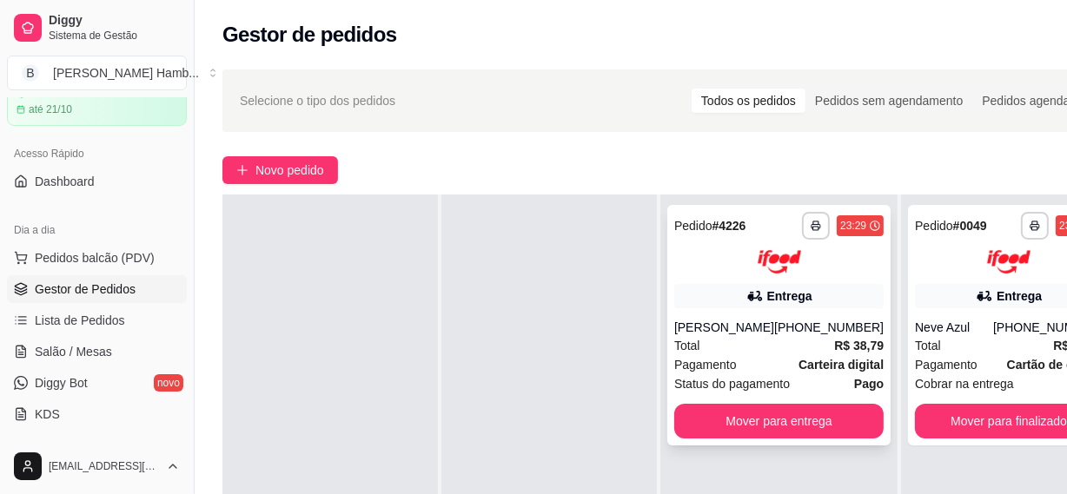
click at [754, 355] on div "Total R$ 38,79" at bounding box center [778, 345] width 209 height 19
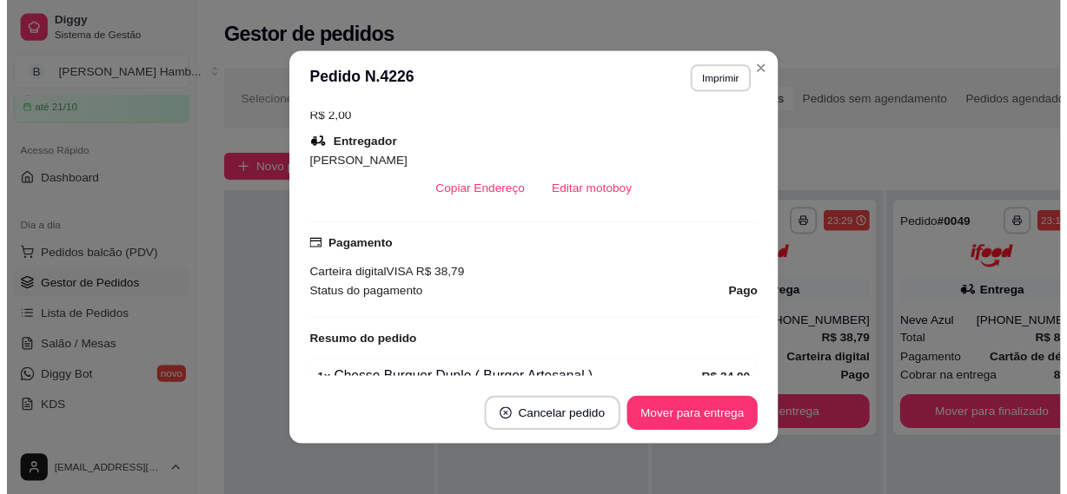
scroll to position [474, 0]
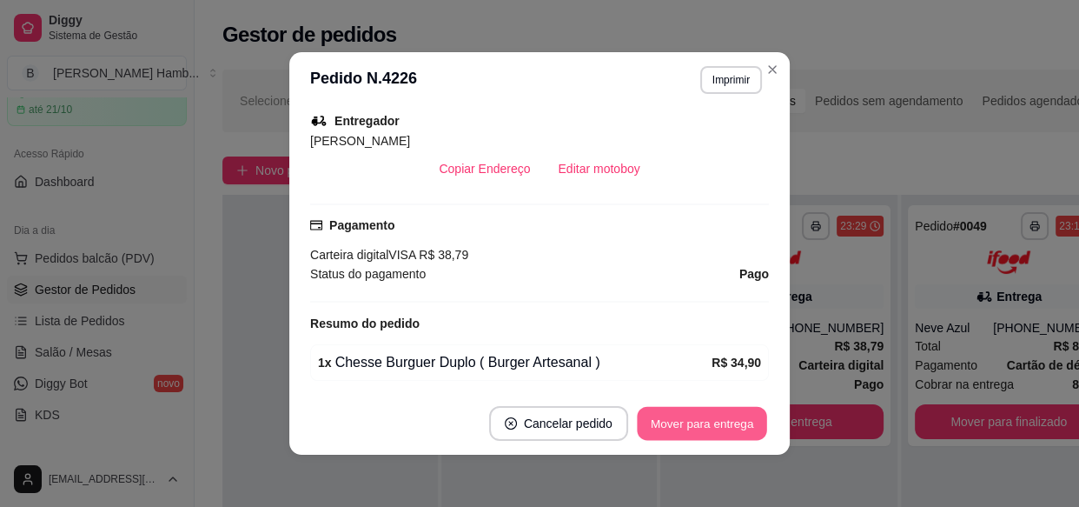
click at [669, 423] on button "Mover para entrega" at bounding box center [702, 424] width 130 height 34
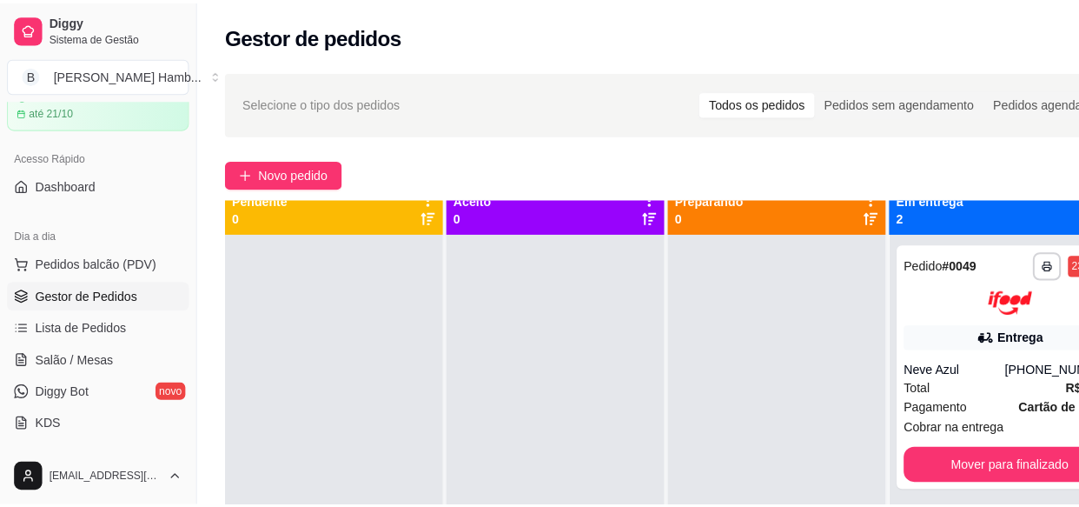
scroll to position [0, 0]
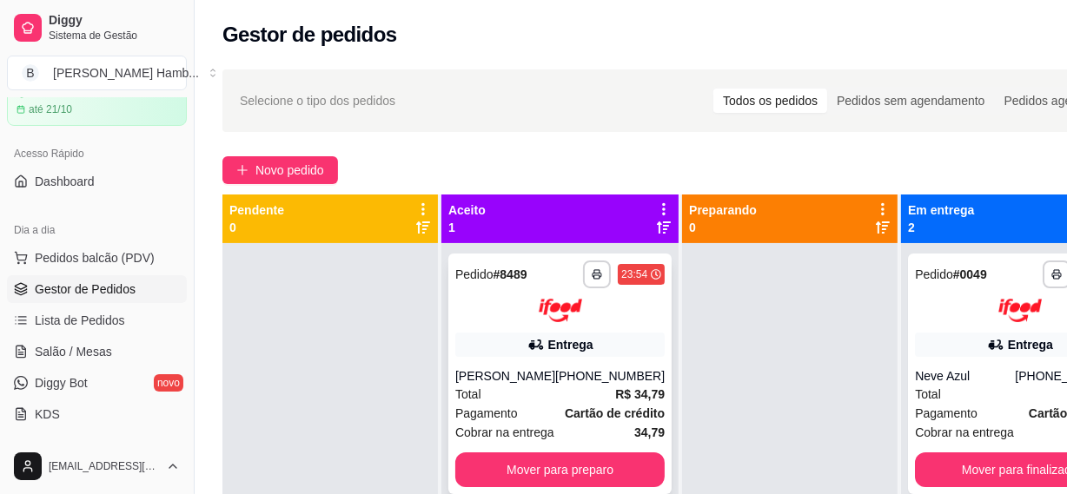
click at [615, 400] on strong "R$ 34,79" at bounding box center [640, 395] width 50 height 14
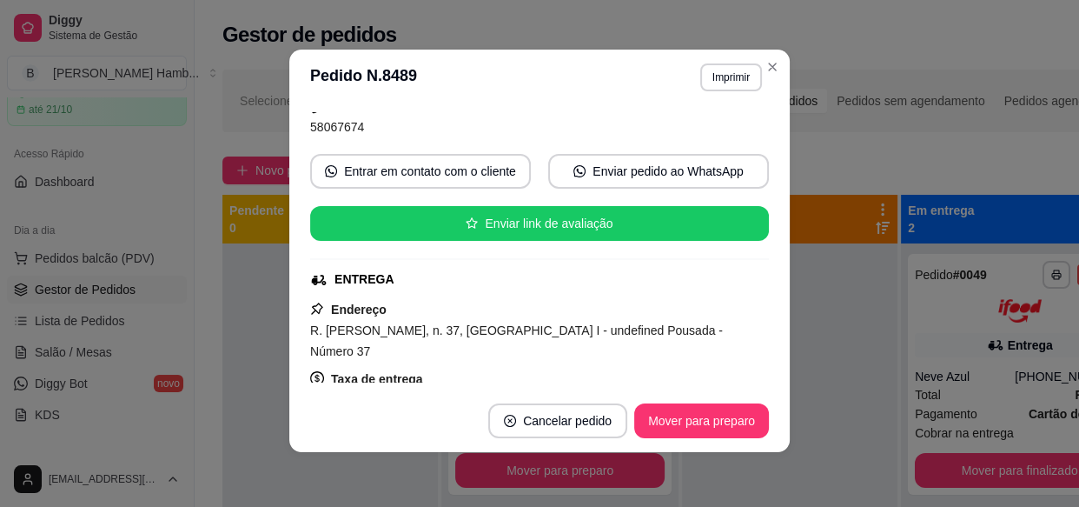
scroll to position [236, 0]
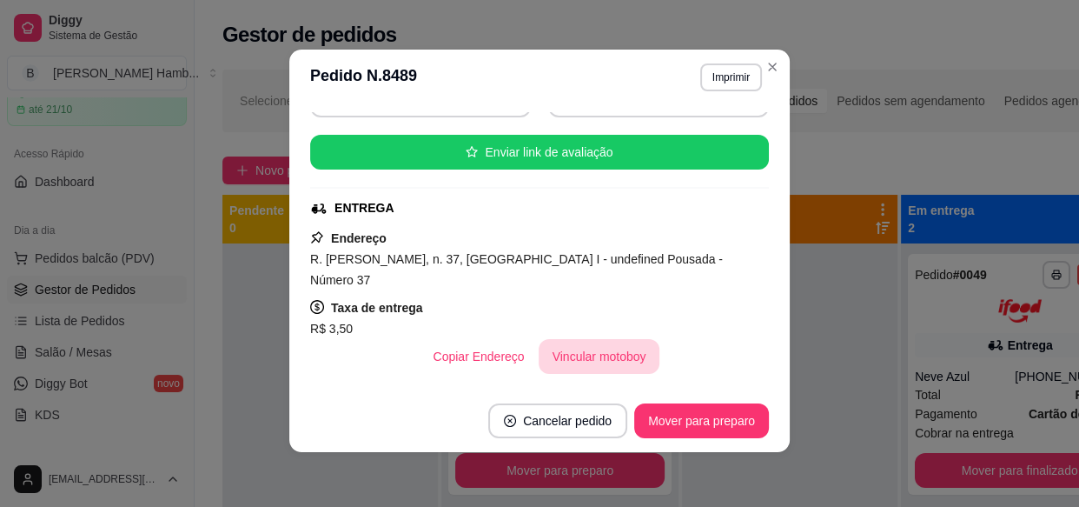
click at [595, 344] on button "Vincular motoboy" at bounding box center [600, 356] width 122 height 35
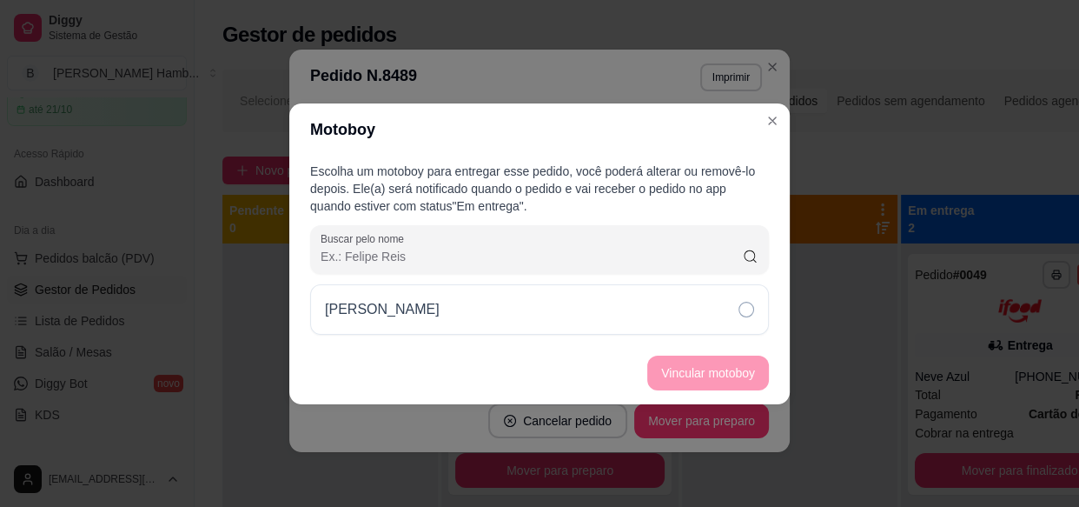
click at [685, 308] on div "[PERSON_NAME]" at bounding box center [539, 309] width 459 height 50
click at [706, 359] on button "Vincular motoboy" at bounding box center [708, 372] width 118 height 34
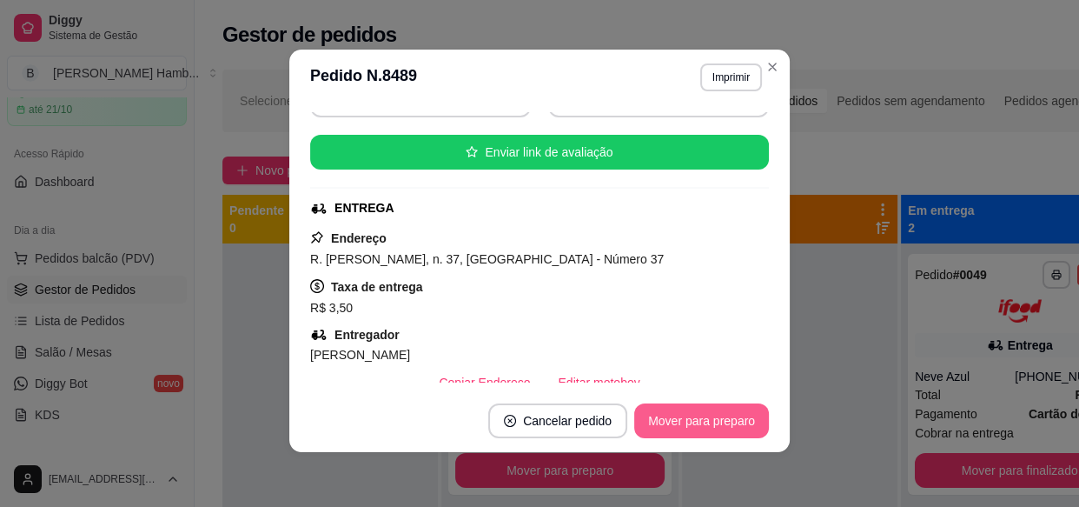
click at [721, 421] on button "Mover para preparo" at bounding box center [701, 420] width 135 height 35
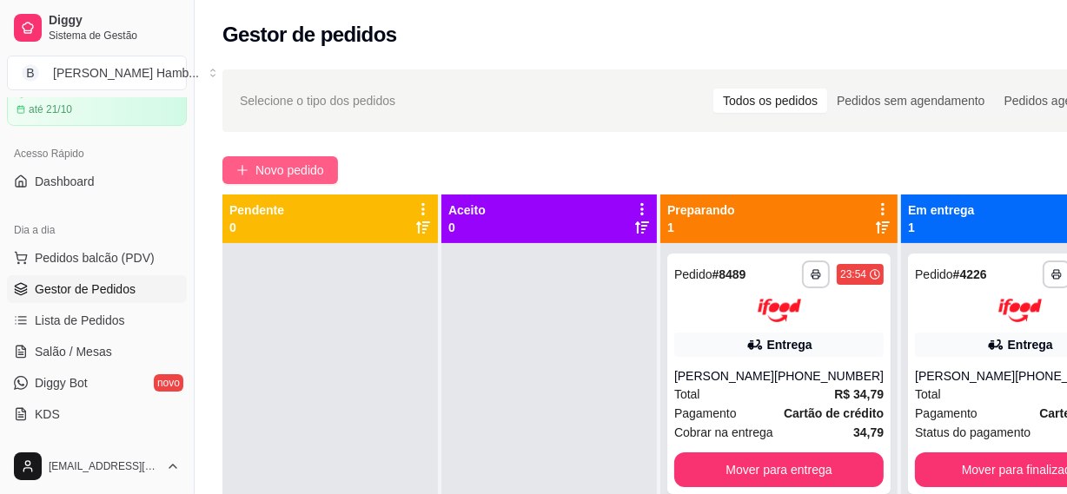
click at [314, 172] on span "Novo pedido" at bounding box center [289, 170] width 69 height 19
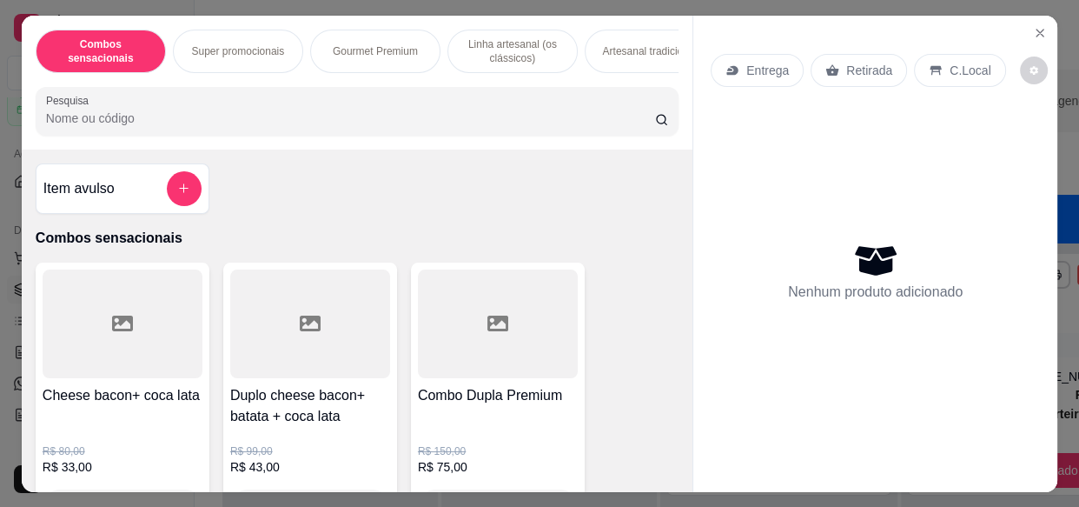
click at [317, 123] on input "Pesquisa" at bounding box center [350, 117] width 609 height 17
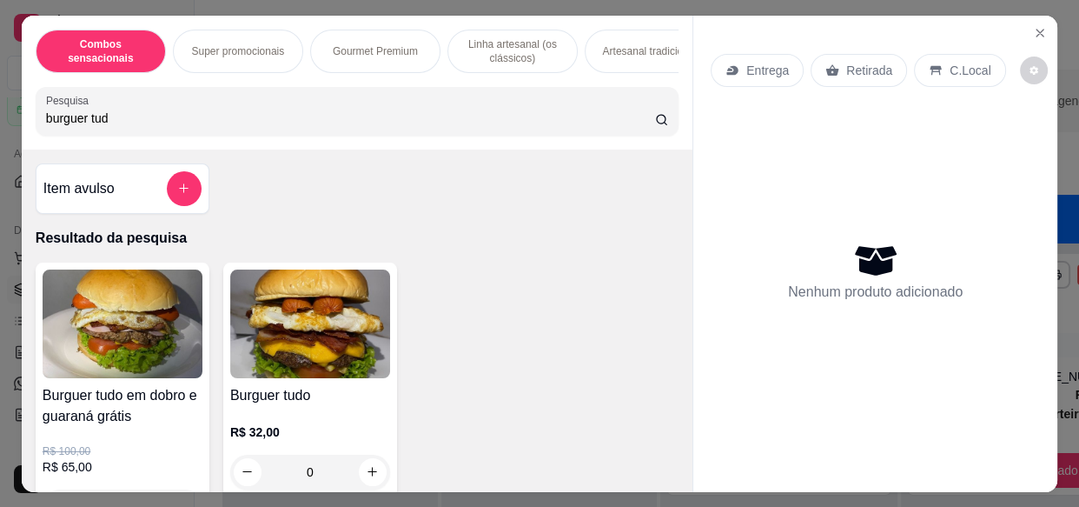
type input "burguer tud"
click at [321, 341] on img at bounding box center [310, 323] width 160 height 109
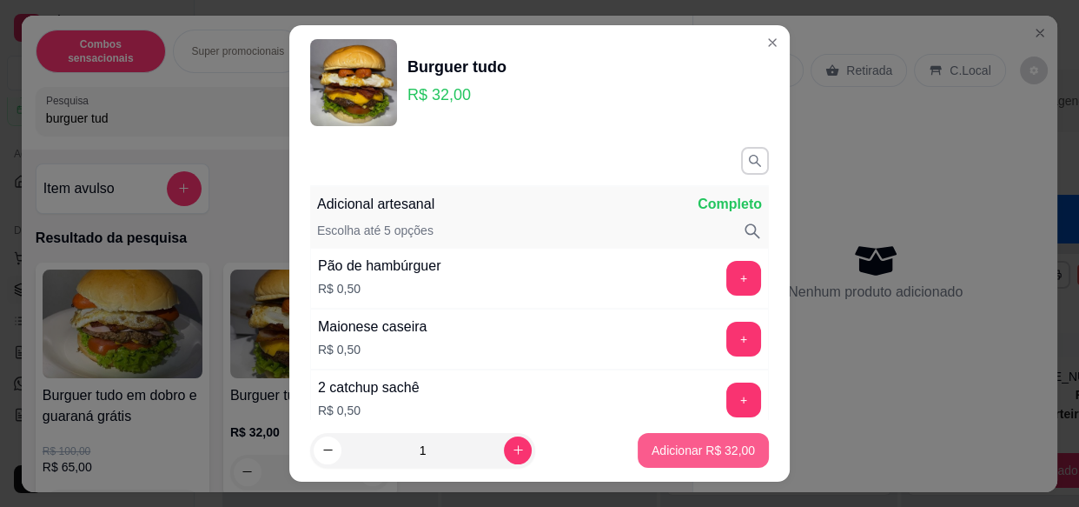
click at [663, 461] on button "Adicionar R$ 32,00" at bounding box center [703, 450] width 131 height 35
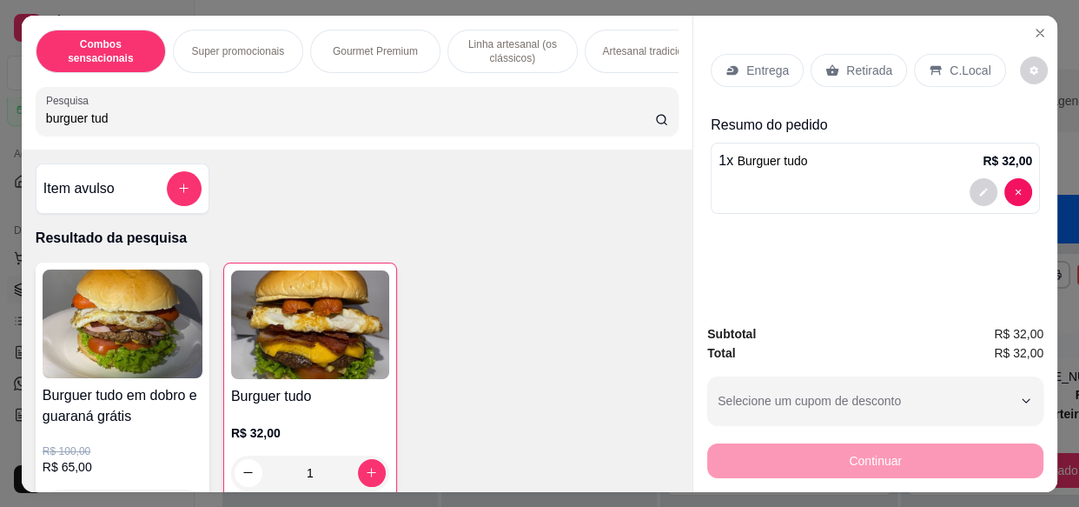
type input "1"
click at [733, 57] on div "Entrega" at bounding box center [757, 70] width 93 height 33
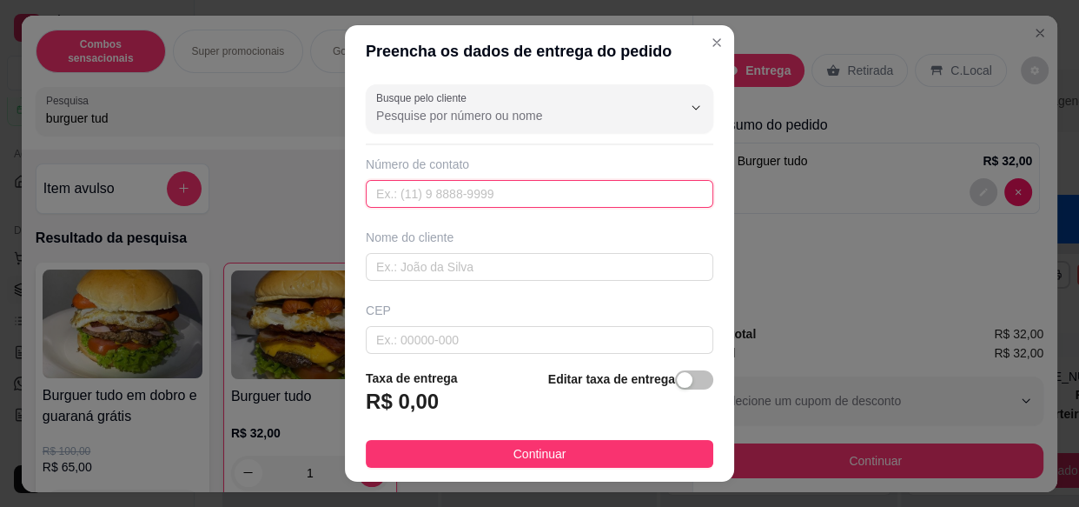
click at [548, 182] on input "text" at bounding box center [540, 194] width 348 height 28
type input "[PHONE_NUMBER]"
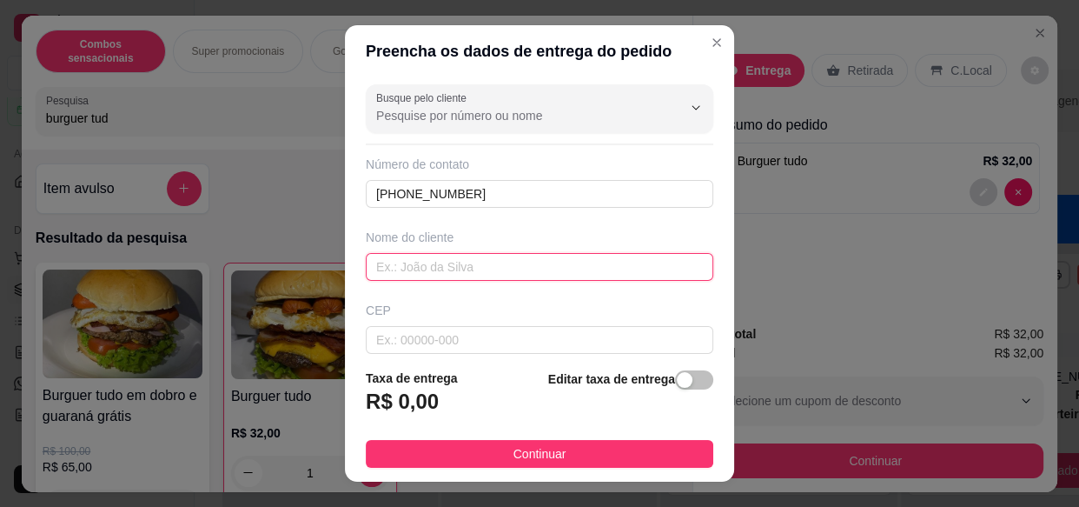
click at [507, 275] on input "text" at bounding box center [540, 267] width 348 height 28
type input "magno trigo"
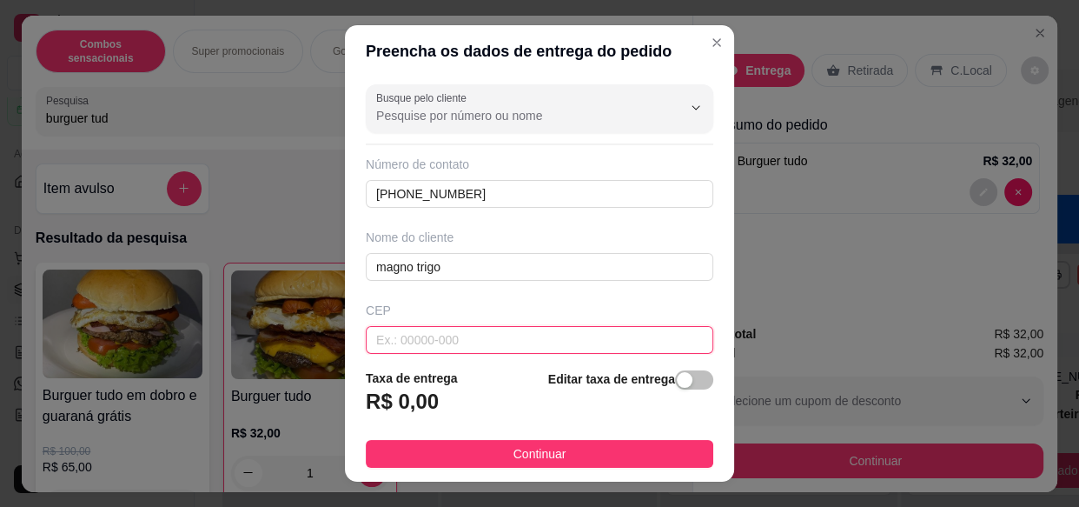
click at [506, 337] on input "text" at bounding box center [540, 340] width 348 height 28
type input "15406640"
type input "Rua [PERSON_NAME]"
type input "[GEOGRAPHIC_DATA]"
type input "Olímpia"
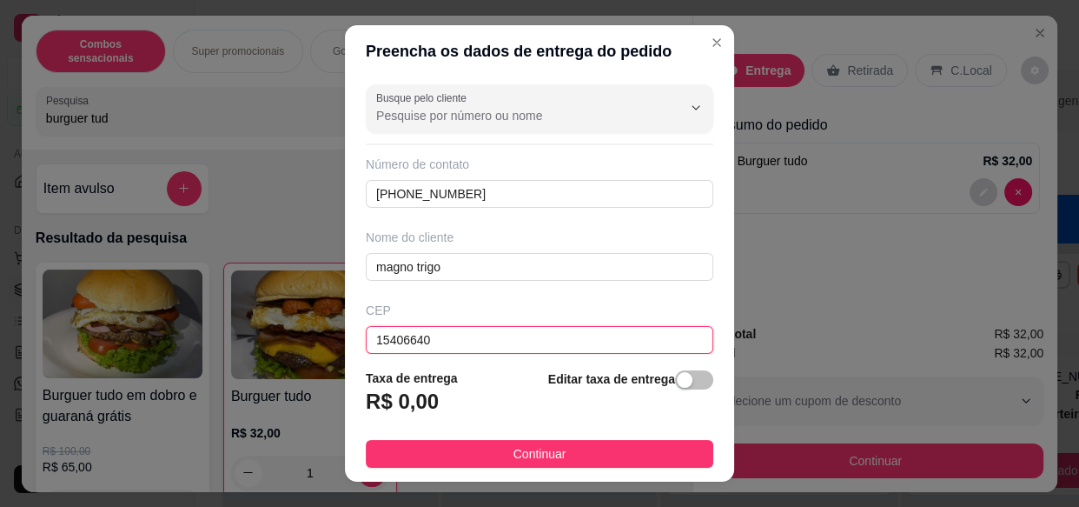
scroll to position [78, 0]
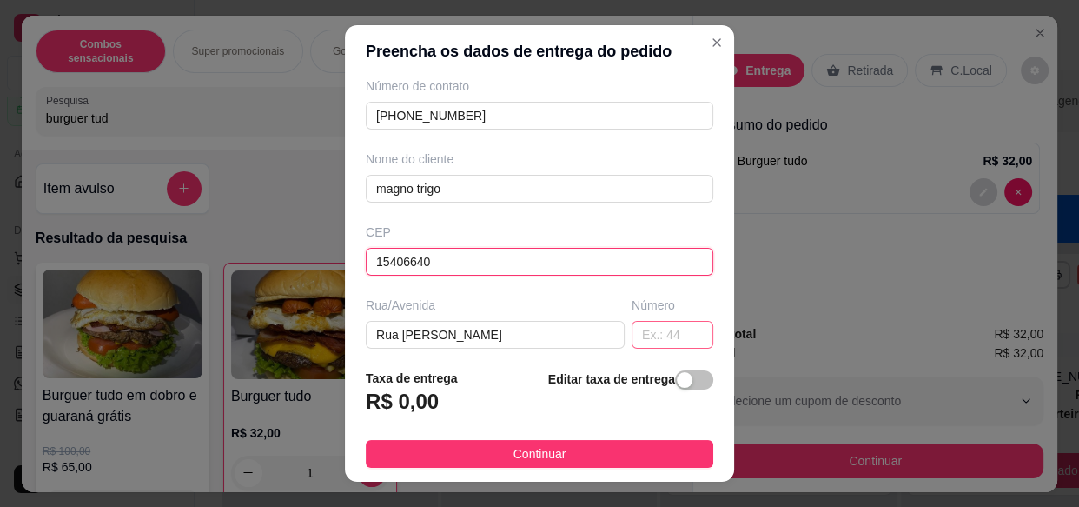
type input "15406640"
click at [646, 344] on input "text" at bounding box center [673, 335] width 82 height 28
type input "101"
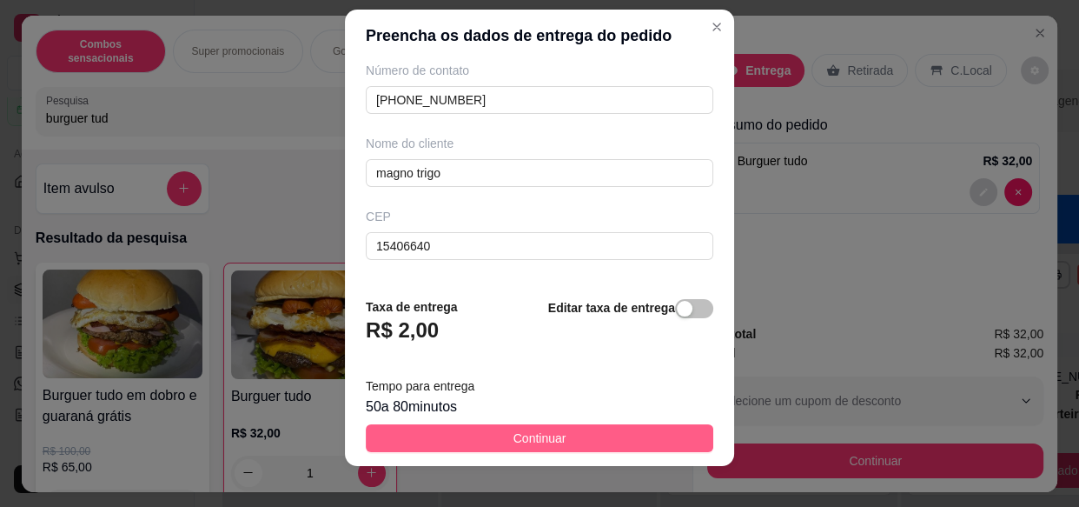
scroll to position [30, 0]
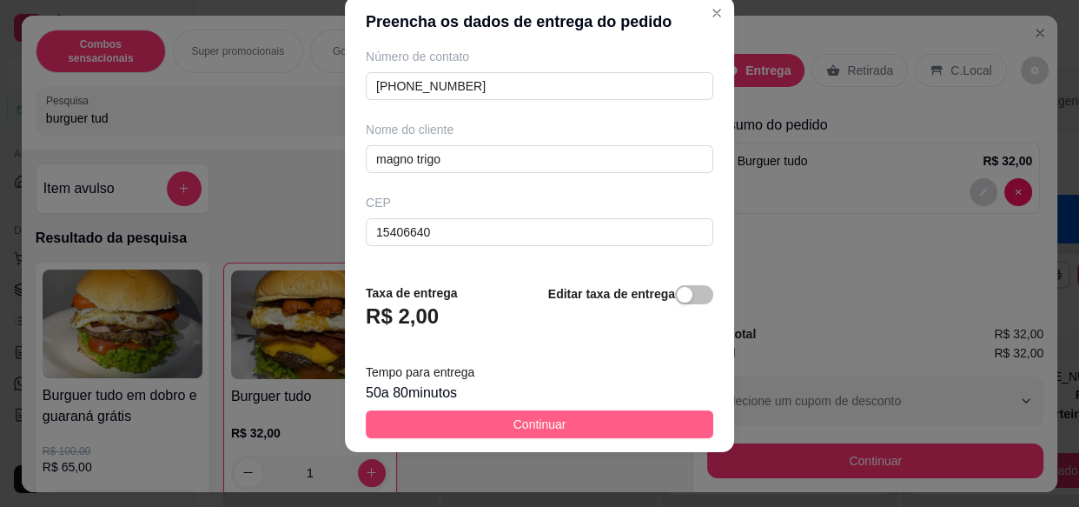
click at [569, 416] on button "Continuar" at bounding box center [540, 424] width 348 height 28
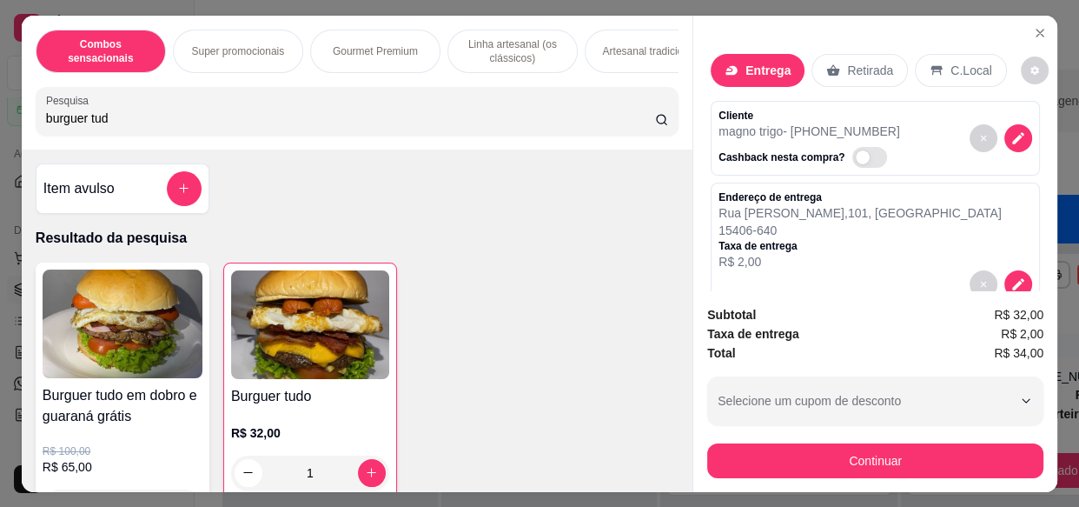
click at [757, 65] on p "Entrega" at bounding box center [768, 70] width 45 height 17
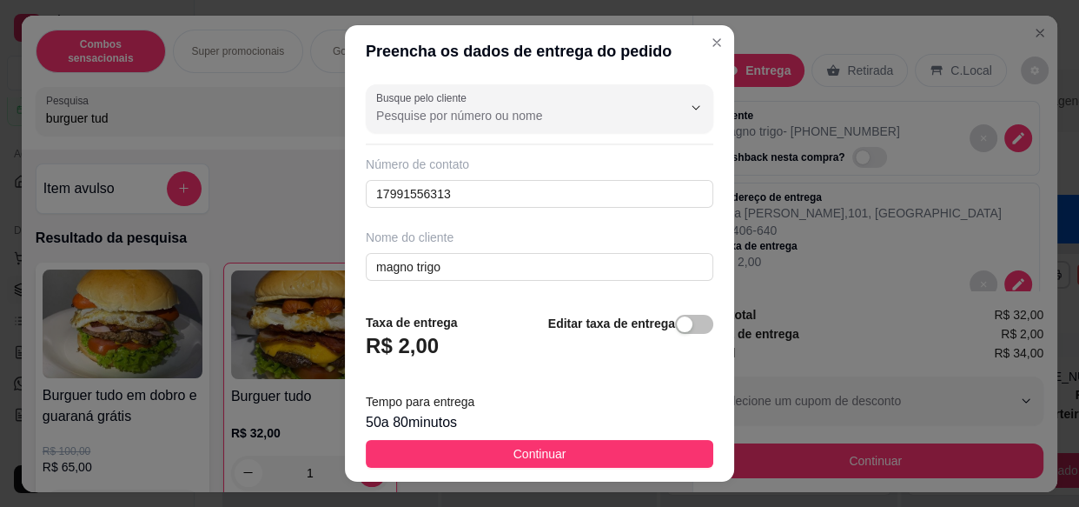
click at [497, 456] on button "Continuar" at bounding box center [540, 454] width 348 height 28
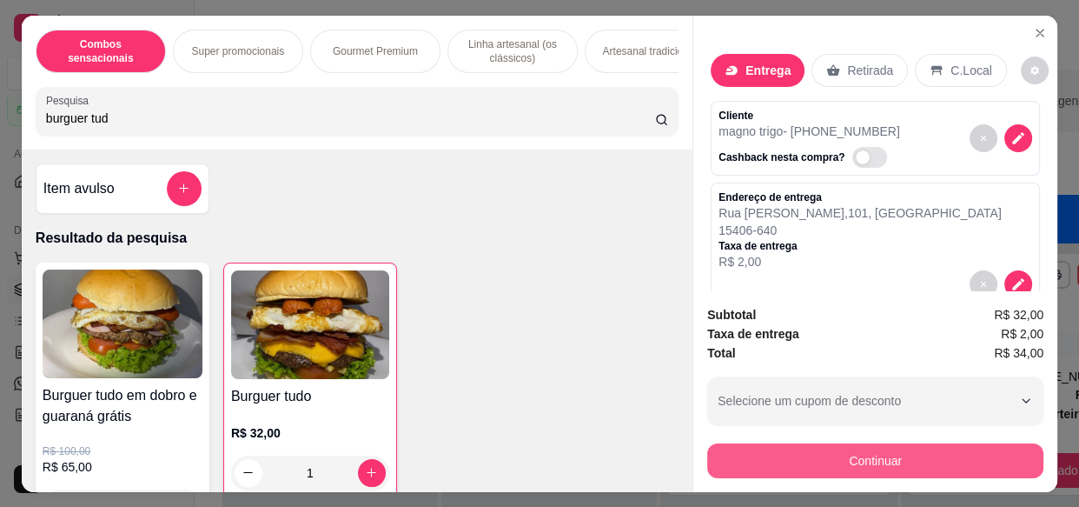
click at [760, 447] on button "Continuar" at bounding box center [875, 460] width 336 height 35
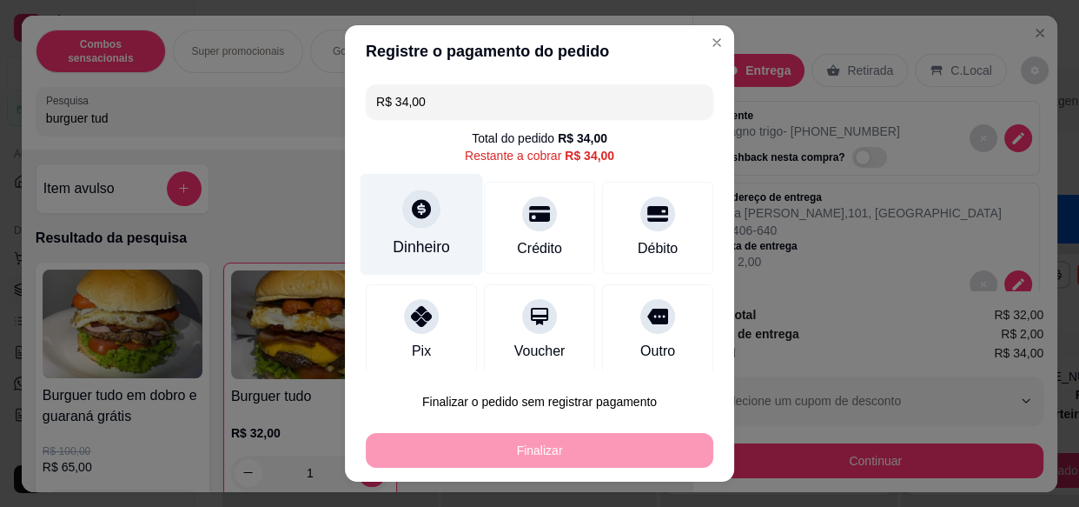
click at [426, 226] on div "Dinheiro" at bounding box center [422, 225] width 123 height 102
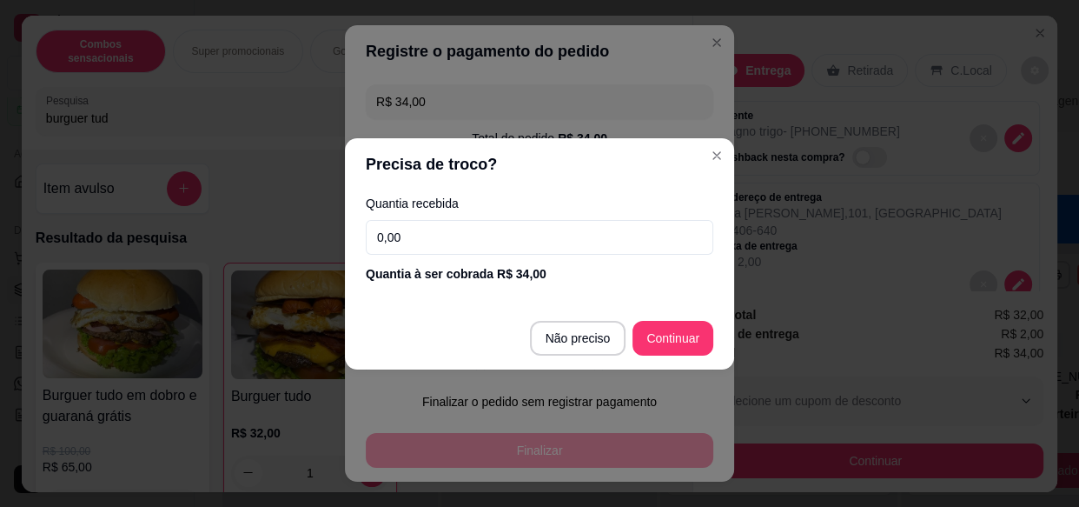
click at [484, 242] on input "0,00" at bounding box center [540, 237] width 348 height 35
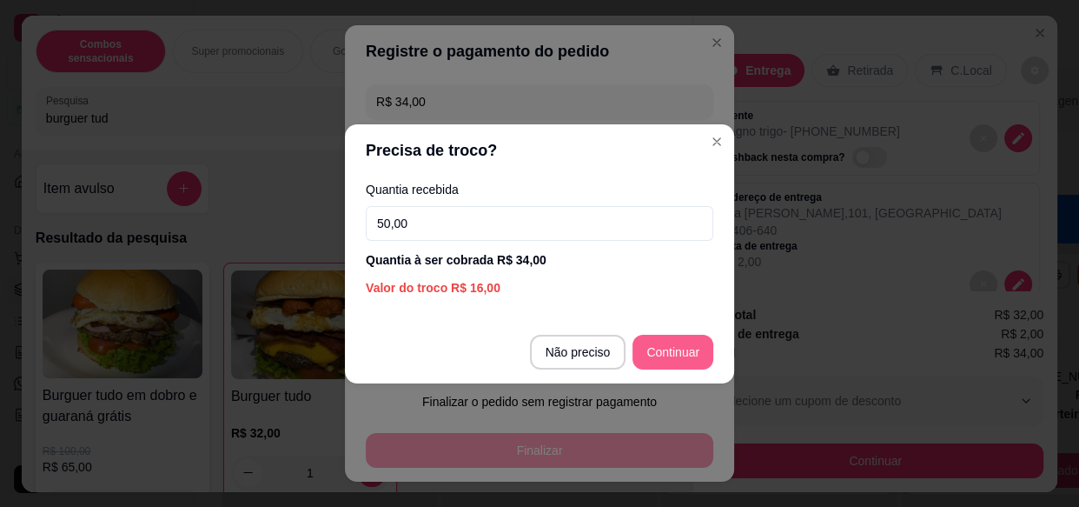
type input "50,00"
type input "R$ 0,00"
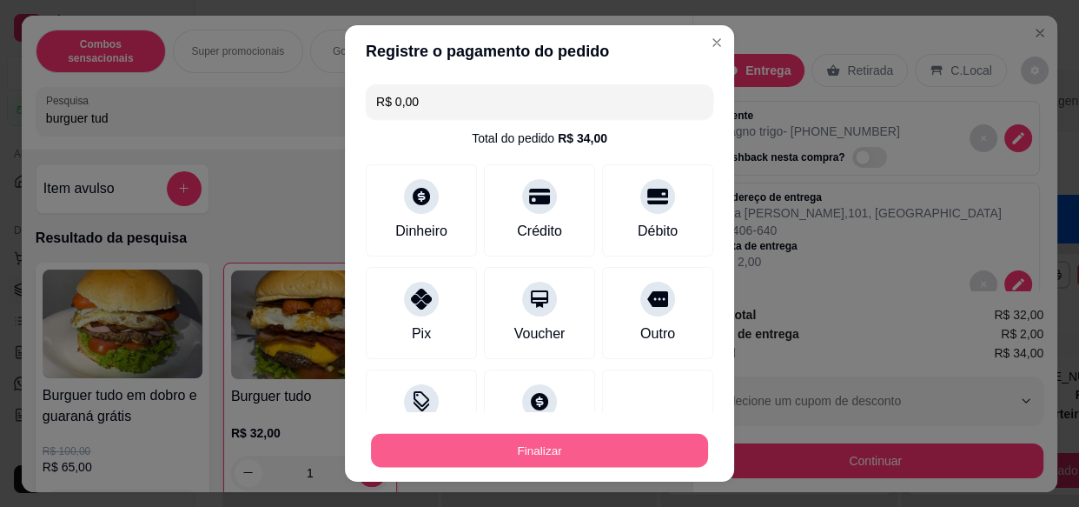
click at [576, 434] on button "Finalizar" at bounding box center [539, 450] width 337 height 34
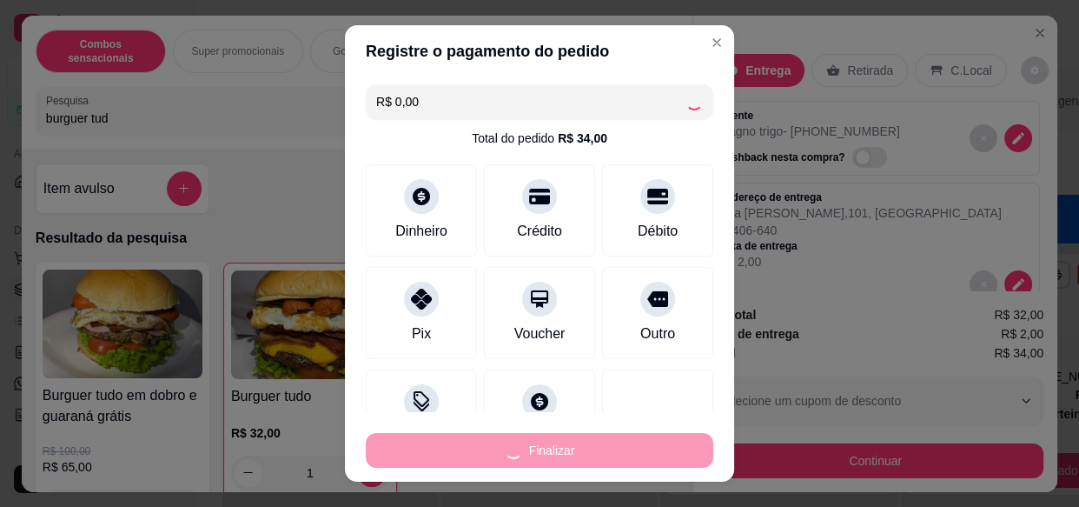
type input "0"
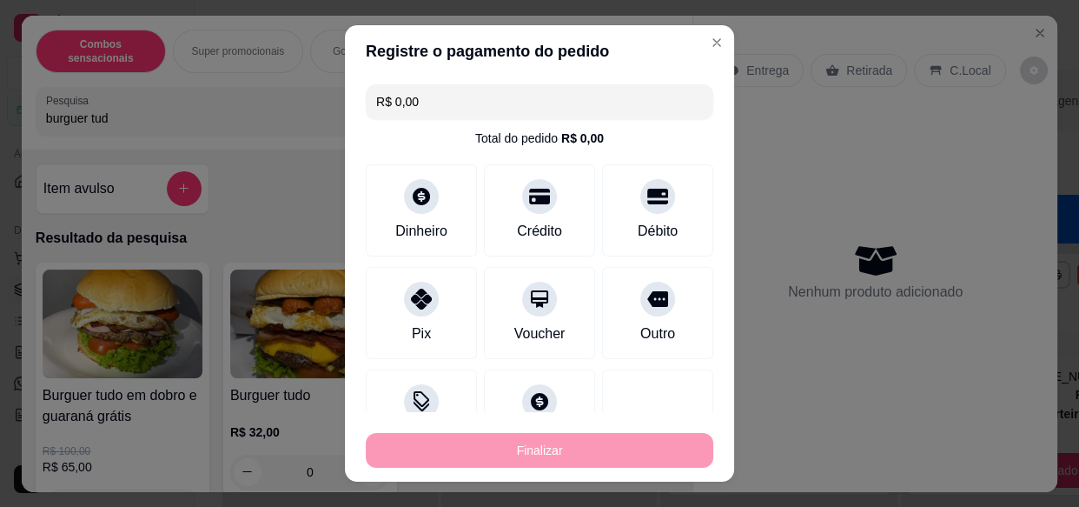
type input "-R$ 34,00"
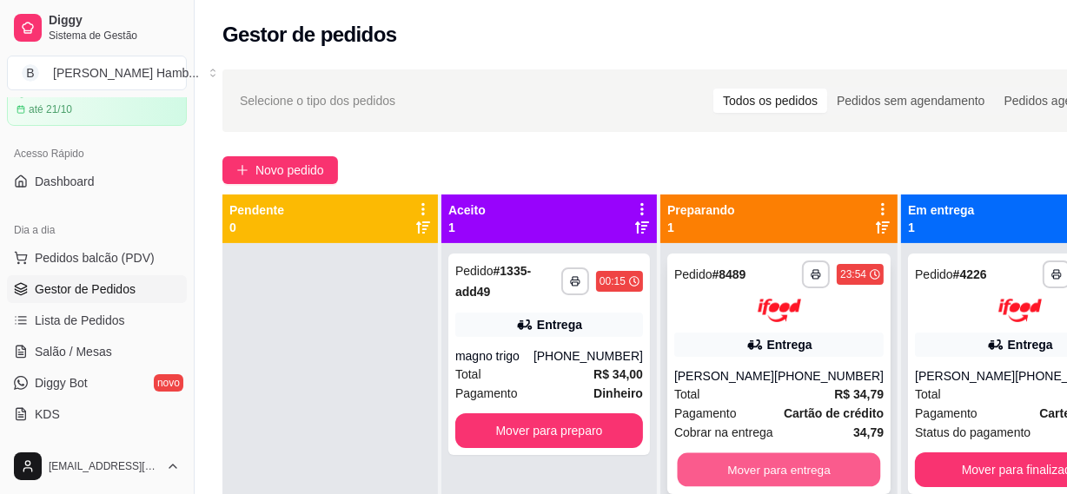
click at [759, 474] on button "Mover para entrega" at bounding box center [779, 470] width 203 height 34
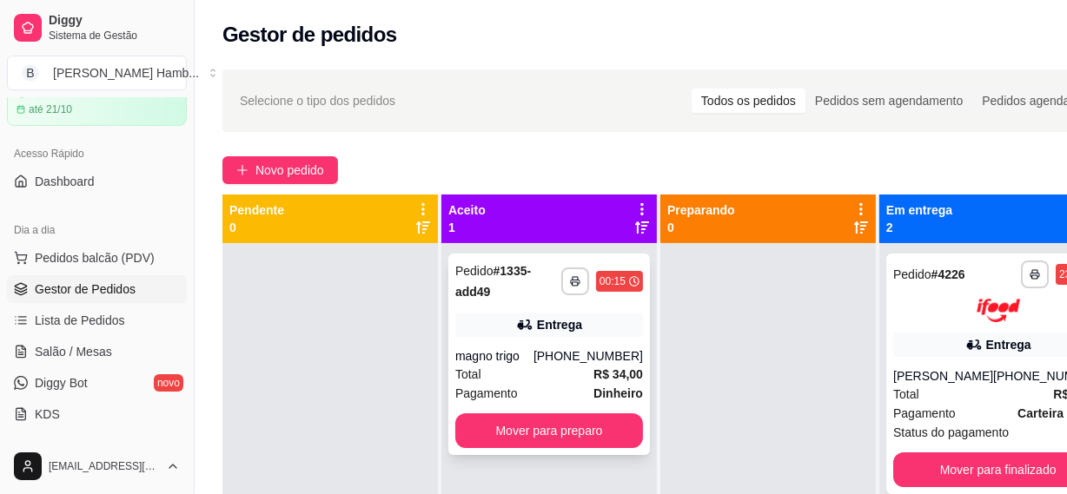
click at [516, 368] on div "Total R$ 34,00" at bounding box center [549, 374] width 188 height 19
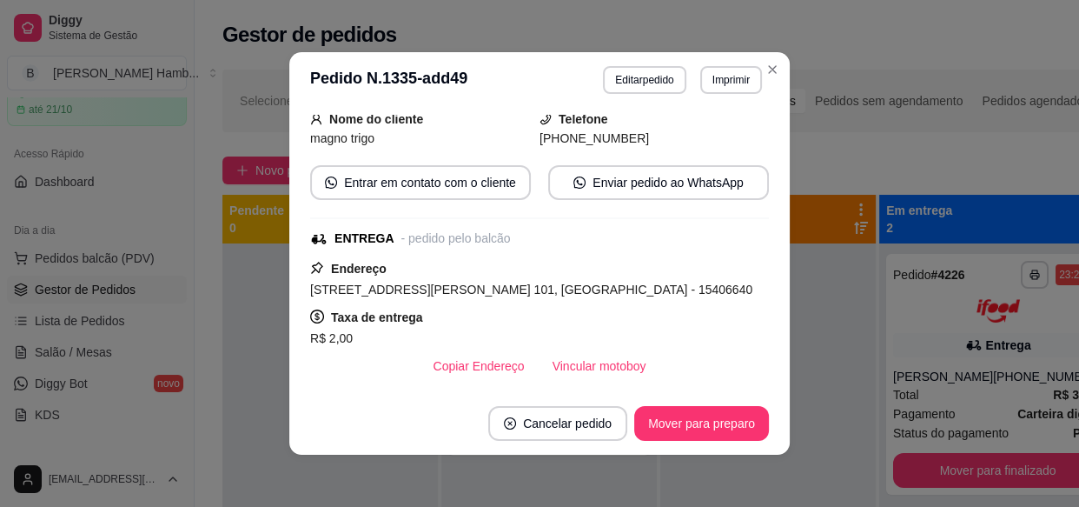
scroll to position [243, 0]
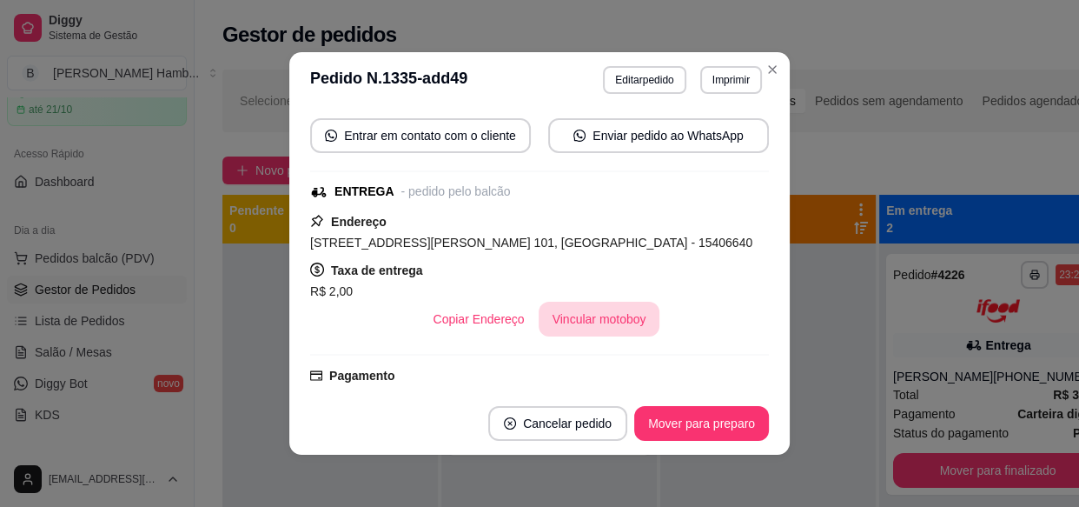
click at [594, 313] on button "Vincular motoboy" at bounding box center [600, 319] width 122 height 35
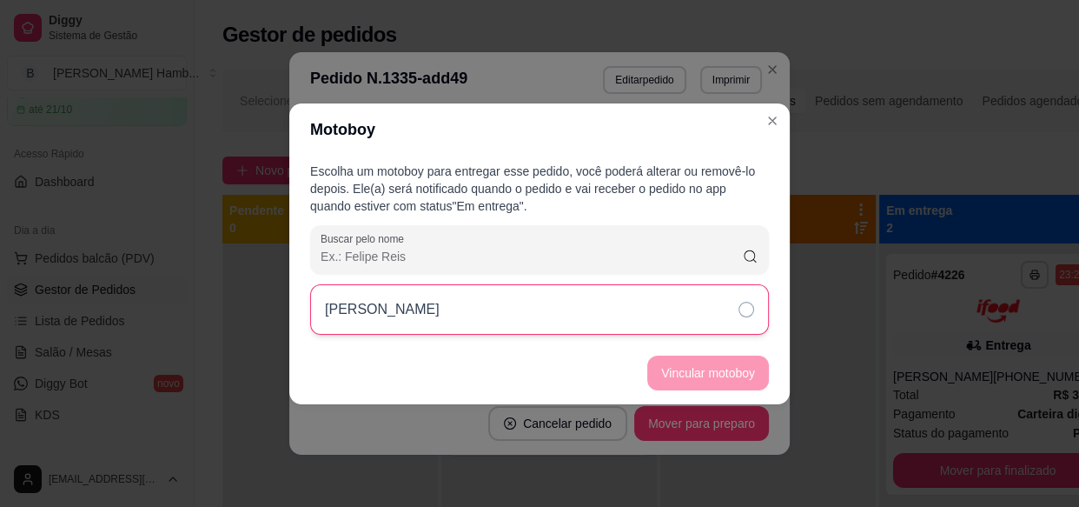
click at [626, 320] on div "[PERSON_NAME]" at bounding box center [539, 309] width 459 height 50
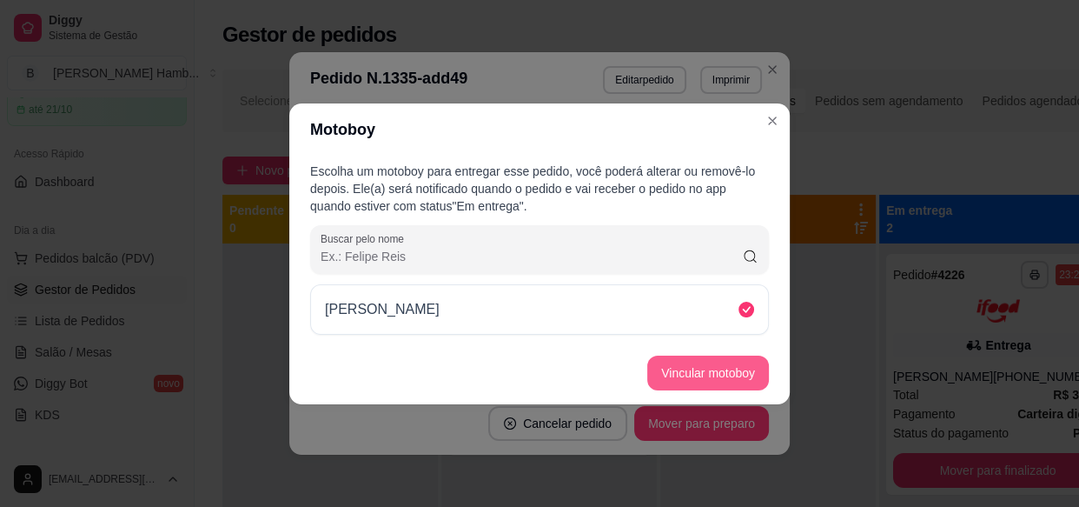
click at [693, 376] on button "Vincular motoboy" at bounding box center [708, 372] width 122 height 35
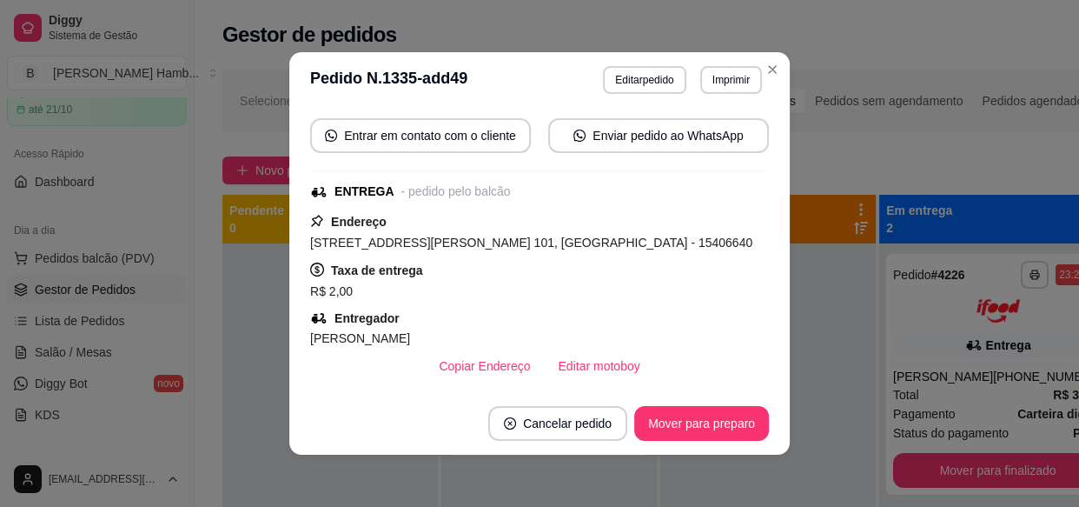
drag, startPoint x: 709, startPoint y: 441, endPoint x: 710, endPoint y: 428, distance: 13.9
click at [709, 440] on footer "Cancelar pedido Mover para preparo" at bounding box center [539, 423] width 500 height 63
click at [713, 426] on button "Mover para preparo" at bounding box center [701, 423] width 135 height 35
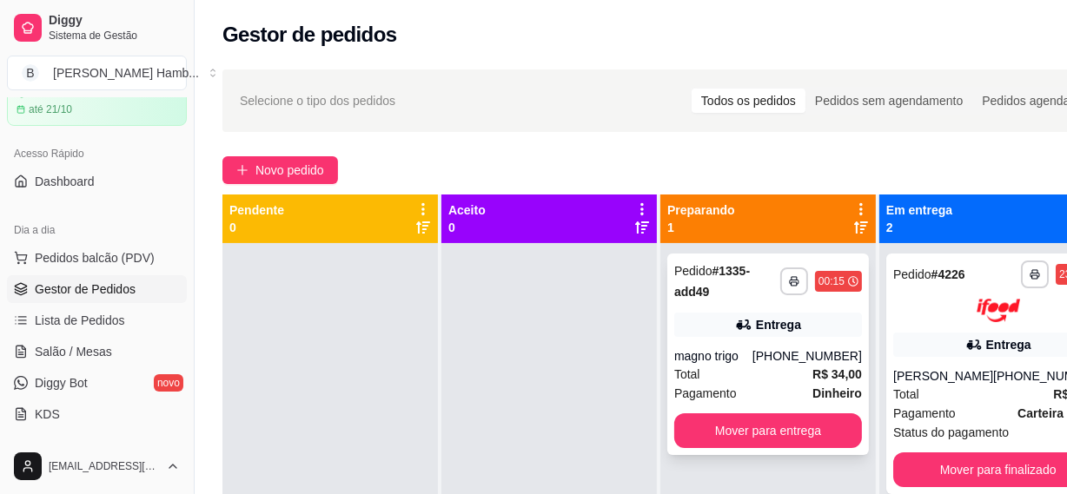
click at [784, 363] on div "[PHONE_NUMBER]" at bounding box center [806, 356] width 109 height 17
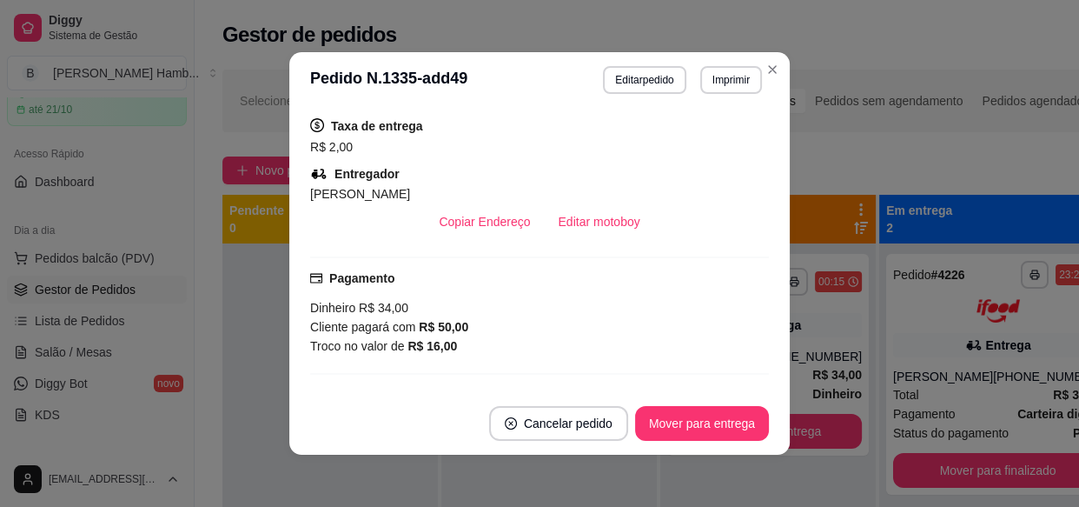
scroll to position [394, 0]
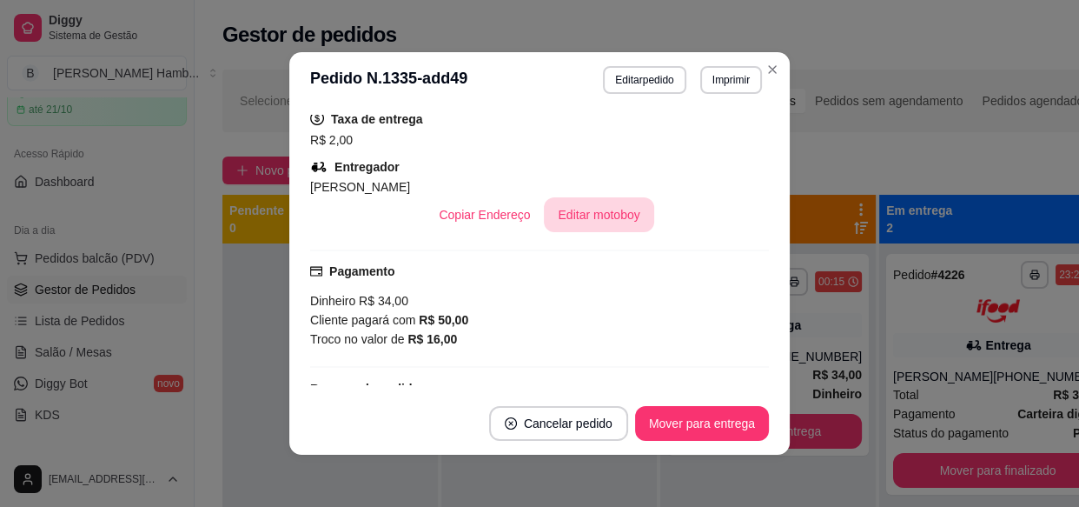
click at [607, 221] on button "Editar motoboy" at bounding box center [598, 214] width 109 height 35
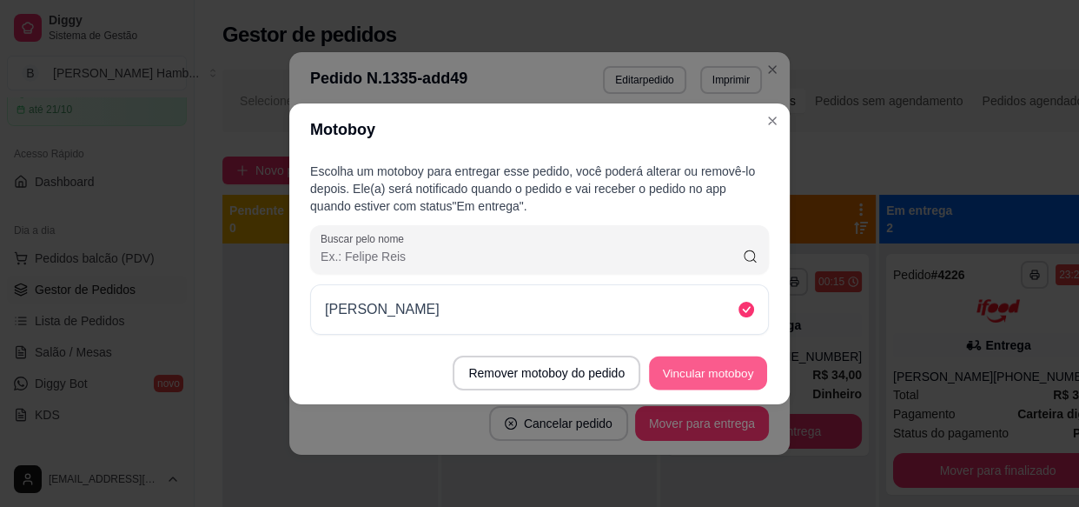
click at [728, 381] on button "Vincular motoboy" at bounding box center [708, 372] width 118 height 34
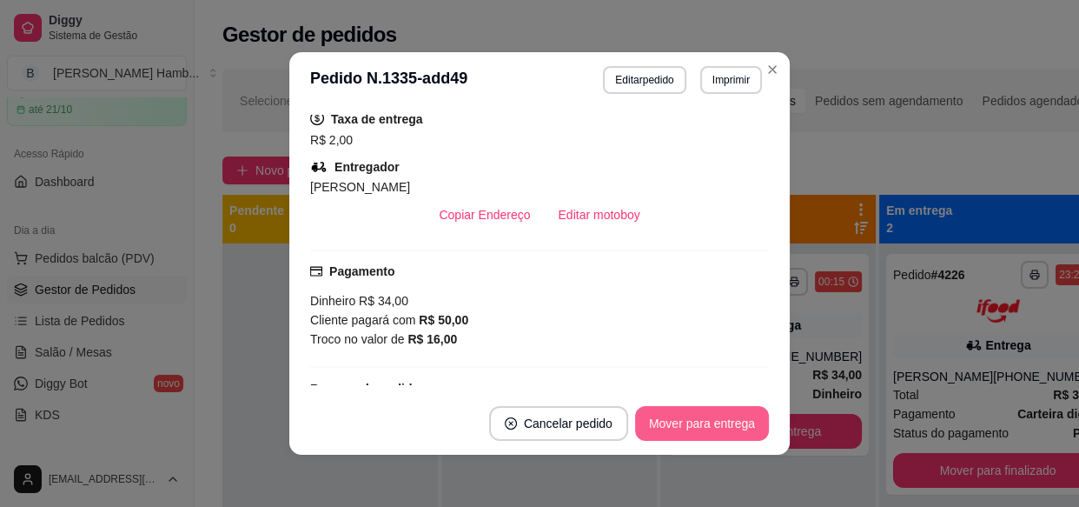
click at [698, 423] on button "Mover para entrega" at bounding box center [702, 423] width 134 height 35
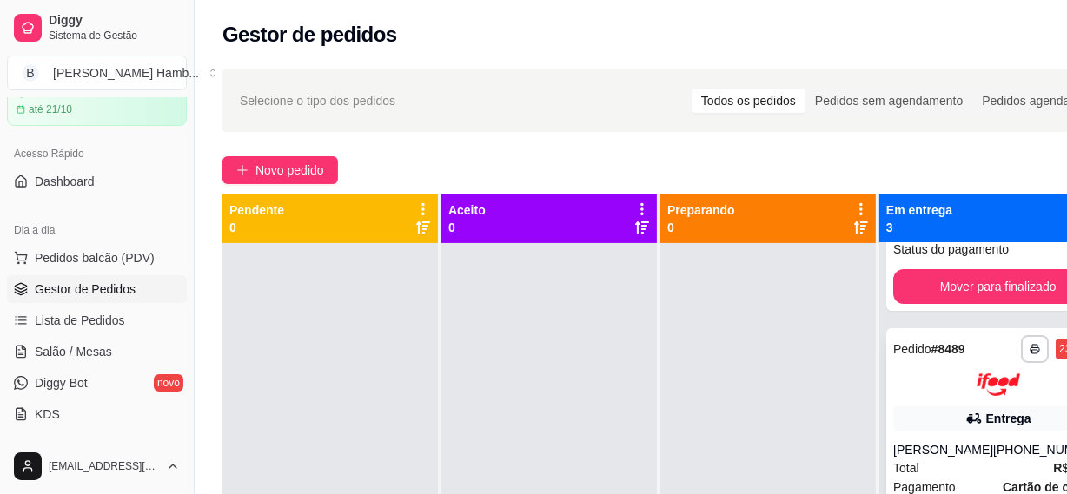
scroll to position [157, 0]
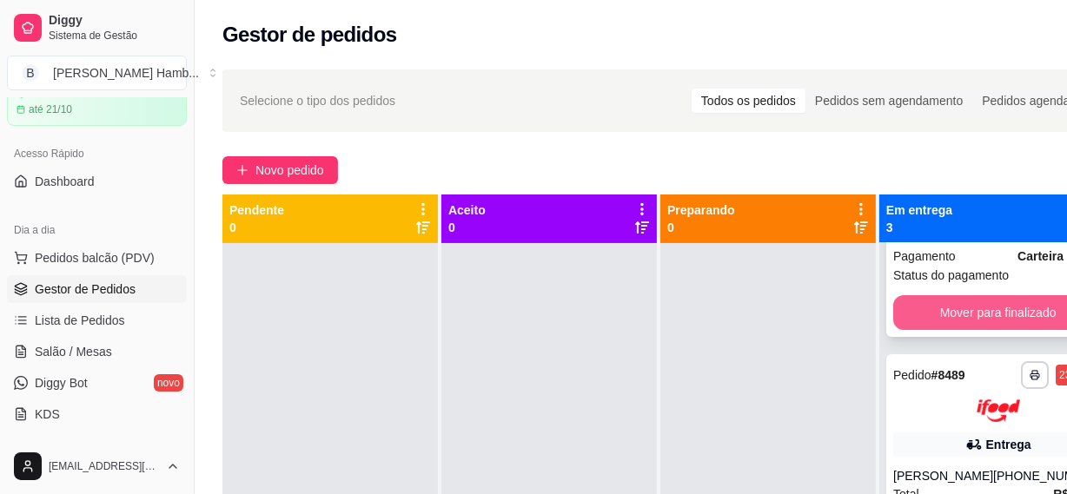
click at [936, 330] on button "Mover para finalizado" at bounding box center [997, 312] width 209 height 35
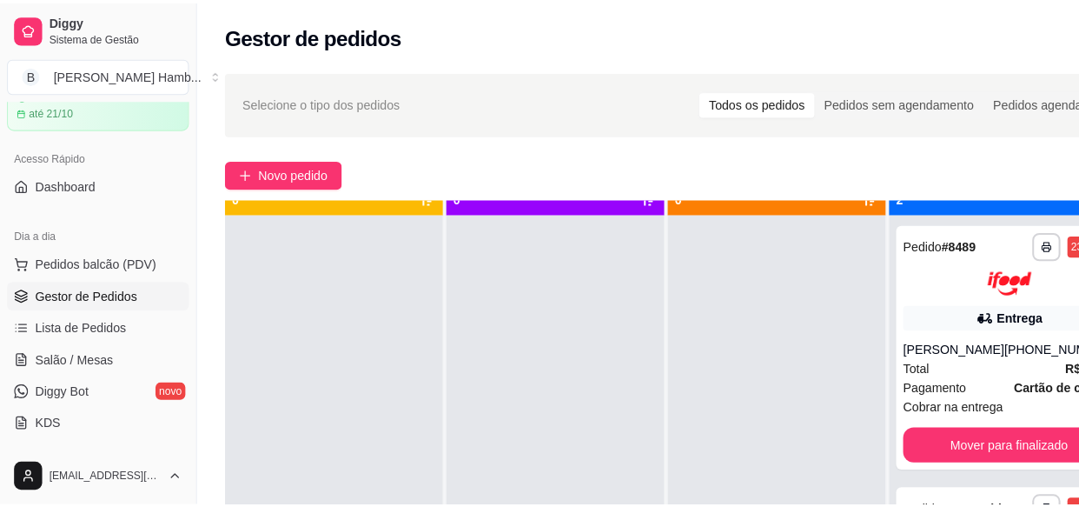
scroll to position [49, 0]
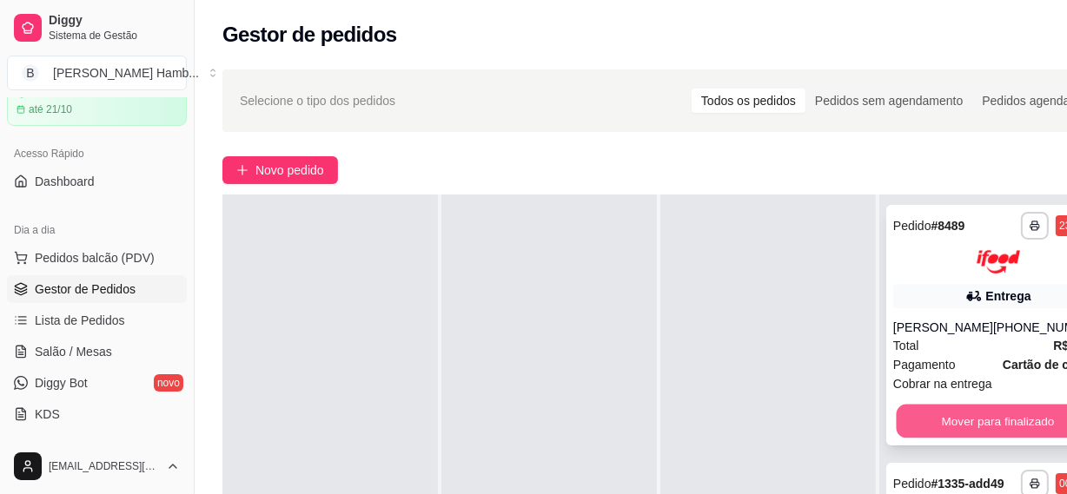
click at [1051, 419] on button "Mover para finalizado" at bounding box center [998, 421] width 203 height 34
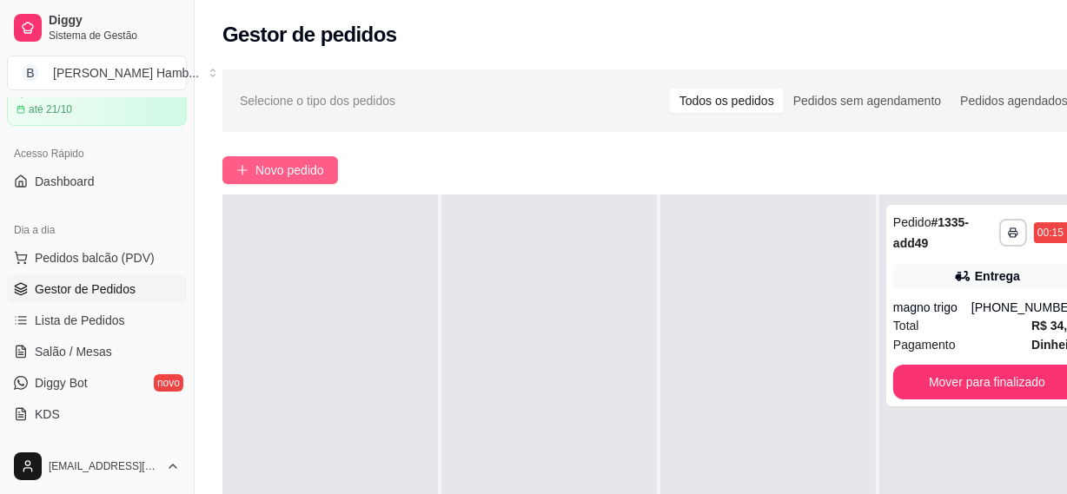
click at [330, 165] on button "Novo pedido" at bounding box center [280, 170] width 116 height 28
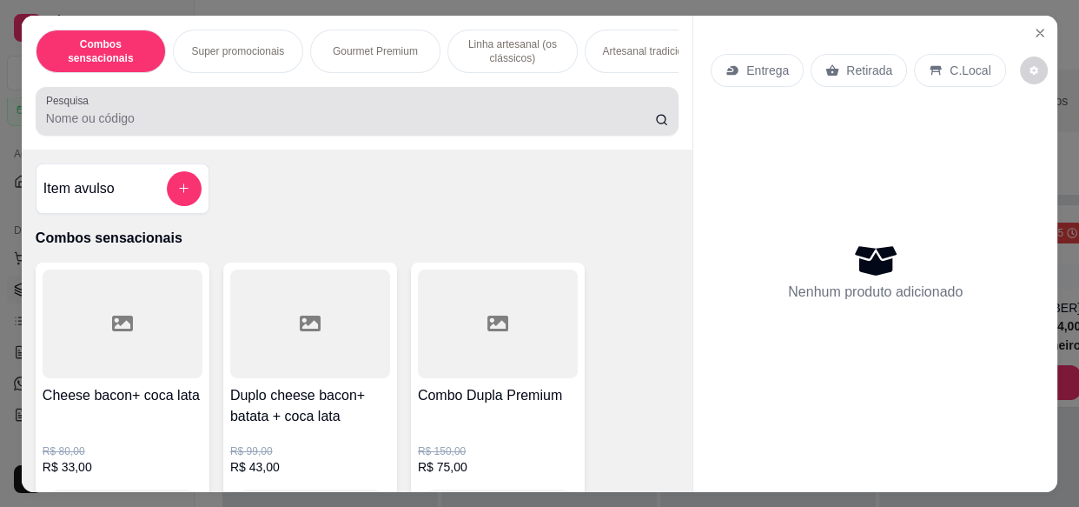
click at [406, 121] on input "Pesquisa" at bounding box center [350, 117] width 609 height 17
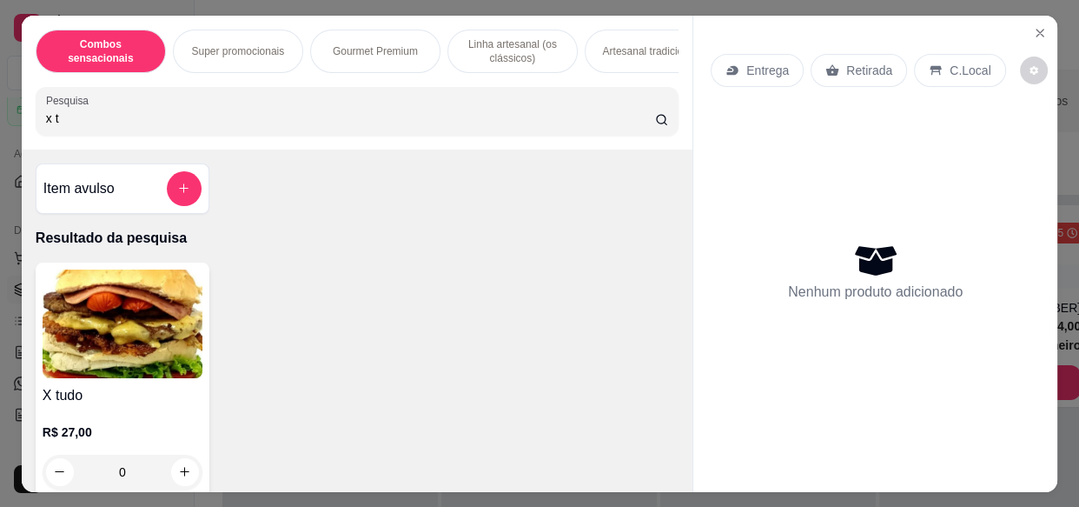
type input "x t"
click at [155, 359] on img at bounding box center [123, 323] width 160 height 109
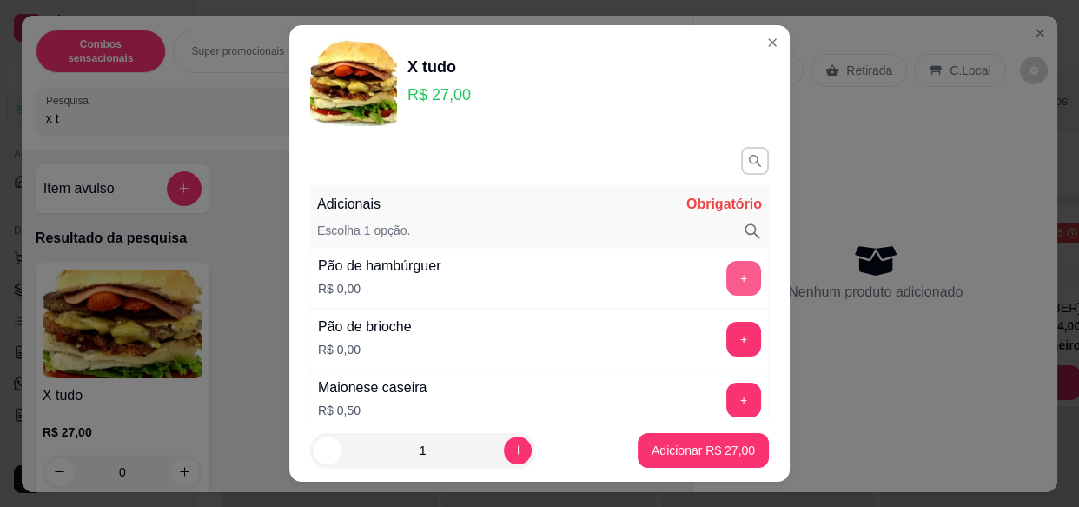
click at [726, 288] on button "+" at bounding box center [743, 278] width 35 height 35
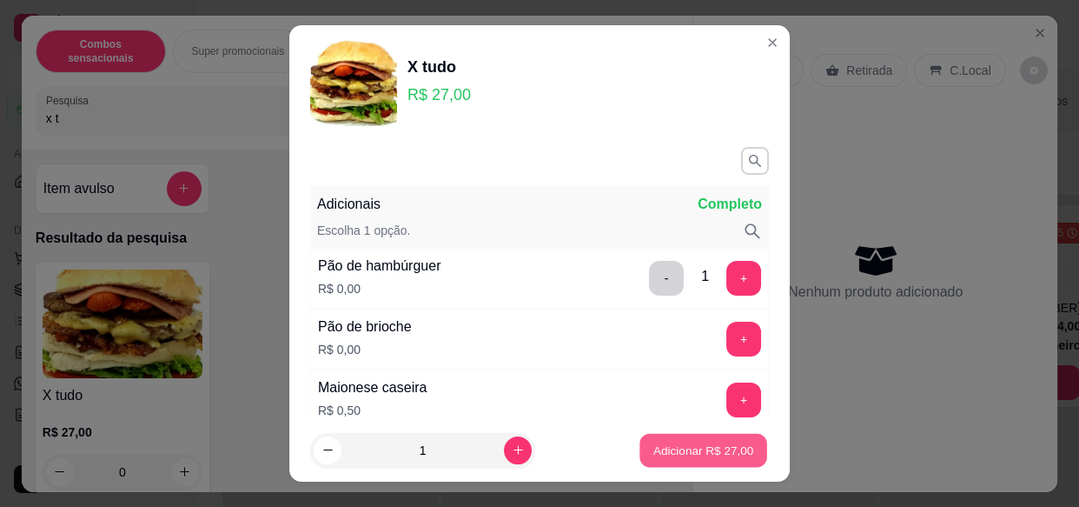
click at [694, 454] on p "Adicionar R$ 27,00" at bounding box center [703, 449] width 101 height 17
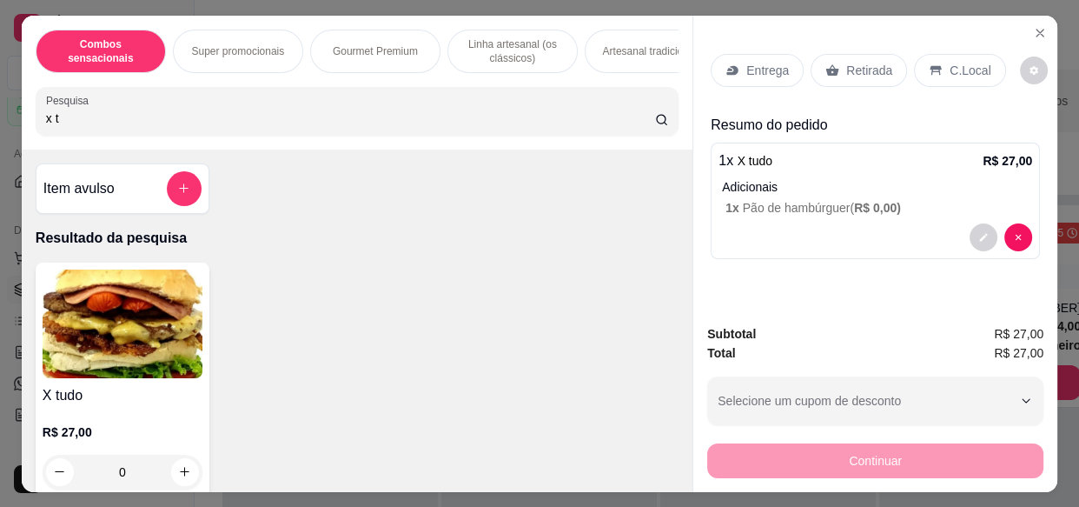
click at [756, 69] on p "Entrega" at bounding box center [767, 70] width 43 height 17
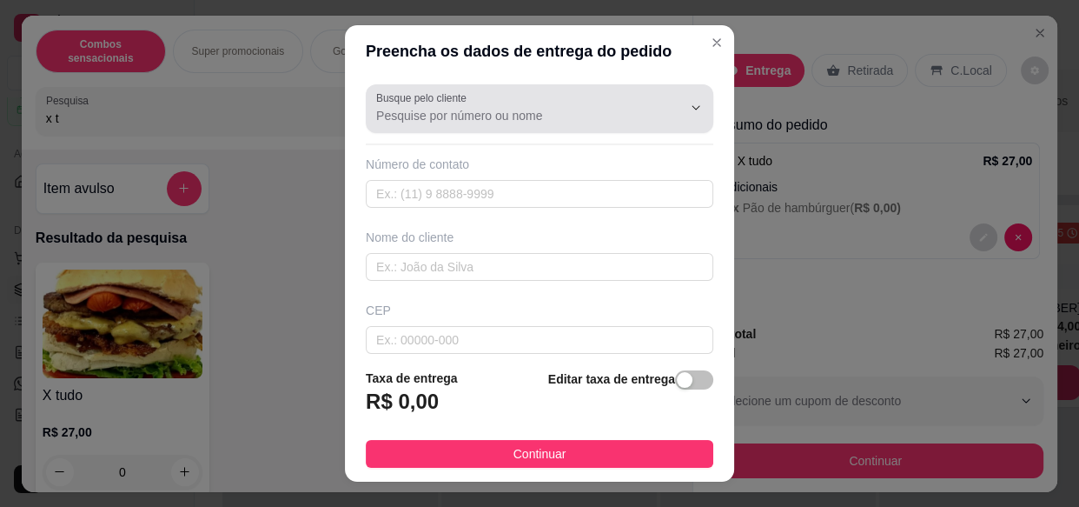
click at [528, 105] on div at bounding box center [539, 108] width 327 height 35
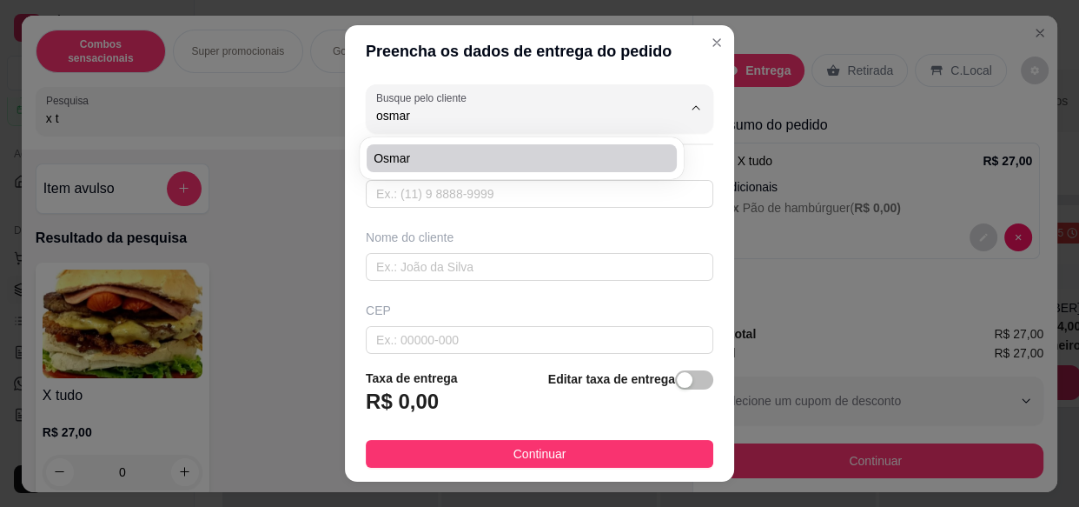
click at [494, 163] on span "Osmar" at bounding box center [513, 157] width 279 height 17
type input "Osmar"
type input "17996603824"
type input "Osmar"
type input "Rua [PERSON_NAME]"
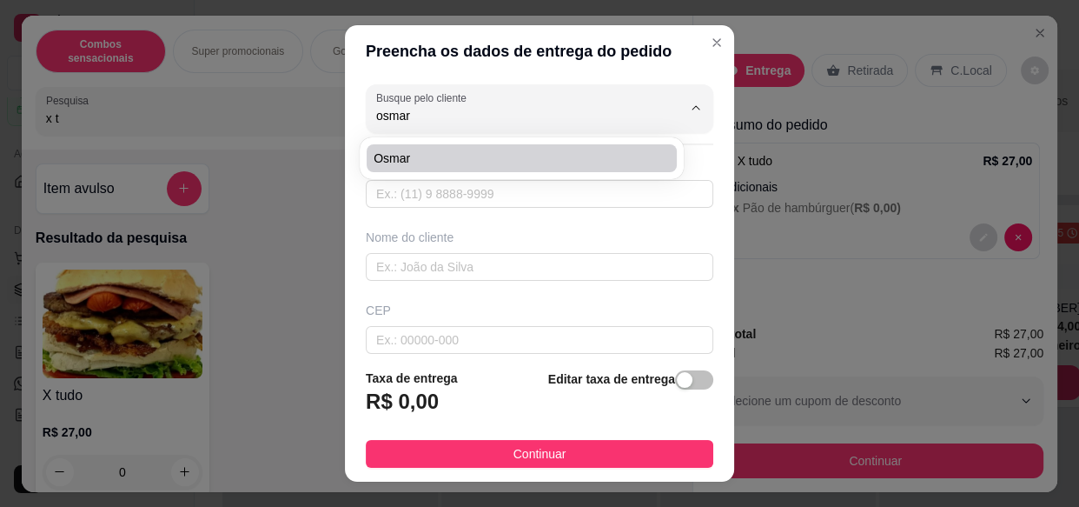
type input "635b"
type input "Menina moça 2"
type input "Olímpia"
type input "Casa"
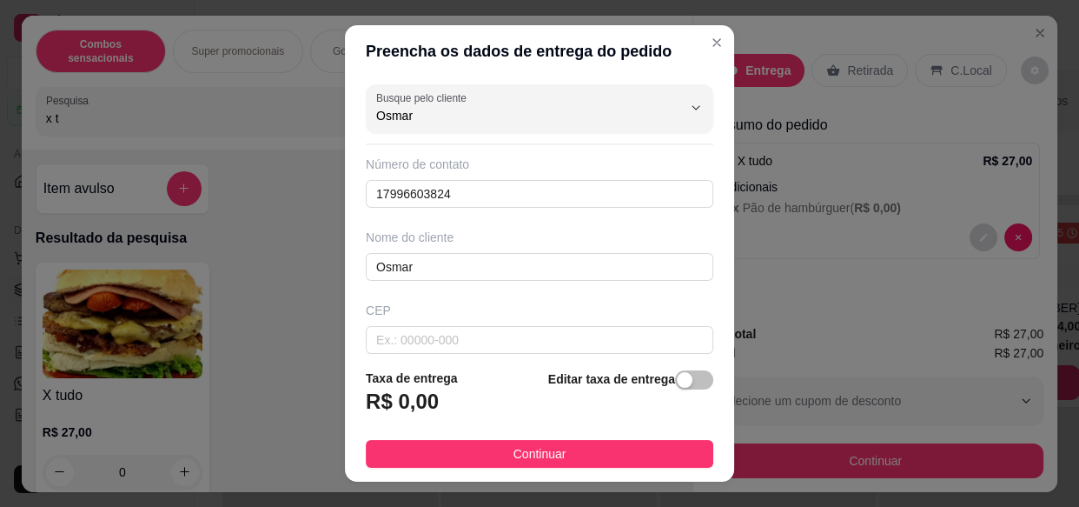
type input "Osmar"
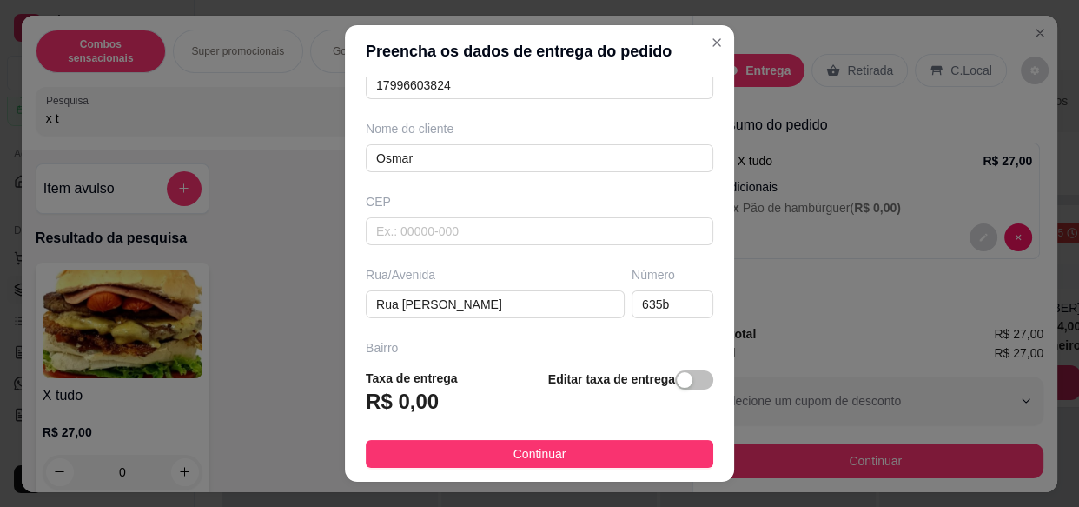
scroll to position [126, 0]
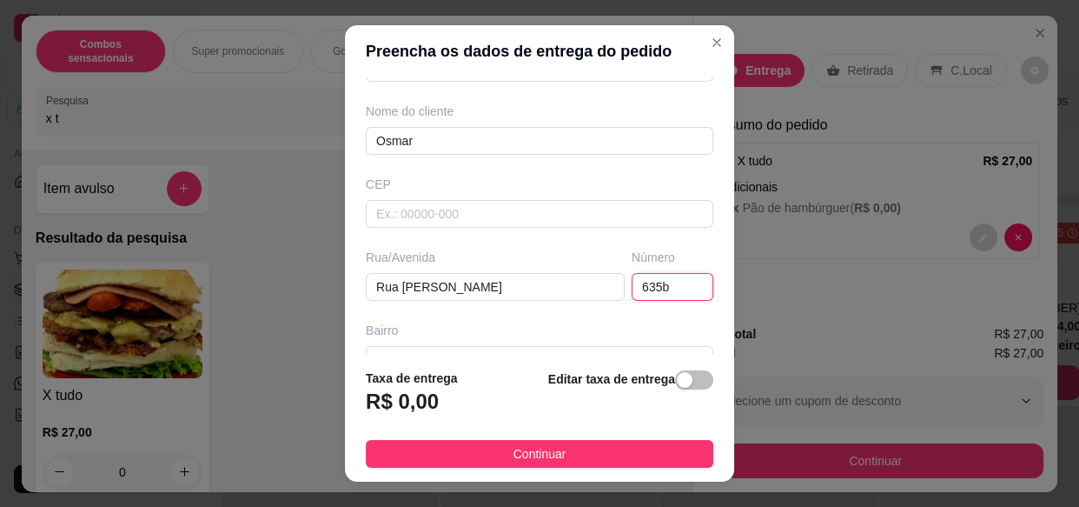
click at [660, 289] on input "635b" at bounding box center [673, 287] width 82 height 28
type input "635a"
click at [596, 384] on strong "Editar taxa de entrega" at bounding box center [611, 379] width 127 height 14
click at [677, 376] on div "button" at bounding box center [685, 380] width 16 height 16
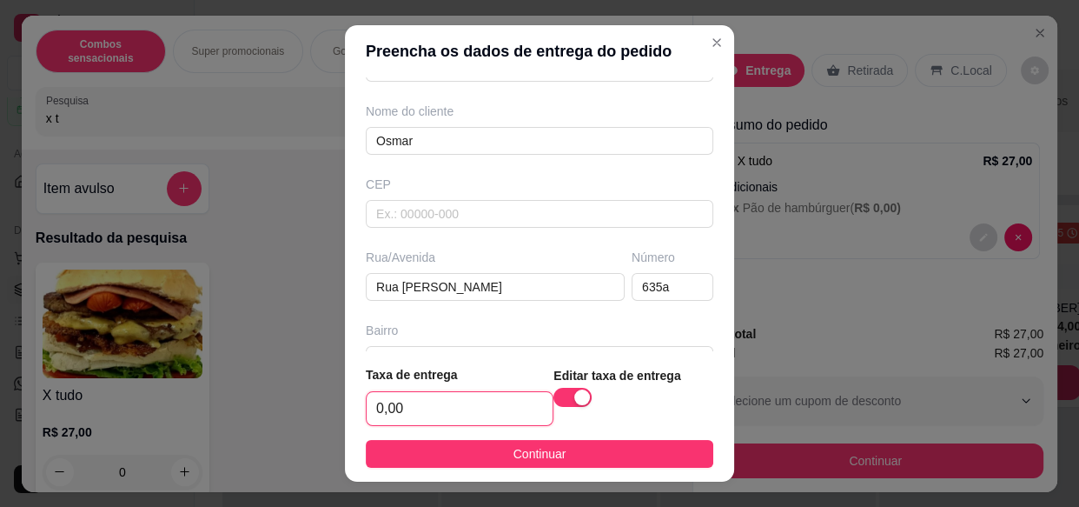
click at [448, 414] on input "0,00" at bounding box center [460, 408] width 186 height 33
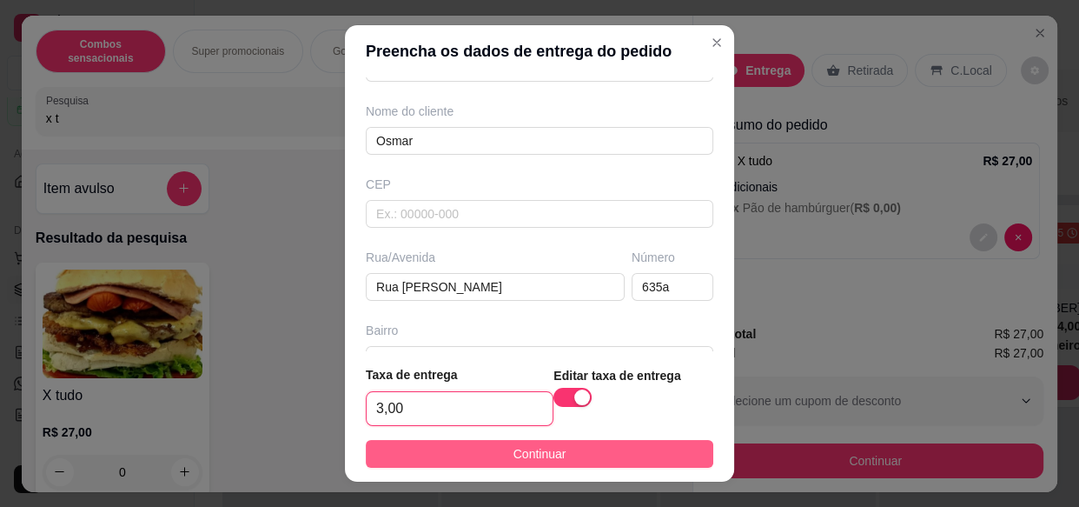
type input "3,00"
click at [442, 460] on button "Continuar" at bounding box center [540, 454] width 348 height 28
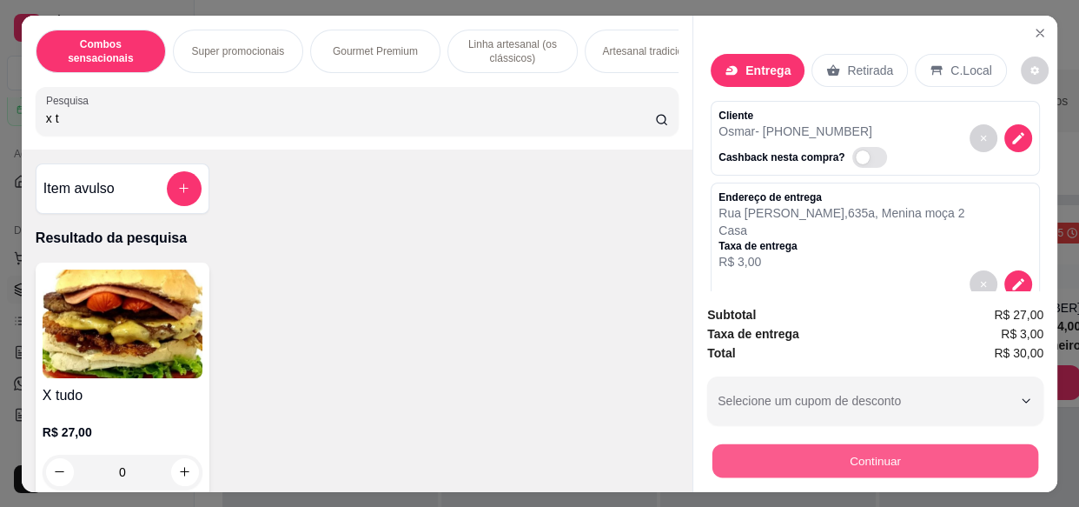
click at [716, 465] on button "Continuar" at bounding box center [876, 460] width 326 height 34
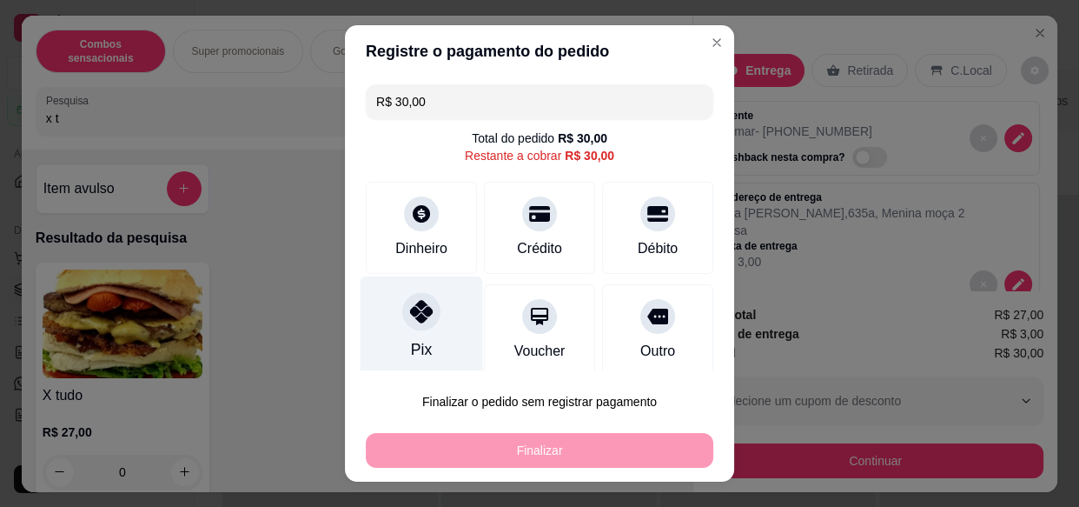
click at [389, 306] on div "Pix" at bounding box center [422, 327] width 123 height 102
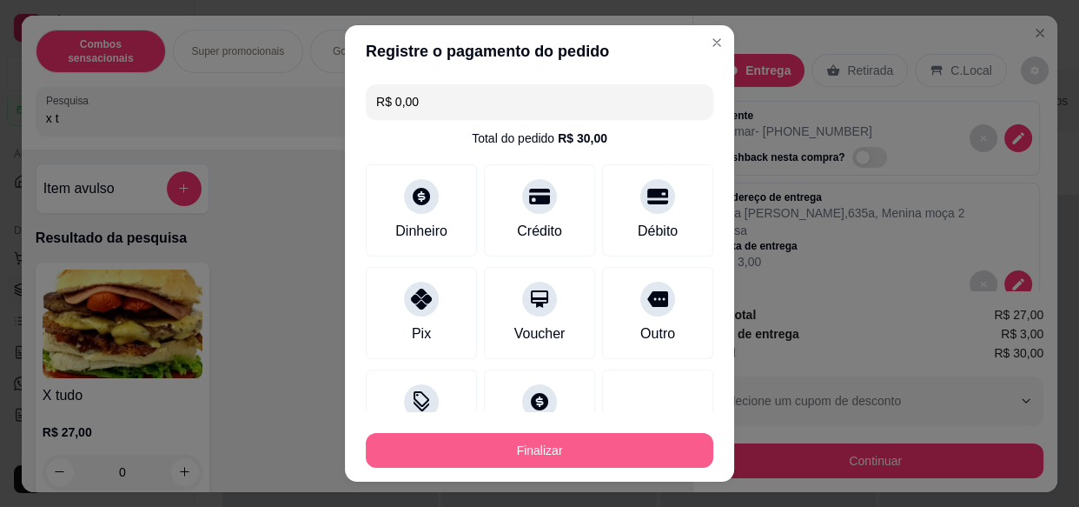
click at [521, 451] on button "Finalizar" at bounding box center [540, 450] width 348 height 35
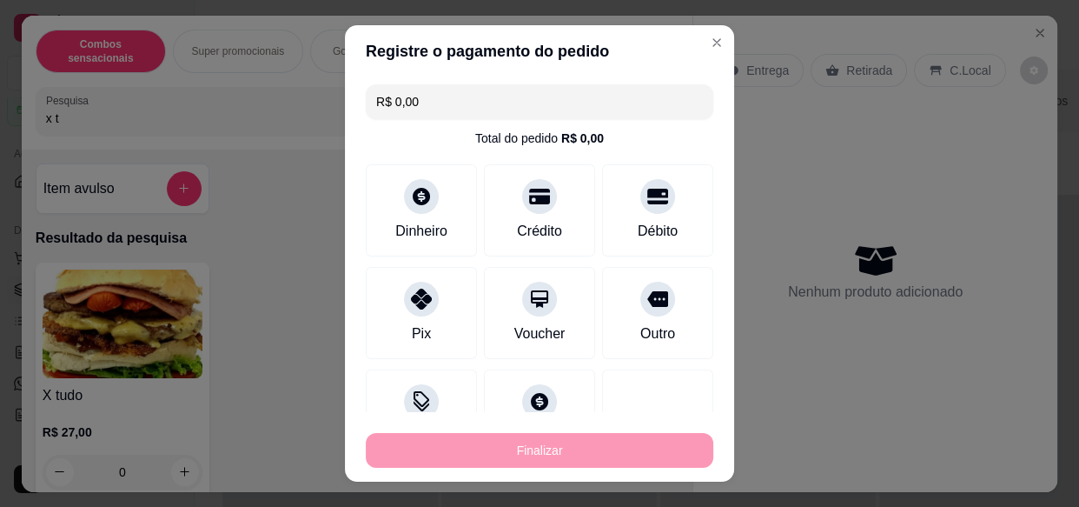
type input "-R$ 30,00"
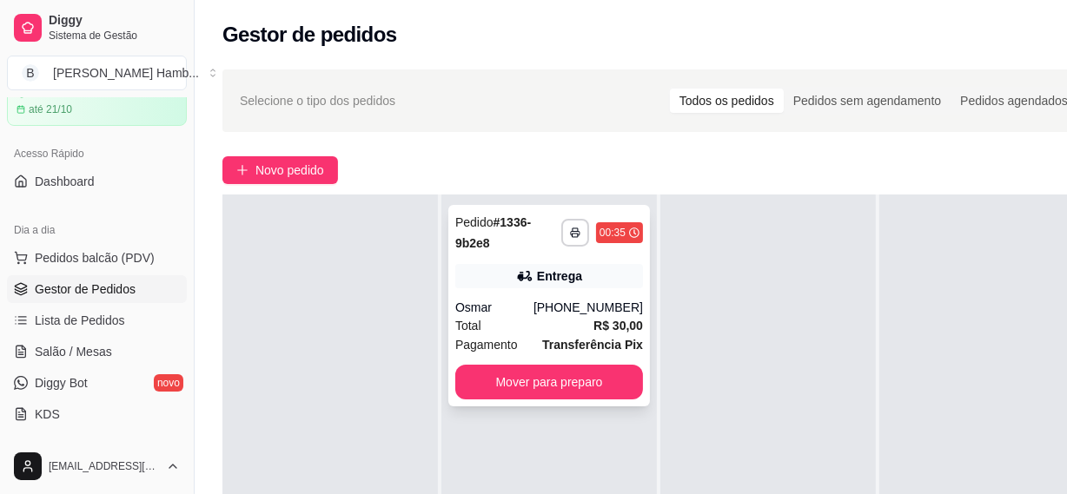
click at [530, 333] on div "Total R$ 30,00" at bounding box center [549, 325] width 188 height 19
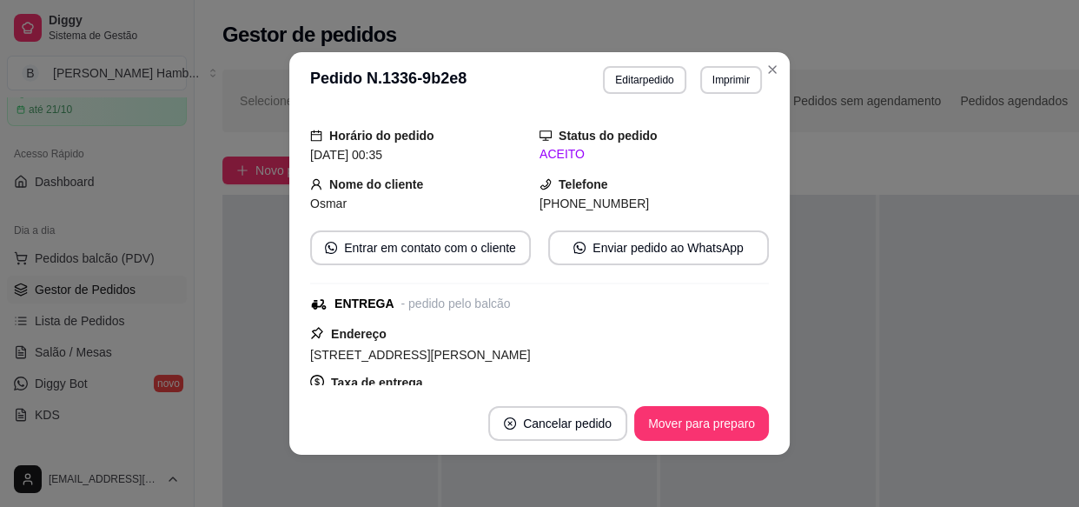
scroll to position [236, 0]
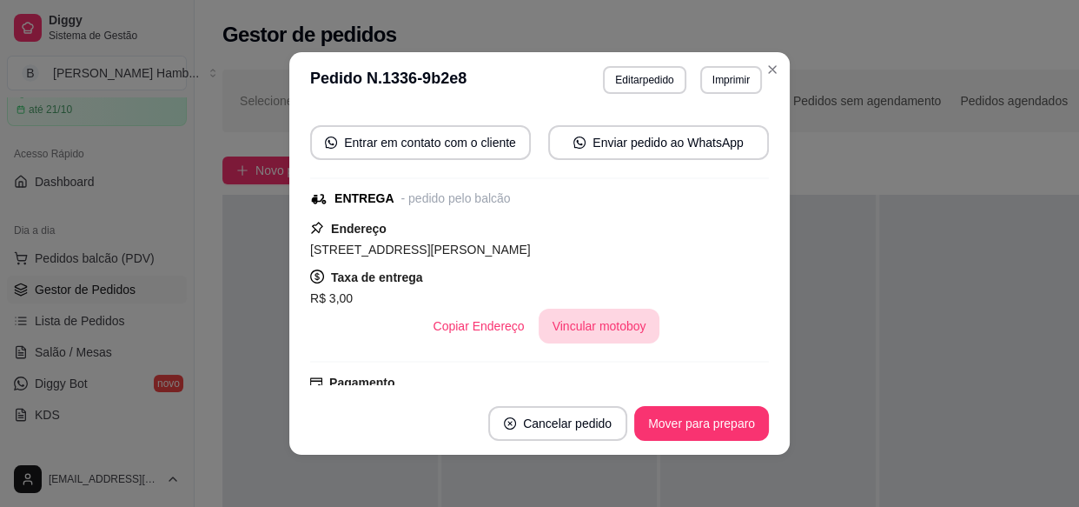
click at [620, 318] on button "Vincular motoboy" at bounding box center [600, 325] width 122 height 35
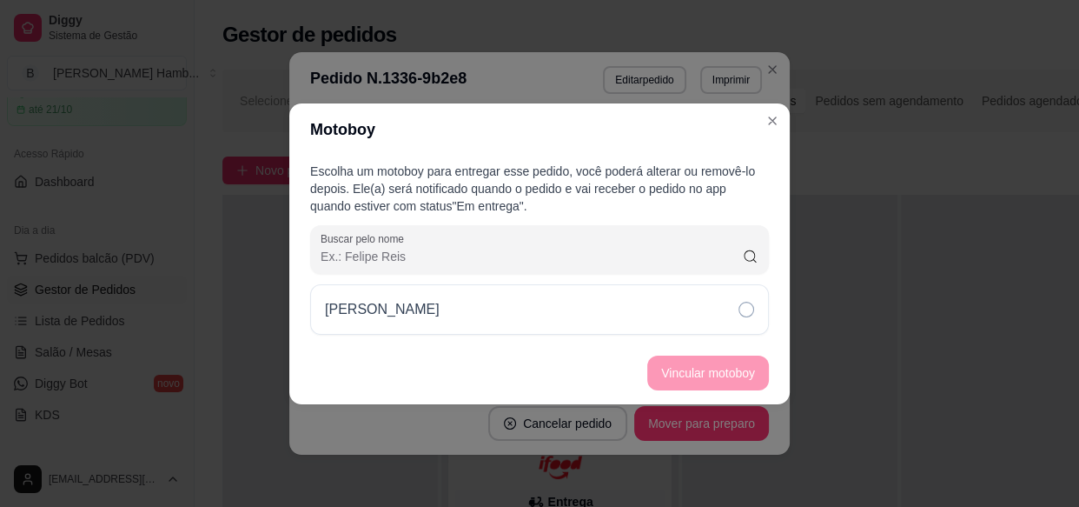
click at [673, 328] on div "[PERSON_NAME]" at bounding box center [539, 309] width 459 height 50
click at [675, 374] on button "Vincular motoboy" at bounding box center [708, 372] width 118 height 34
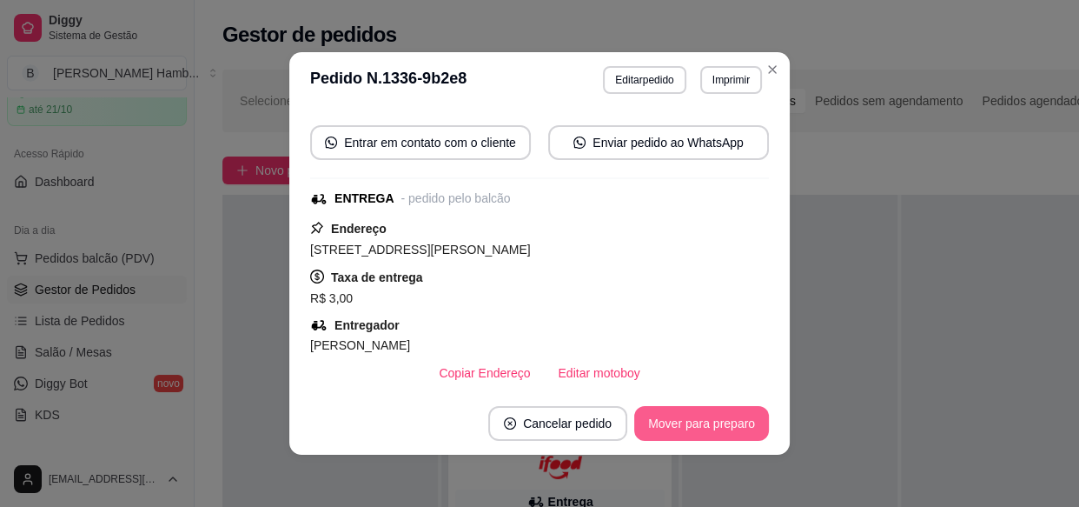
click at [734, 412] on button "Mover para preparo" at bounding box center [701, 423] width 135 height 35
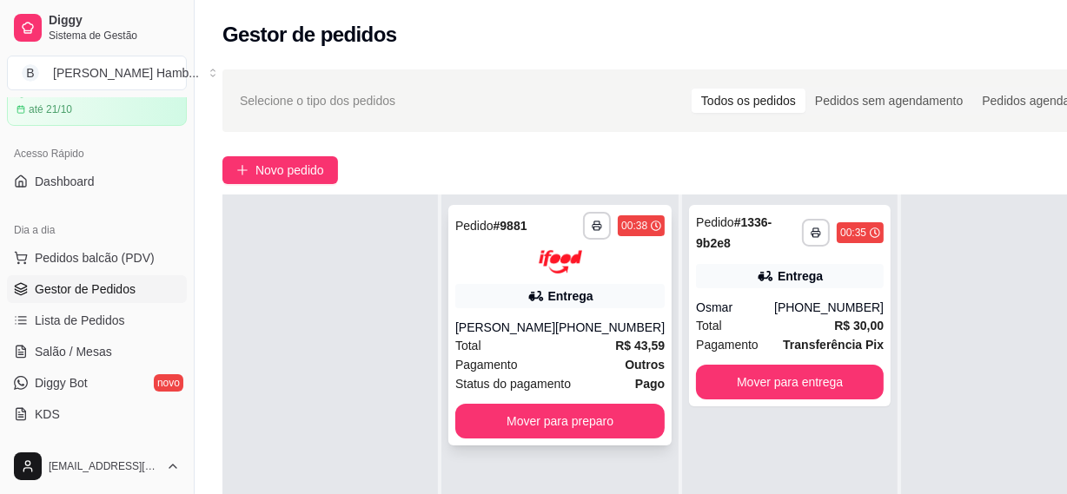
click at [540, 355] on div "Total R$ 43,59" at bounding box center [559, 345] width 209 height 19
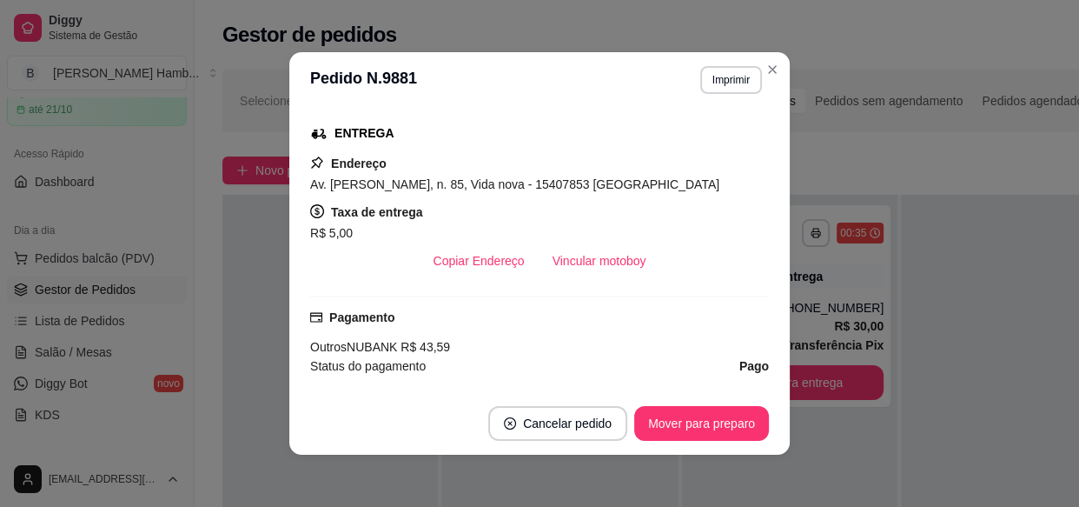
scroll to position [315, 0]
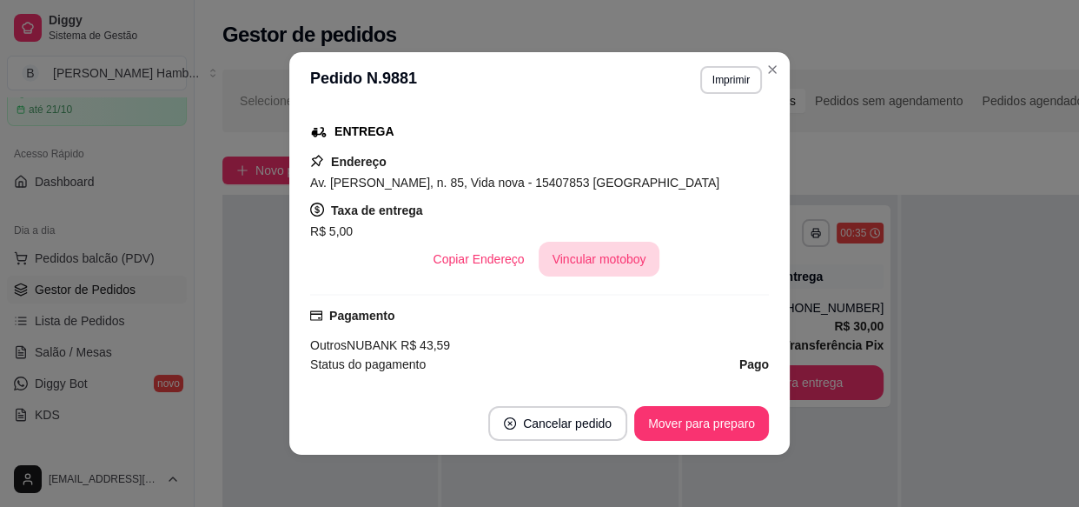
click at [583, 262] on button "Vincular motoboy" at bounding box center [600, 259] width 122 height 35
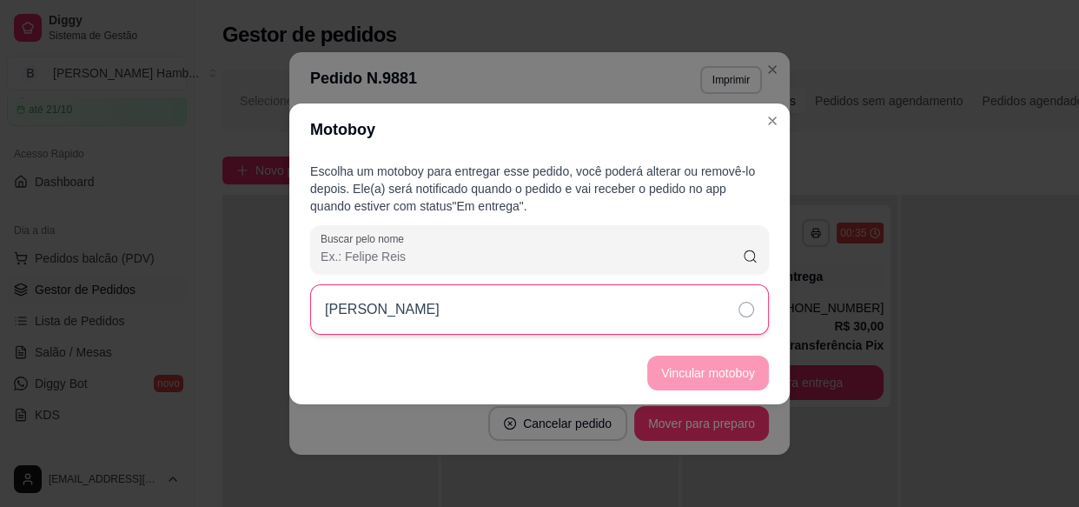
click at [621, 317] on div "[PERSON_NAME]" at bounding box center [539, 309] width 459 height 50
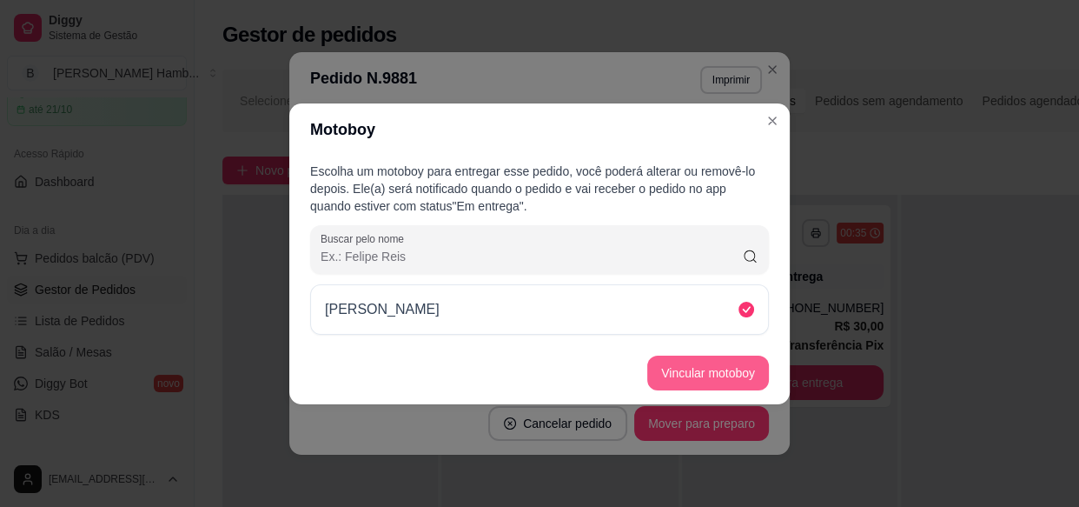
click at [671, 376] on button "Vincular motoboy" at bounding box center [708, 372] width 122 height 35
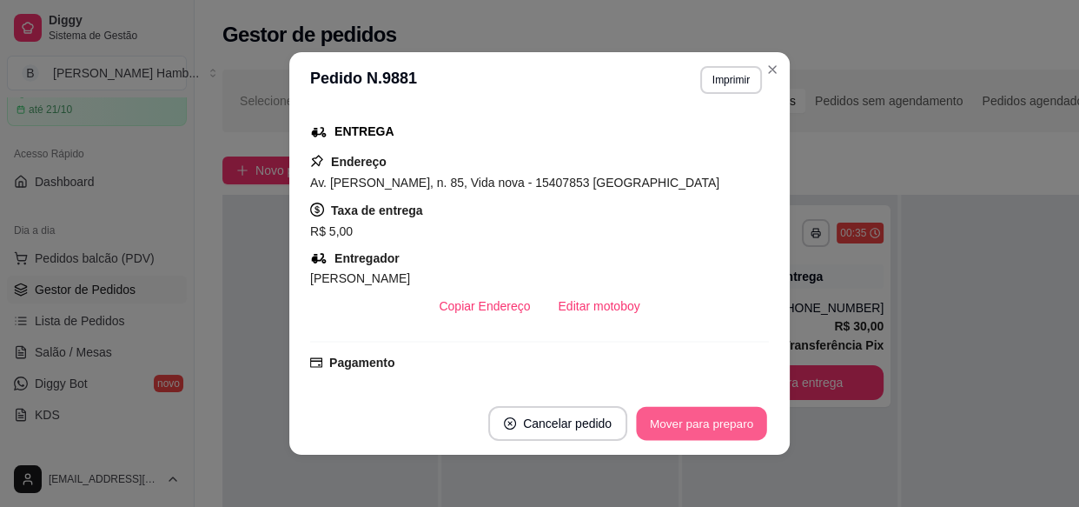
click at [722, 421] on button "Mover para preparo" at bounding box center [701, 424] width 130 height 34
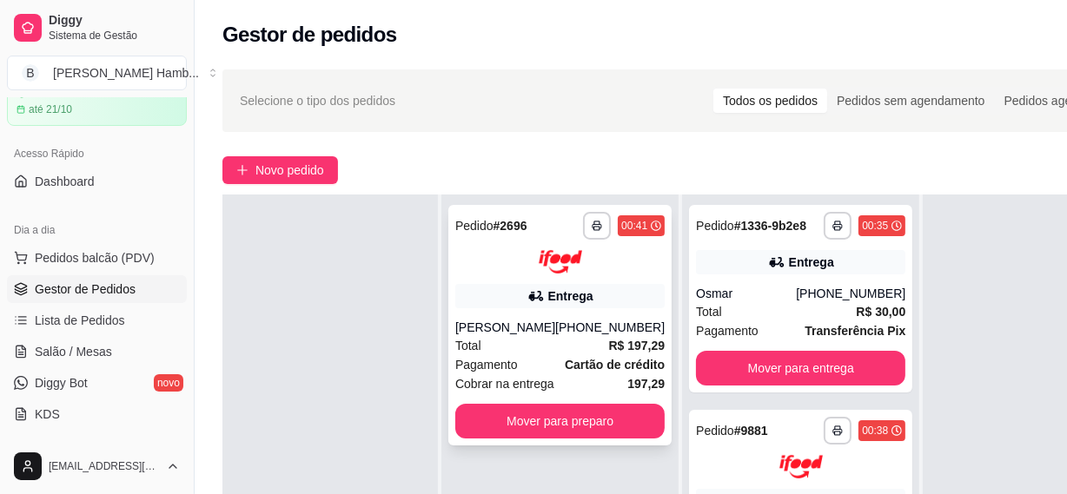
click at [579, 394] on div "Cobrar na entrega 197,29" at bounding box center [559, 384] width 209 height 19
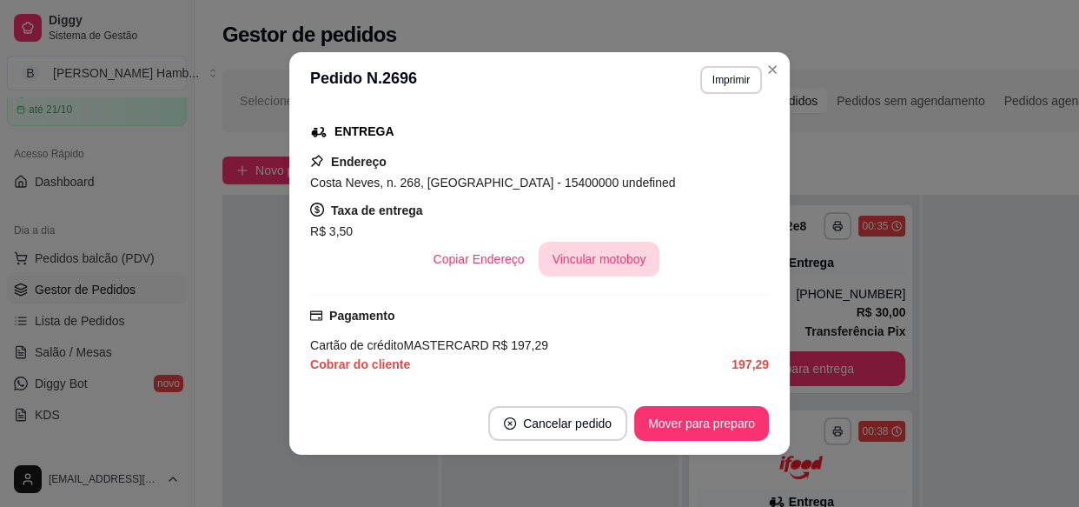
click at [579, 253] on button "Vincular motoboy" at bounding box center [600, 259] width 122 height 35
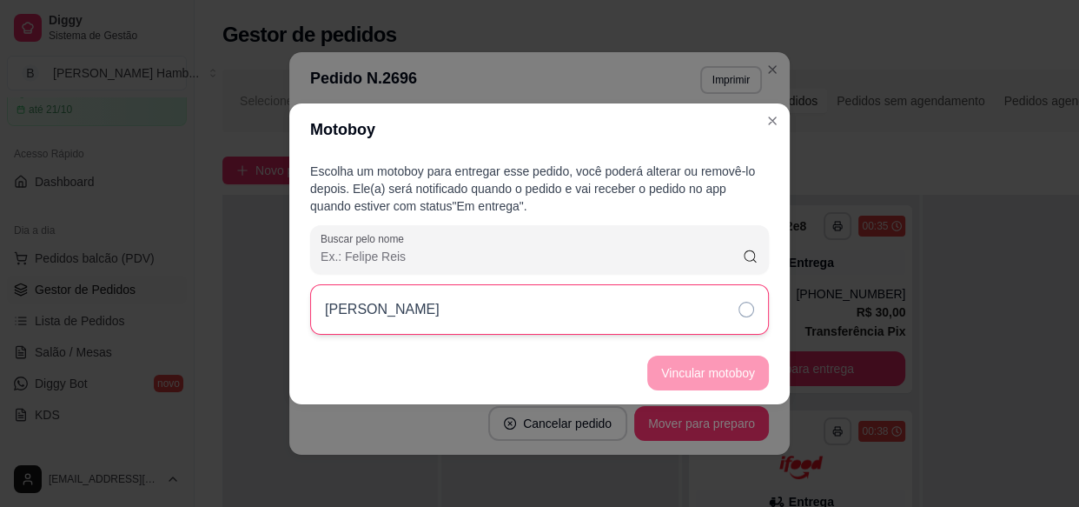
click at [595, 306] on div "[PERSON_NAME]" at bounding box center [539, 309] width 459 height 50
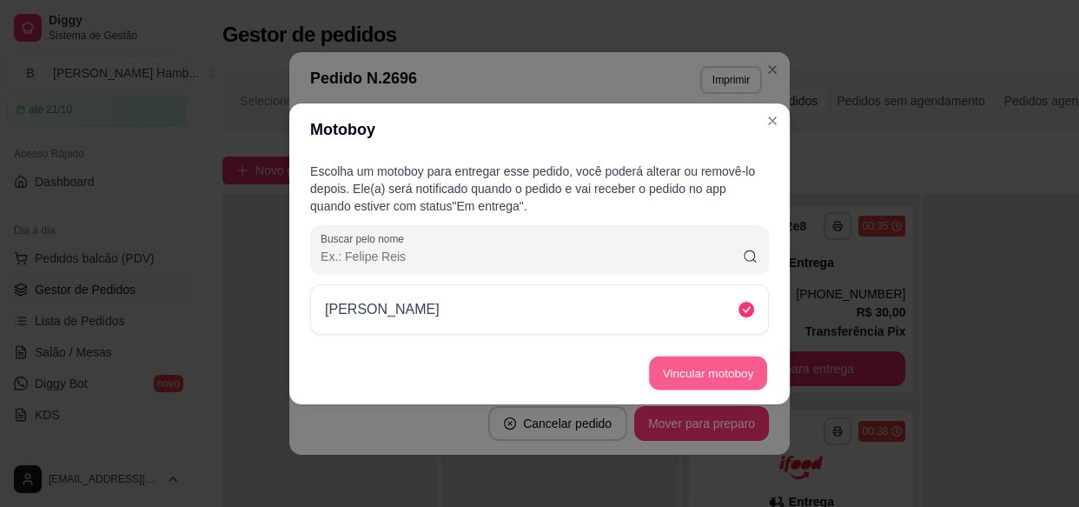
click at [684, 376] on button "Vincular motoboy" at bounding box center [708, 372] width 118 height 34
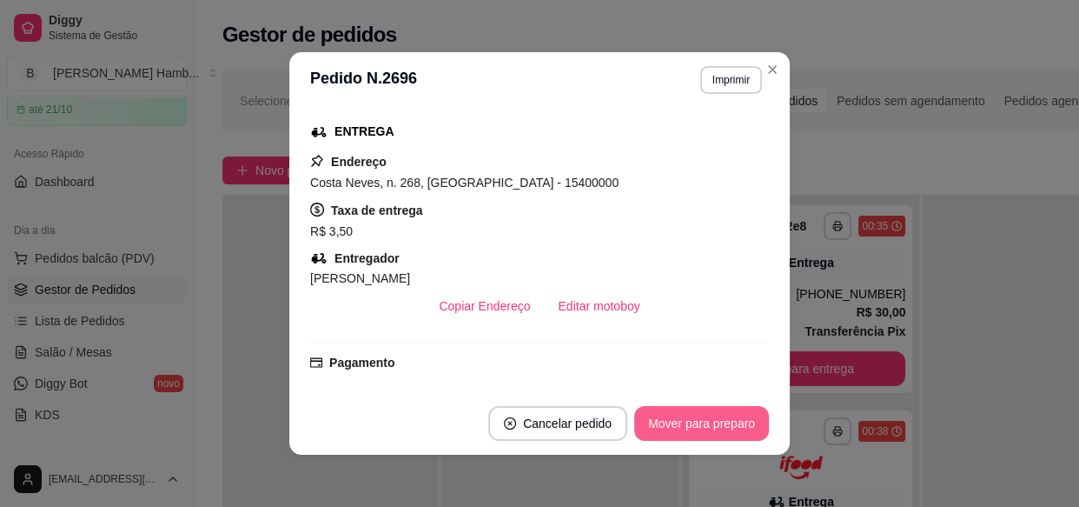
click at [686, 424] on button "Mover para preparo" at bounding box center [701, 423] width 135 height 35
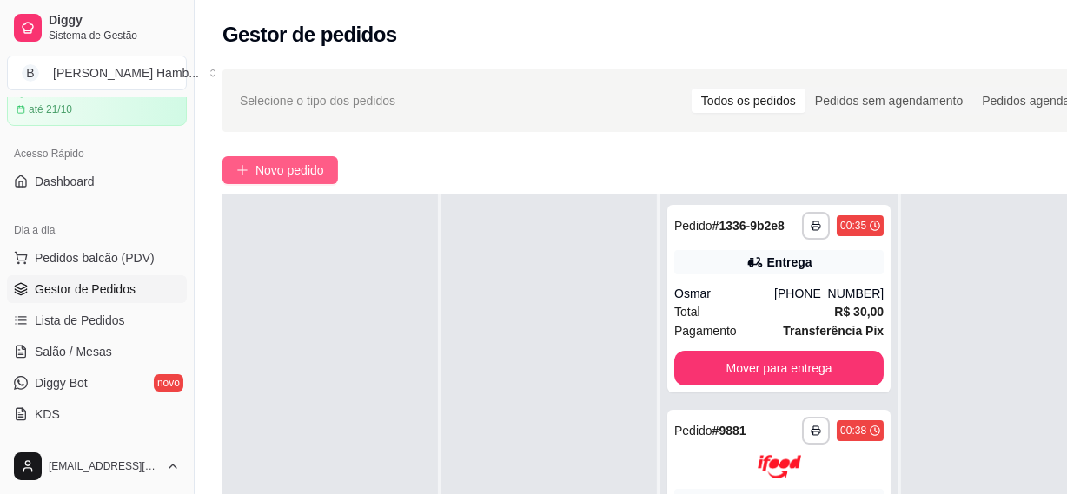
click at [332, 164] on button "Novo pedido" at bounding box center [280, 170] width 116 height 28
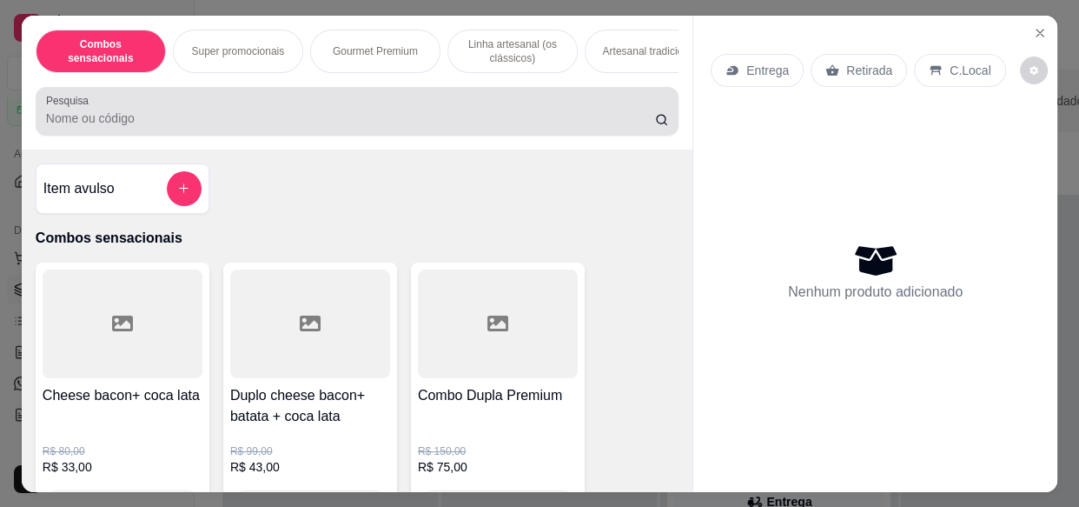
click at [316, 118] on input "Pesquisa" at bounding box center [350, 117] width 609 height 17
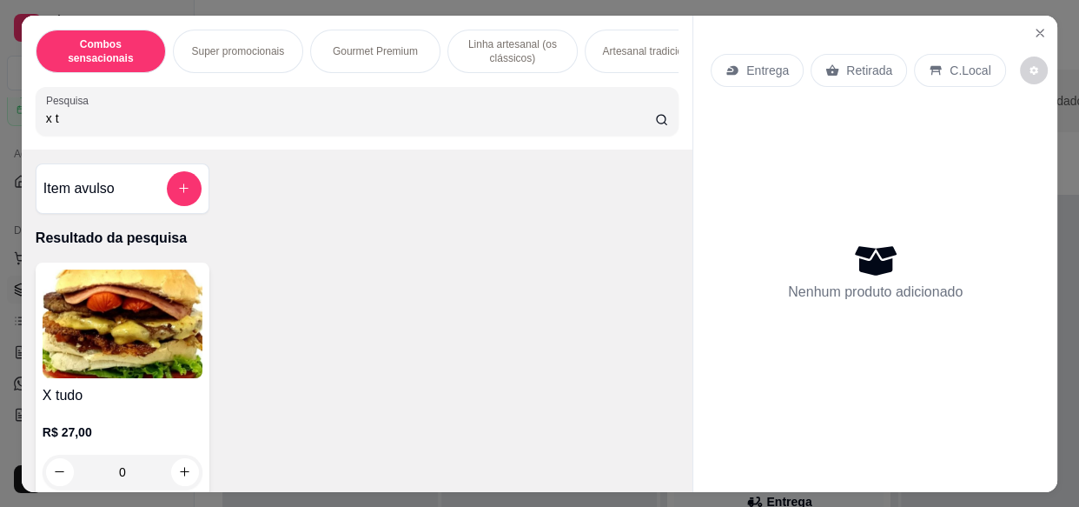
click at [149, 336] on img at bounding box center [123, 323] width 160 height 109
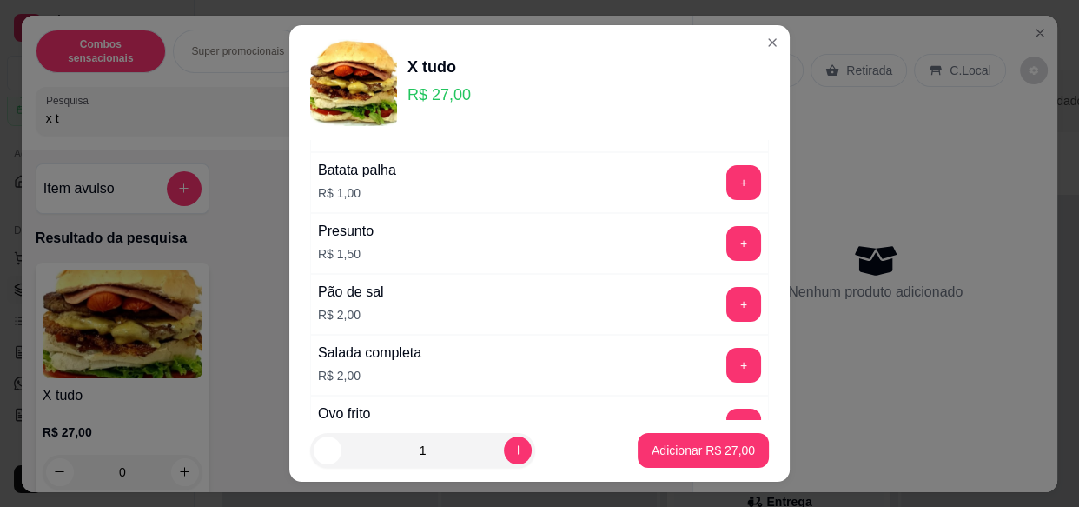
scroll to position [348, 0]
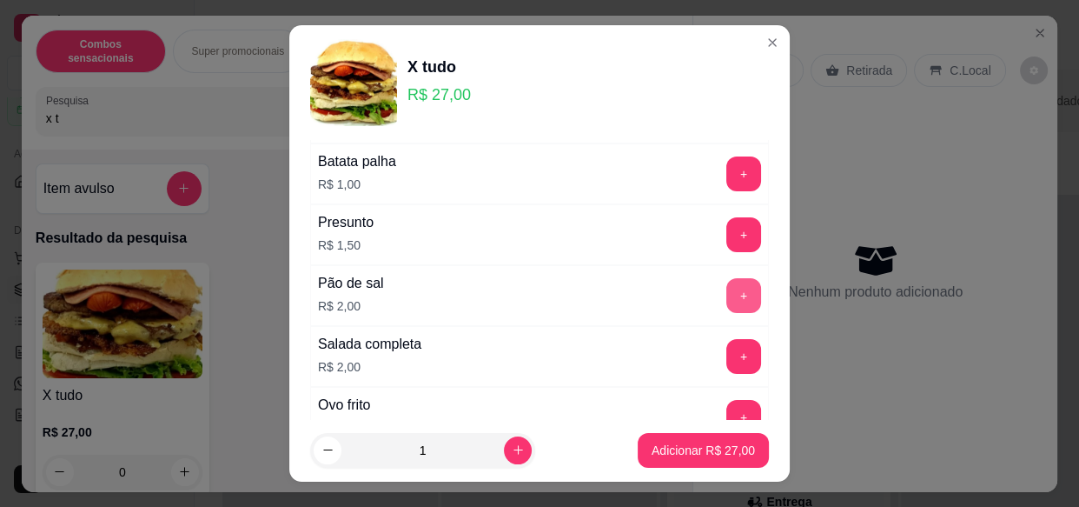
click at [726, 301] on button "+" at bounding box center [743, 295] width 35 height 35
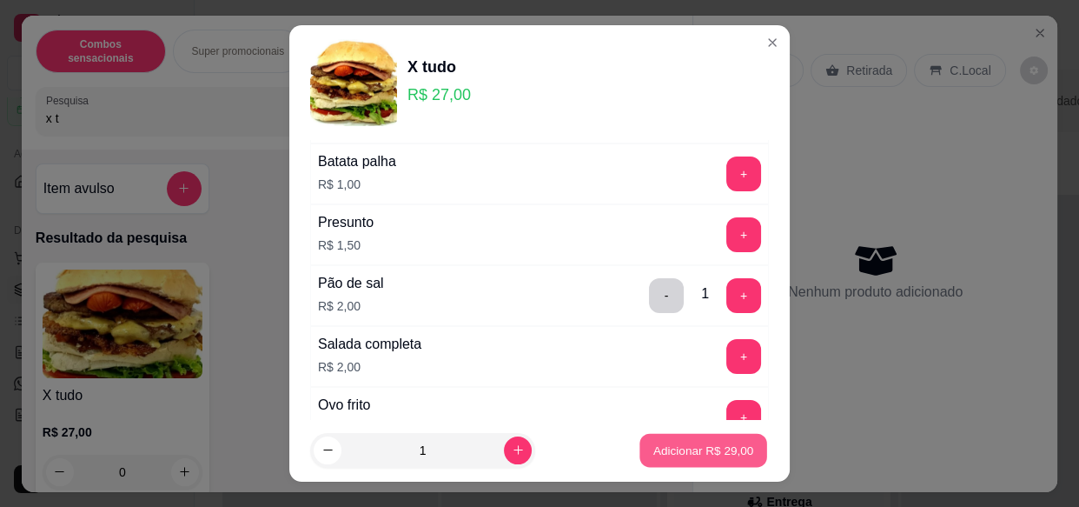
click at [679, 447] on p "Adicionar R$ 29,00" at bounding box center [703, 449] width 101 height 17
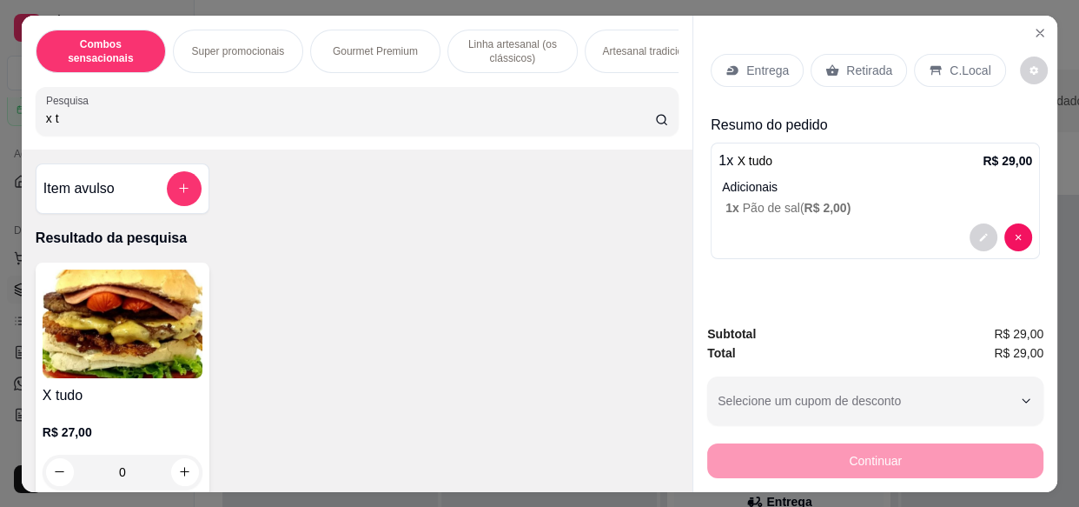
click at [487, 127] on input "x t" at bounding box center [350, 117] width 609 height 17
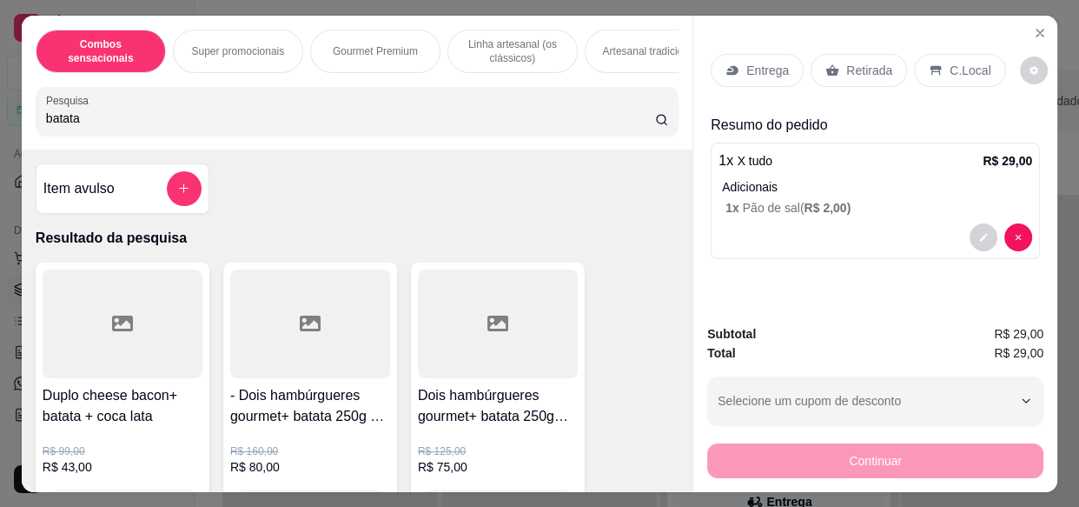
type input "batata"
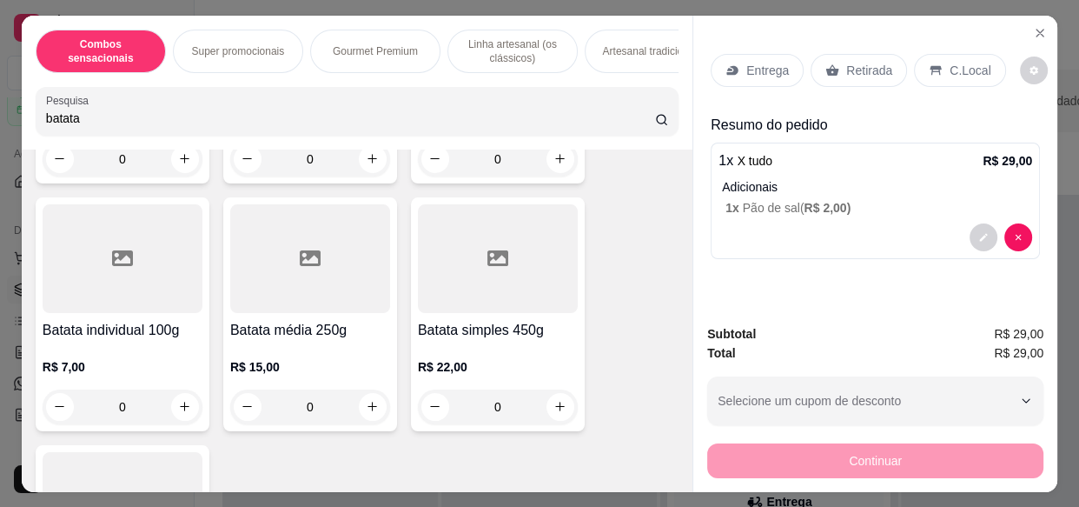
click at [105, 277] on div at bounding box center [123, 258] width 160 height 109
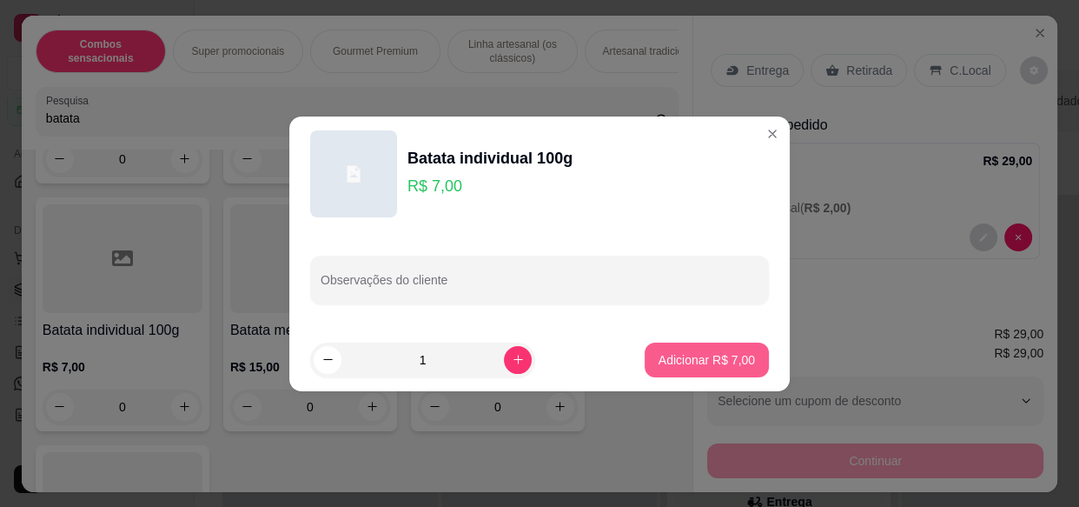
click at [699, 347] on button "Adicionar R$ 7,00" at bounding box center [707, 359] width 124 height 35
type input "1"
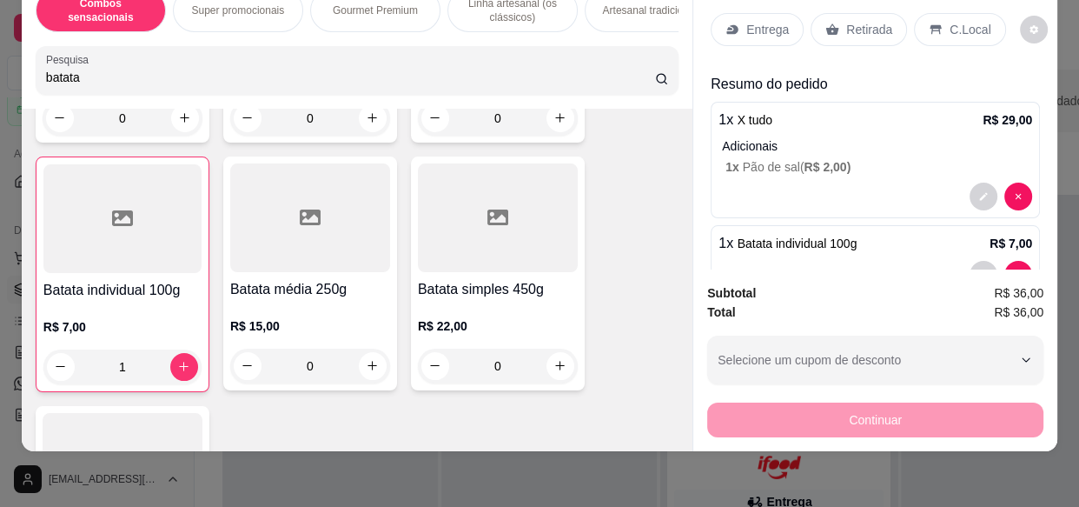
scroll to position [50, 0]
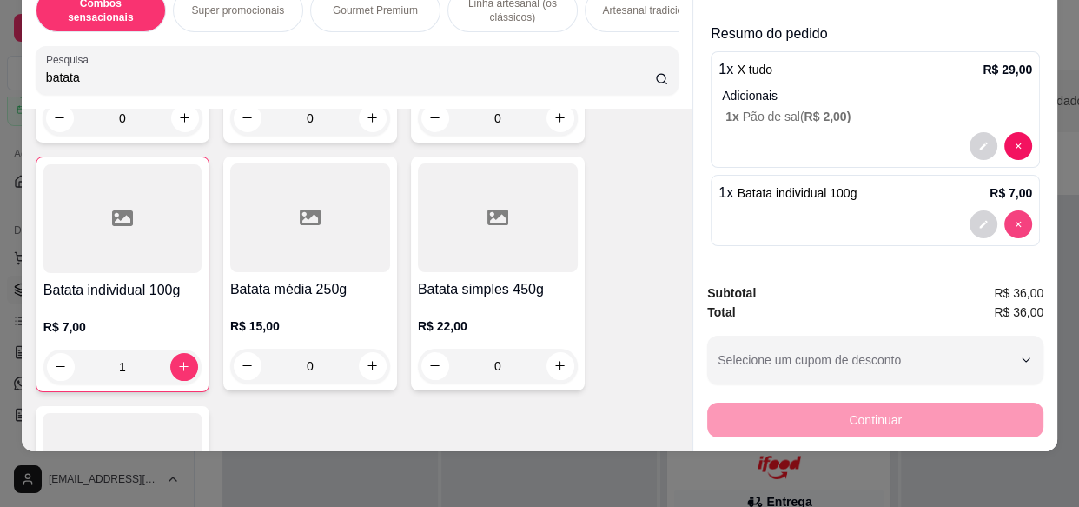
type input "0"
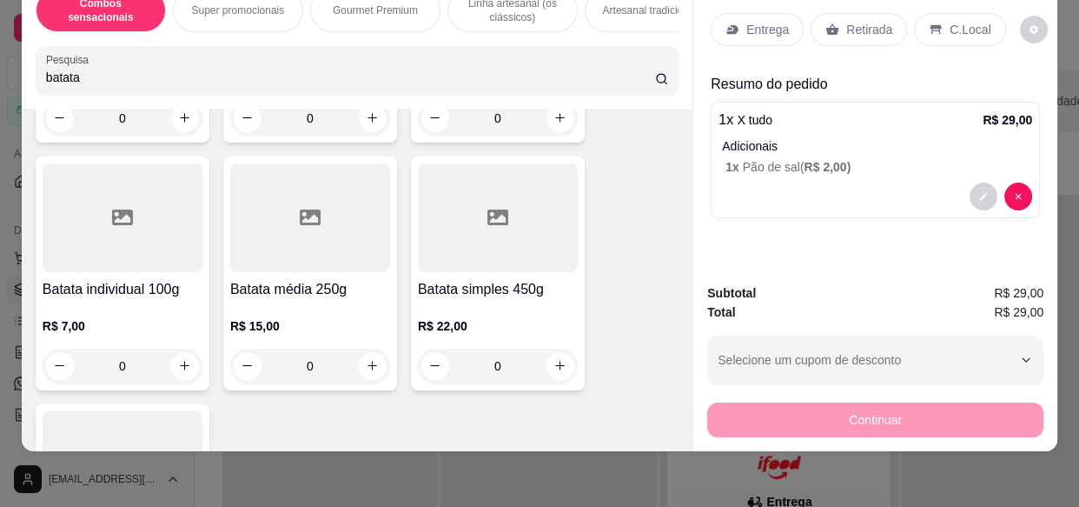
scroll to position [0, 0]
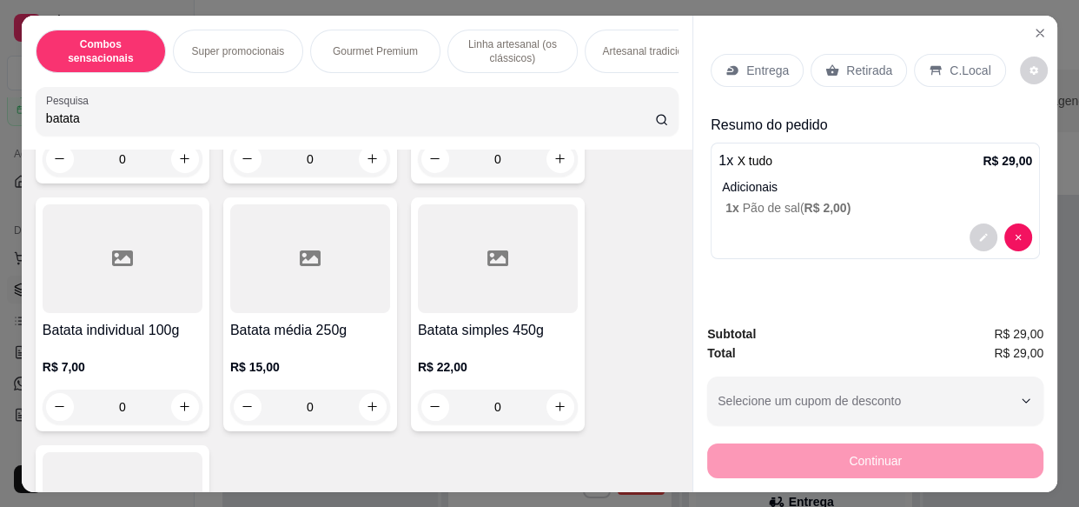
click at [722, 54] on div "Entrega" at bounding box center [757, 70] width 93 height 33
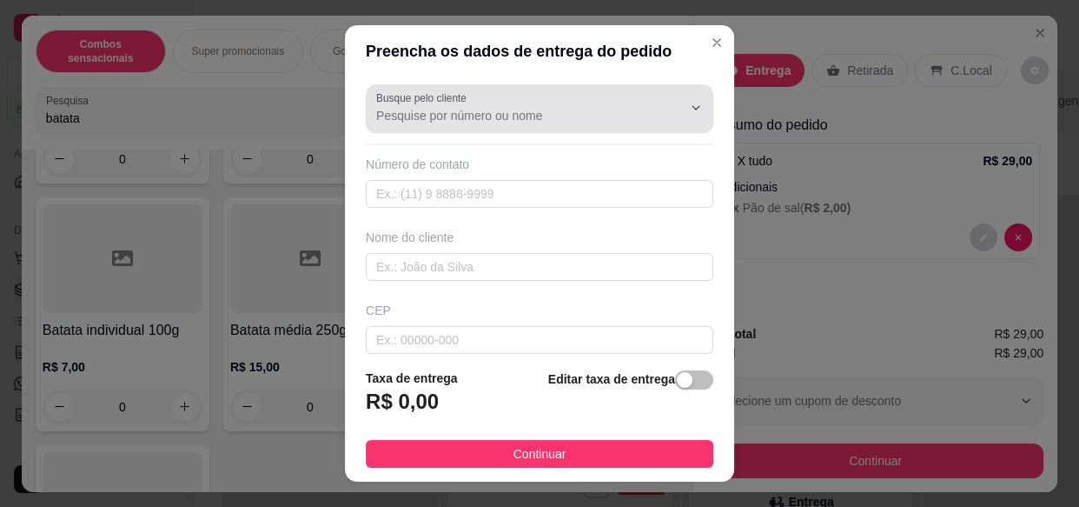
click at [476, 124] on div at bounding box center [539, 108] width 327 height 35
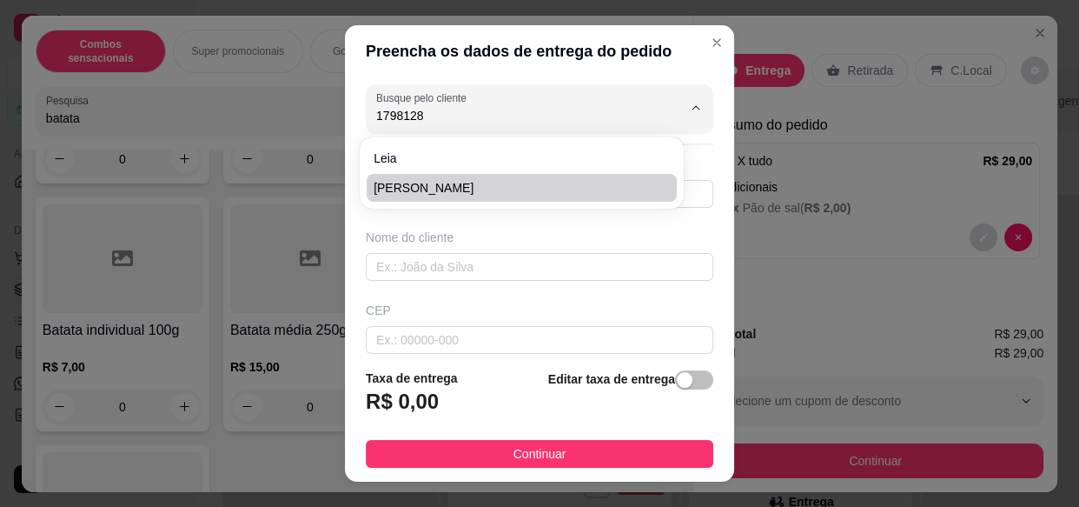
click at [453, 190] on span "[PERSON_NAME]" at bounding box center [513, 187] width 279 height 17
type input "[PERSON_NAME]"
type input "17981286149"
type input "[PERSON_NAME]"
type input "15406610"
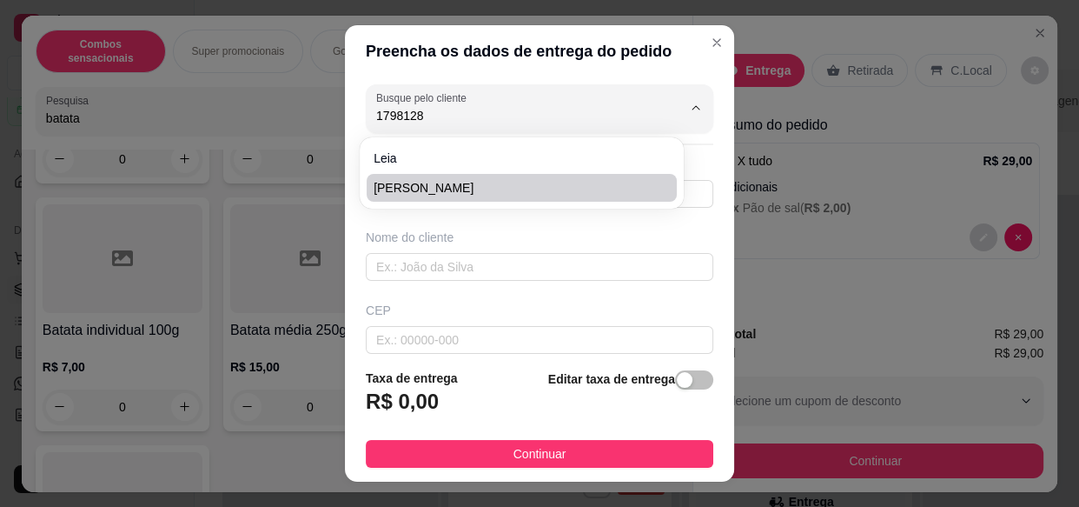
type input "Rua [PERSON_NAME]"
type input "105"
type input "[GEOGRAPHIC_DATA]"
type input "Olímpia"
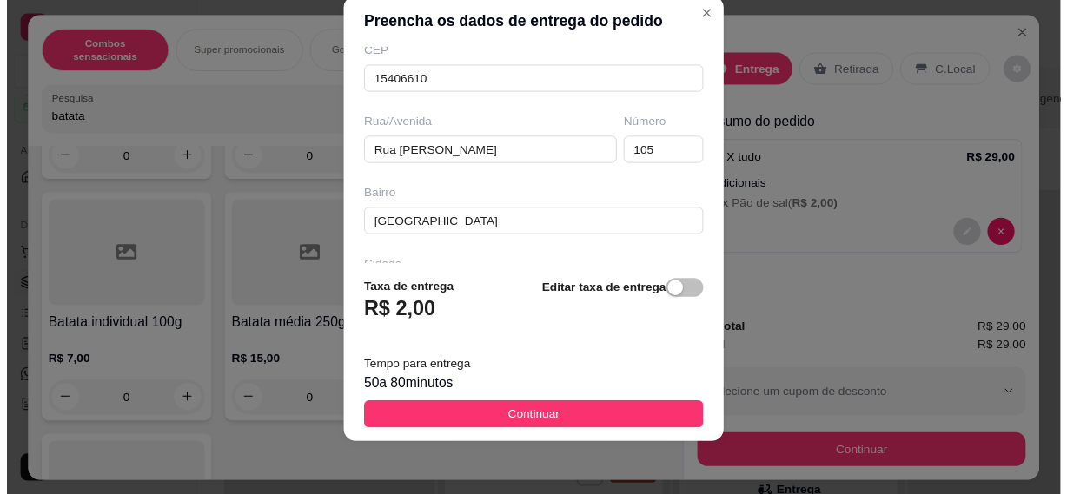
scroll to position [236, 0]
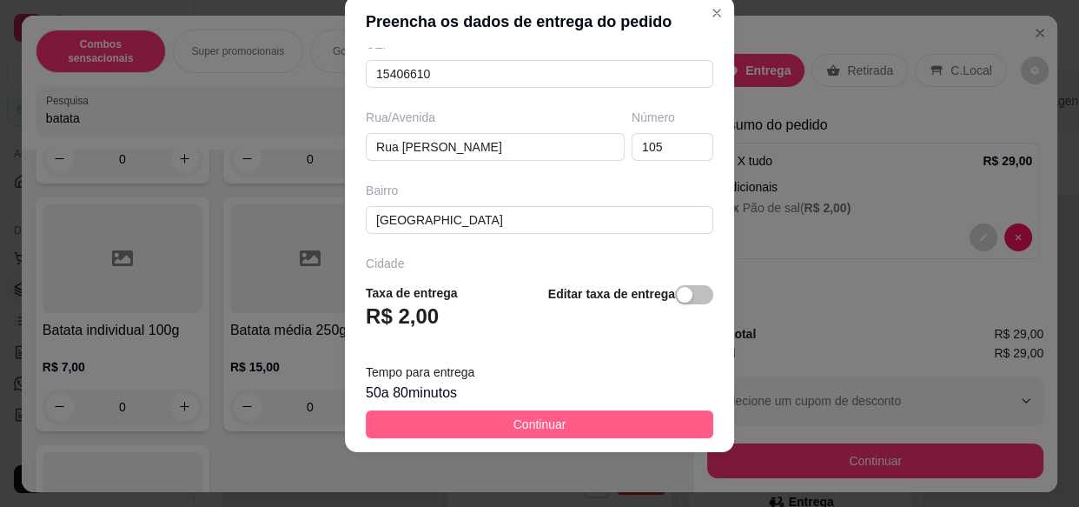
type input "[PERSON_NAME]"
click at [560, 416] on button "Continuar" at bounding box center [540, 424] width 348 height 28
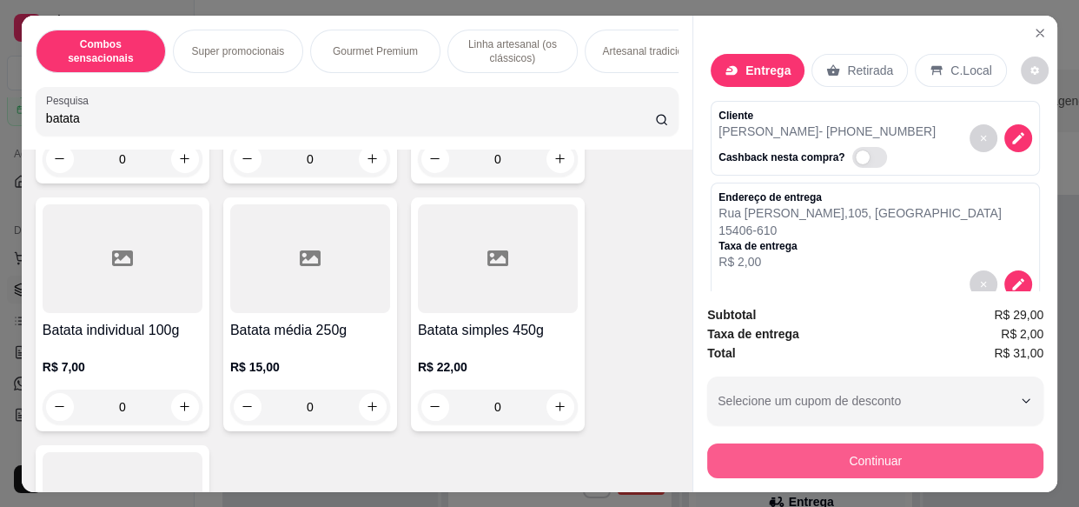
click at [761, 453] on button "Continuar" at bounding box center [875, 460] width 336 height 35
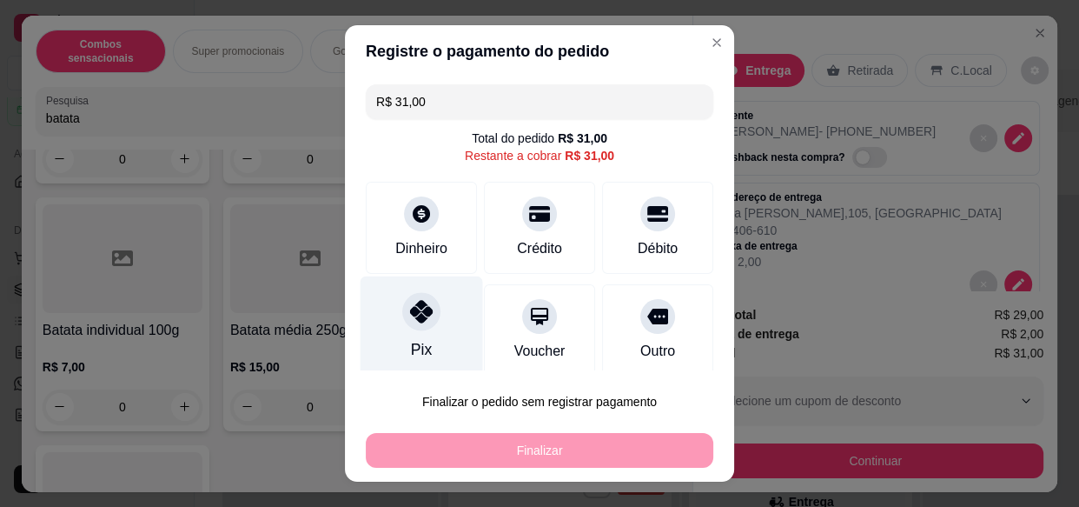
click at [448, 325] on div "Pix" at bounding box center [422, 327] width 123 height 102
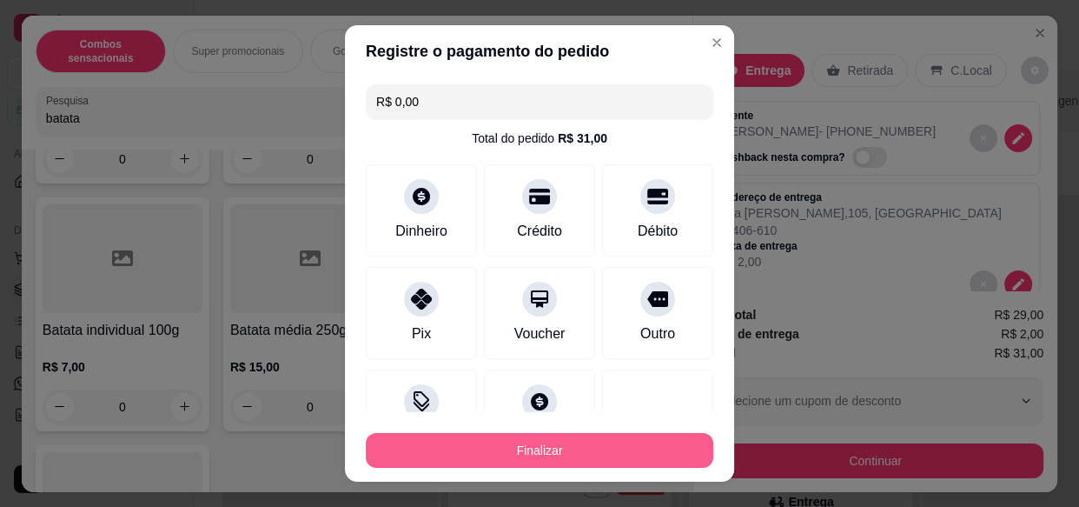
click at [483, 454] on button "Finalizar" at bounding box center [540, 450] width 348 height 35
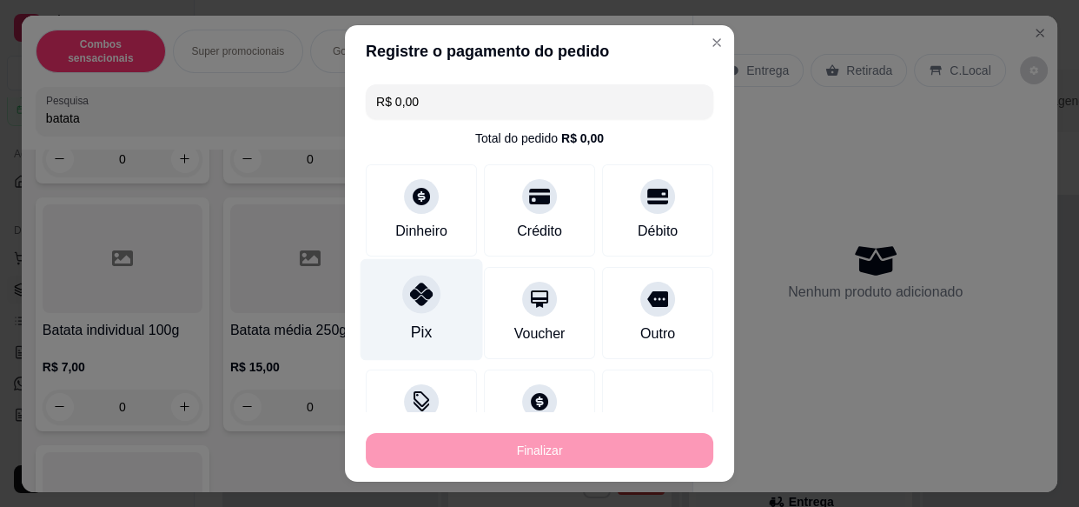
type input "-R$ 31,00"
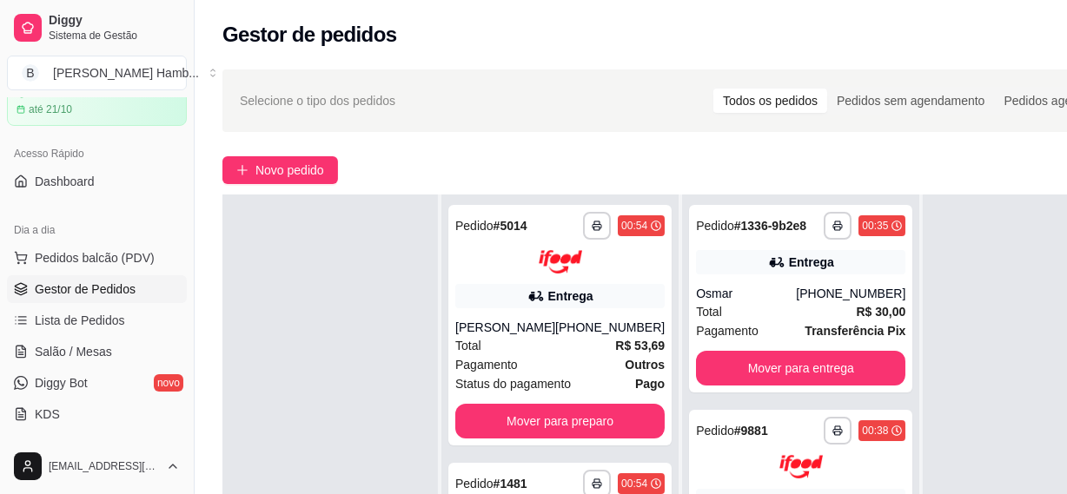
click at [373, 89] on div "Selecione o tipo dos pedidos Todos os pedidos Pedidos sem agendamento Pedidos a…" at bounding box center [681, 101] width 883 height 28
click at [373, 109] on span "Selecione o tipo dos pedidos" at bounding box center [318, 100] width 156 height 19
click at [313, 173] on span "Novo pedido" at bounding box center [289, 170] width 69 height 19
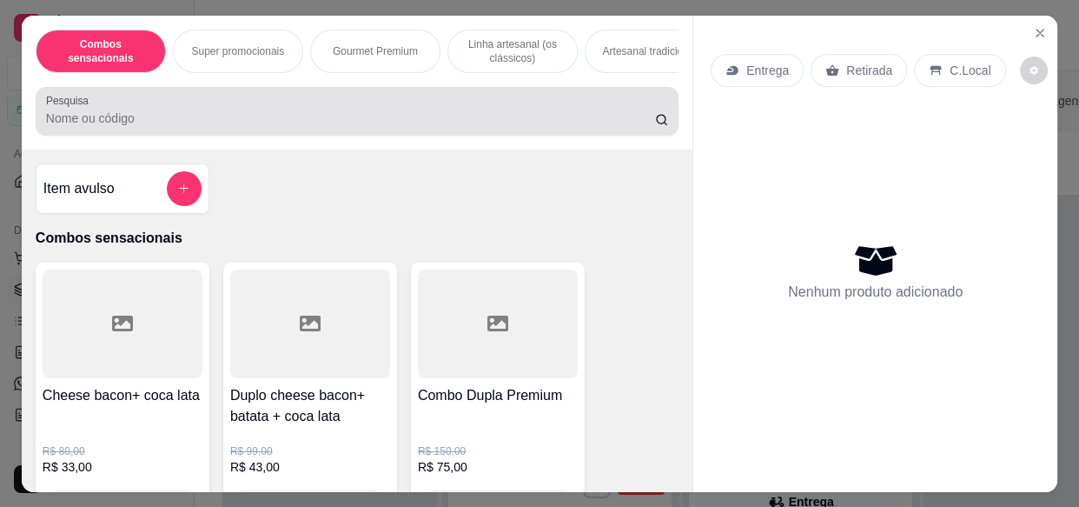
click at [348, 113] on div at bounding box center [357, 111] width 622 height 35
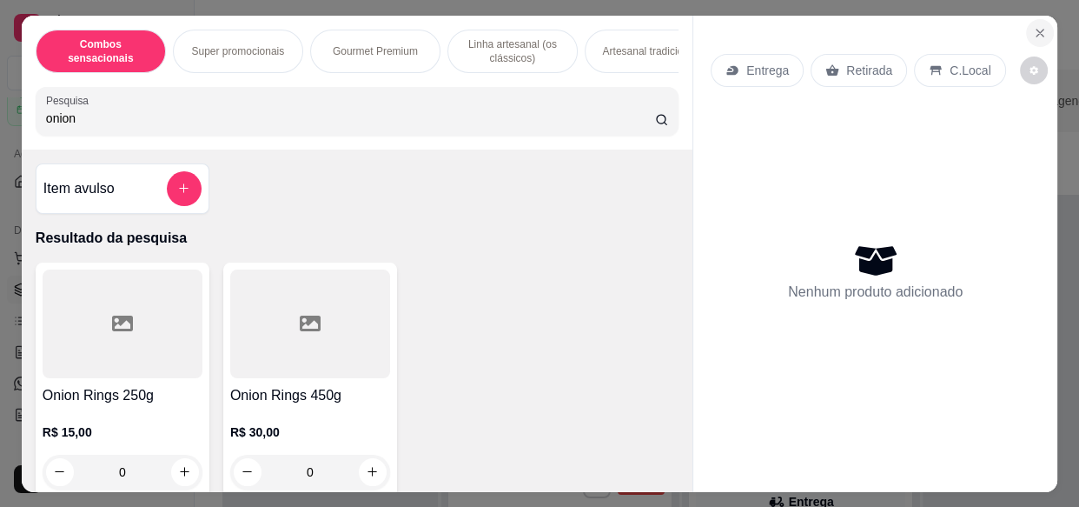
type input "onion"
click at [1032, 34] on button "Close" at bounding box center [1040, 33] width 28 height 28
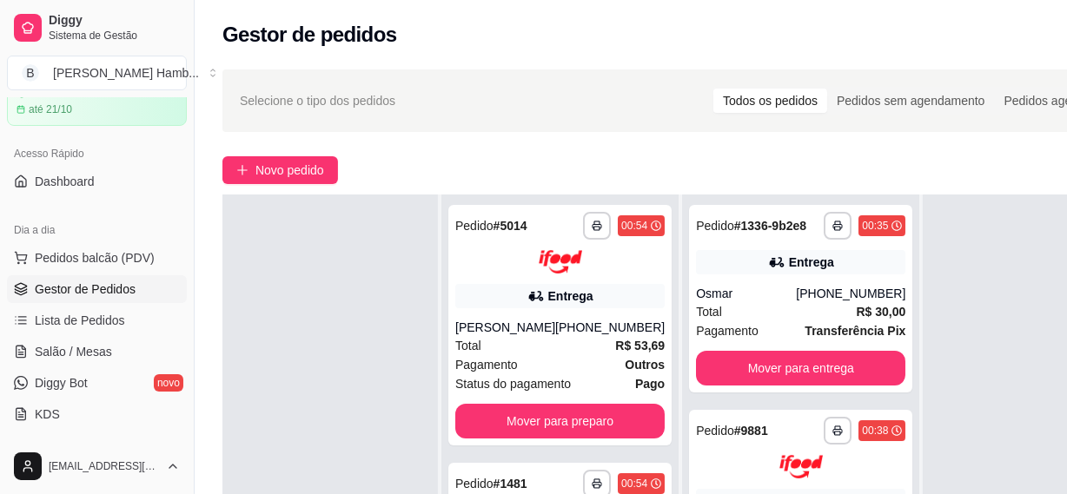
click at [968, 46] on div "Gestor de pedidos" at bounding box center [681, 35] width 918 height 28
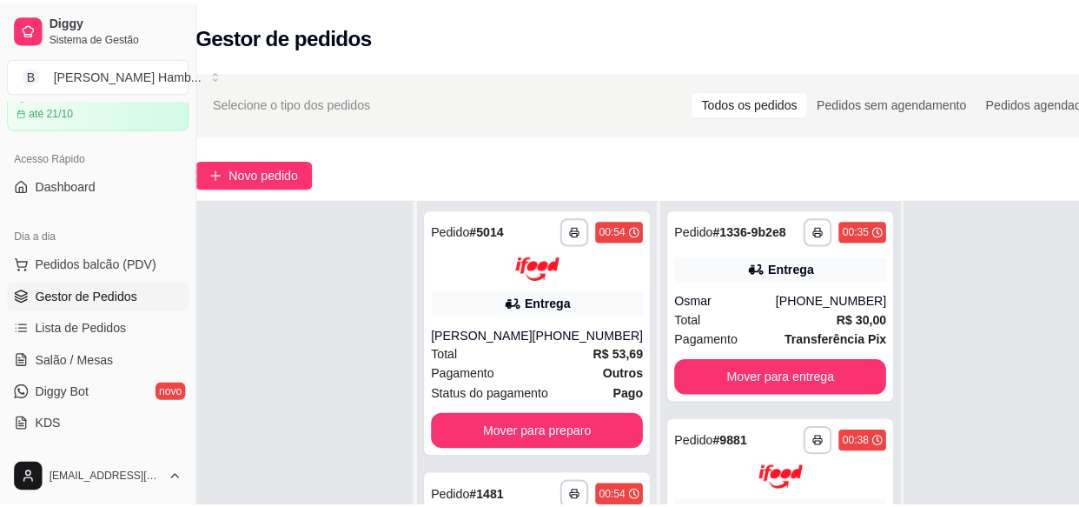
scroll to position [0, 31]
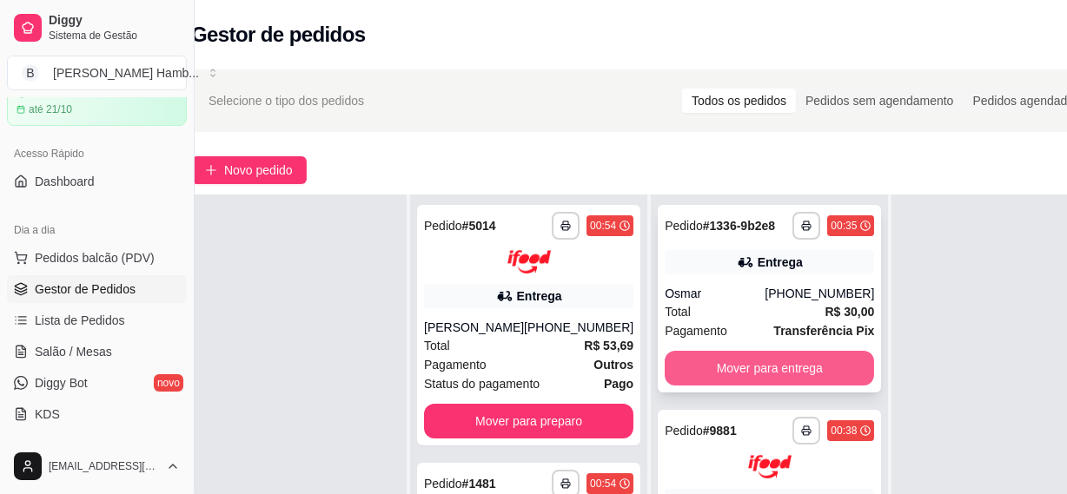
click at [716, 382] on button "Mover para entrega" at bounding box center [769, 368] width 209 height 35
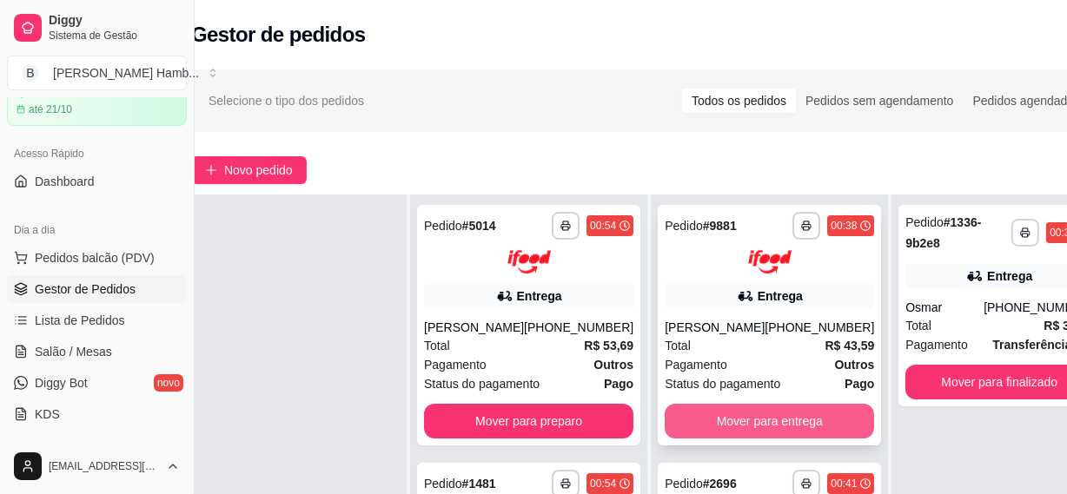
click at [721, 439] on button "Mover para entrega" at bounding box center [769, 421] width 209 height 35
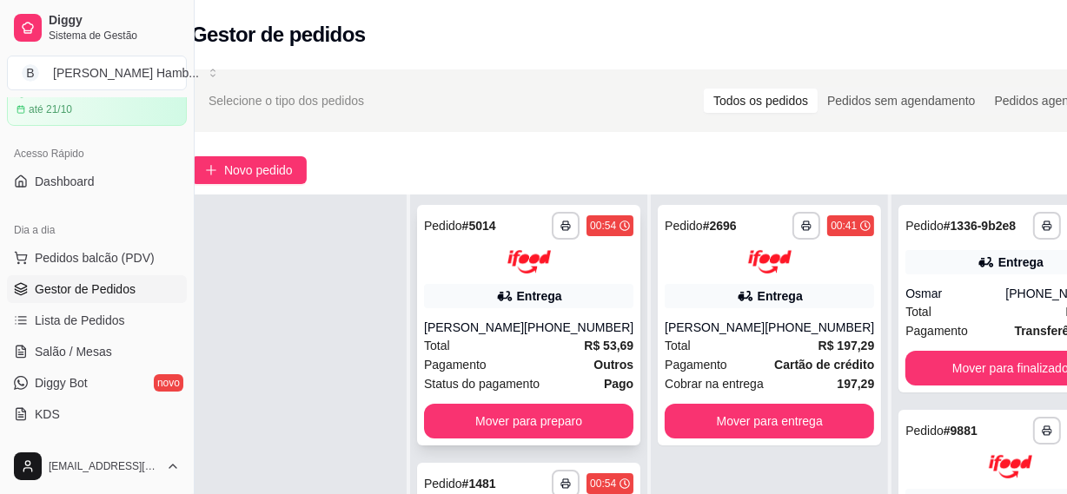
click at [474, 355] on span "Pagamento" at bounding box center [455, 364] width 63 height 19
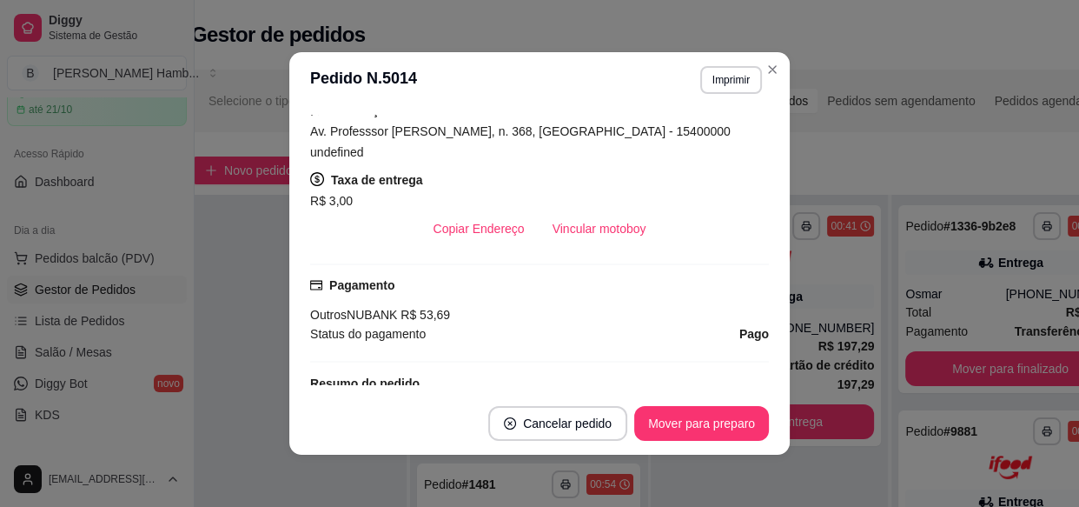
scroll to position [394, 0]
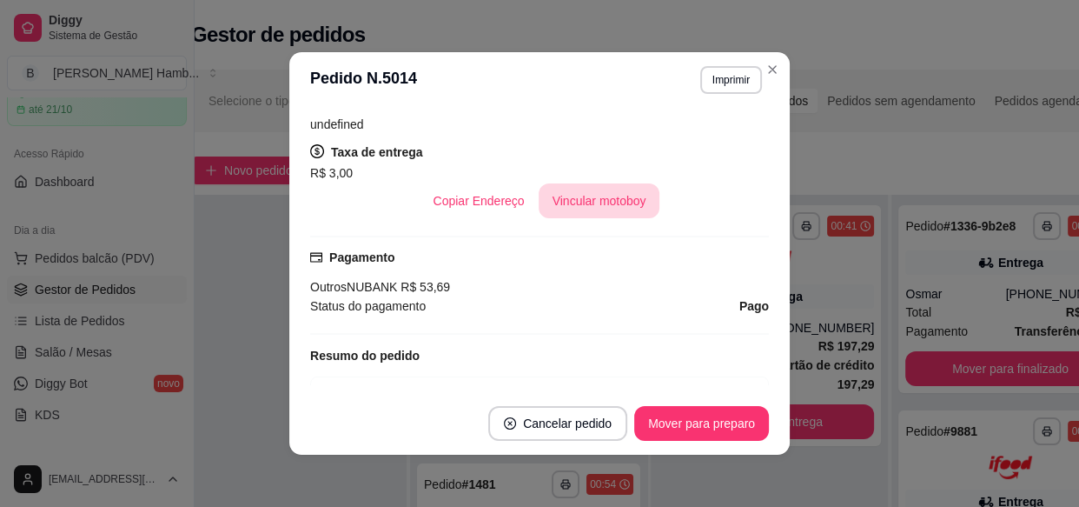
click at [563, 203] on button "Vincular motoboy" at bounding box center [600, 200] width 122 height 35
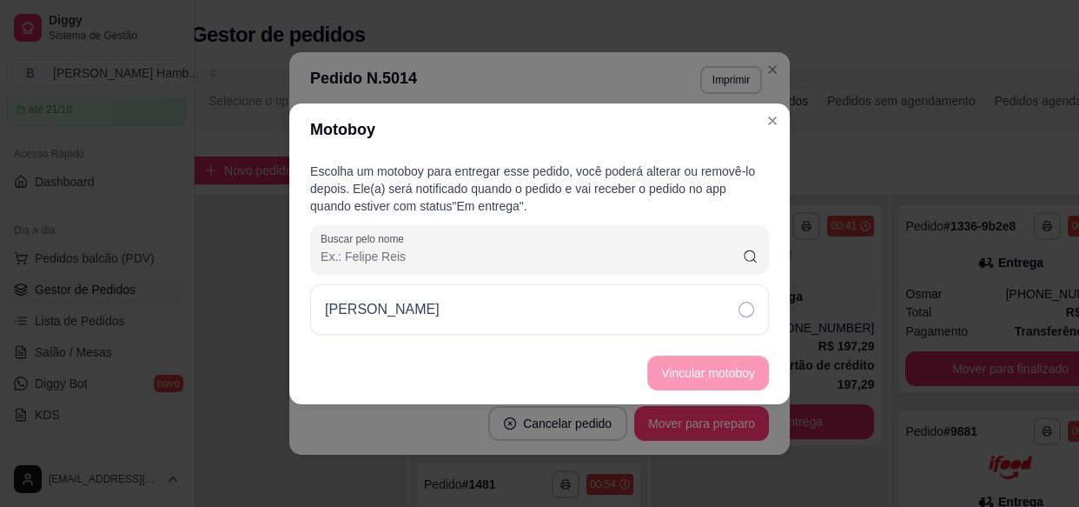
click at [620, 305] on div "[PERSON_NAME]" at bounding box center [539, 309] width 459 height 50
click at [726, 388] on button "Vincular motoboy" at bounding box center [708, 372] width 122 height 35
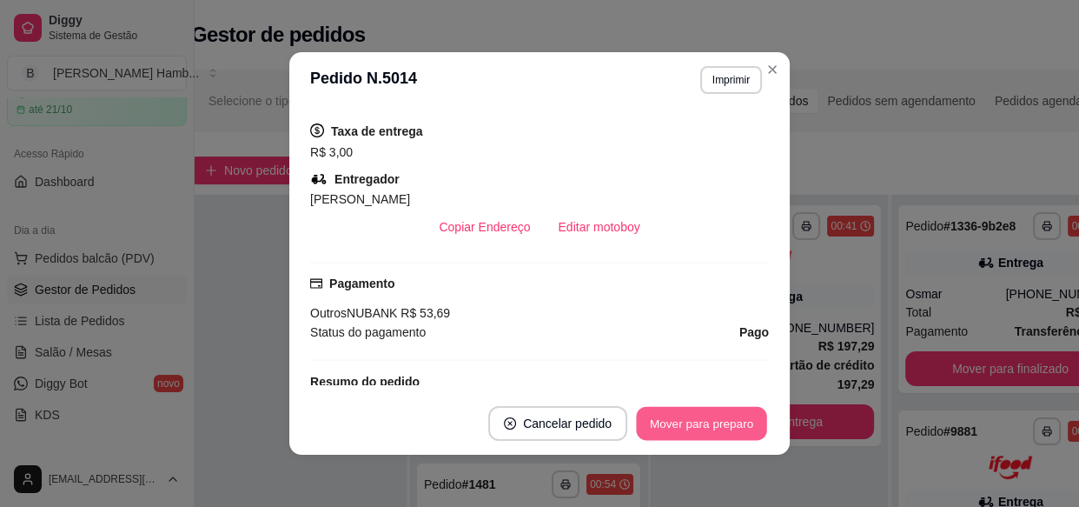
click at [701, 422] on button "Mover para preparo" at bounding box center [701, 424] width 130 height 34
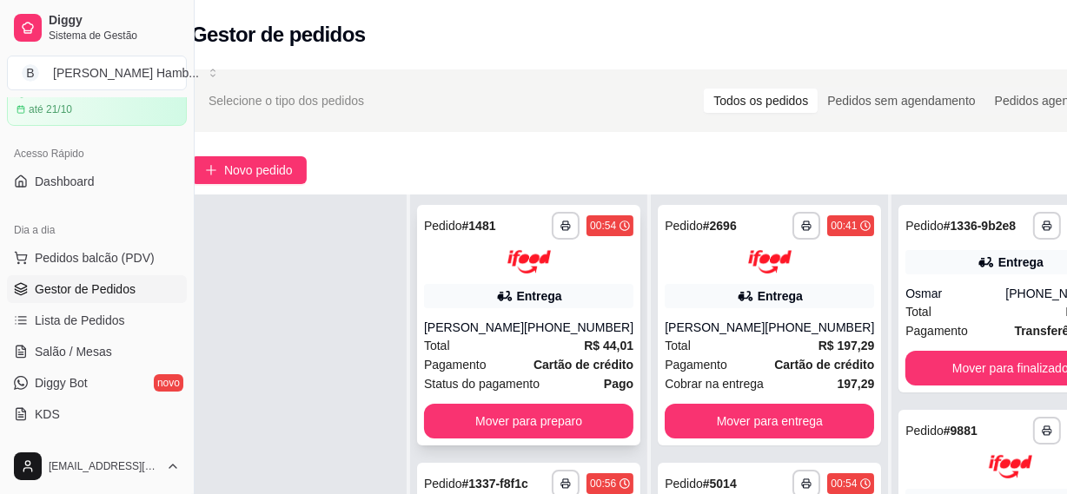
click at [524, 336] on div "[PHONE_NUMBER]" at bounding box center [578, 327] width 109 height 17
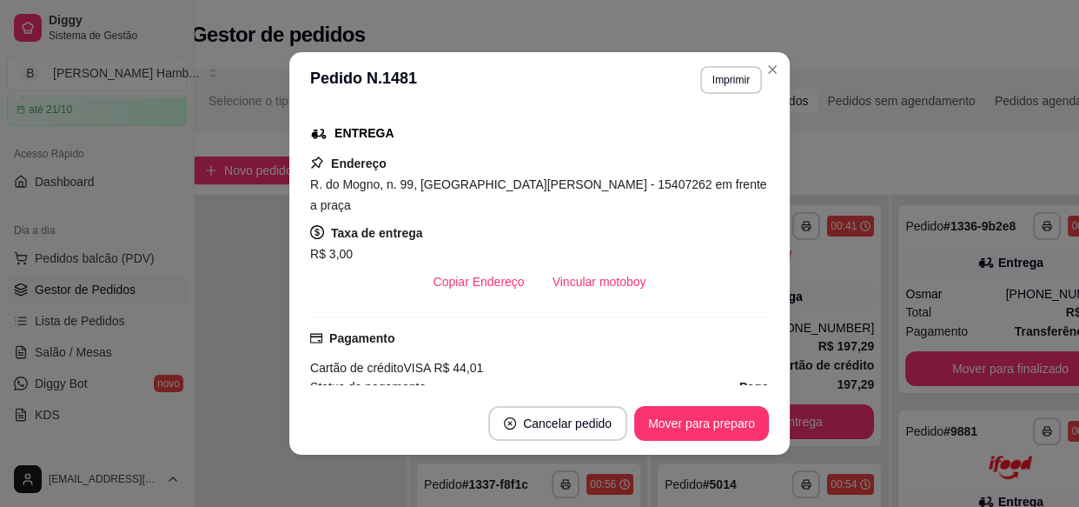
scroll to position [315, 0]
click at [567, 242] on div "R$ 3,00" at bounding box center [539, 252] width 459 height 21
click at [572, 282] on div "feito há 14 minutos Horário do pedido [DATE] 00:54 Status do pedido ACEITO Nome…" at bounding box center [539, 250] width 459 height 270
click at [585, 262] on button "Vincular motoboy" at bounding box center [600, 279] width 122 height 35
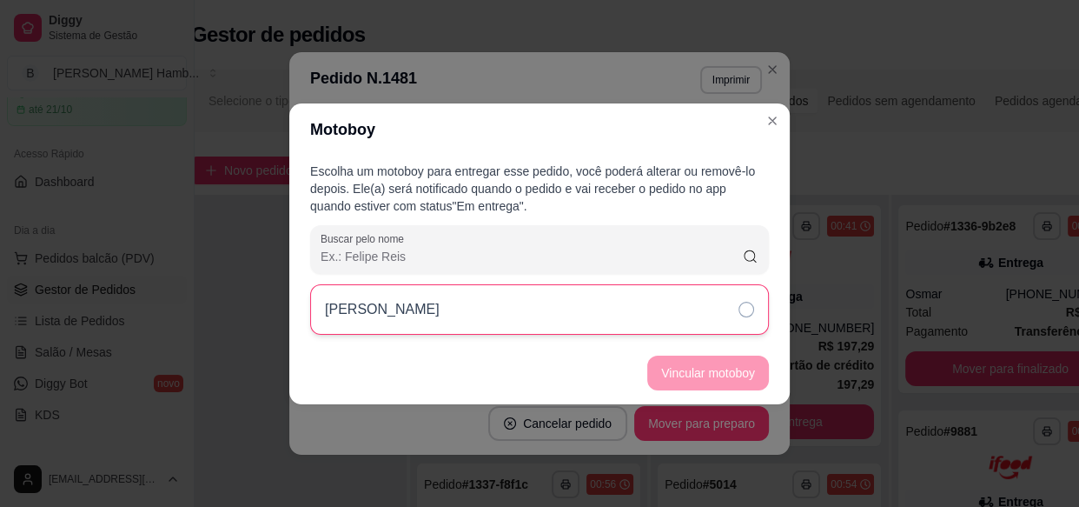
click at [567, 318] on div "[PERSON_NAME]" at bounding box center [539, 309] width 459 height 50
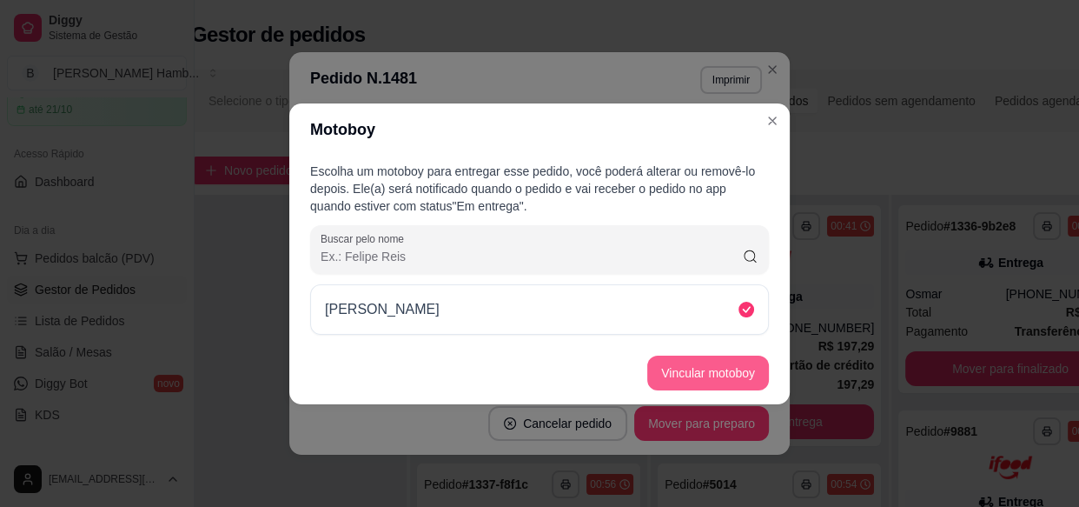
click at [666, 373] on button "Vincular motoboy" at bounding box center [708, 372] width 122 height 35
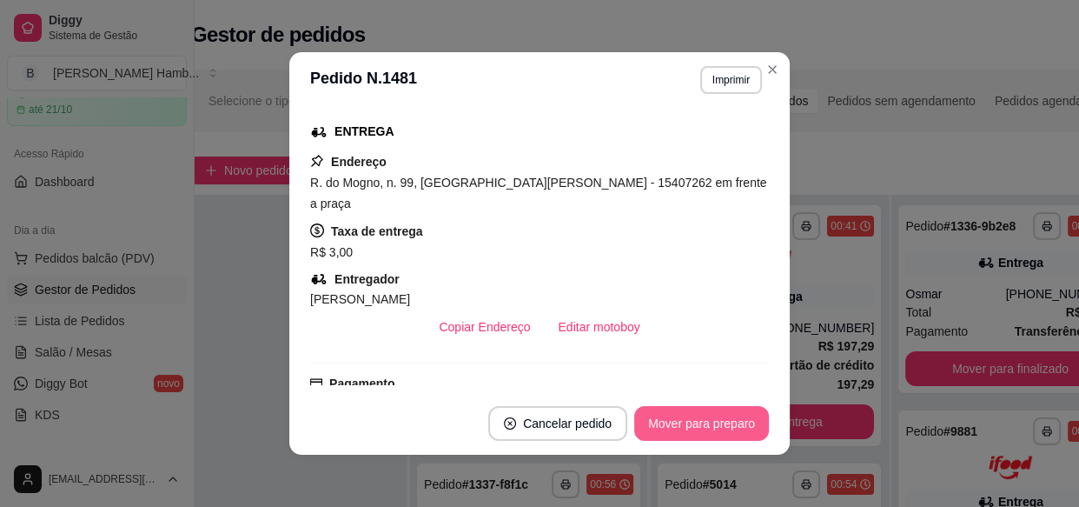
click at [711, 417] on button "Mover para preparo" at bounding box center [701, 423] width 135 height 35
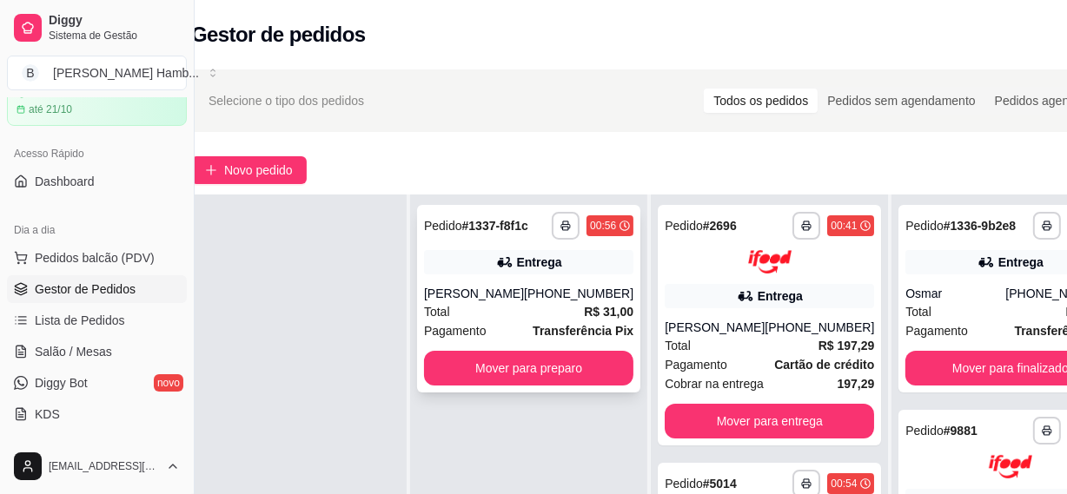
click at [517, 283] on div "**********" at bounding box center [528, 299] width 223 height 188
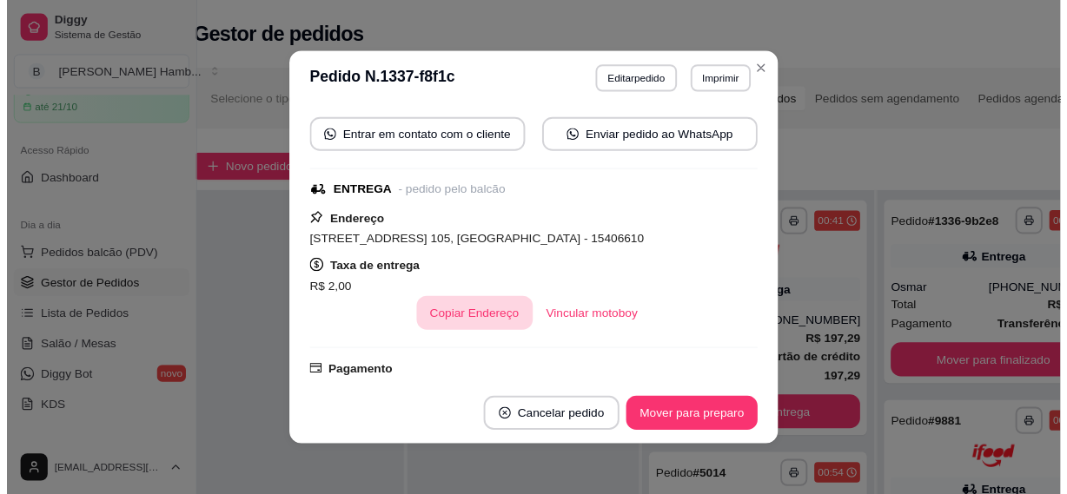
scroll to position [242, 0]
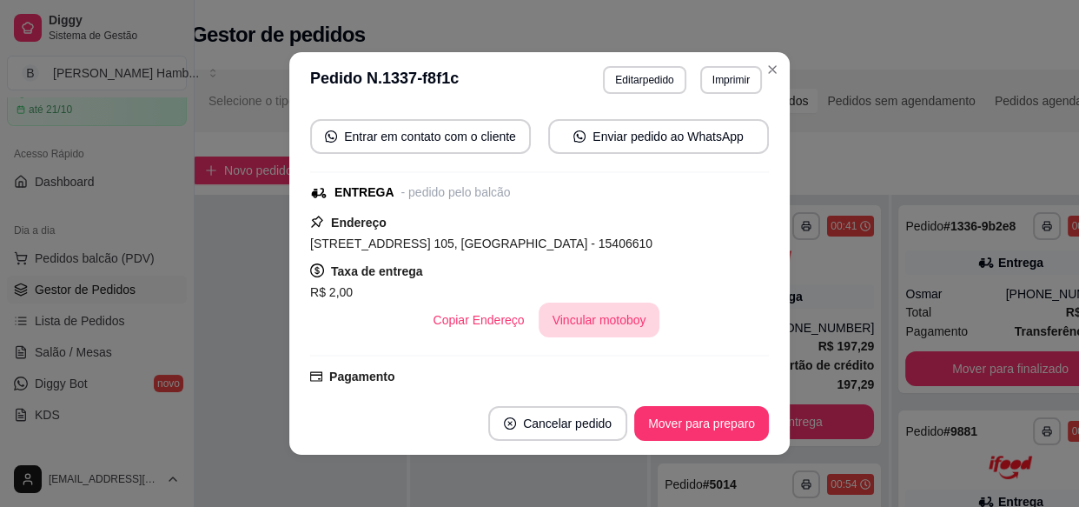
click at [549, 328] on button "Vincular motoboy" at bounding box center [600, 319] width 122 height 35
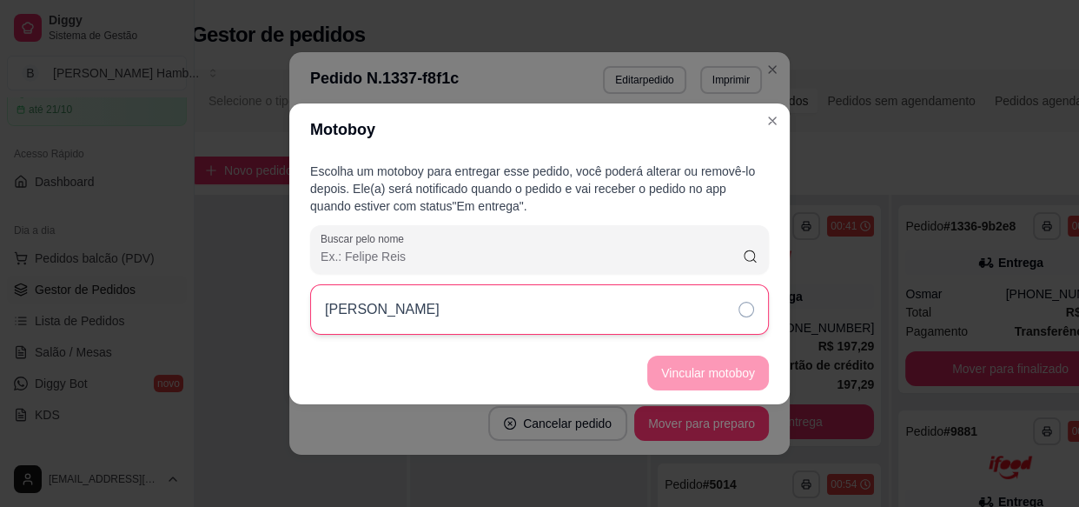
click at [700, 319] on div "[PERSON_NAME]" at bounding box center [539, 309] width 459 height 50
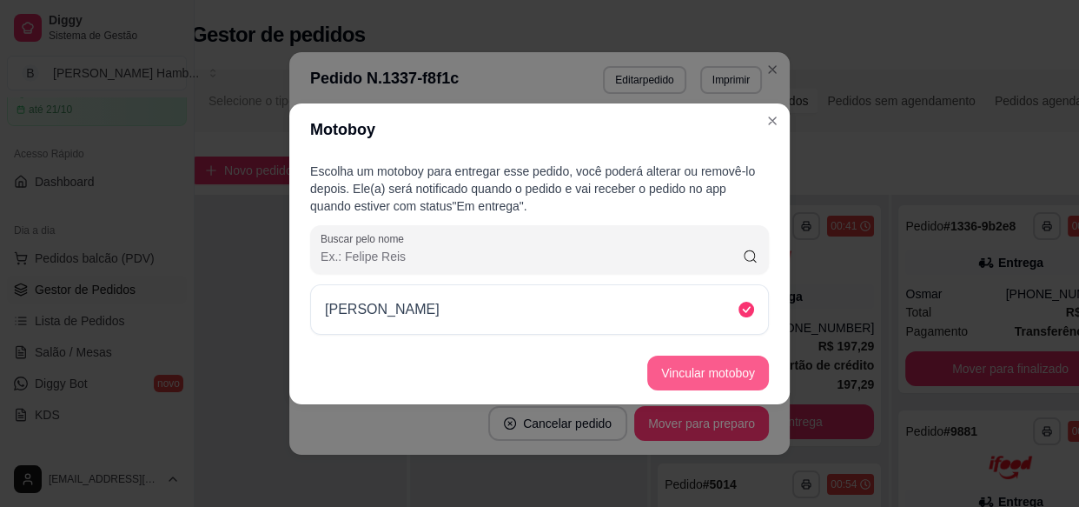
click at [707, 368] on button "Vincular motoboy" at bounding box center [708, 372] width 122 height 35
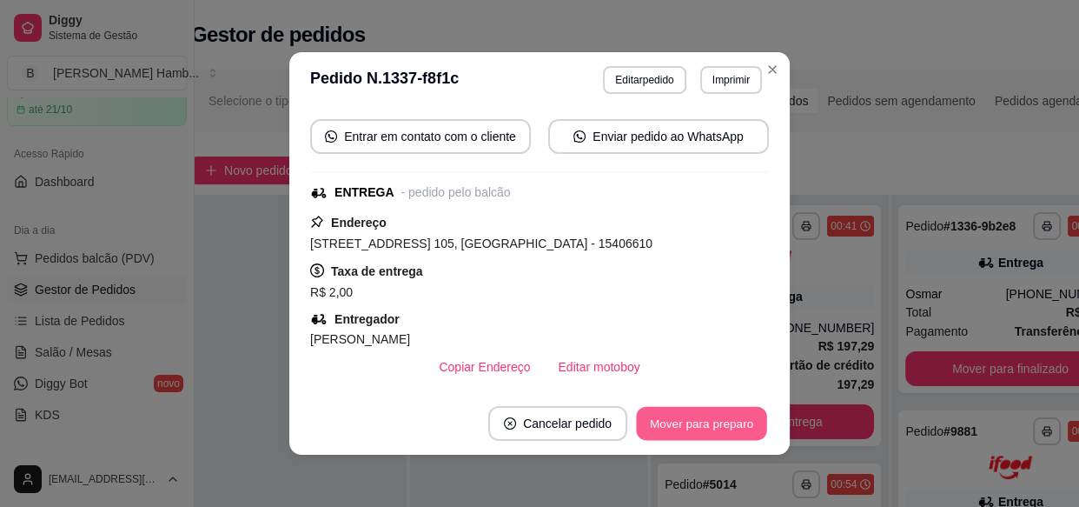
click at [703, 422] on button "Mover para preparo" at bounding box center [701, 424] width 130 height 34
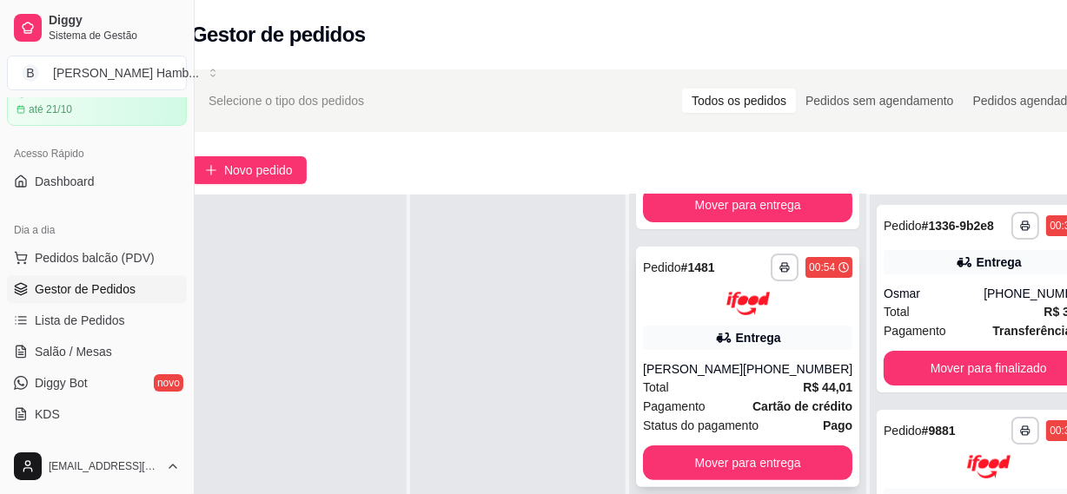
scroll to position [0, 0]
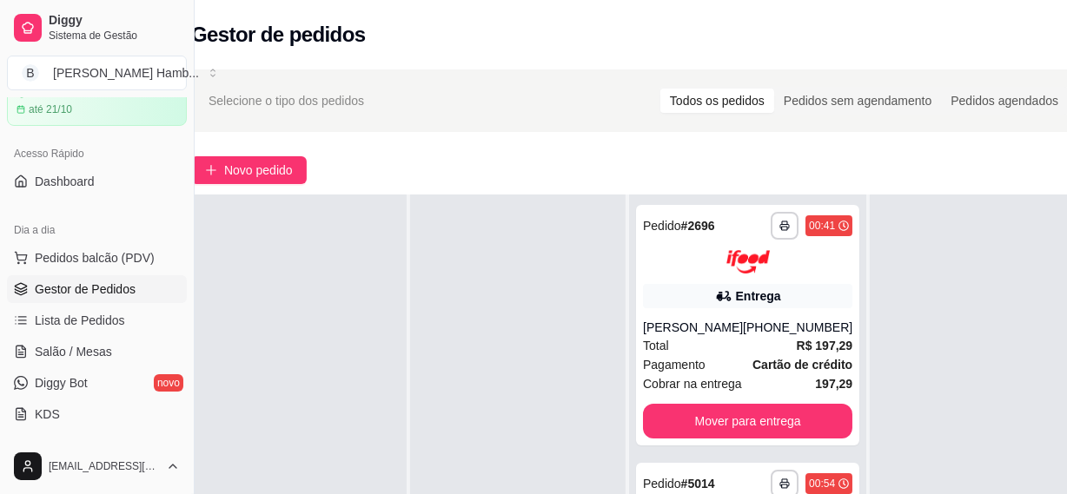
click at [22, 92] on div "Diggy Sistema de Gestão B Brasko's Hamb ..." at bounding box center [97, 48] width 194 height 97
click at [20, 92] on div "Diggy Sistema de Gestão B Brasko's Hamb ..." at bounding box center [97, 48] width 194 height 97
click at [23, 89] on button "[PERSON_NAME] Hamb ..." at bounding box center [97, 73] width 180 height 35
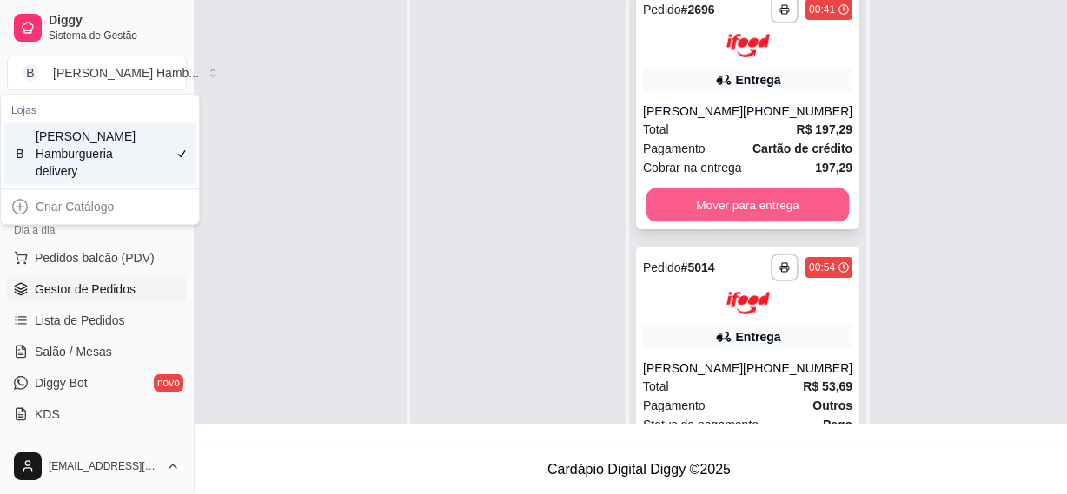
click at [746, 222] on button "Mover para entrega" at bounding box center [747, 205] width 203 height 34
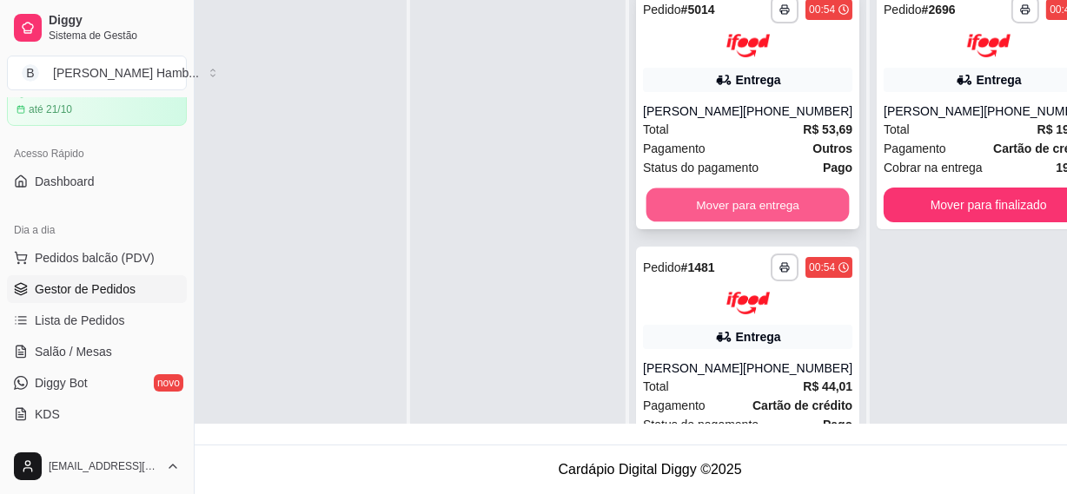
click at [746, 197] on button "Mover para entrega" at bounding box center [747, 205] width 203 height 34
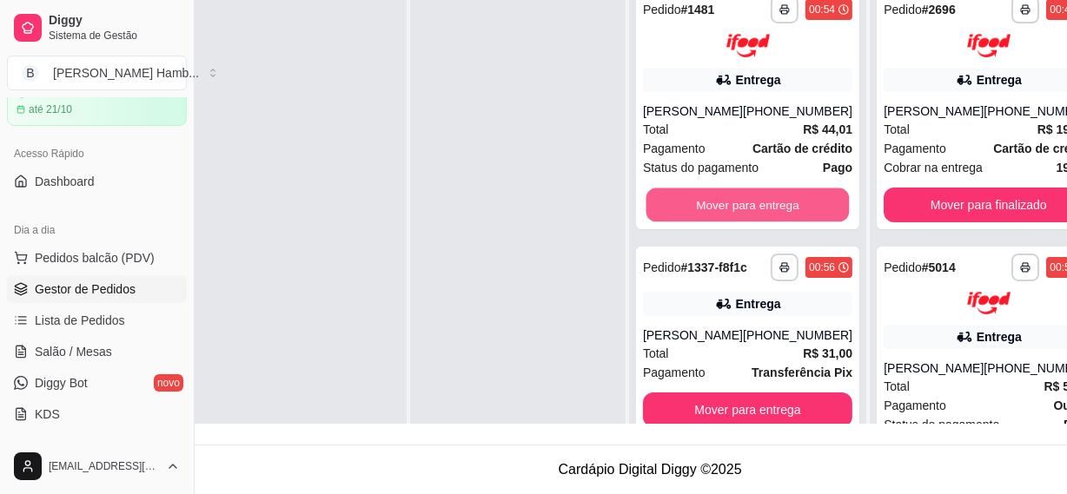
click at [746, 197] on button "Mover para entrega" at bounding box center [747, 205] width 203 height 34
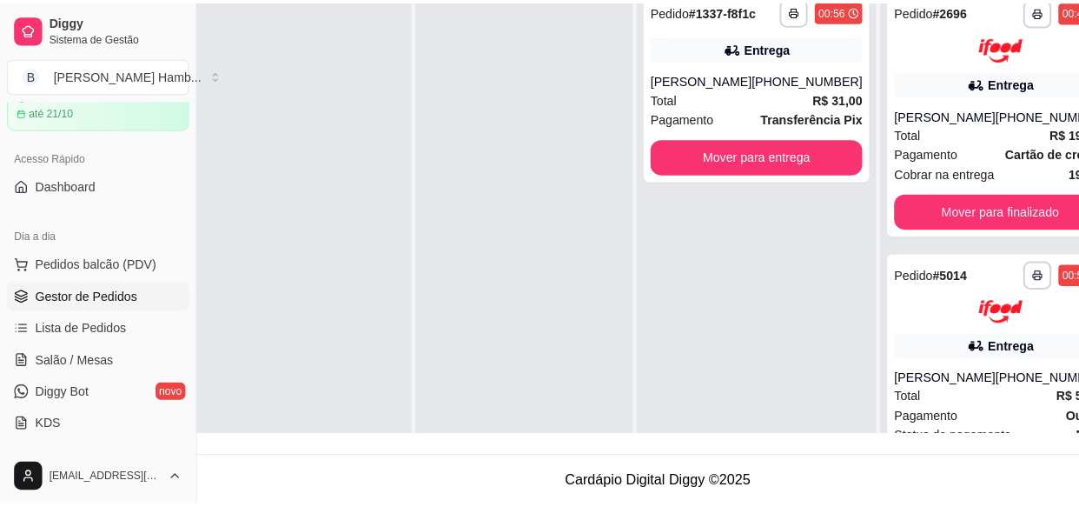
scroll to position [118, 31]
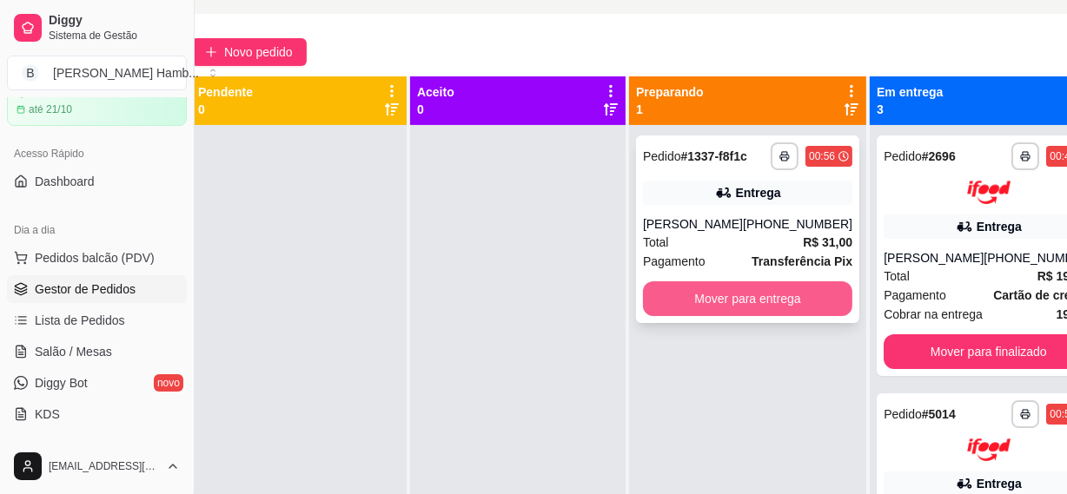
click at [758, 294] on button "Mover para entrega" at bounding box center [747, 299] width 209 height 35
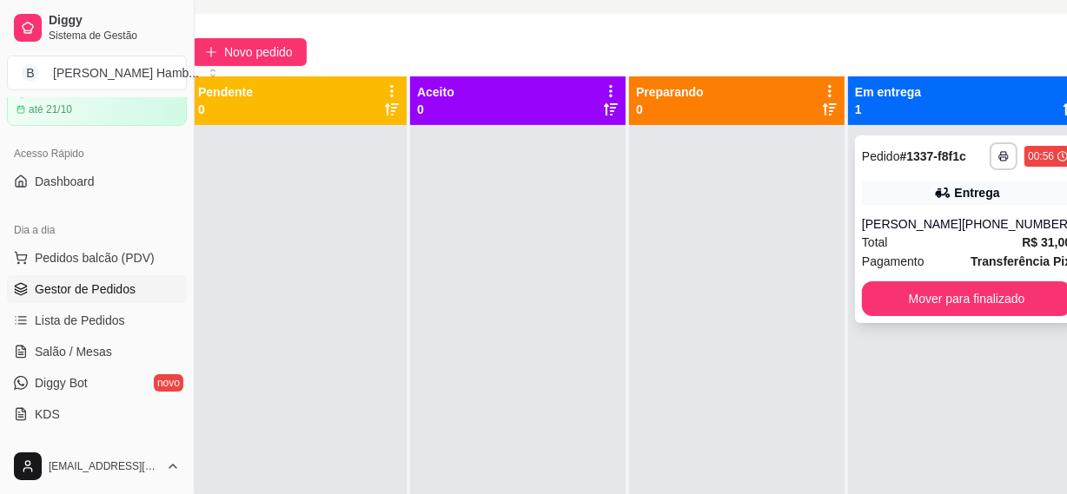
click at [939, 255] on div "Pagamento Transferência Pix" at bounding box center [966, 261] width 209 height 19
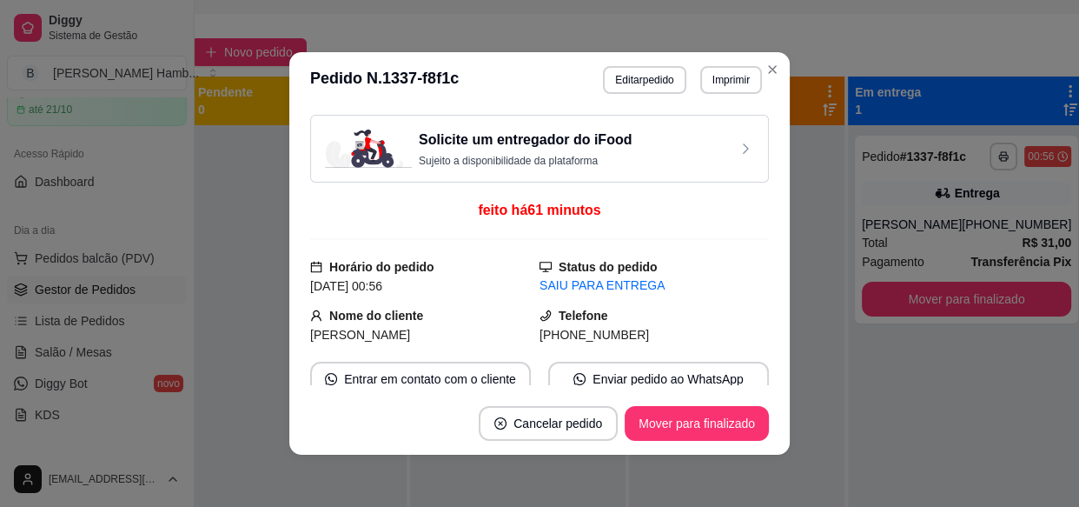
scroll to position [235, 0]
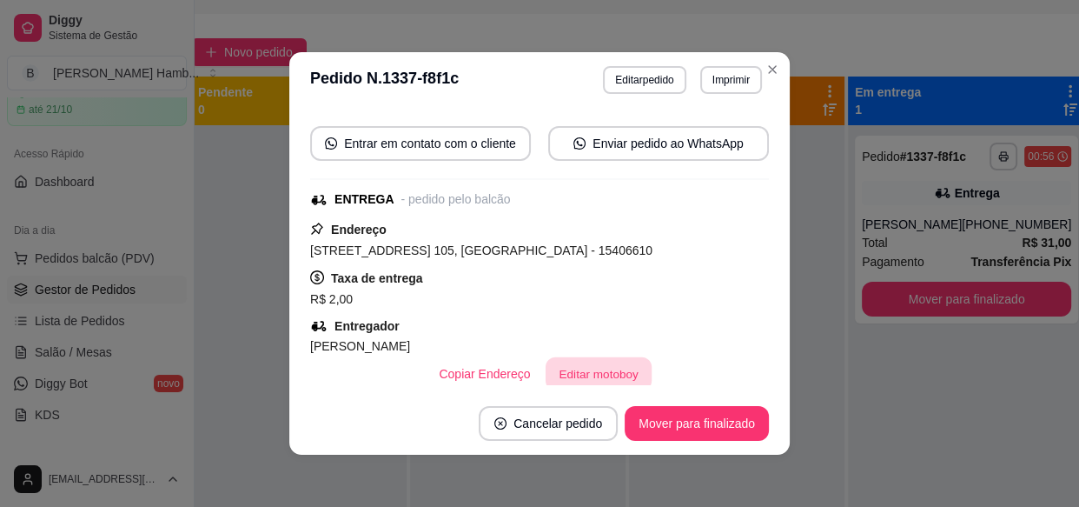
click at [613, 374] on button "Editar motoboy" at bounding box center [599, 374] width 106 height 34
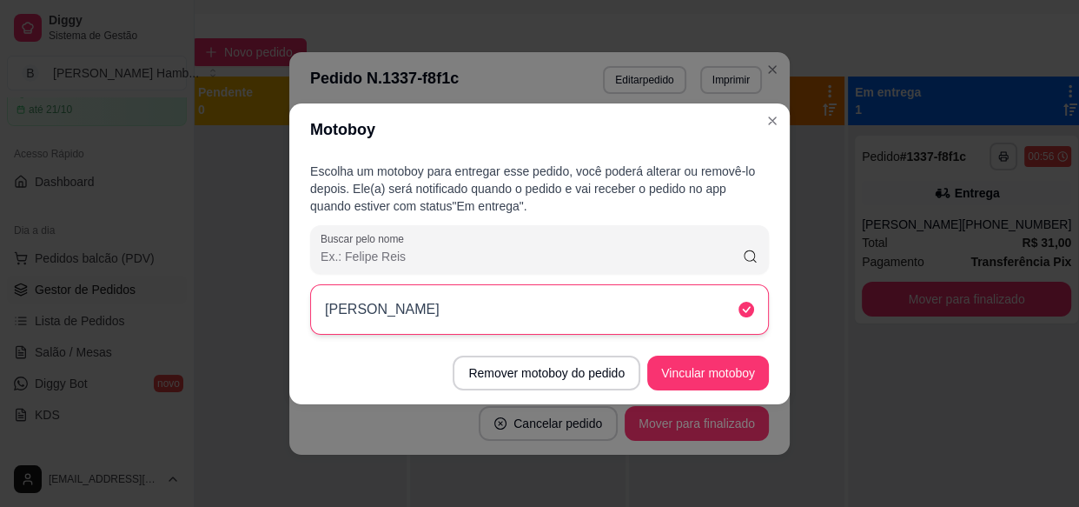
click at [696, 300] on div "[PERSON_NAME]" at bounding box center [539, 309] width 459 height 50
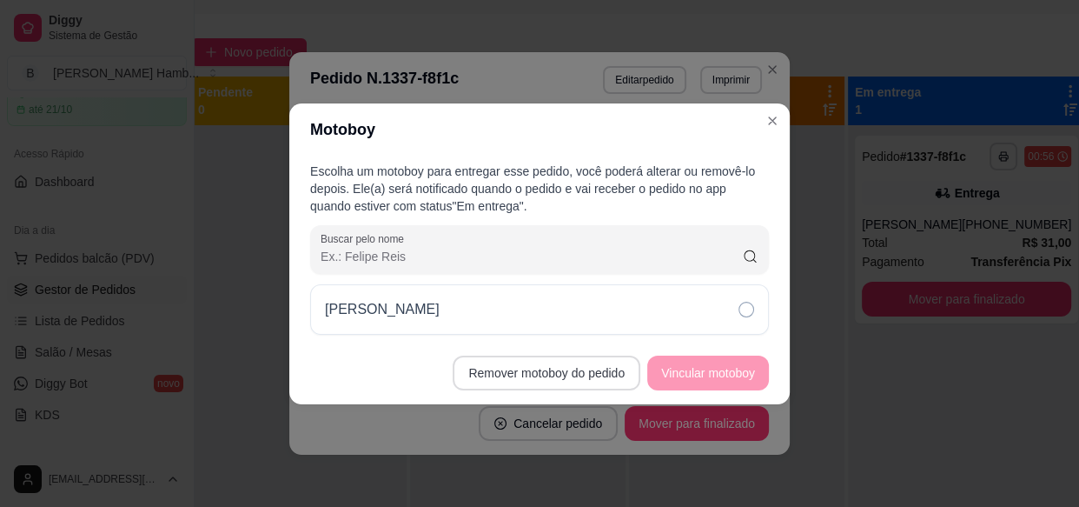
click at [593, 365] on button "Remover motoboy do pedido" at bounding box center [547, 372] width 188 height 35
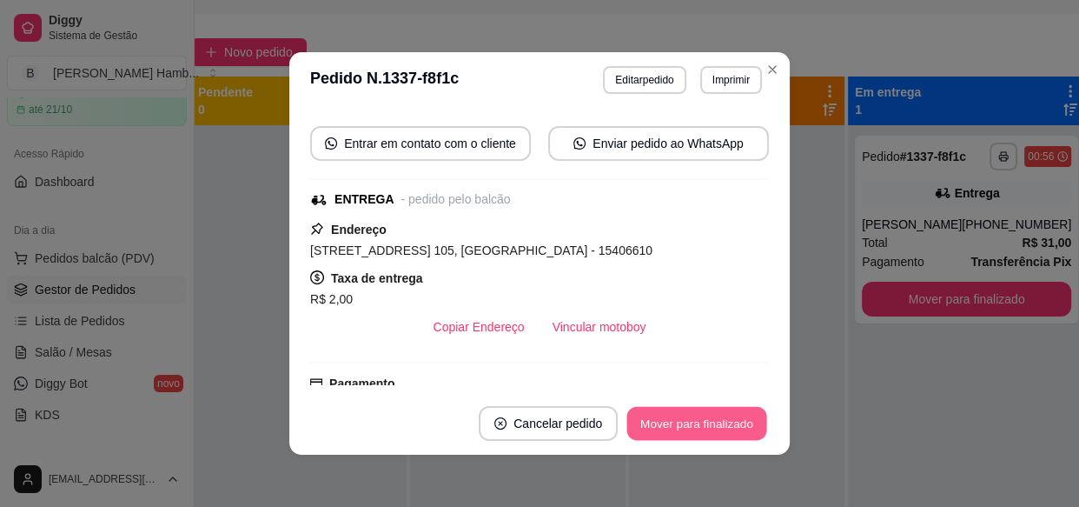
click at [729, 425] on button "Mover para finalizado" at bounding box center [697, 424] width 140 height 34
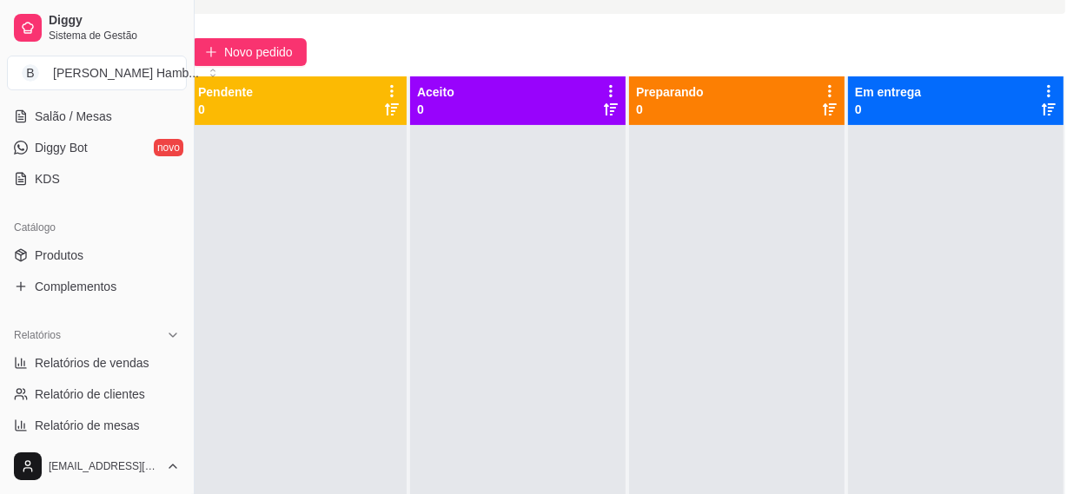
scroll to position [316, 0]
click at [143, 361] on span "Relatórios de vendas" at bounding box center [92, 360] width 115 height 17
select select "ALL"
select select "0"
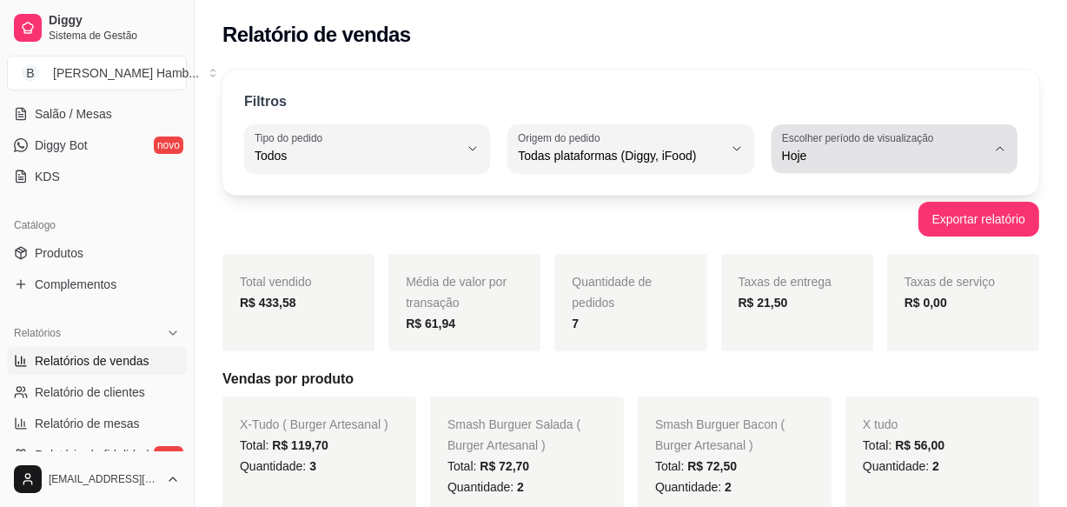
click at [807, 166] on button "Escolher período de visualização Hoje" at bounding box center [895, 148] width 246 height 49
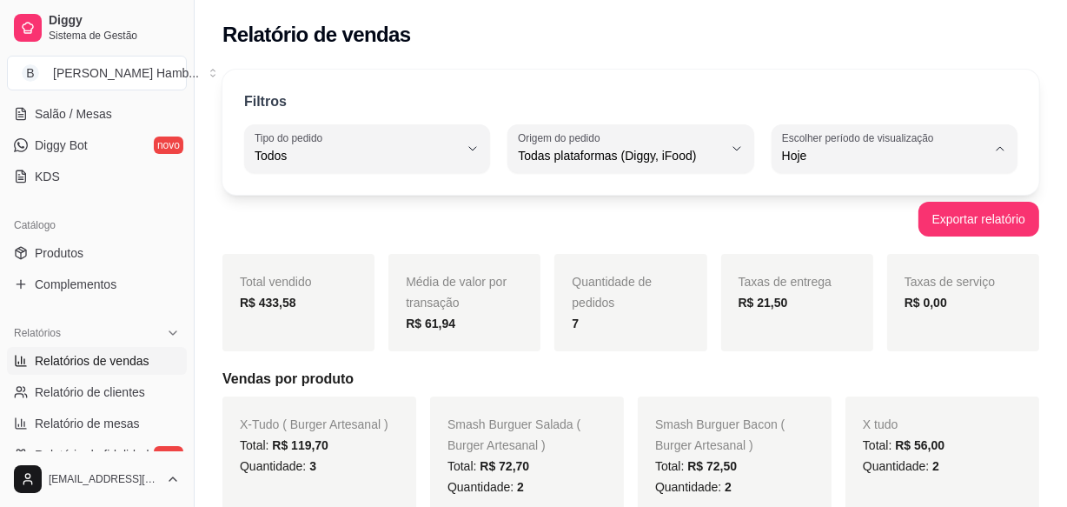
click at [801, 375] on span "Customizado" at bounding box center [886, 366] width 193 height 17
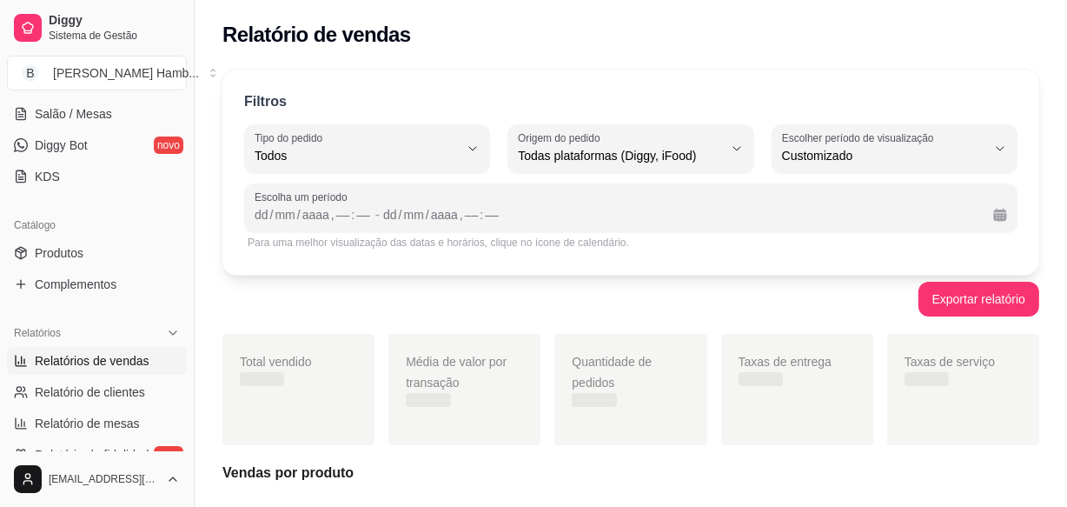
type input "-1"
select select "-1"
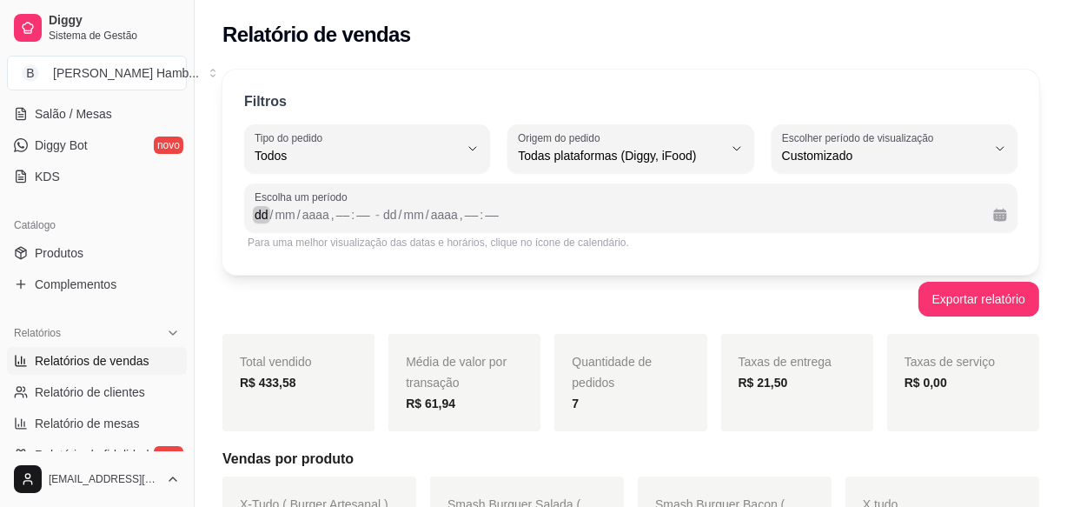
click at [268, 215] on div "dd" at bounding box center [261, 214] width 17 height 17
click at [268, 215] on div "/" at bounding box center [271, 214] width 7 height 17
